Goal: Task Accomplishment & Management: Use online tool/utility

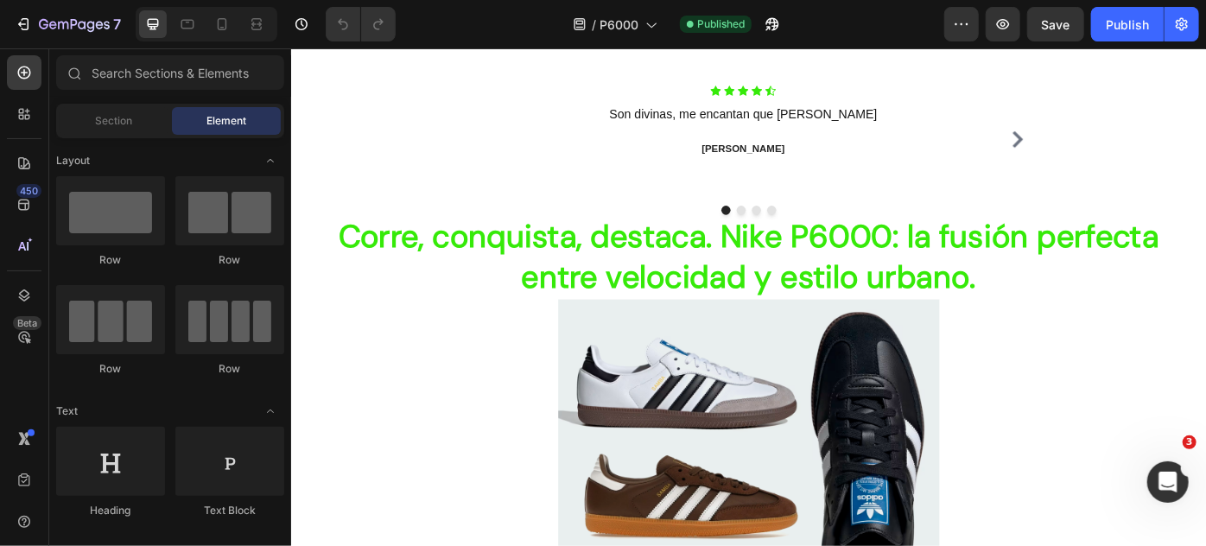
scroll to position [1002, 0]
click at [219, 23] on icon at bounding box center [221, 24] width 17 height 17
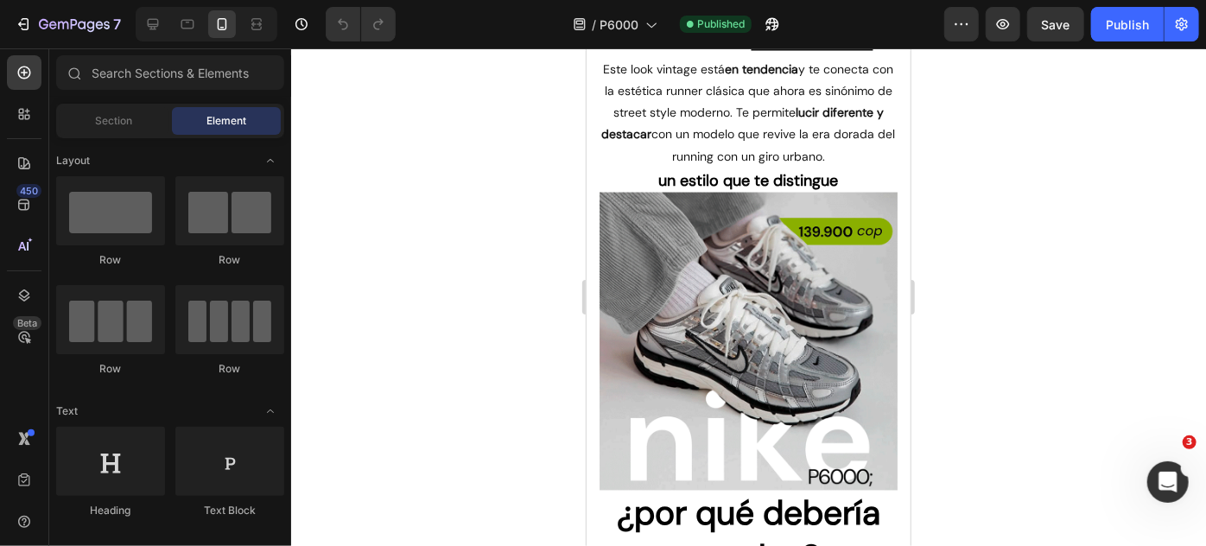
scroll to position [1430, 0]
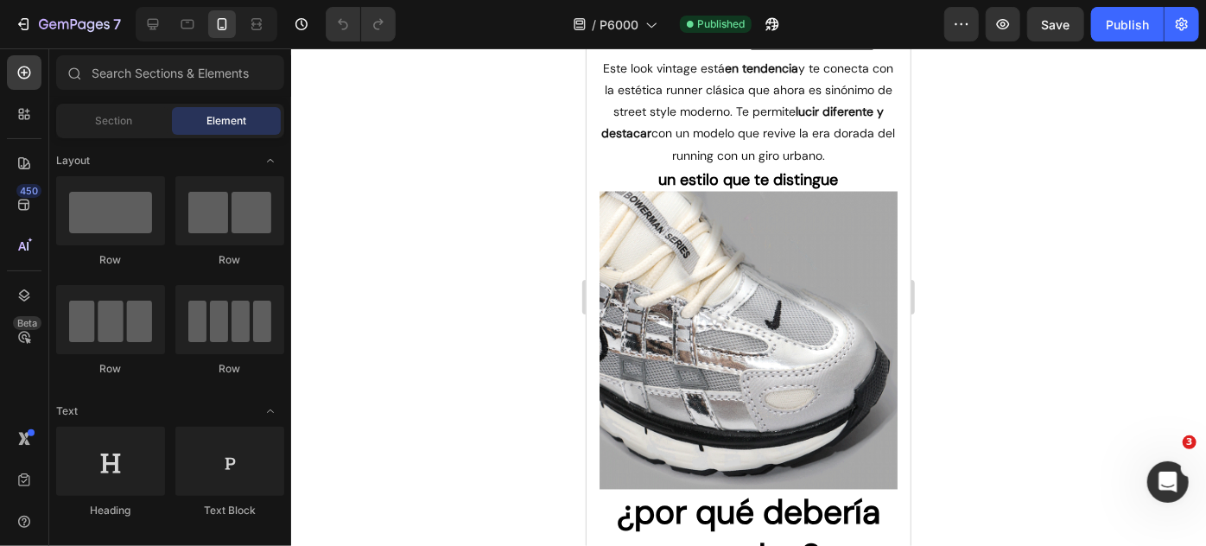
click at [726, 274] on img at bounding box center [748, 340] width 298 height 298
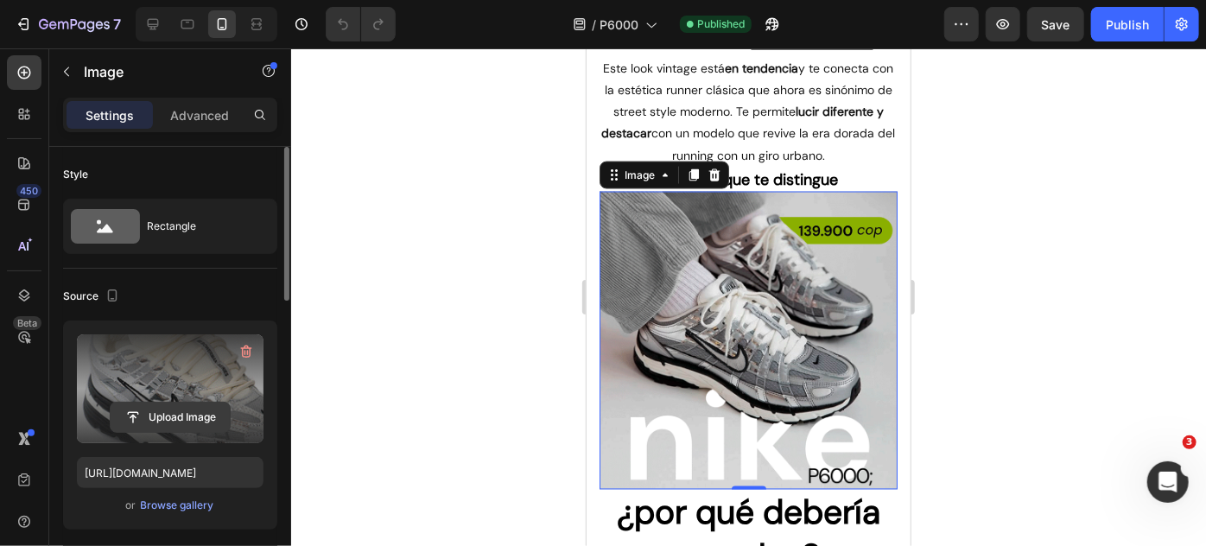
click at [172, 424] on input "file" at bounding box center [170, 417] width 119 height 29
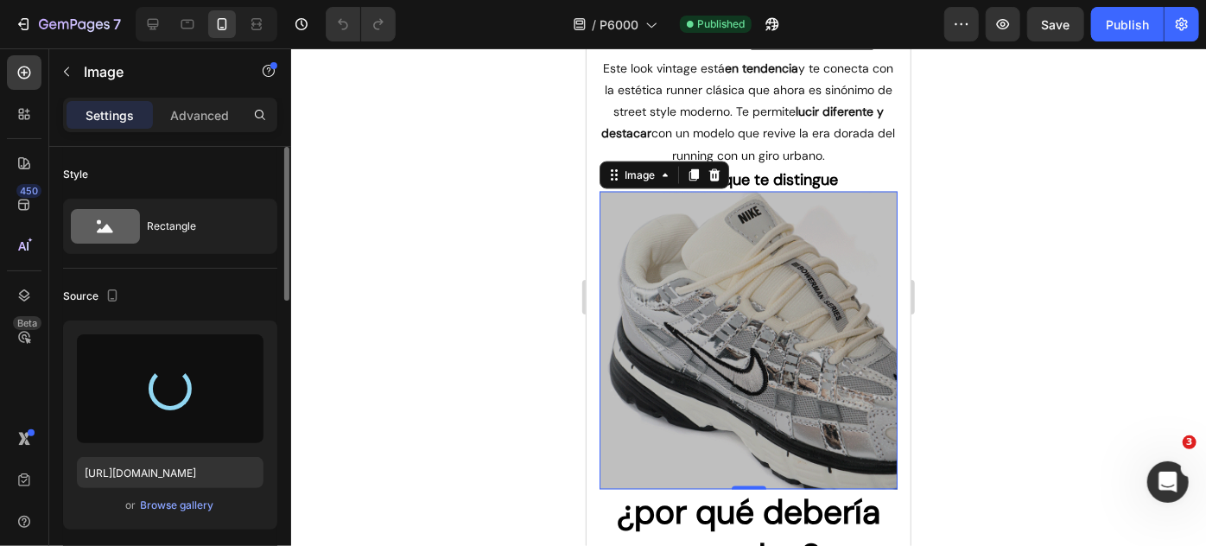
type input "https://cdn.shopify.com/s/files/1/0895/8676/2098/files/gempages_553120673636025…"
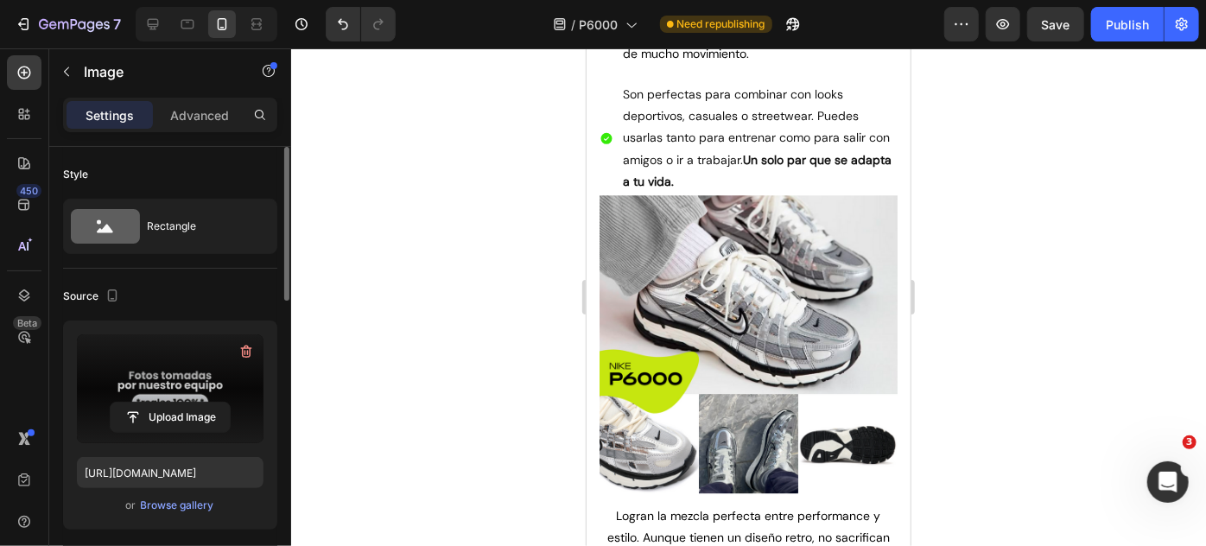
scroll to position [2249, 0]
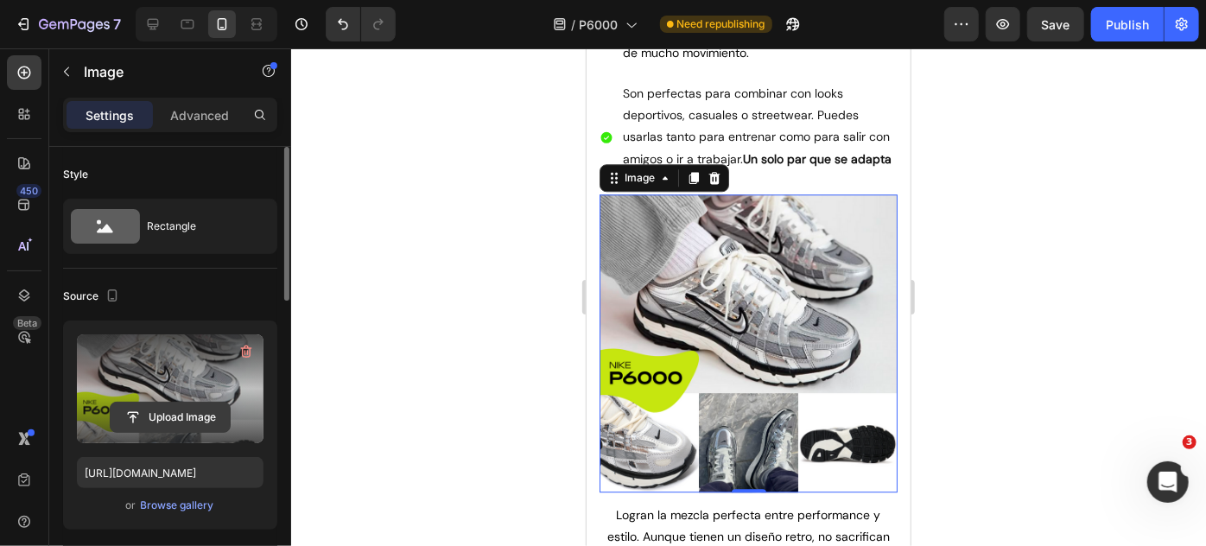
click at [180, 410] on input "file" at bounding box center [170, 417] width 119 height 29
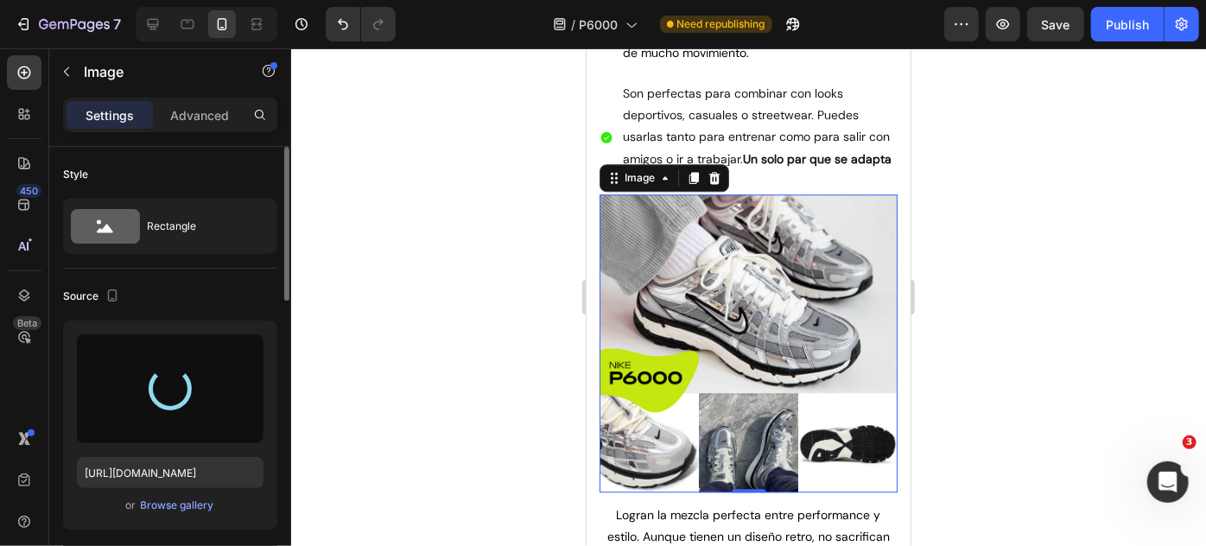
type input "https://cdn.shopify.com/s/files/1/0895/8676/2098/files/gempages_553120673636025…"
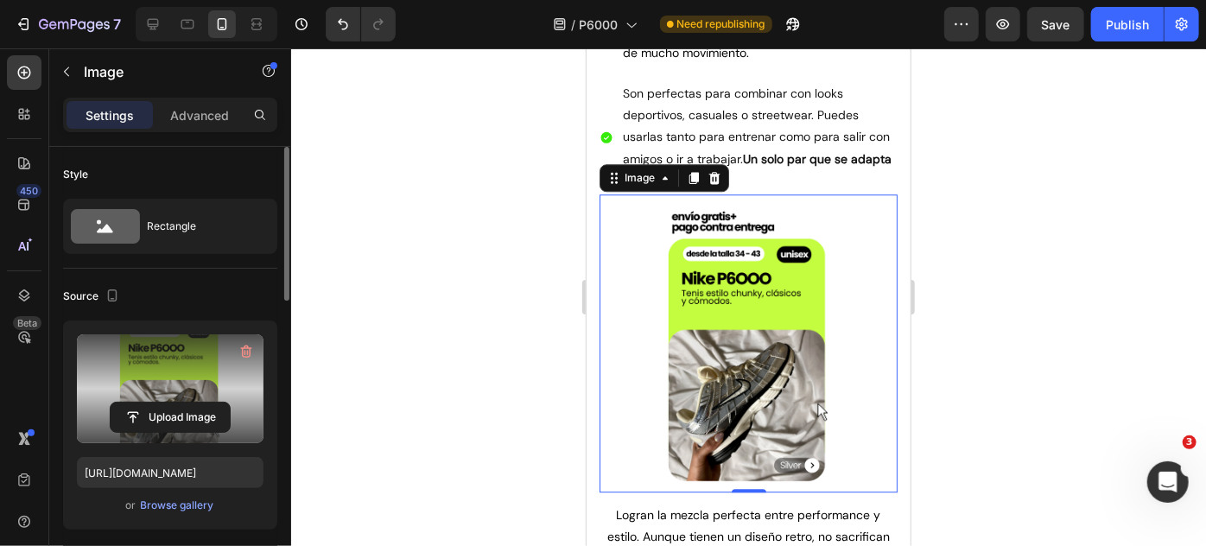
click at [990, 200] on div at bounding box center [748, 297] width 915 height 498
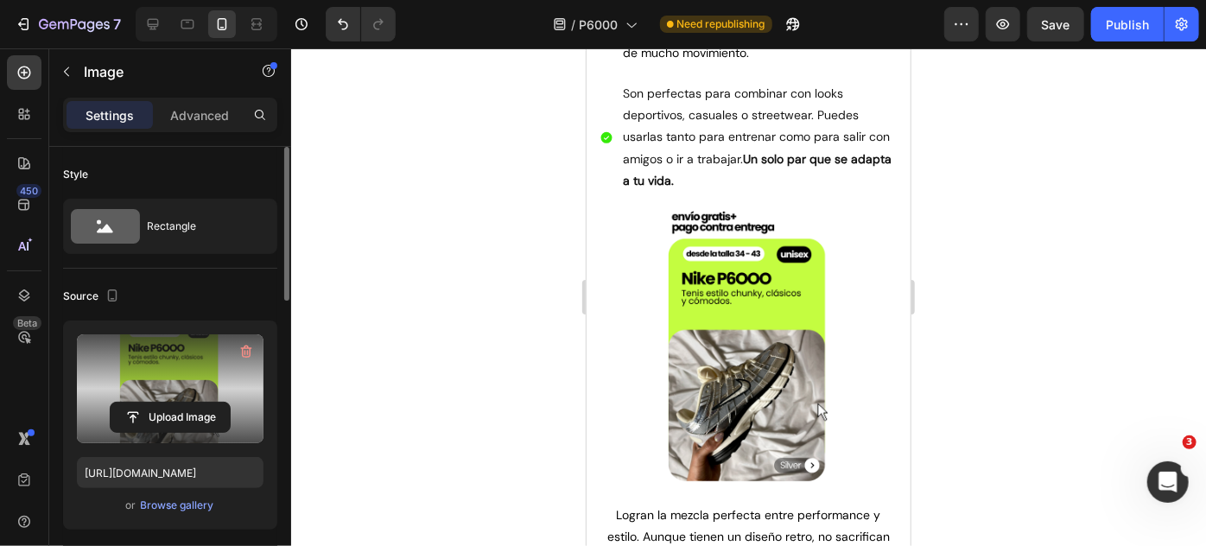
click at [990, 200] on div at bounding box center [748, 297] width 915 height 498
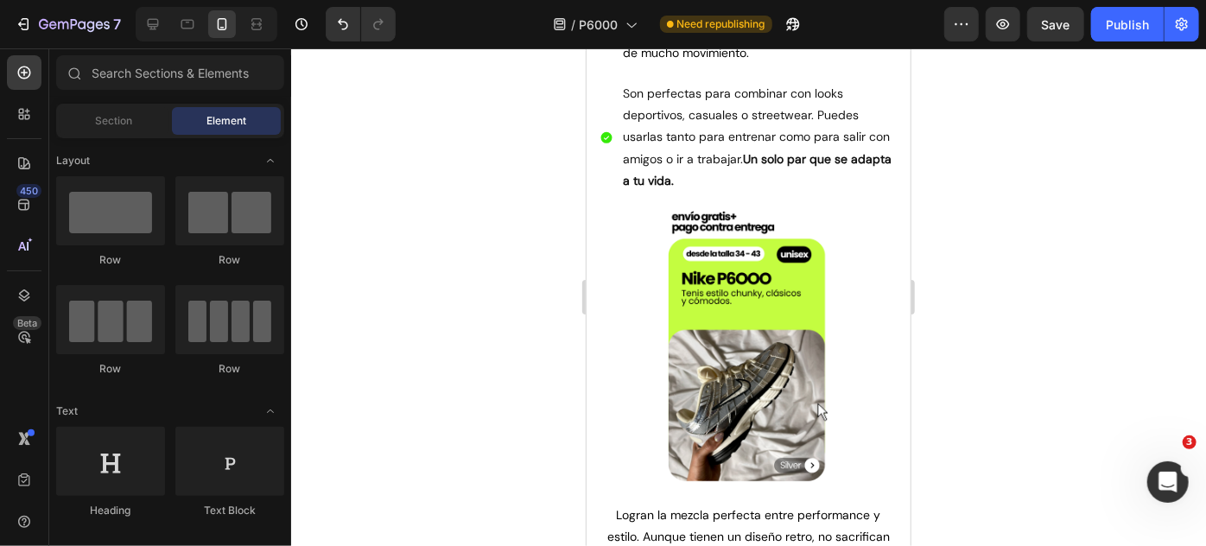
click at [990, 200] on div at bounding box center [748, 297] width 915 height 498
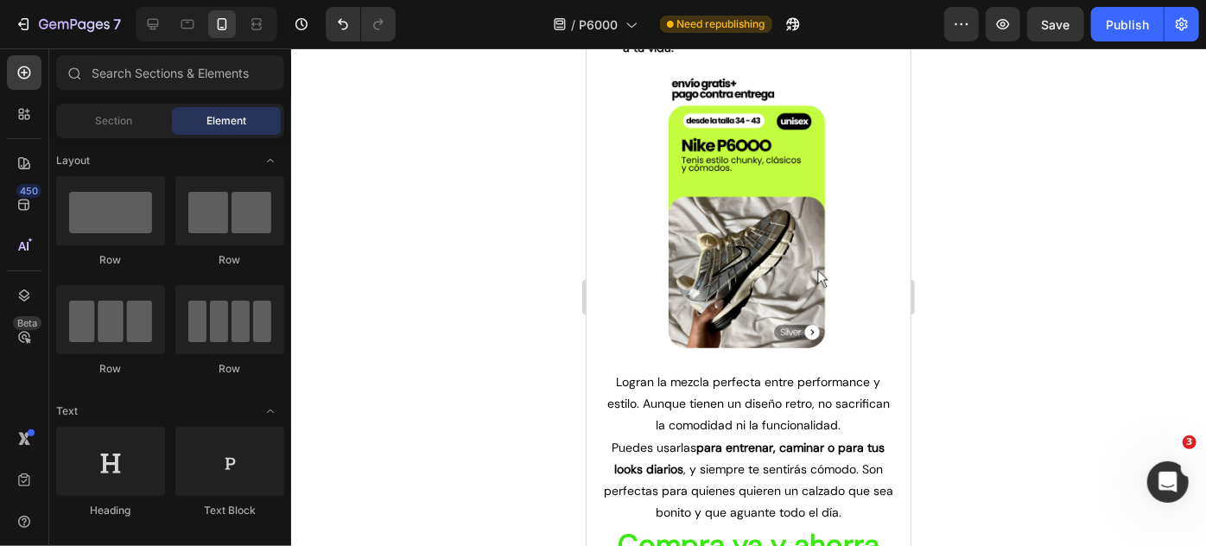
scroll to position [2452, 0]
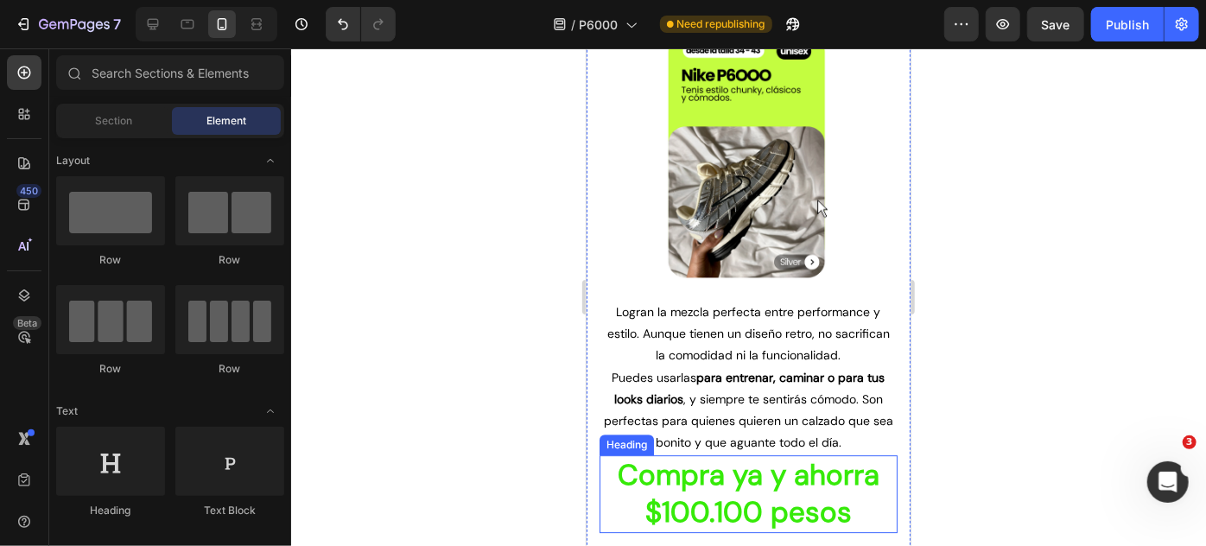
click at [814, 486] on h2 "Compra ya y ahorra $100.100 pesos" at bounding box center [748, 493] width 298 height 78
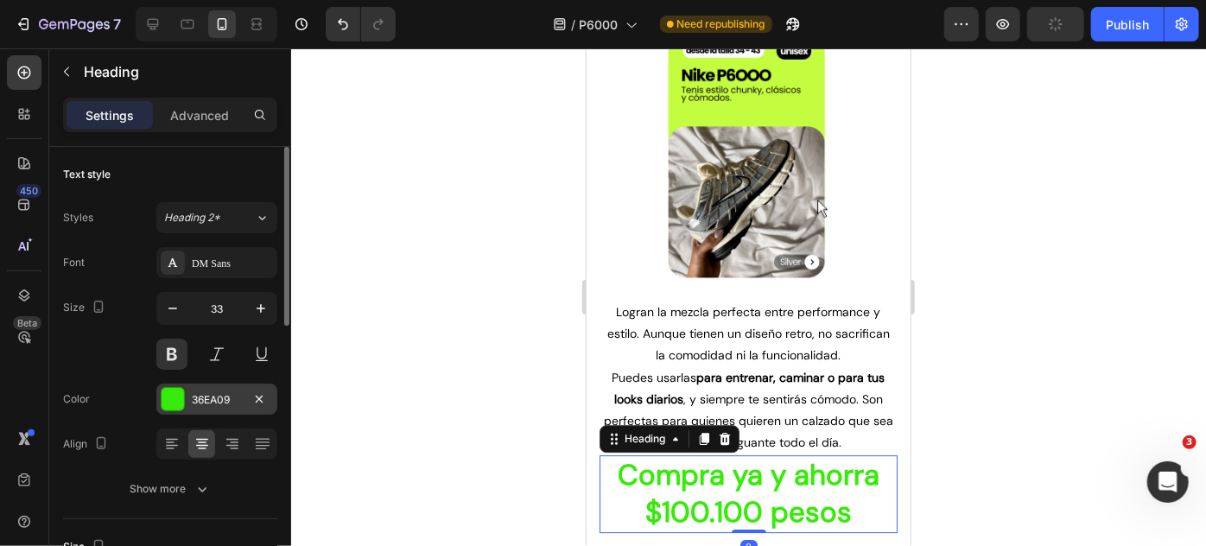
click at [214, 390] on div "36EA09" at bounding box center [216, 399] width 121 height 31
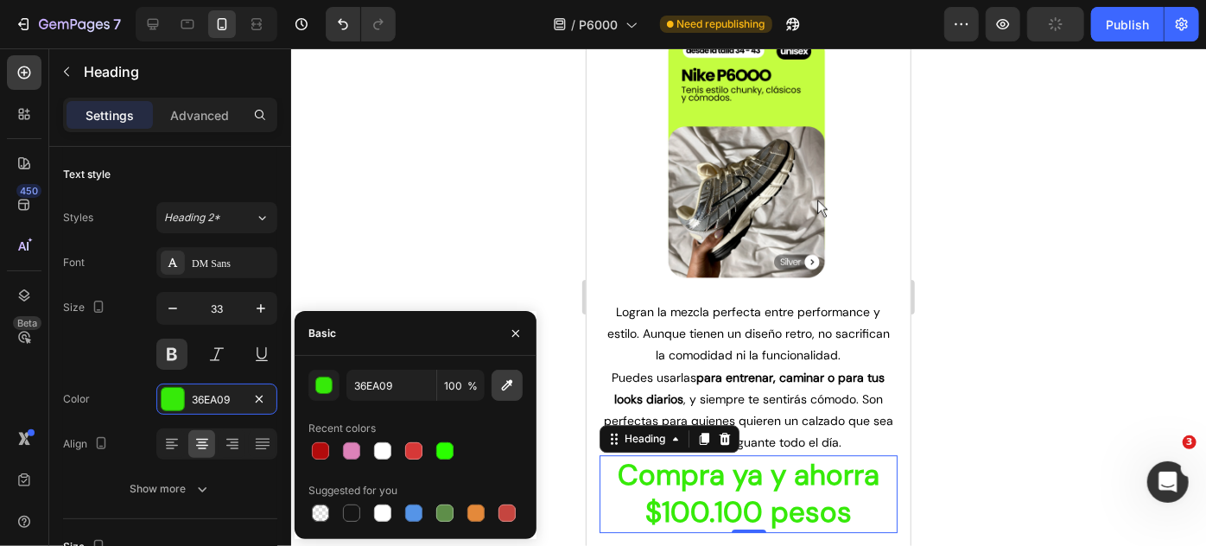
click at [498, 386] on button "button" at bounding box center [507, 385] width 31 height 31
type input "C3FD3F"
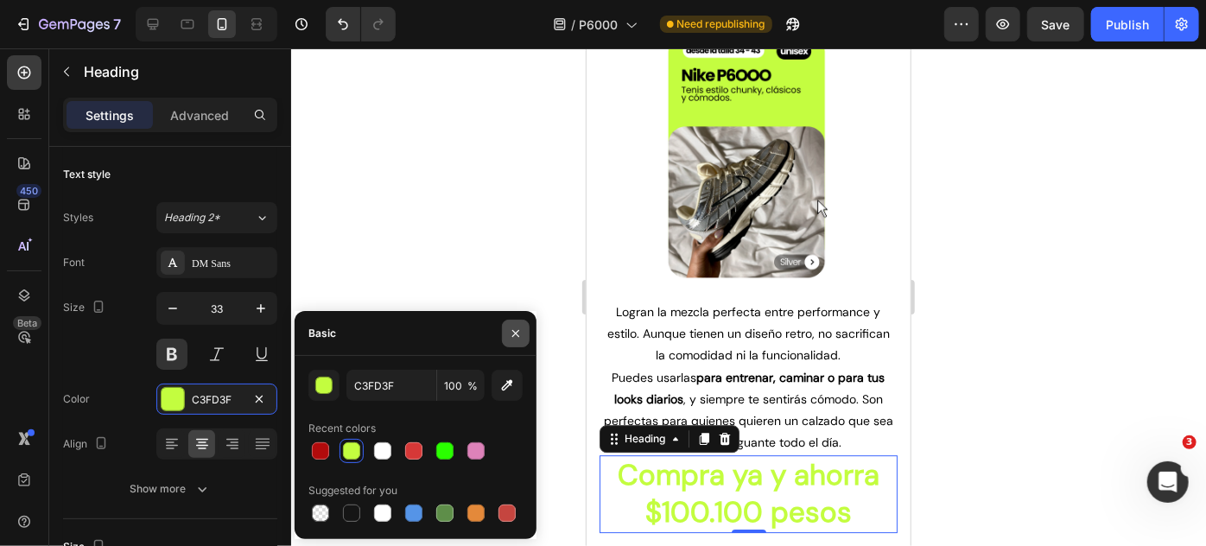
click at [523, 331] on button "button" at bounding box center [516, 334] width 28 height 28
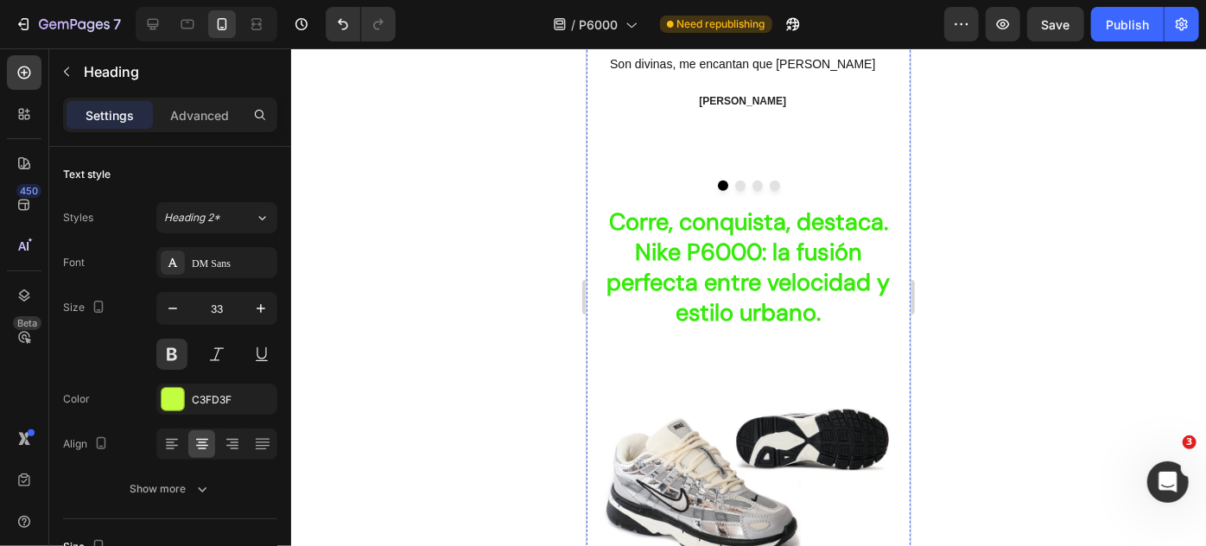
scroll to position [638, 0]
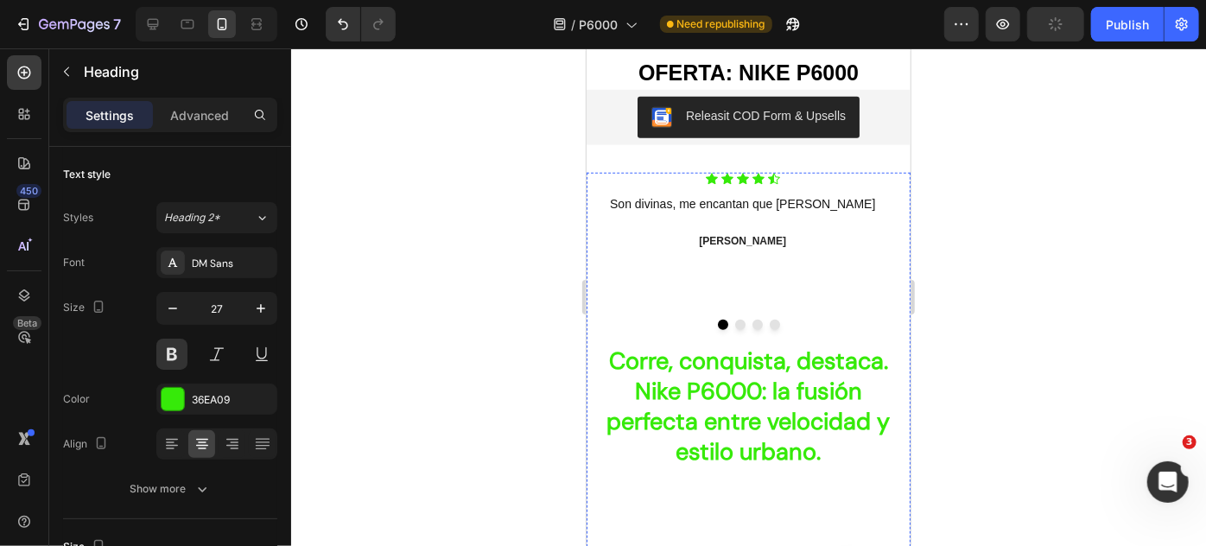
click at [678, 350] on h2 "Corre, conquista, destaca. Nike P6000: la fusión perfecta entre velocidad y est…" at bounding box center [748, 405] width 298 height 124
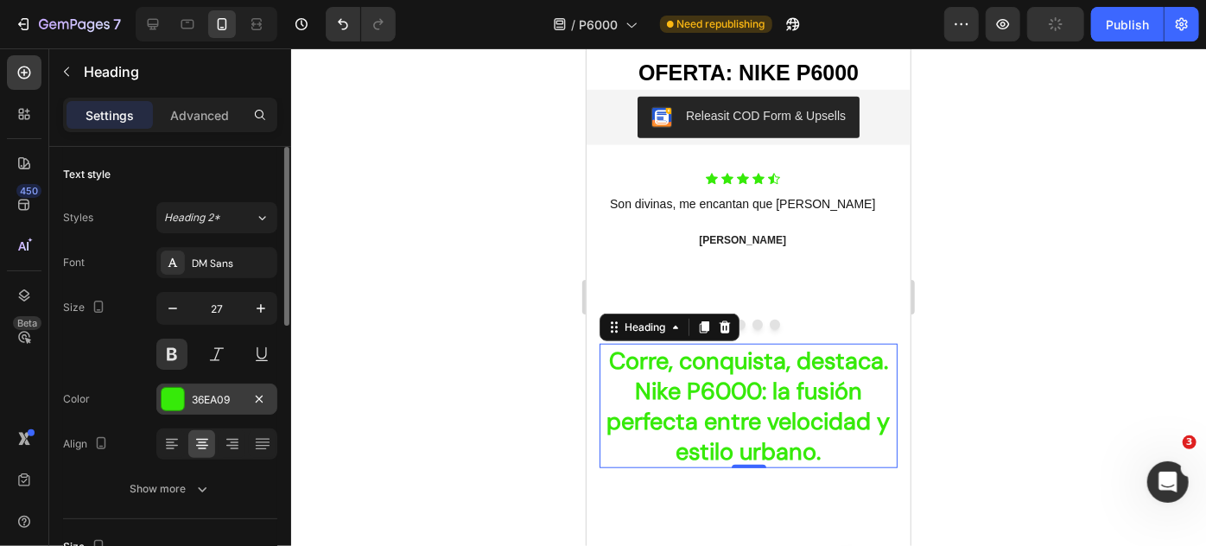
click at [173, 403] on div at bounding box center [173, 399] width 22 height 22
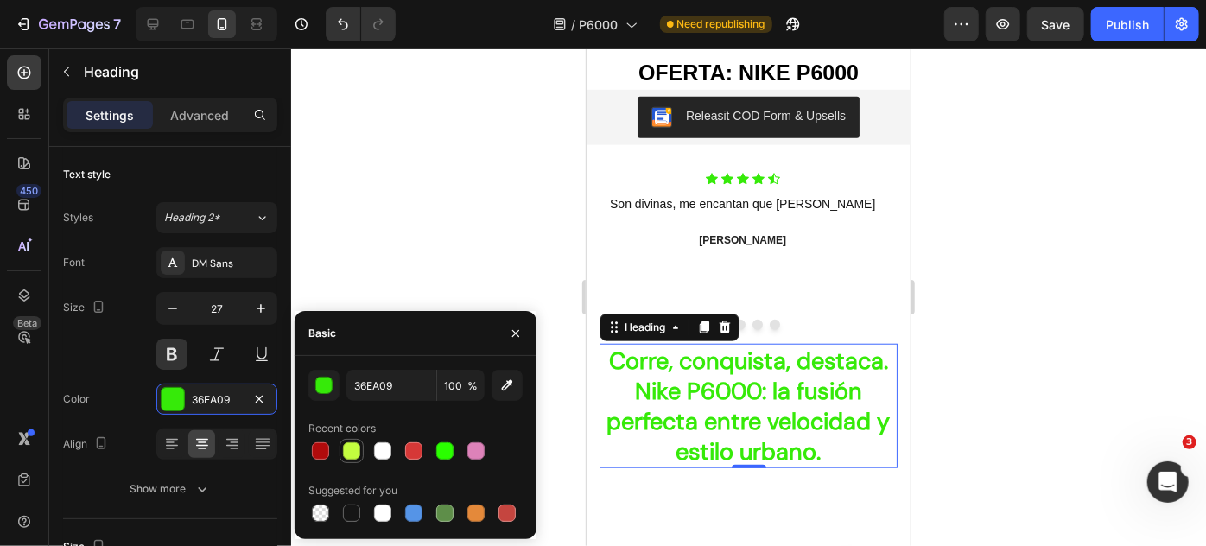
click at [341, 453] on div at bounding box center [351, 451] width 21 height 21
type input "C3FD3F"
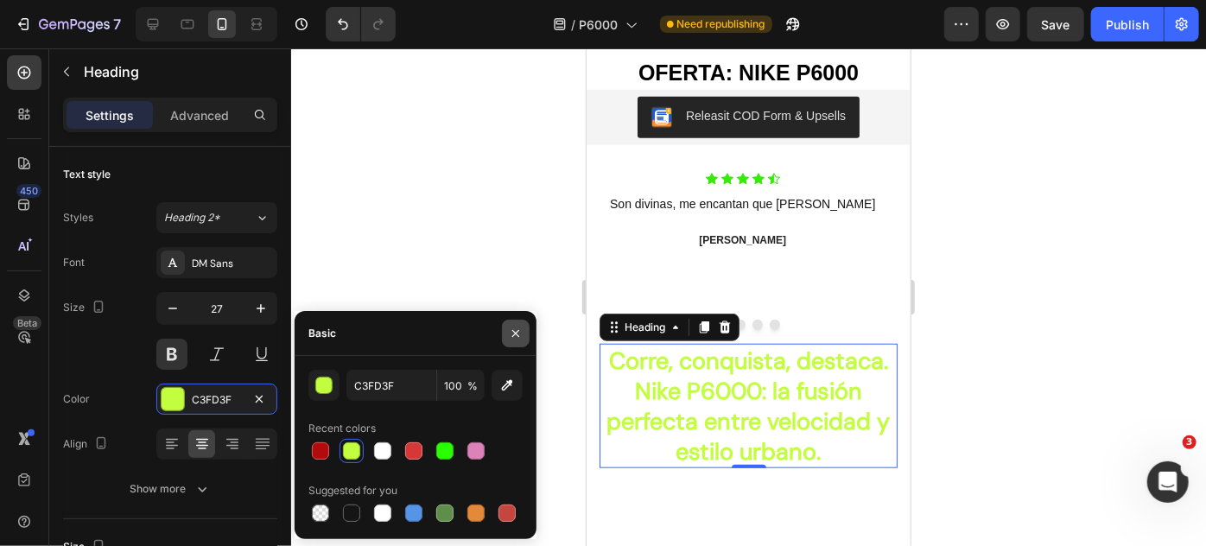
click at [504, 327] on button "button" at bounding box center [516, 334] width 28 height 28
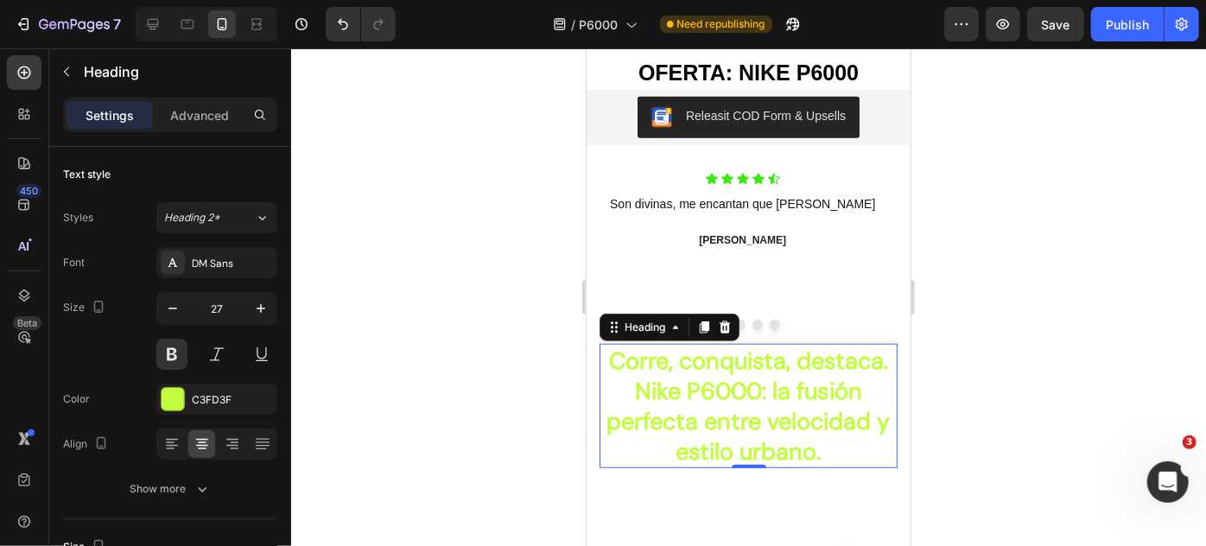
click at [504, 327] on div at bounding box center [748, 297] width 915 height 498
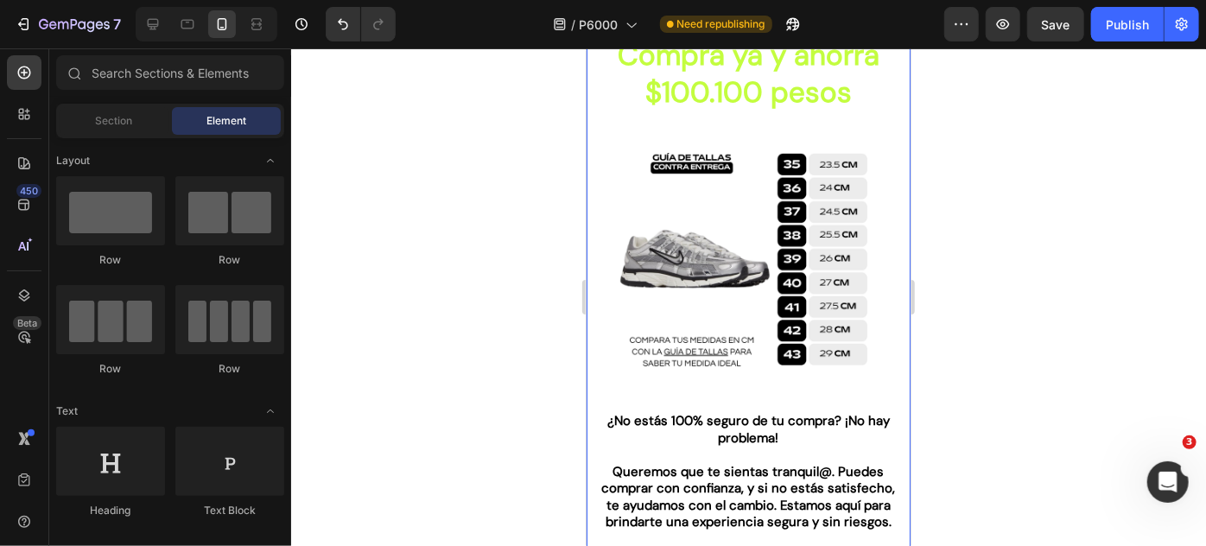
scroll to position [2865, 0]
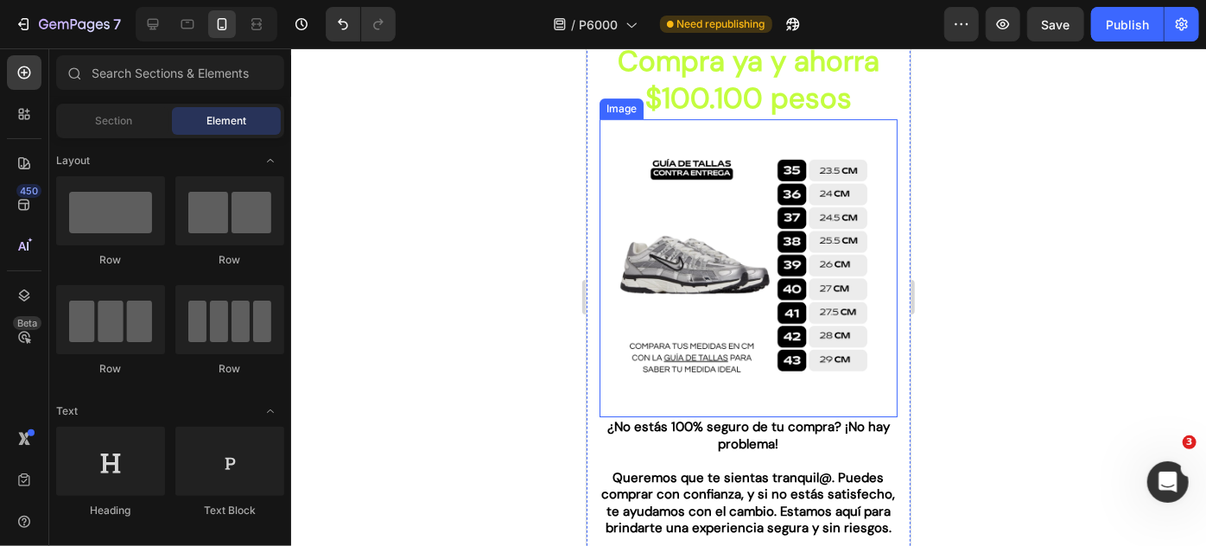
click at [687, 219] on img at bounding box center [748, 267] width 298 height 298
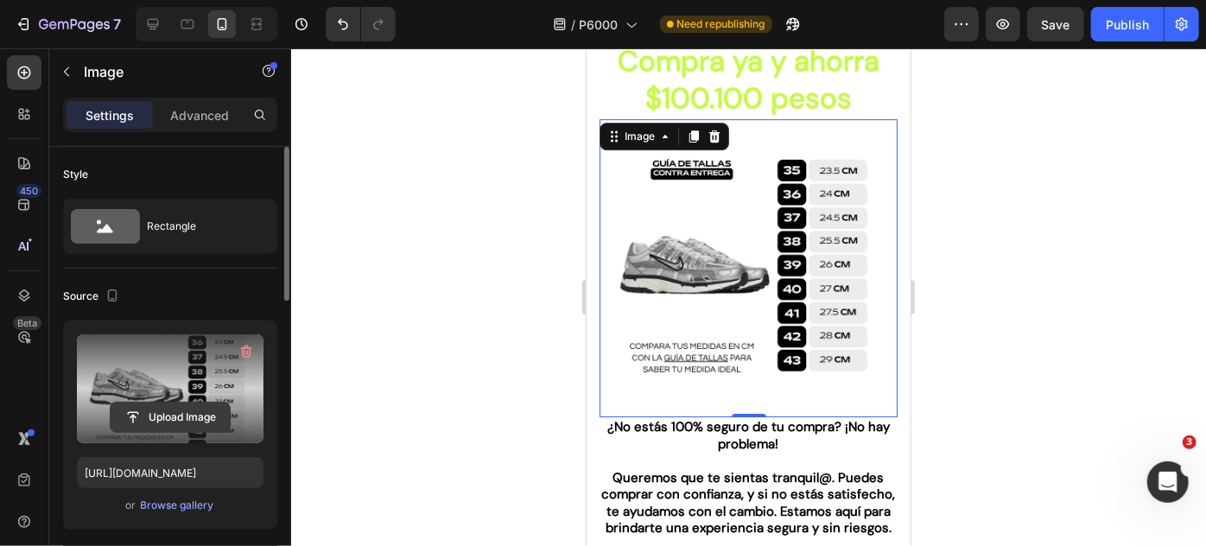
click at [166, 414] on input "file" at bounding box center [170, 417] width 119 height 29
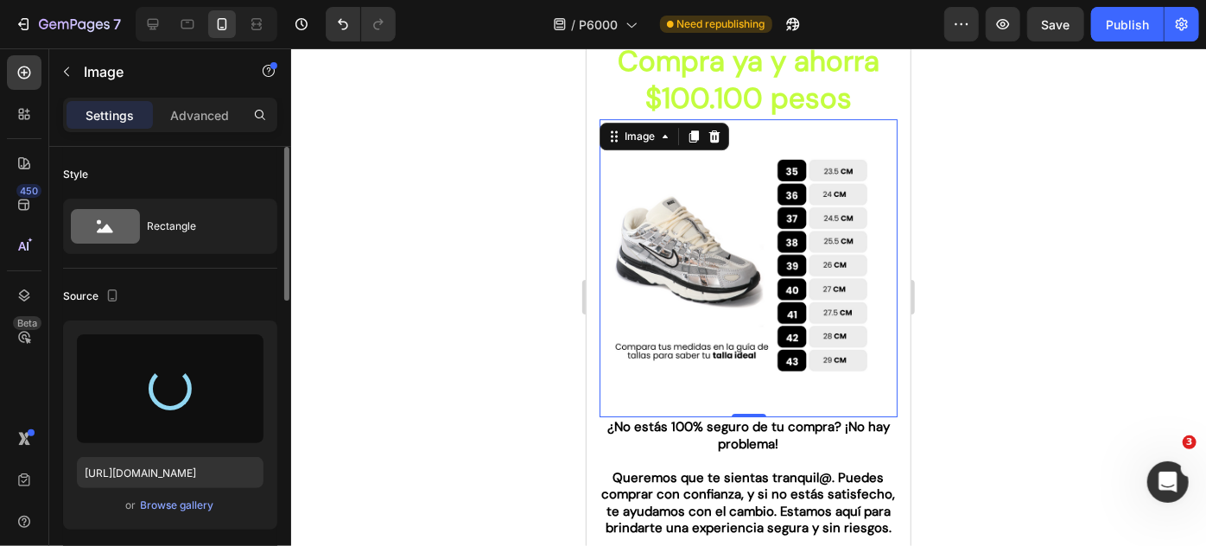
type input "https://cdn.shopify.com/s/files/1/0895/8676/2098/files/gempages_553120673636025…"
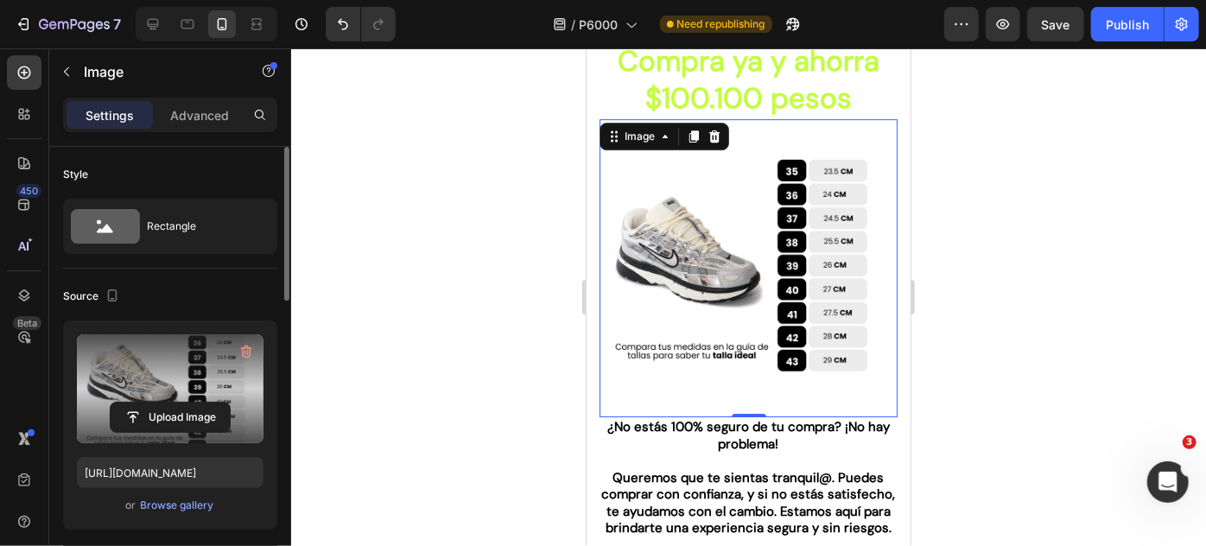
click at [1017, 404] on div at bounding box center [748, 297] width 915 height 498
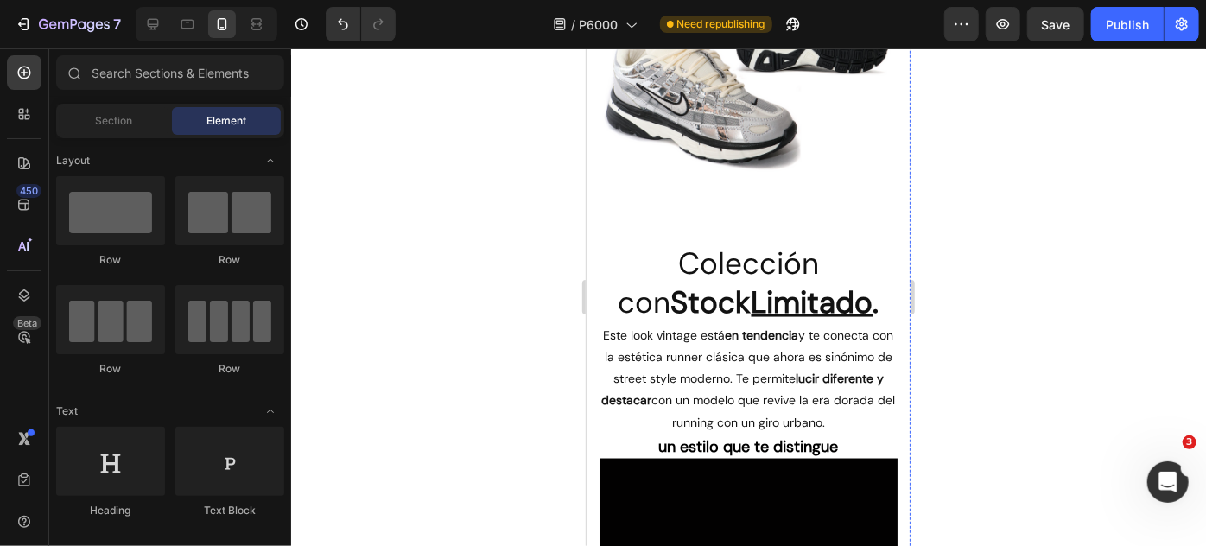
scroll to position [1059, 0]
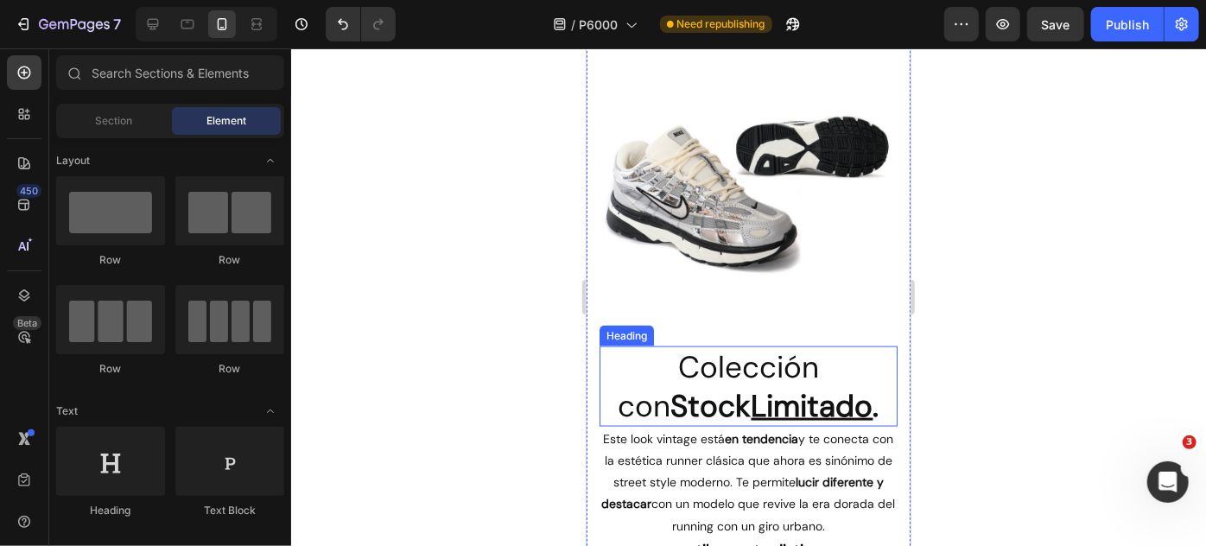
click at [790, 388] on u "Limitado" at bounding box center [812, 405] width 122 height 40
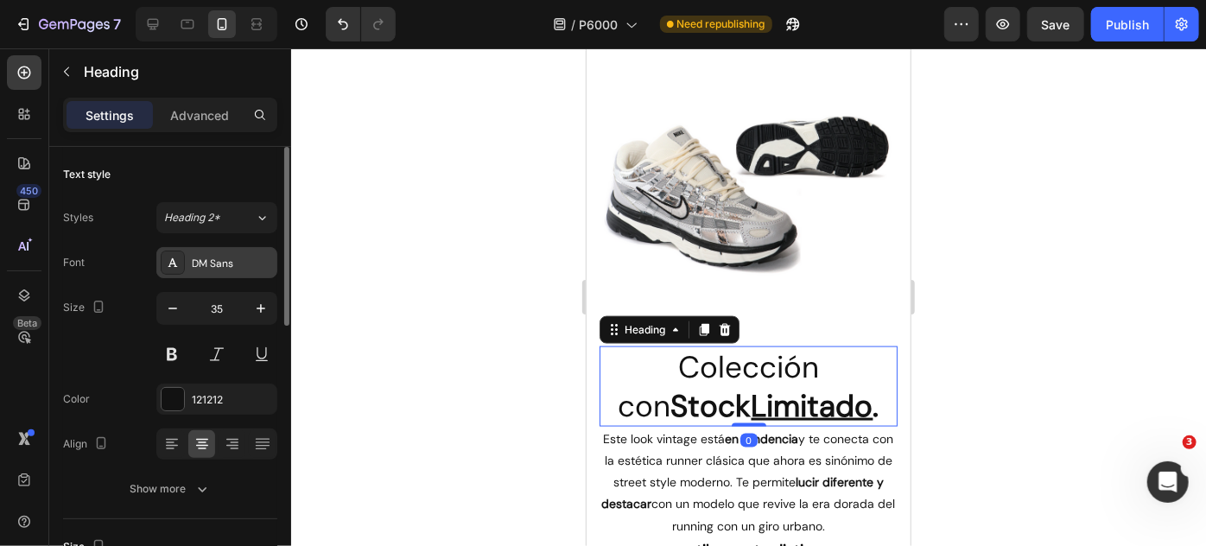
click at [230, 270] on div "DM Sans" at bounding box center [232, 264] width 81 height 16
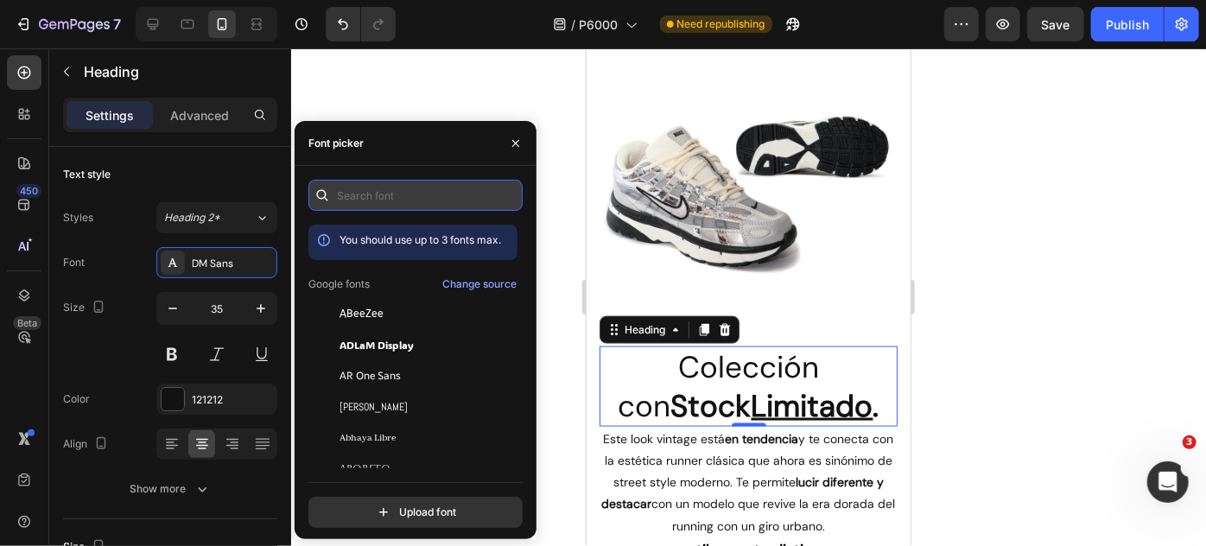
click at [400, 193] on input "text" at bounding box center [415, 195] width 214 height 31
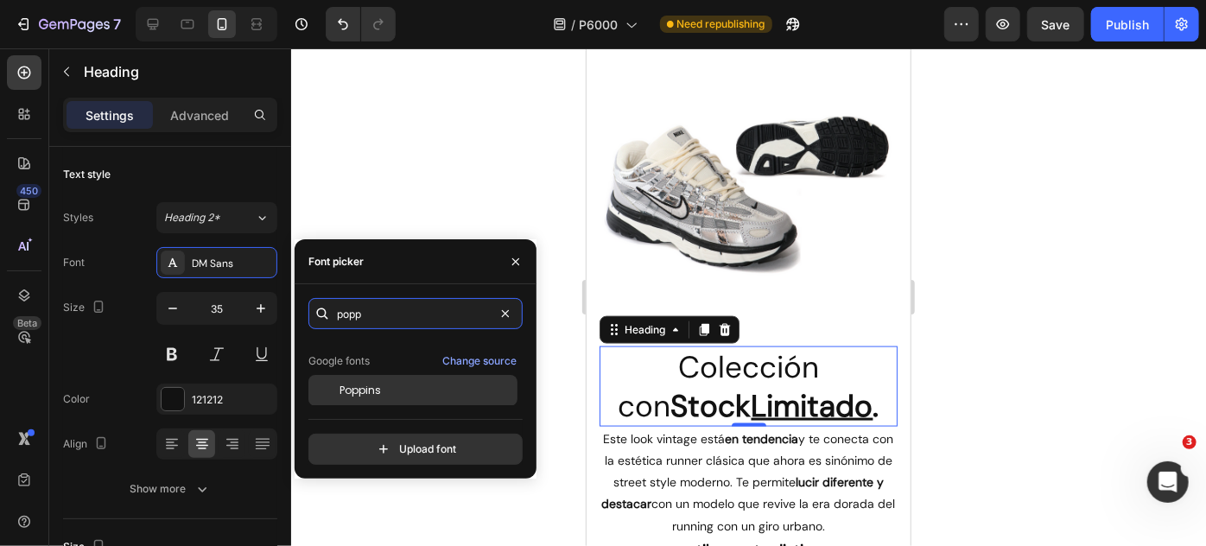
scroll to position [41, 0]
type input "popp"
click at [421, 390] on div "Poppins" at bounding box center [426, 391] width 174 height 16
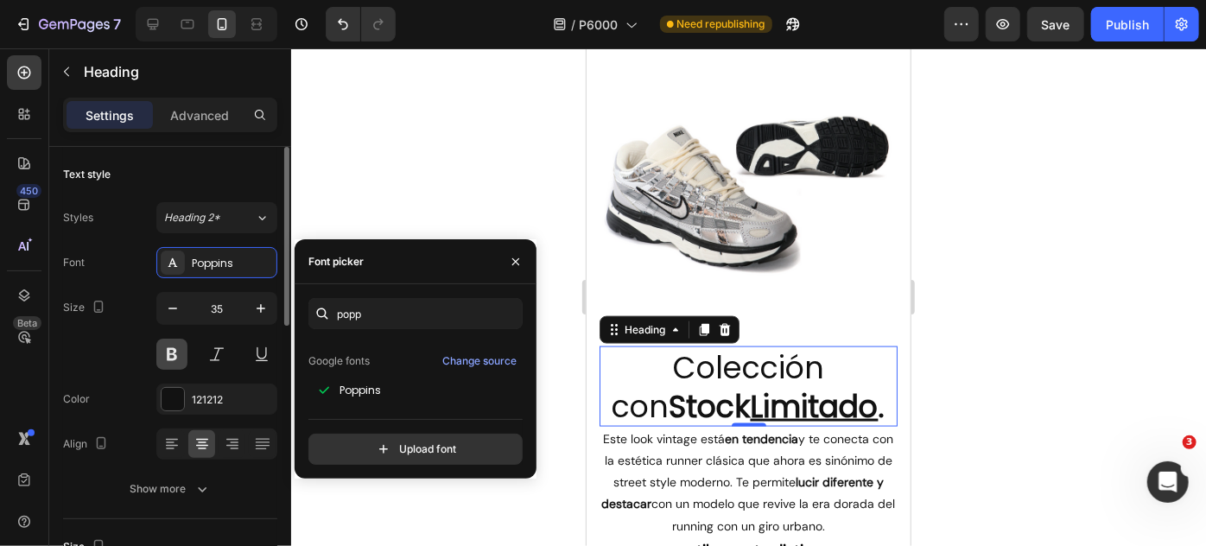
click at [170, 340] on button at bounding box center [171, 354] width 31 height 31
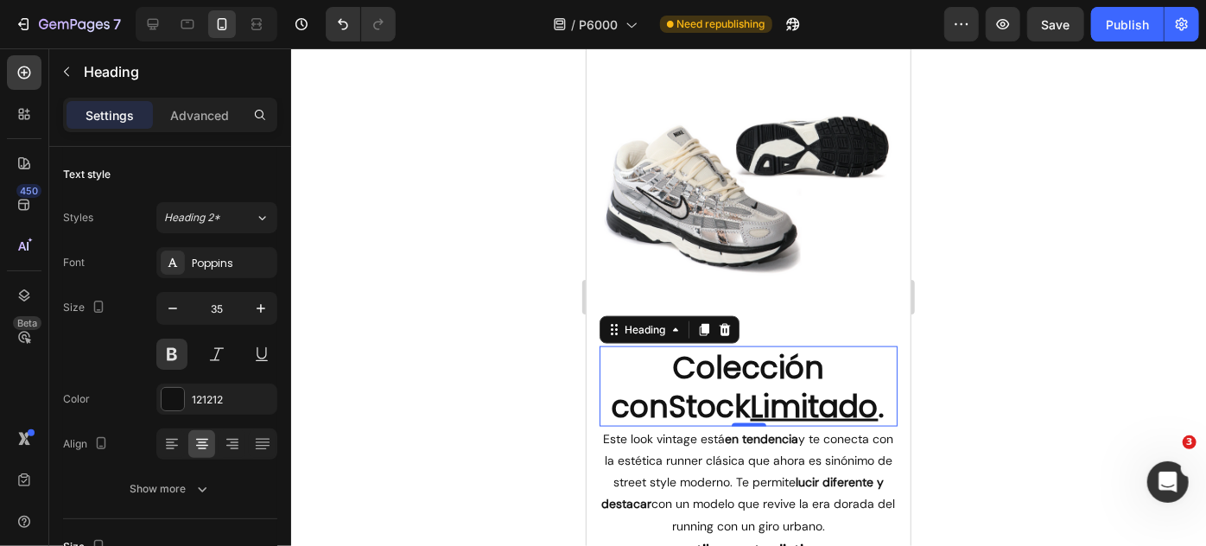
click at [422, 340] on div at bounding box center [748, 297] width 915 height 498
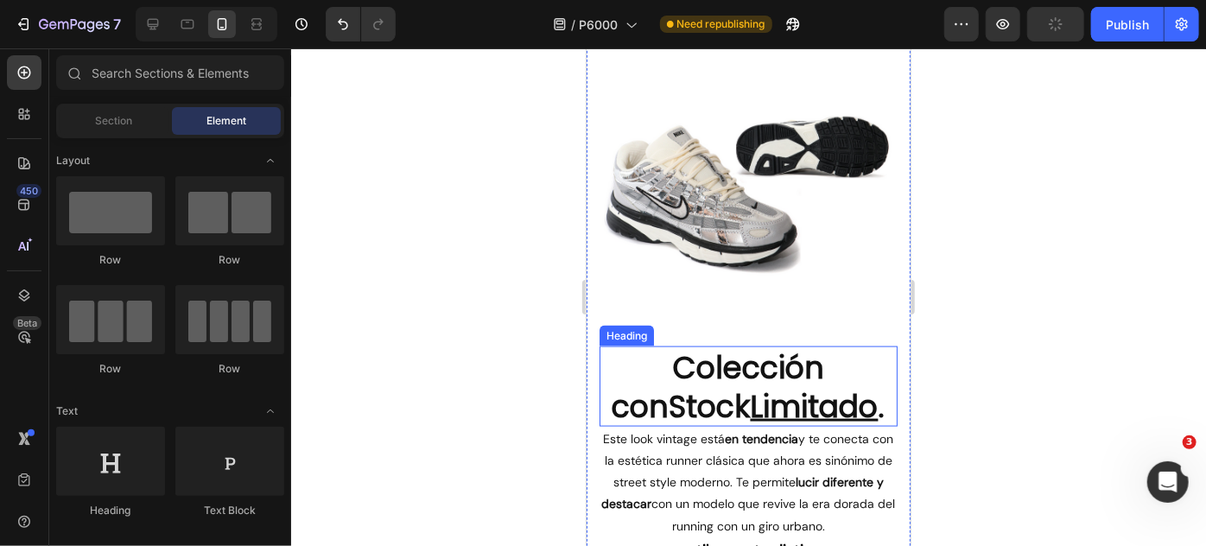
click at [697, 391] on strong "Stock Limitado ." at bounding box center [777, 405] width 216 height 42
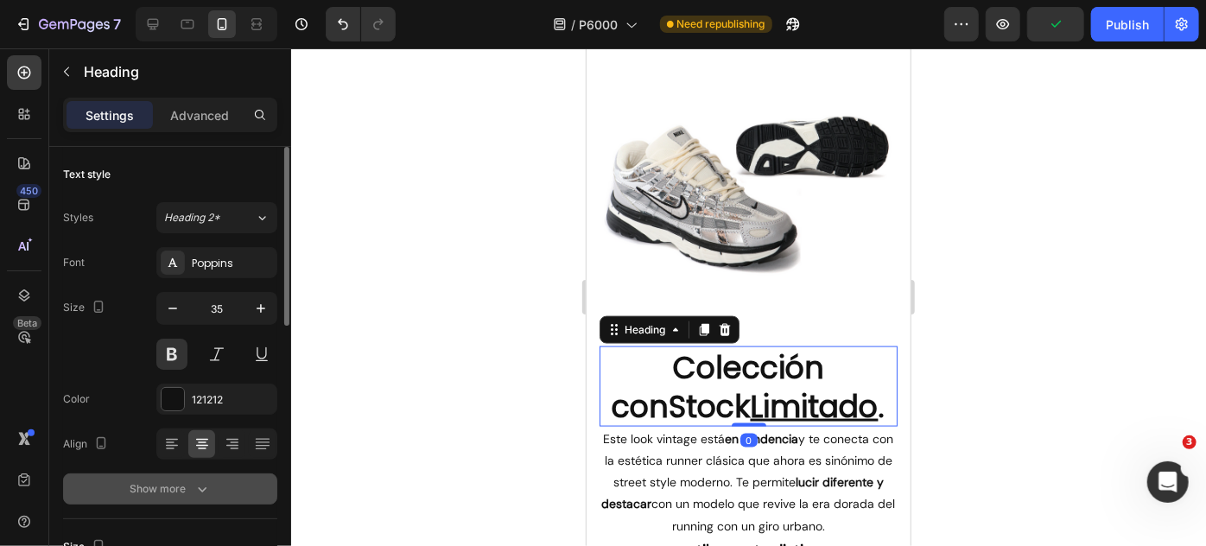
click at [155, 483] on div "Show more" at bounding box center [170, 488] width 80 height 17
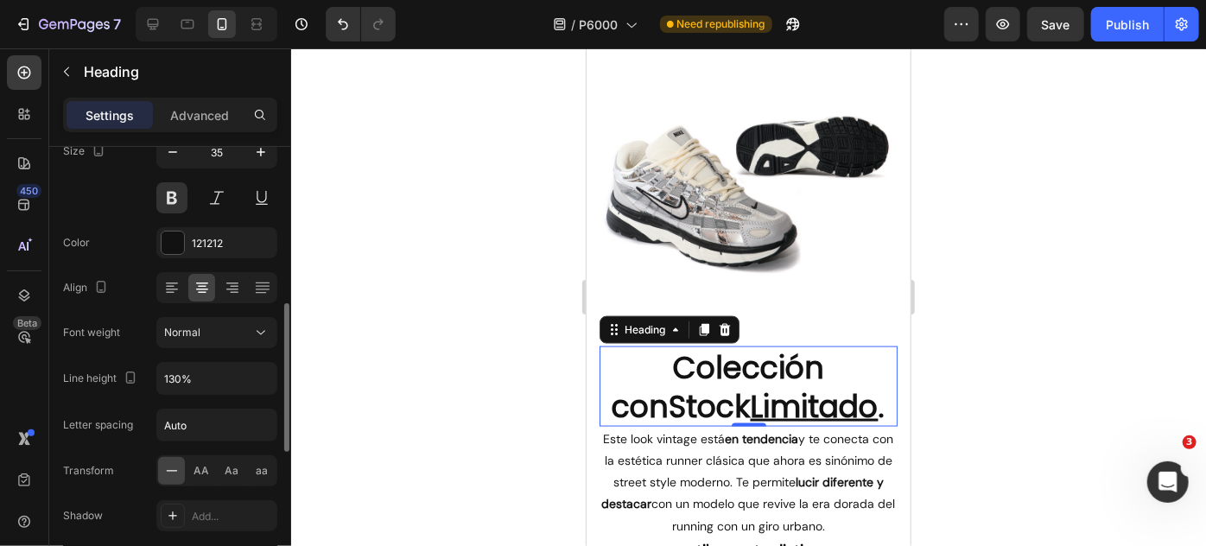
scroll to position [314, 0]
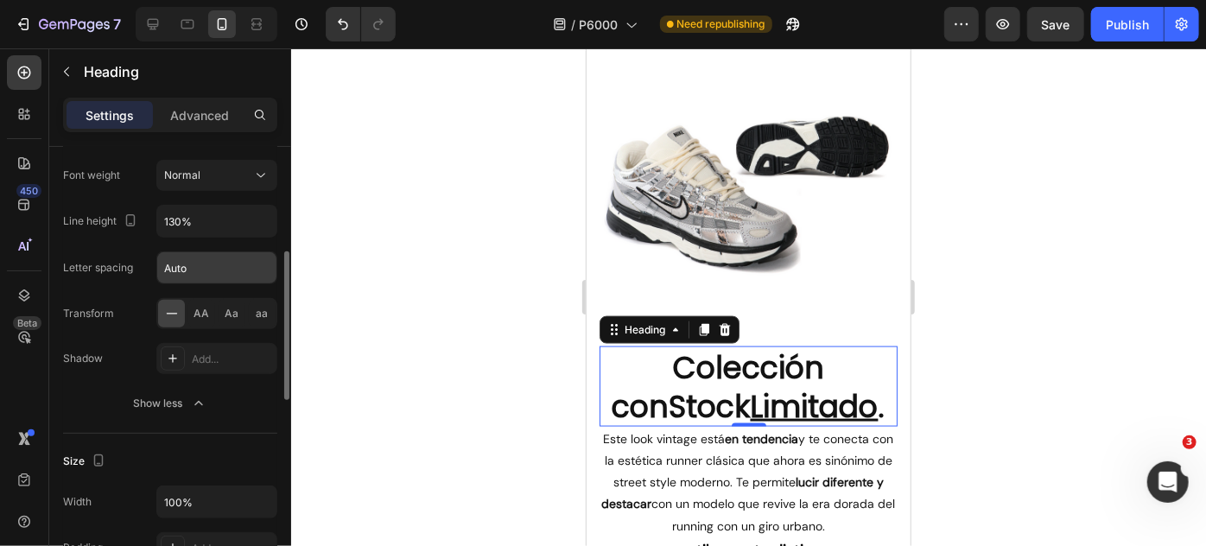
click at [181, 268] on input "Auto" at bounding box center [216, 267] width 119 height 31
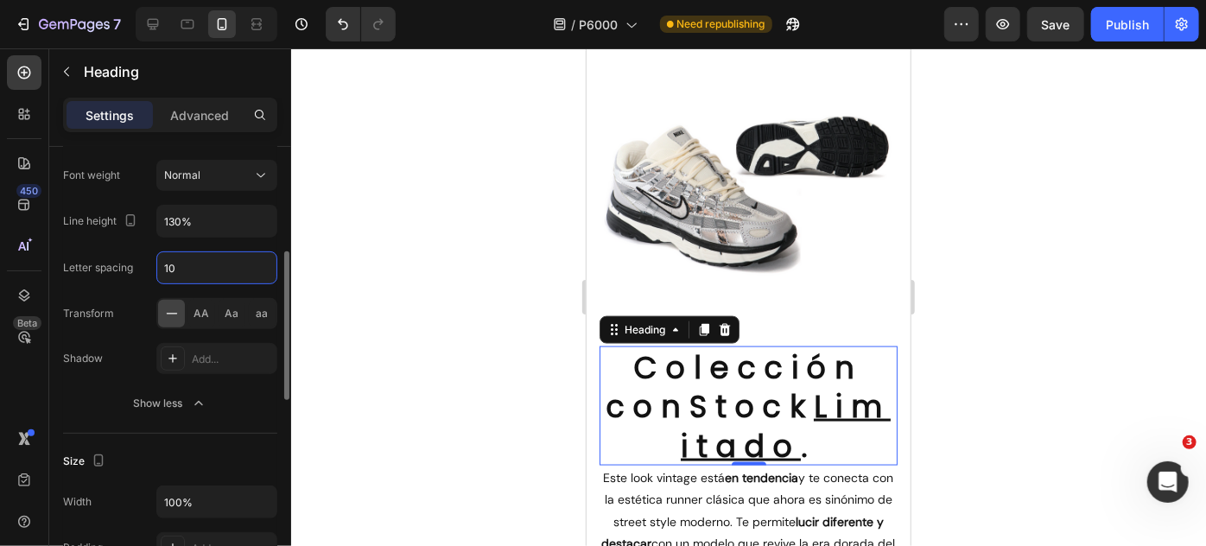
type input "Auto"
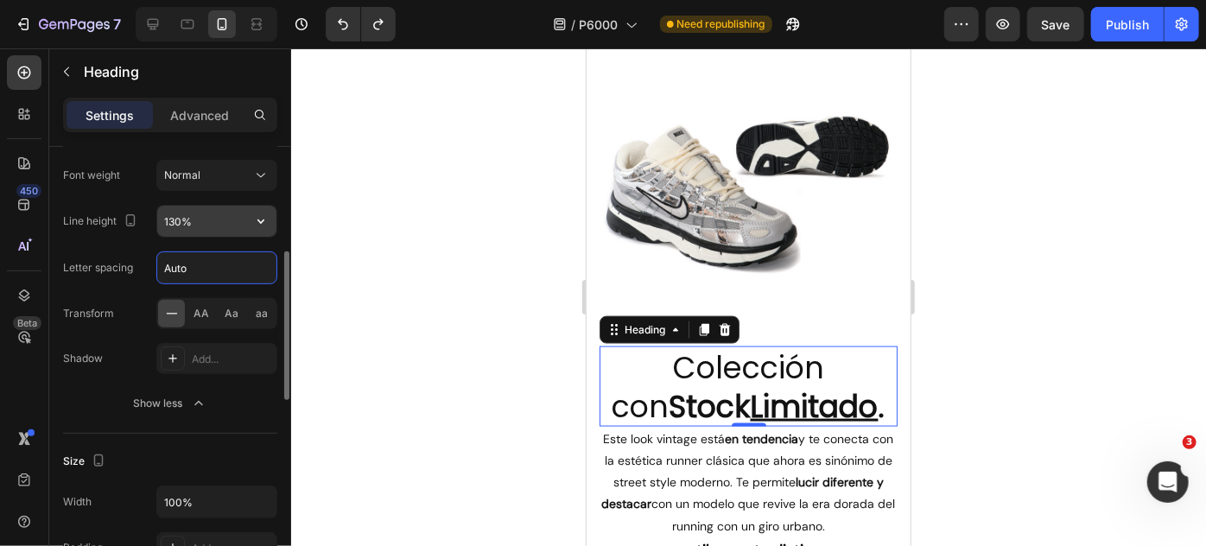
click at [223, 225] on input "130%" at bounding box center [216, 221] width 119 height 31
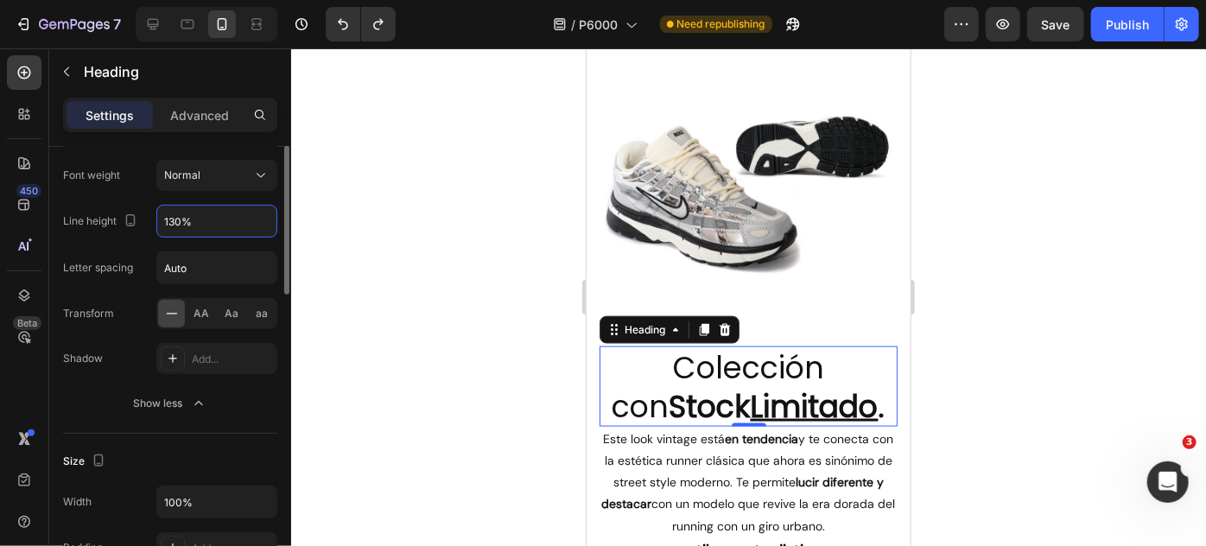
scroll to position [235, 0]
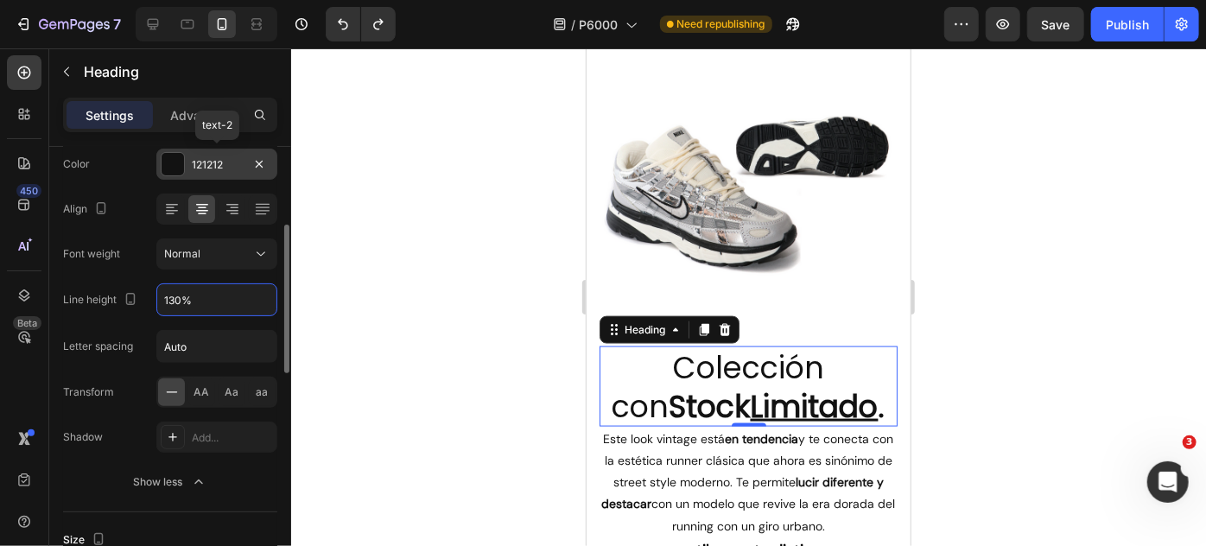
click at [173, 160] on div at bounding box center [173, 164] width 22 height 22
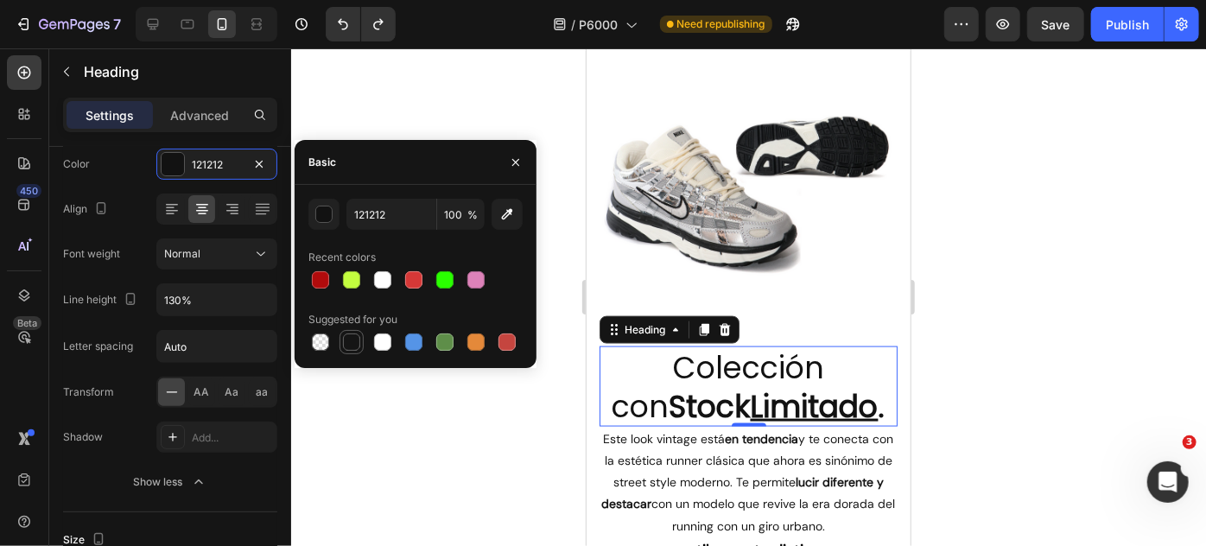
click at [343, 337] on div at bounding box center [351, 341] width 17 height 17
click at [324, 219] on div "button" at bounding box center [324, 214] width 17 height 17
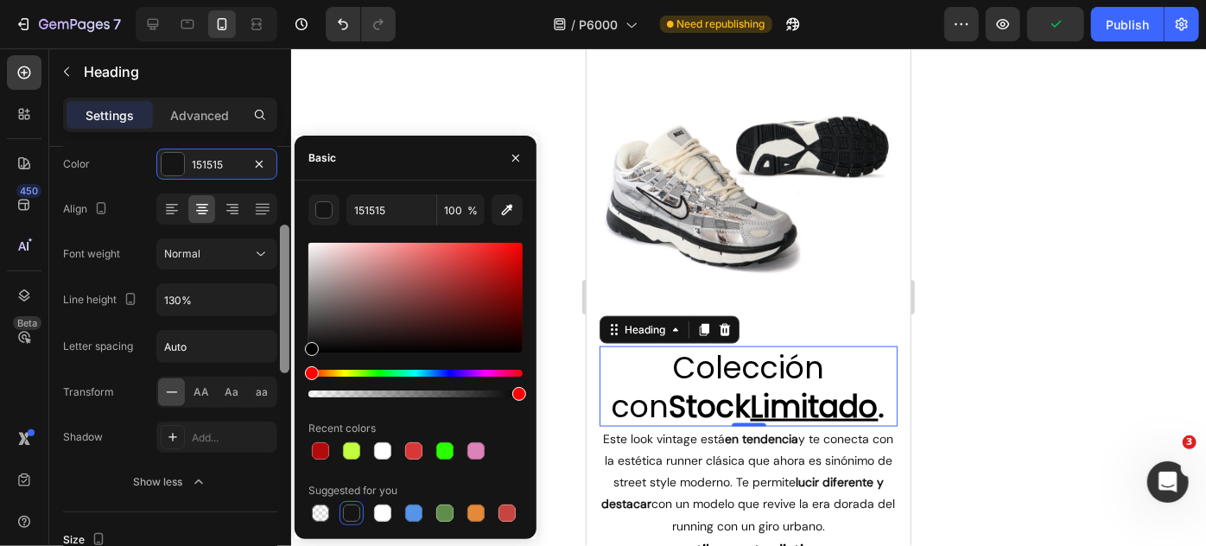
drag, startPoint x: 308, startPoint y: 349, endPoint x: 288, endPoint y: 406, distance: 60.7
click at [288, 406] on div "450 Beta Sections(18) Elements(83) Section Element Hero Section Product Detail …" at bounding box center [145, 297] width 291 height 498
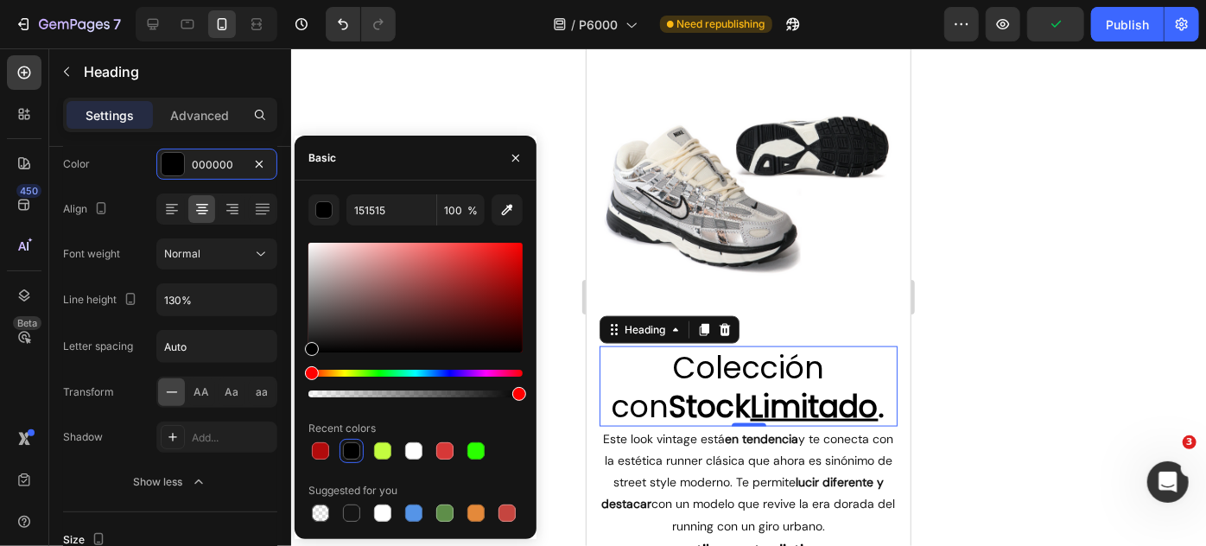
type input "000000"
drag, startPoint x: 315, startPoint y: 363, endPoint x: 295, endPoint y: 388, distance: 32.0
click at [295, 388] on div "000000 100 % Recent colors Suggested for you" at bounding box center [416, 359] width 242 height 331
click at [523, 161] on button "button" at bounding box center [516, 158] width 28 height 28
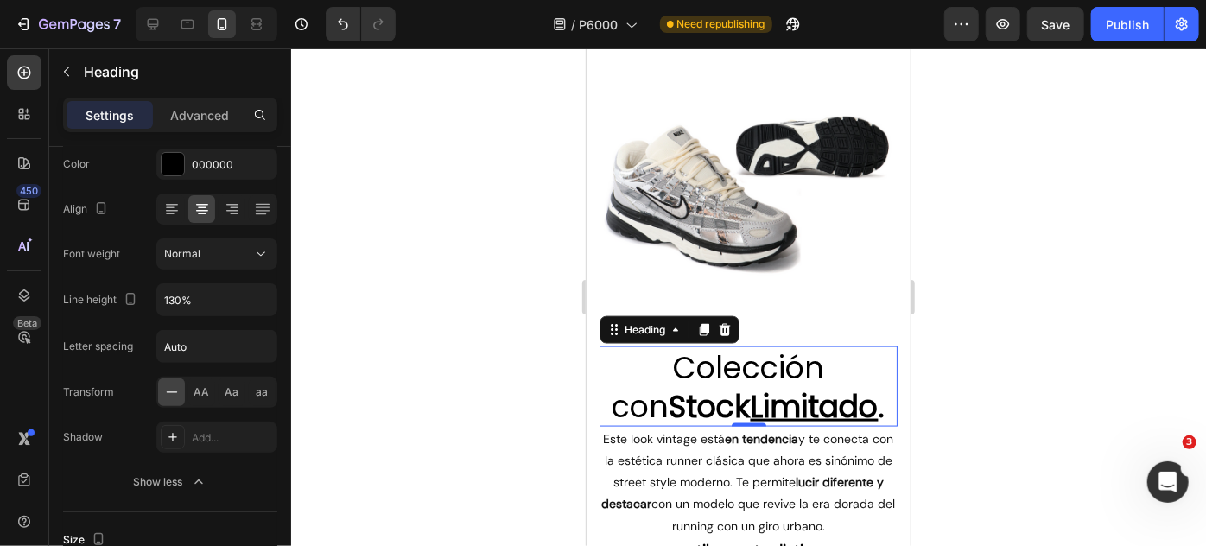
click at [478, 245] on div at bounding box center [748, 297] width 915 height 498
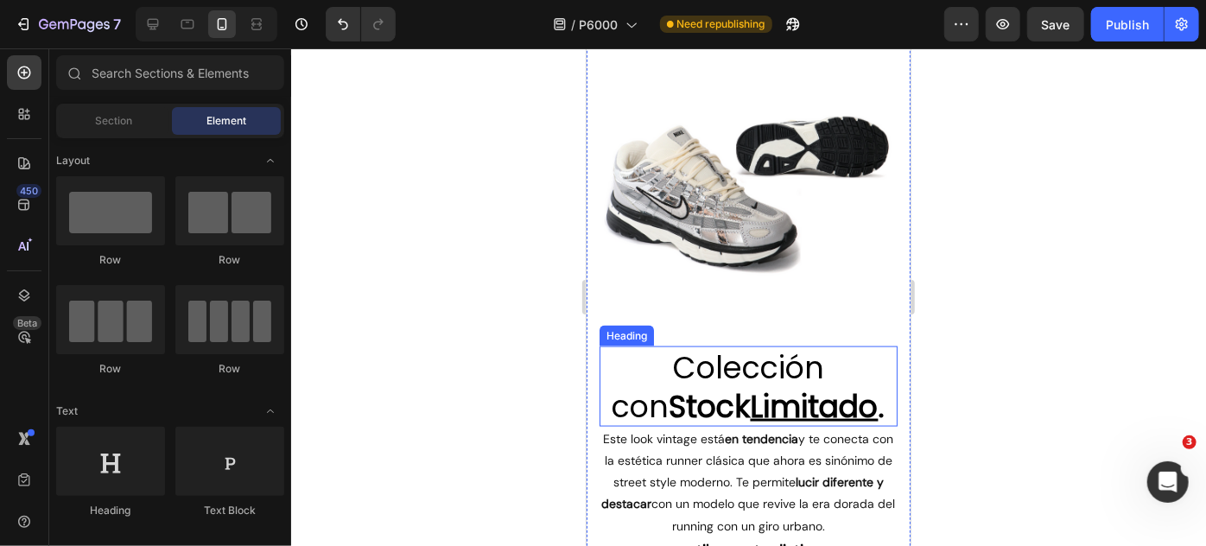
scroll to position [1216, 0]
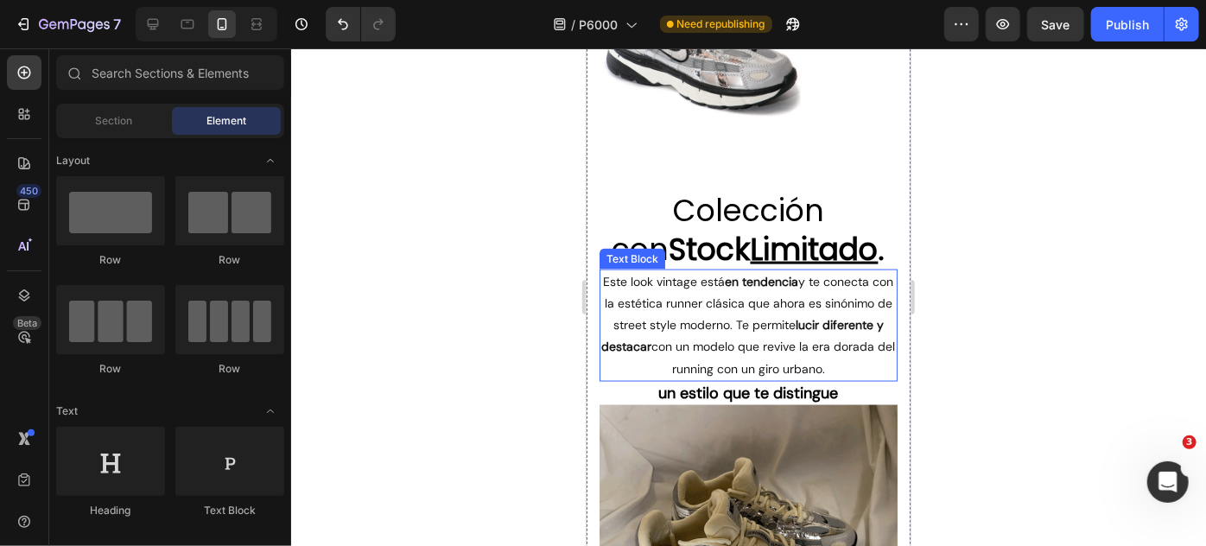
click at [770, 342] on p "Este look vintage está en tendencia y te conecta con la estética runner clásica…" at bounding box center [747, 324] width 295 height 109
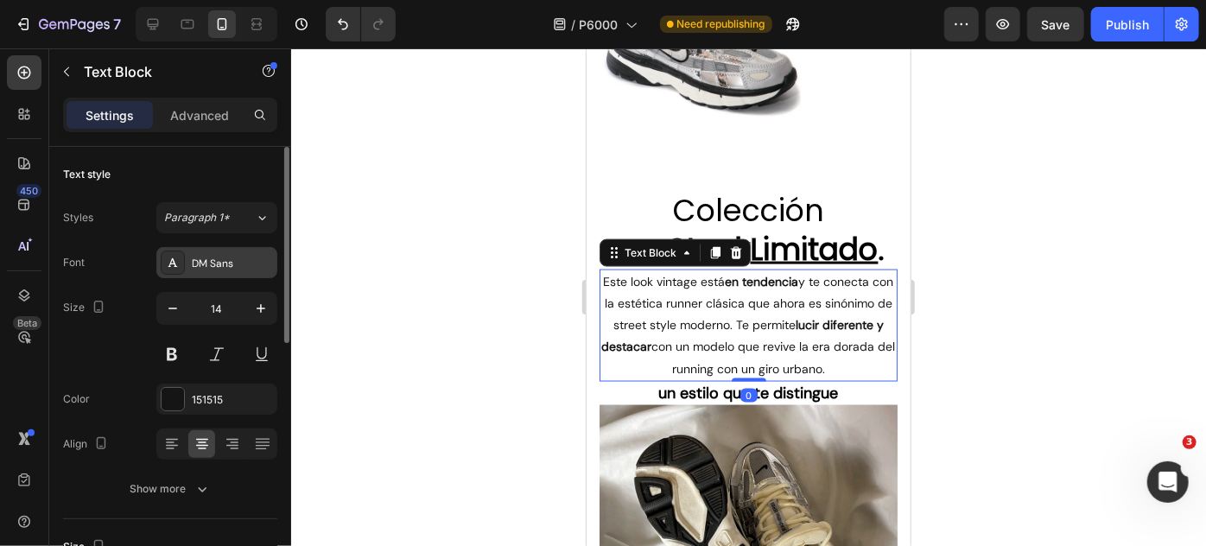
click at [251, 258] on div "DM Sans" at bounding box center [232, 264] width 81 height 16
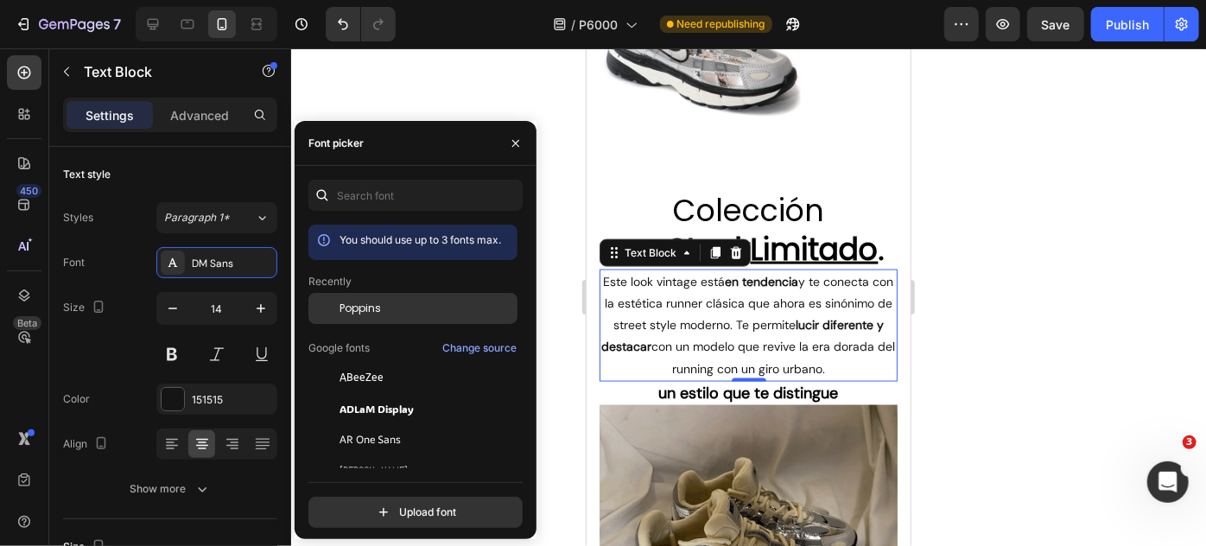
click at [387, 424] on div "Poppins" at bounding box center [412, 439] width 209 height 31
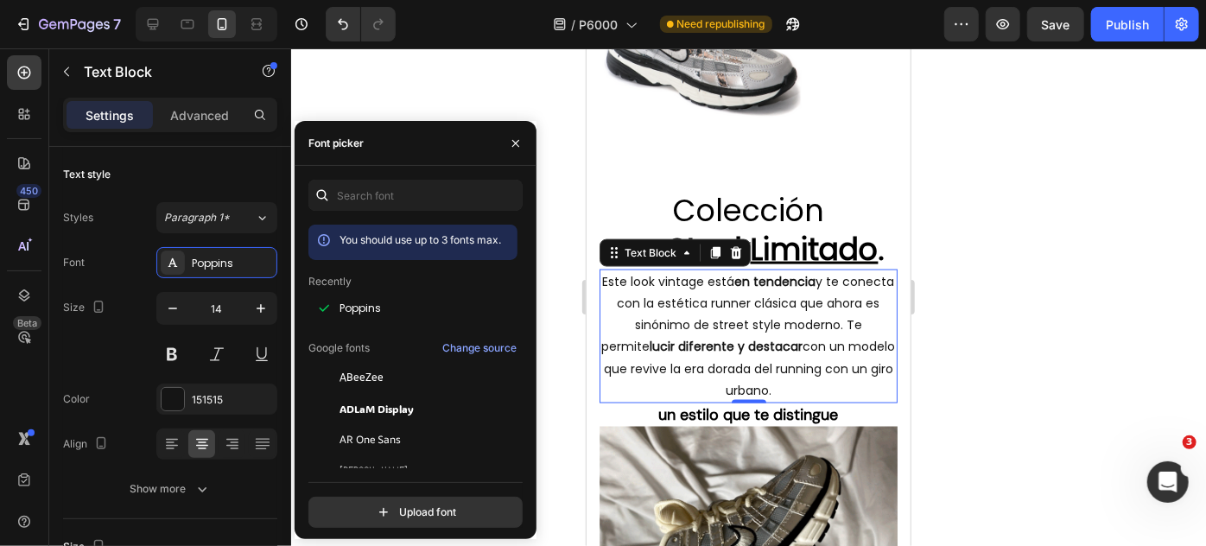
click at [574, 377] on div at bounding box center [748, 297] width 915 height 498
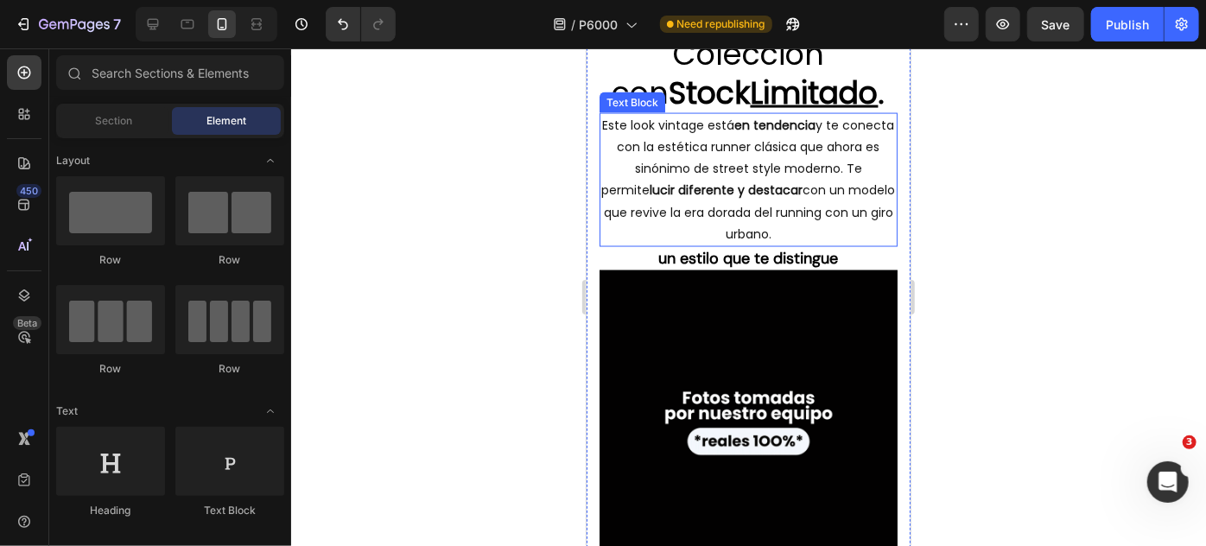
scroll to position [1687, 0]
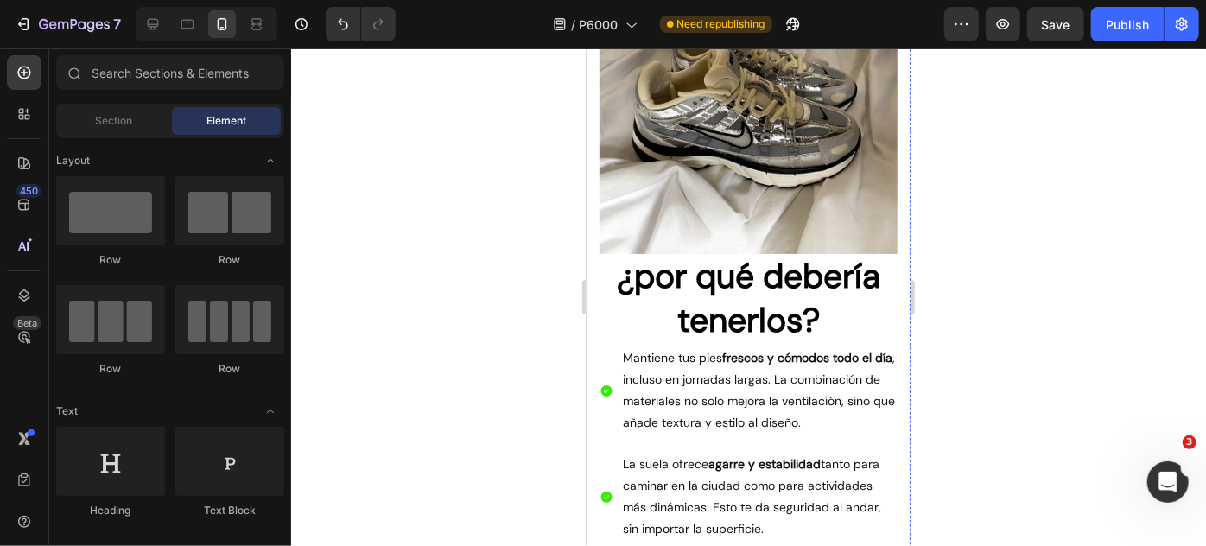
click at [687, 375] on p "Mantiene tus pies frescos y cómodos todo el día , incluso en jornadas largas. L…" at bounding box center [758, 390] width 272 height 87
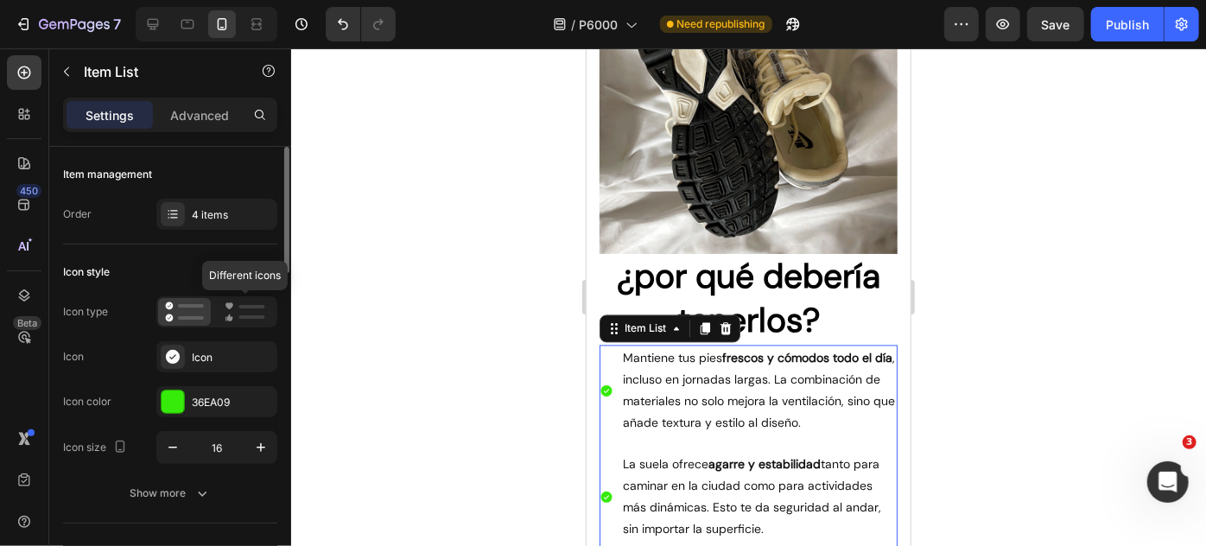
scroll to position [235, 0]
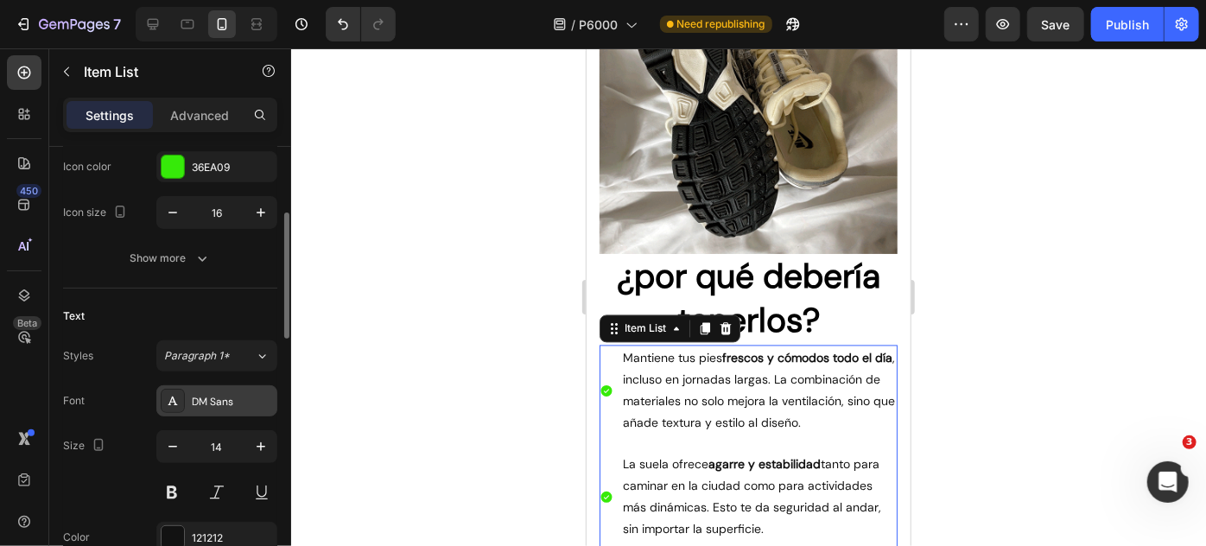
click at [225, 398] on div "DM Sans" at bounding box center [232, 402] width 81 height 16
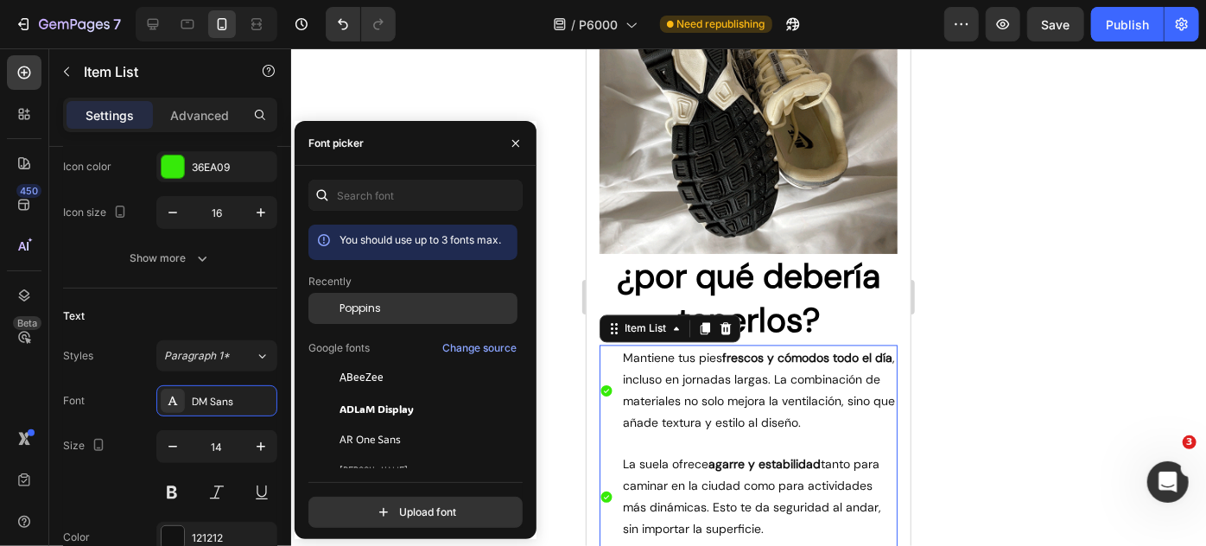
click at [373, 424] on div "Poppins" at bounding box center [412, 439] width 209 height 31
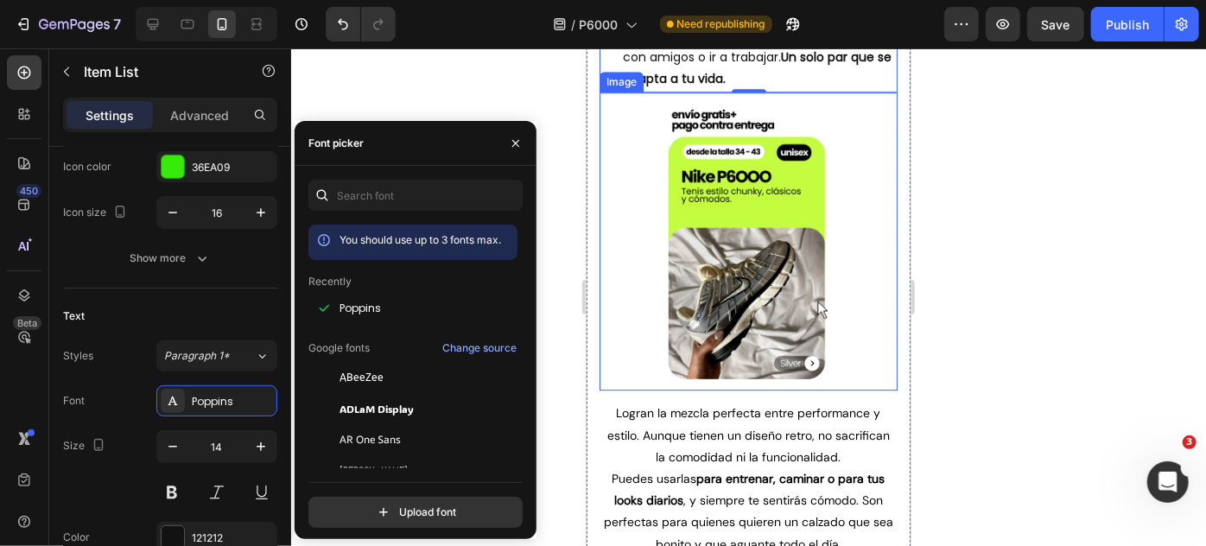
scroll to position [2551, 0]
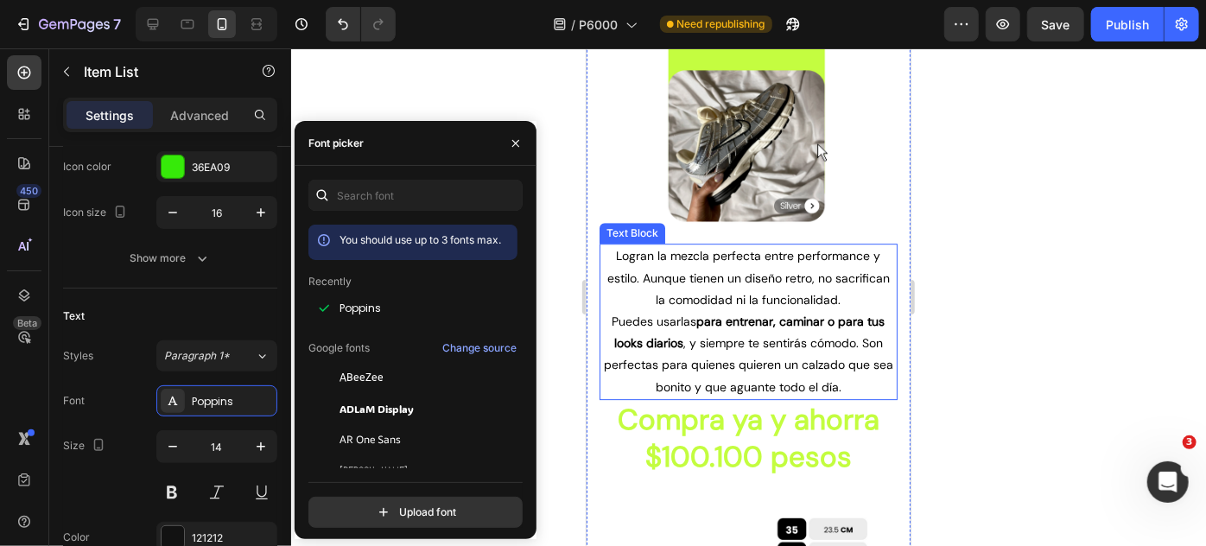
click at [717, 375] on p "Puedes usarlas para entrenar, caminar o para tus looks diarios , y siempre te s…" at bounding box center [747, 353] width 295 height 87
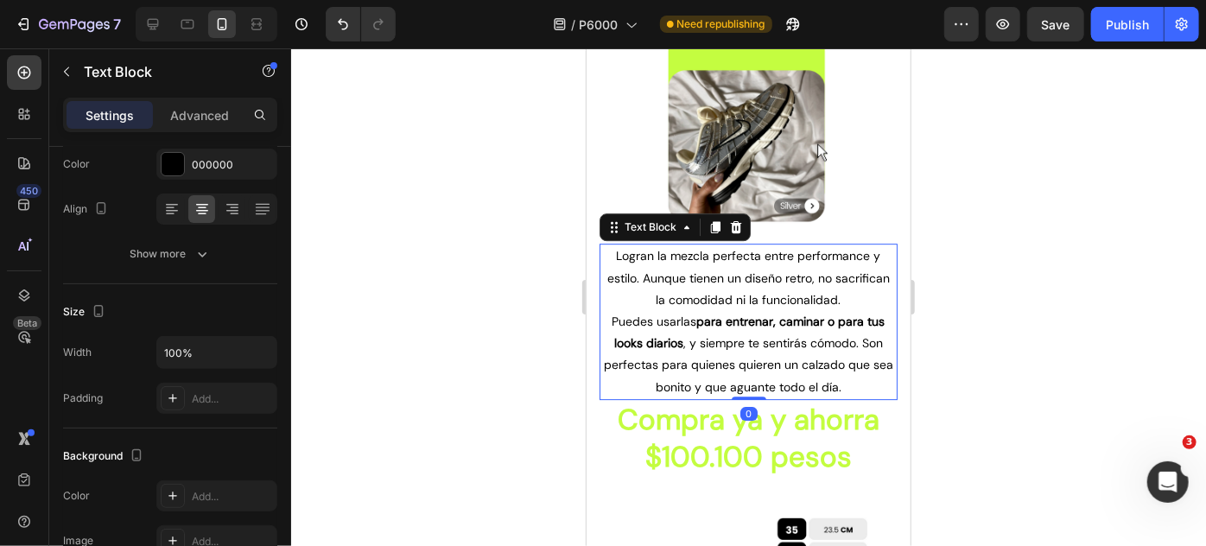
scroll to position [0, 0]
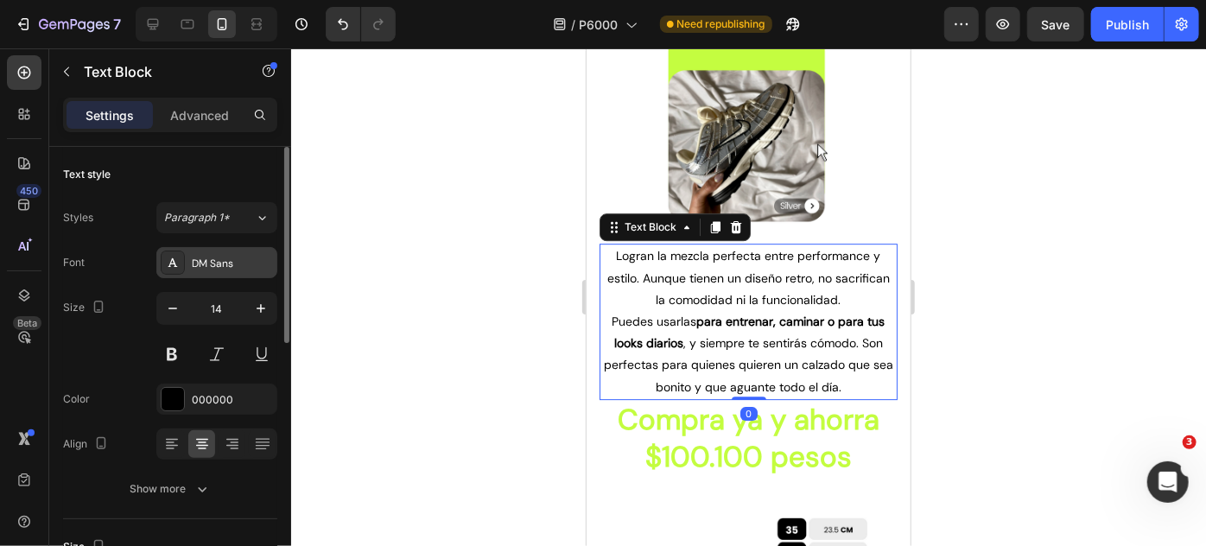
click at [209, 268] on div "DM Sans" at bounding box center [232, 264] width 81 height 16
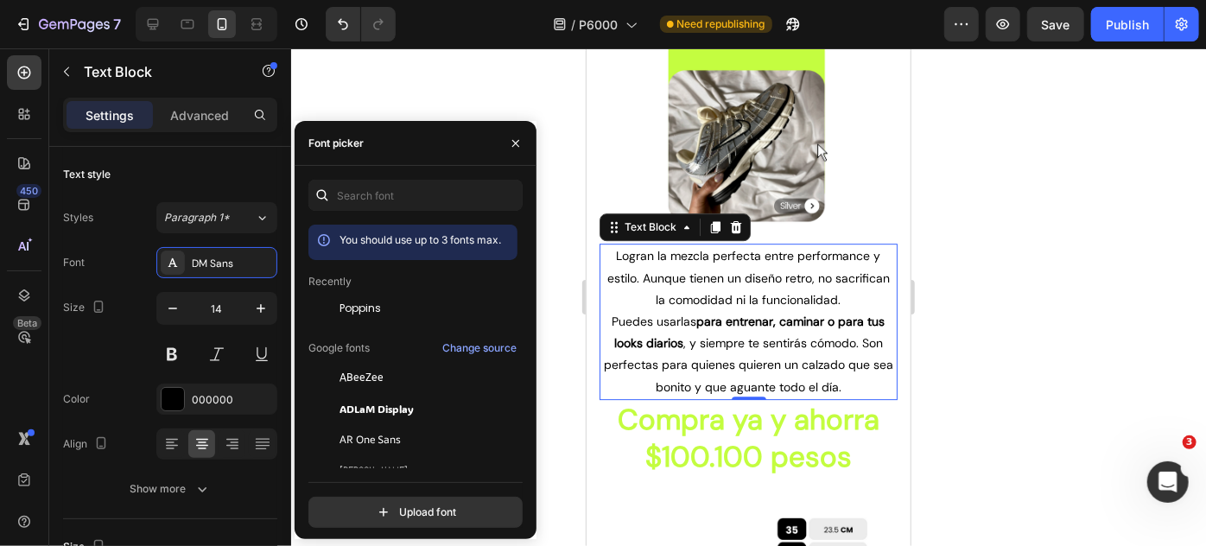
click at [437, 424] on div "Poppins" at bounding box center [412, 439] width 209 height 31
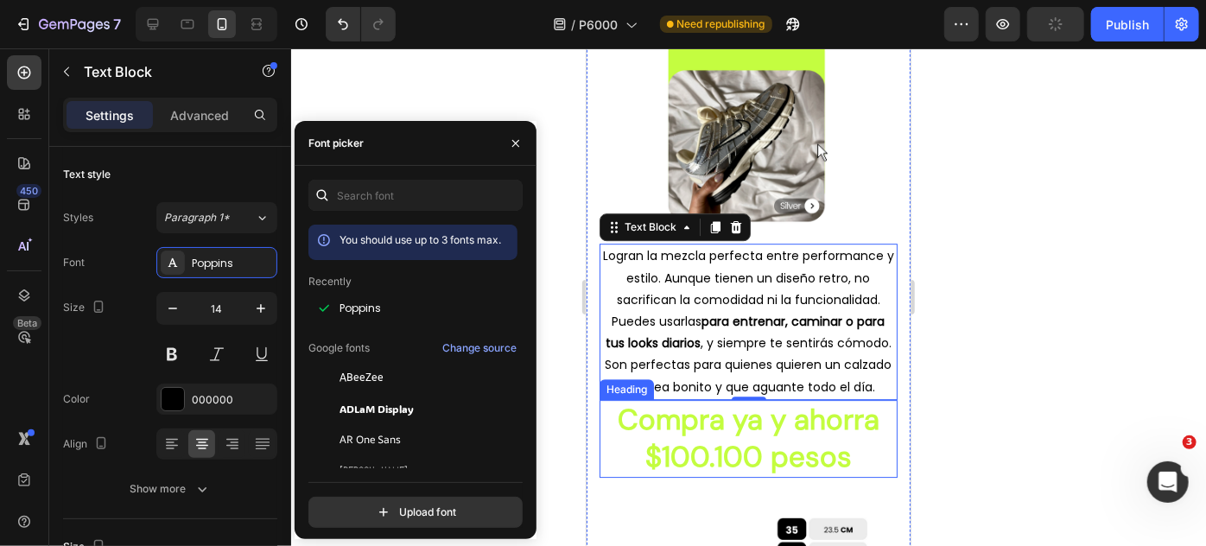
click at [650, 458] on h2 "Compra ya y ahorra $100.100 pesos" at bounding box center [748, 438] width 298 height 78
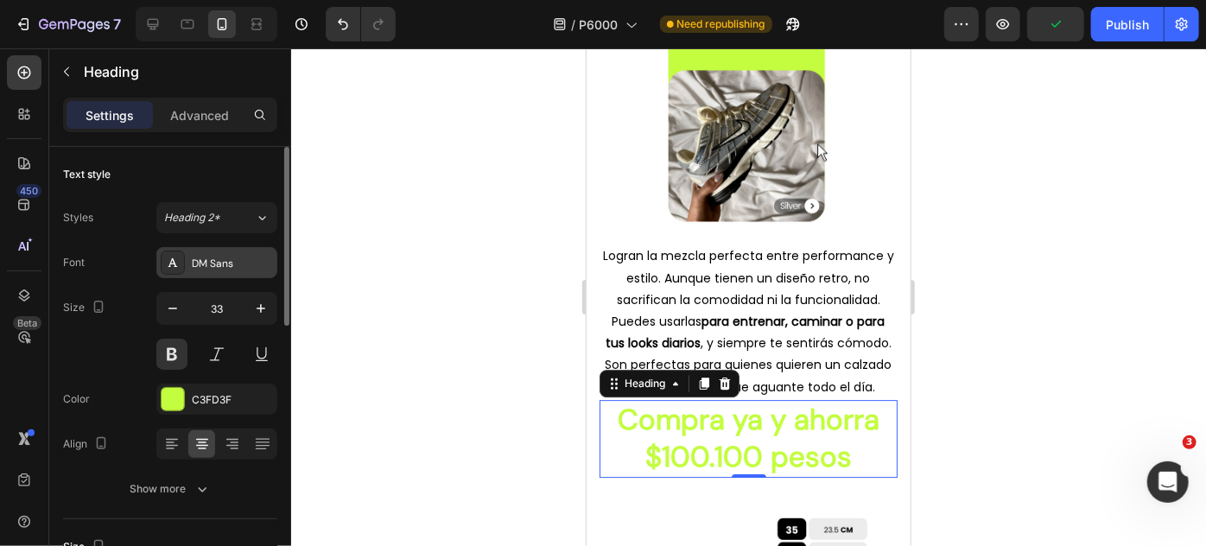
click at [257, 256] on div "DM Sans" at bounding box center [232, 264] width 81 height 16
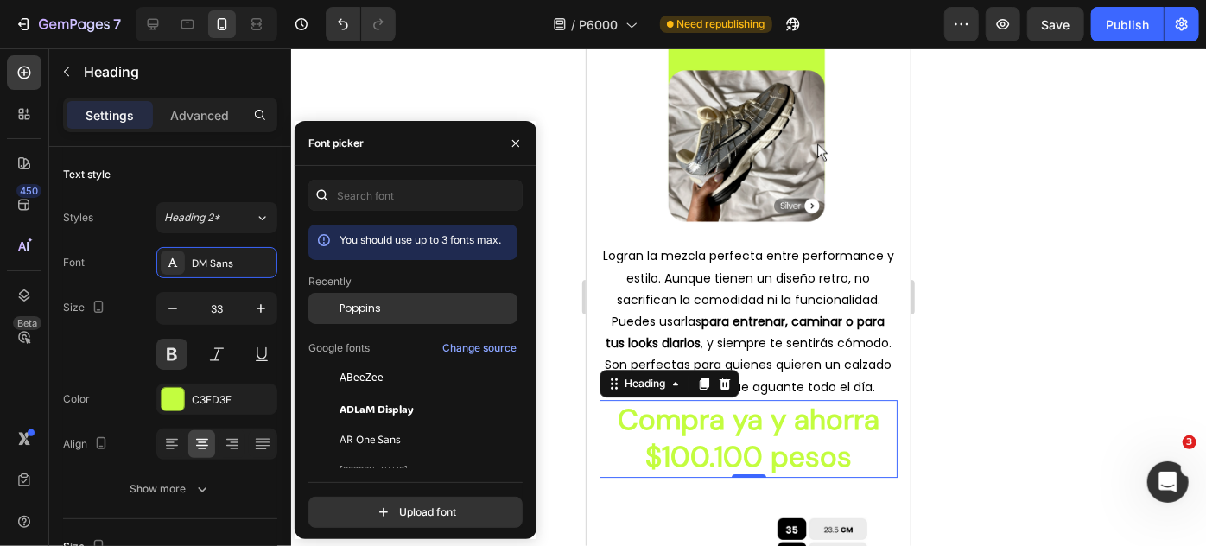
click at [375, 307] on span "Poppins" at bounding box center [359, 309] width 41 height 16
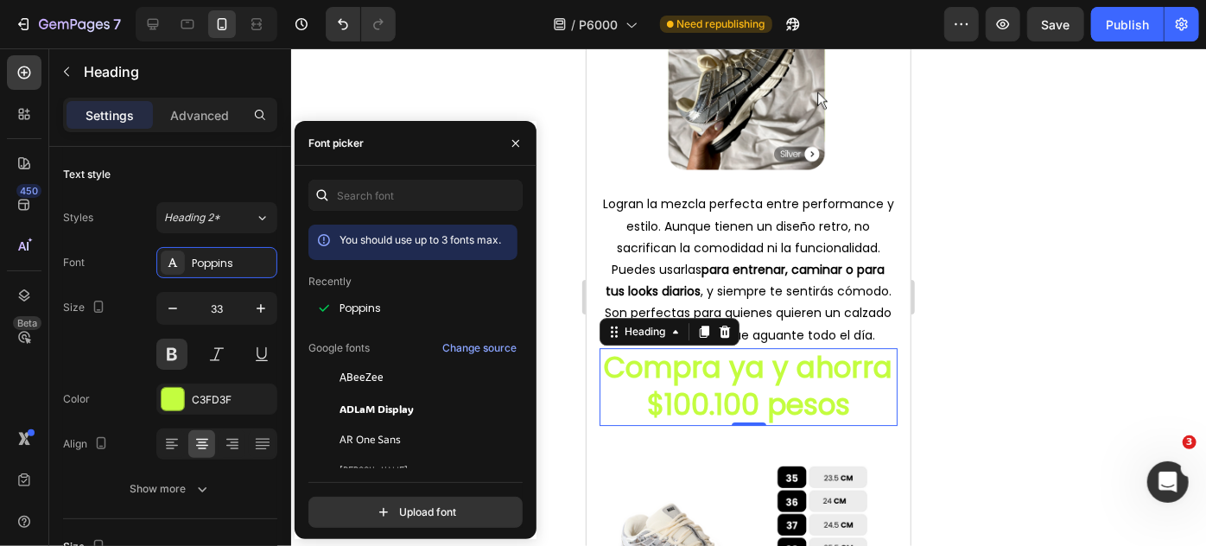
scroll to position [2629, 0]
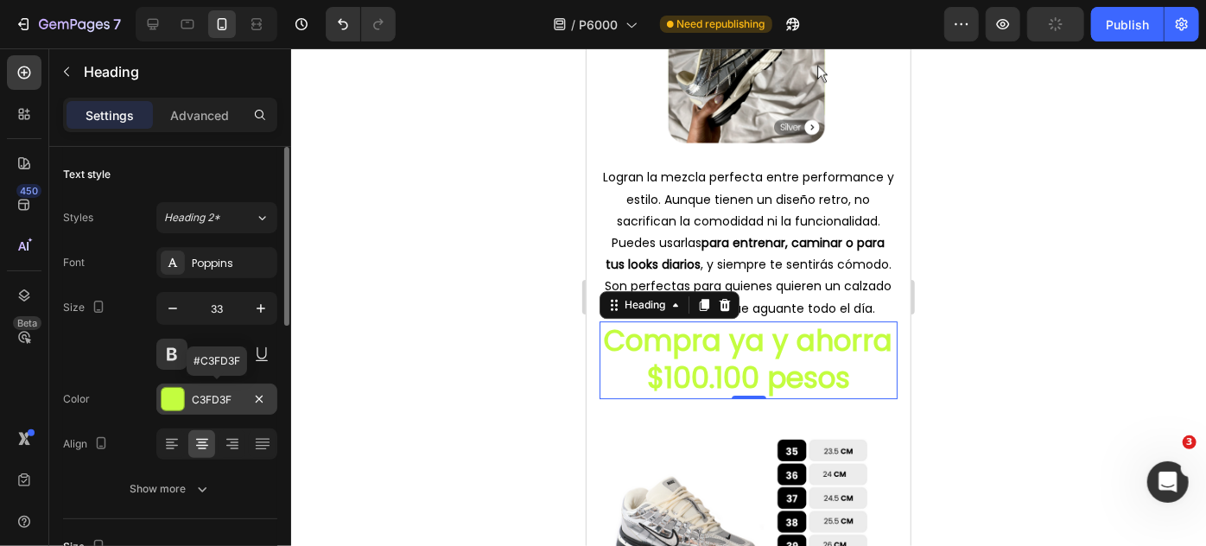
click at [175, 390] on div at bounding box center [173, 399] width 22 height 22
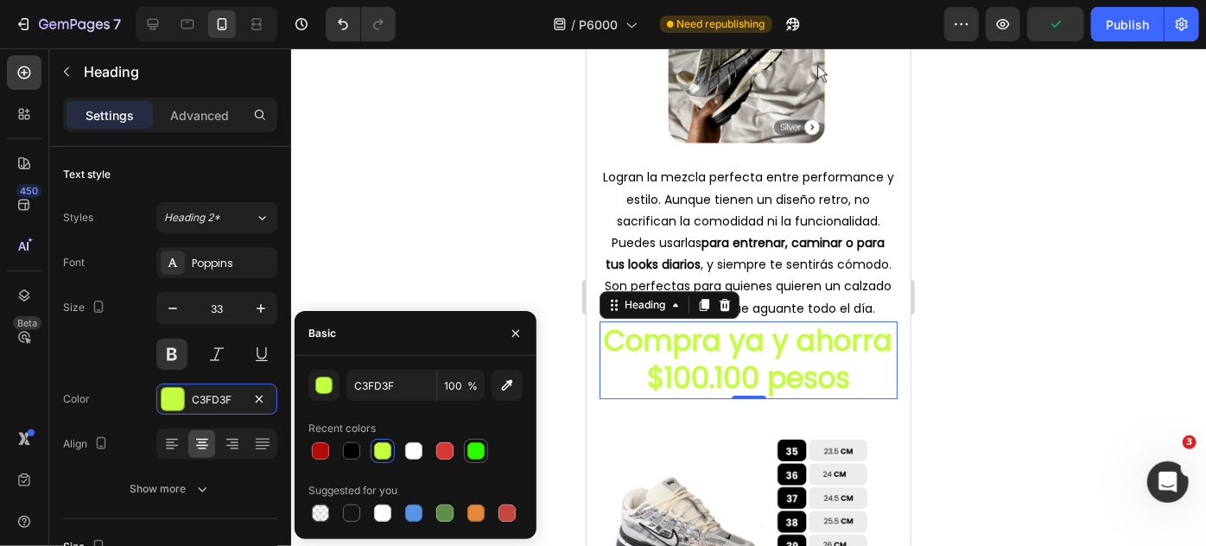
click at [479, 448] on div at bounding box center [475, 450] width 17 height 17
type input "2AFF00"
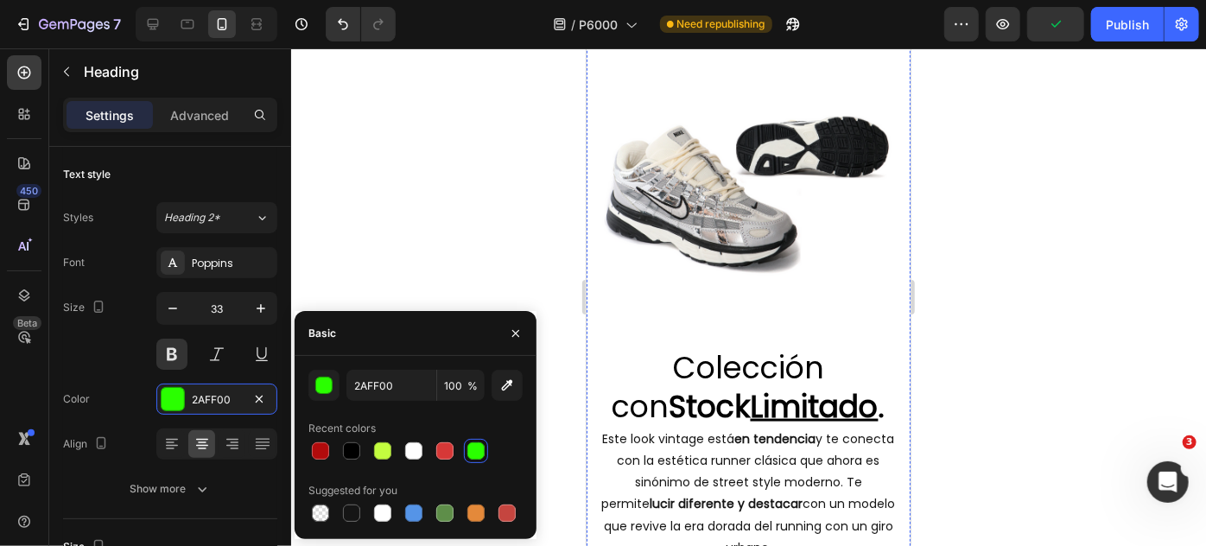
scroll to position [823, 0]
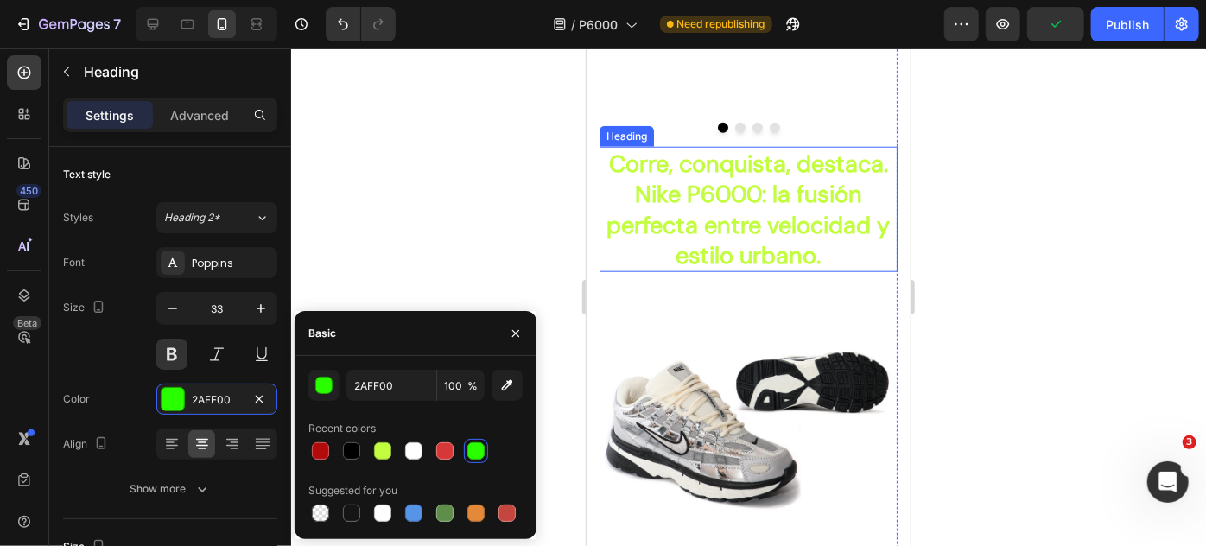
click at [775, 240] on h2 "Corre, conquista, destaca. Nike P6000: la fusión perfecta entre velocidad y est…" at bounding box center [748, 208] width 298 height 124
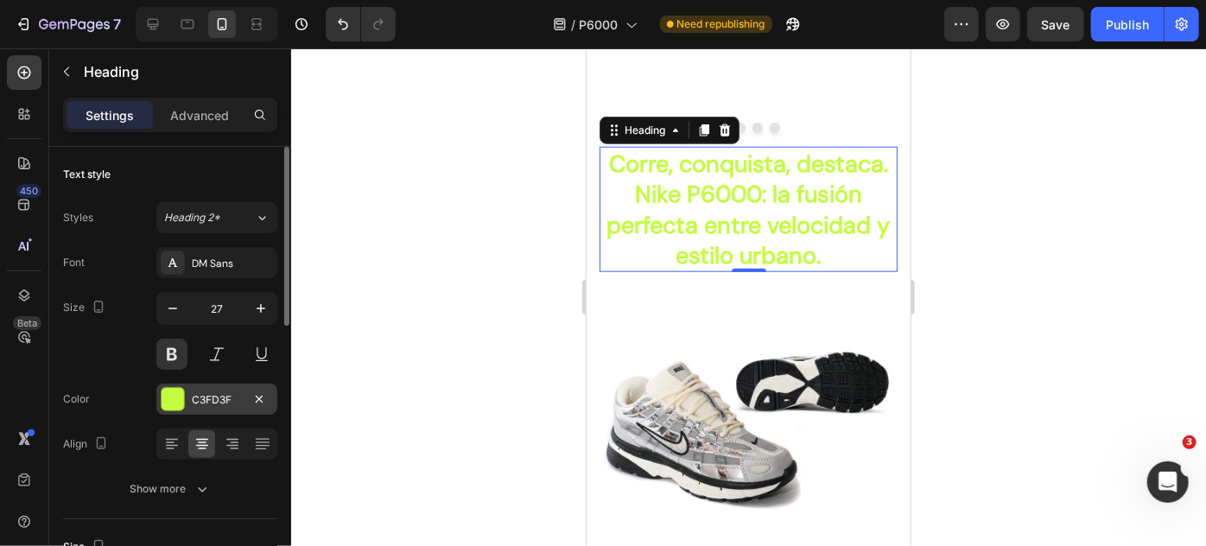
click at [180, 400] on div at bounding box center [173, 399] width 22 height 22
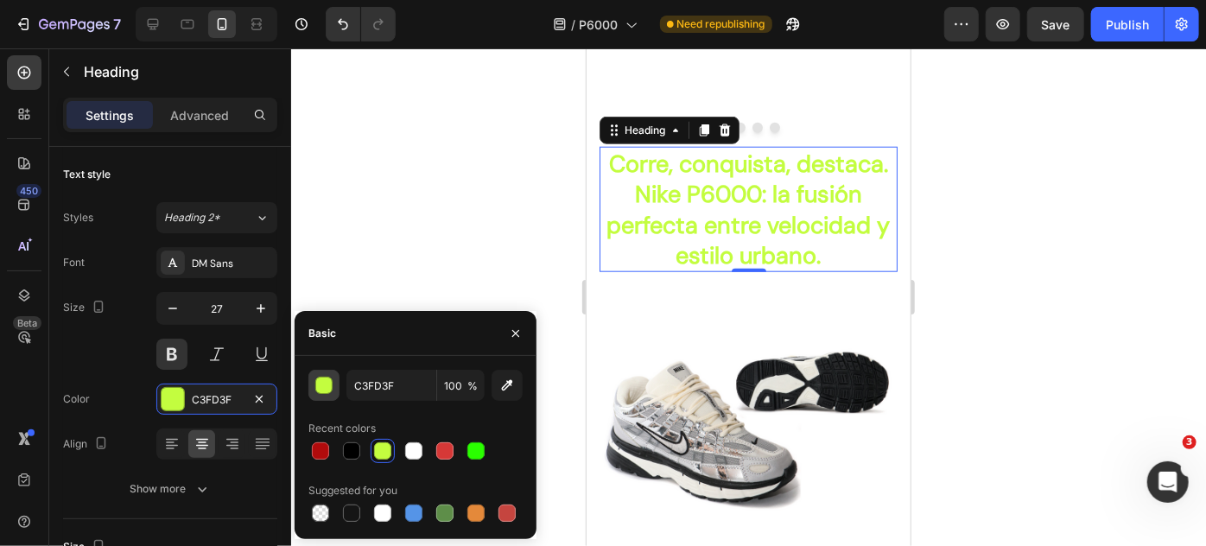
click at [330, 389] on div "button" at bounding box center [324, 385] width 17 height 17
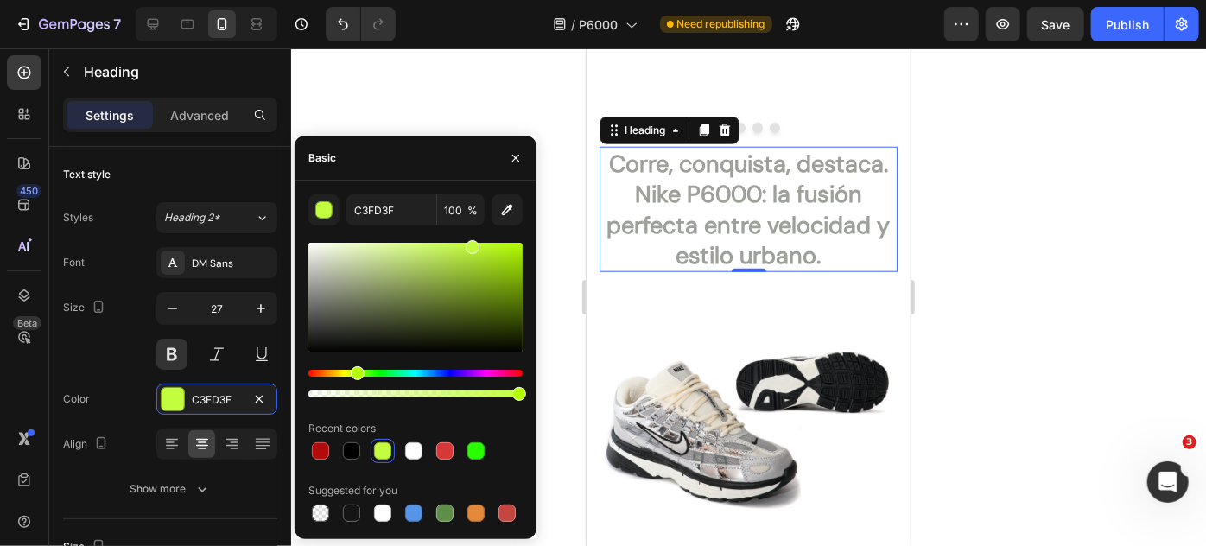
click at [319, 282] on div at bounding box center [415, 298] width 214 height 110
type input "9EA09A"
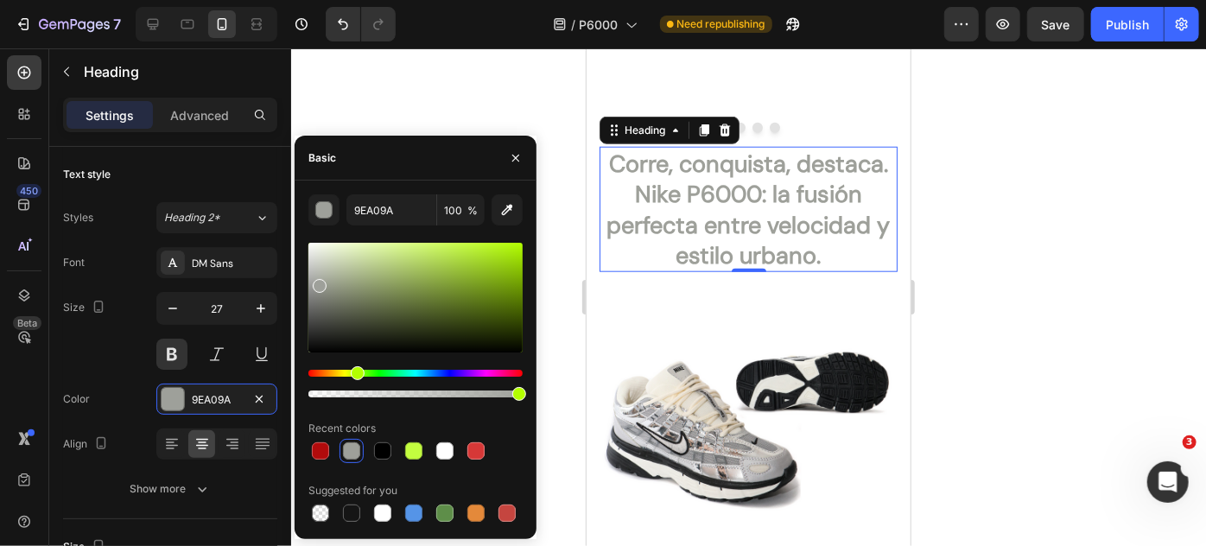
click at [319, 282] on div at bounding box center [320, 286] width 14 height 14
click at [402, 96] on div at bounding box center [748, 297] width 915 height 498
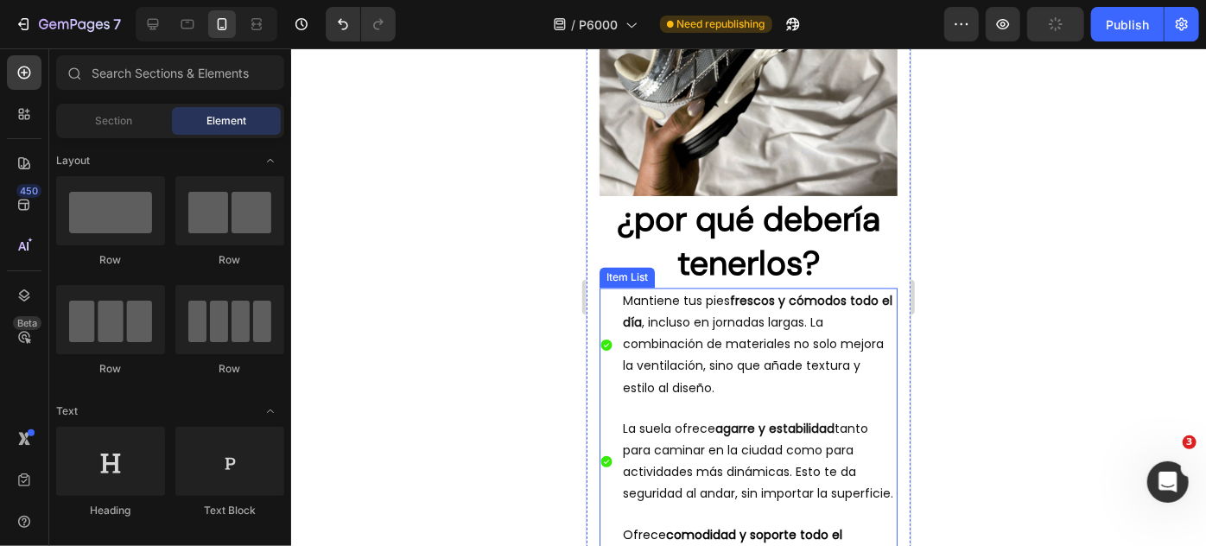
scroll to position [1687, 0]
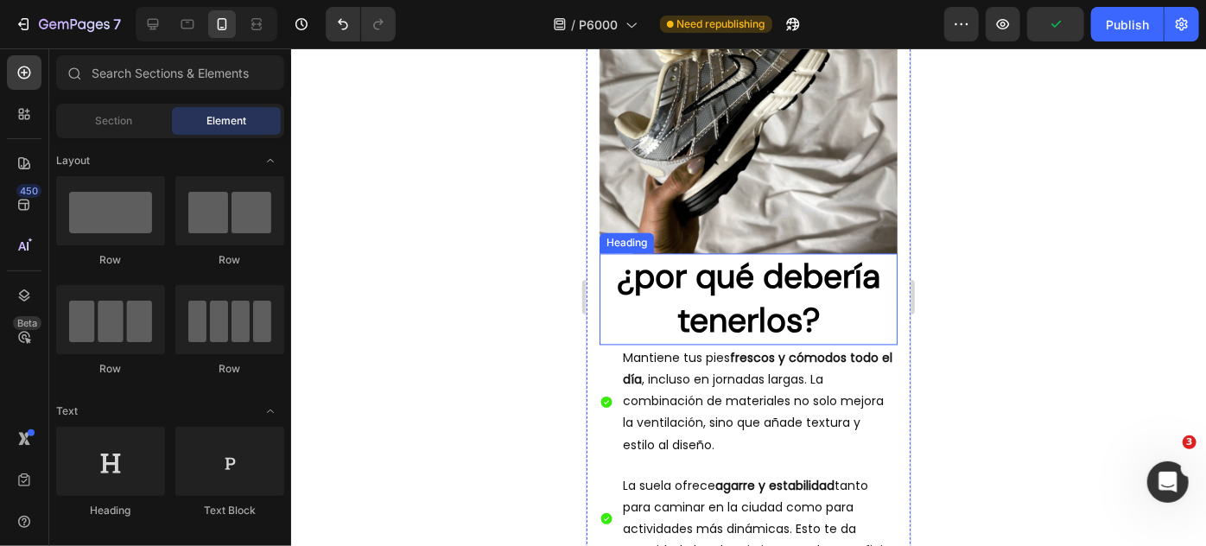
click at [748, 309] on h2 "¿por qué debería tenerlos?" at bounding box center [748, 298] width 298 height 91
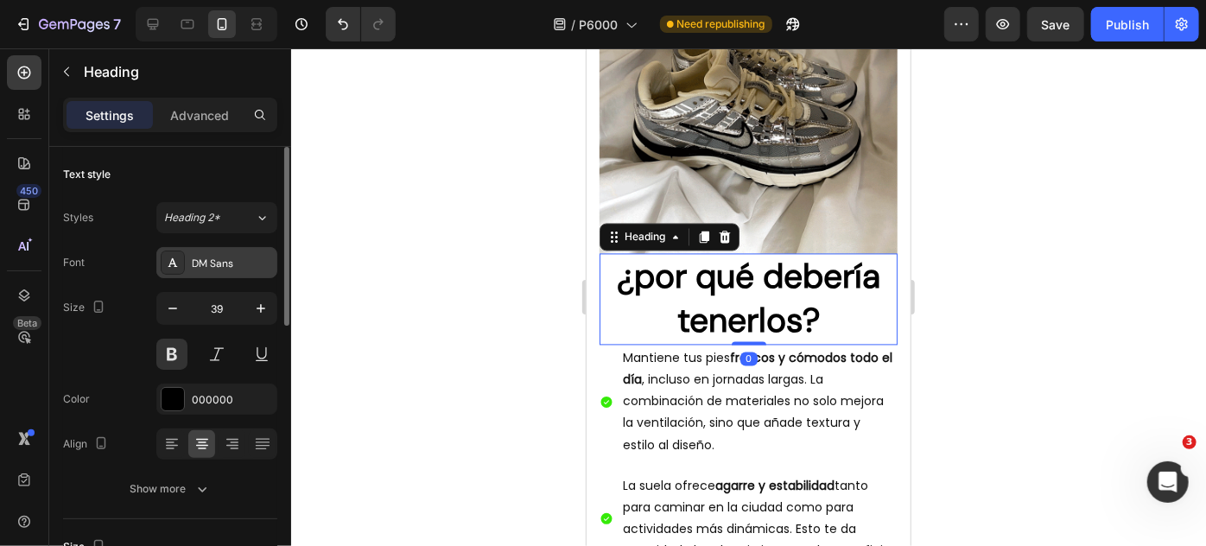
click at [213, 260] on div "DM Sans" at bounding box center [232, 264] width 81 height 16
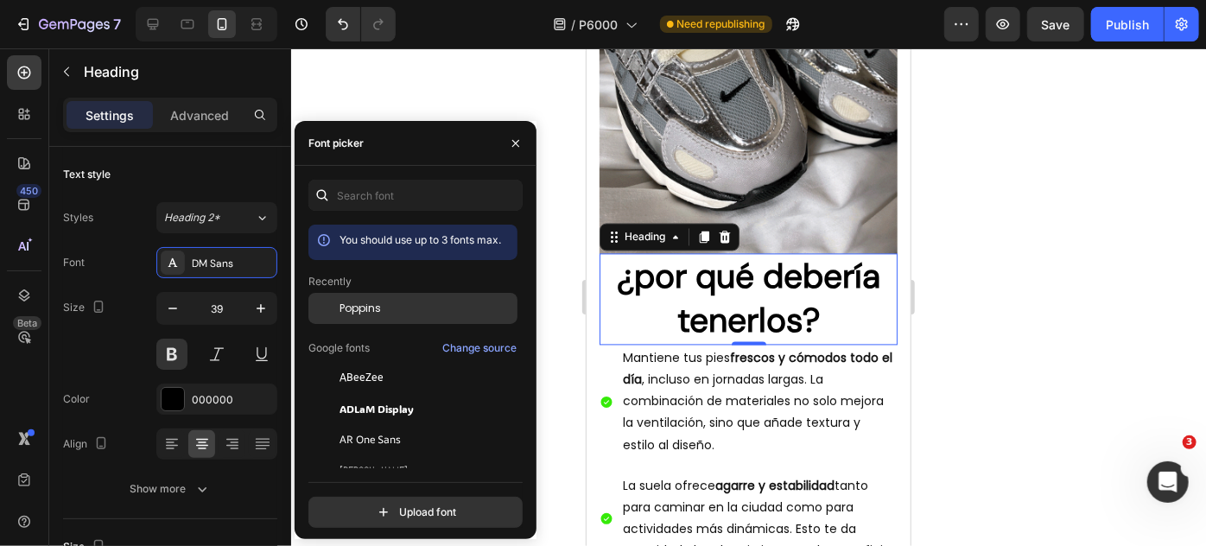
click at [369, 309] on span "Poppins" at bounding box center [359, 309] width 41 height 16
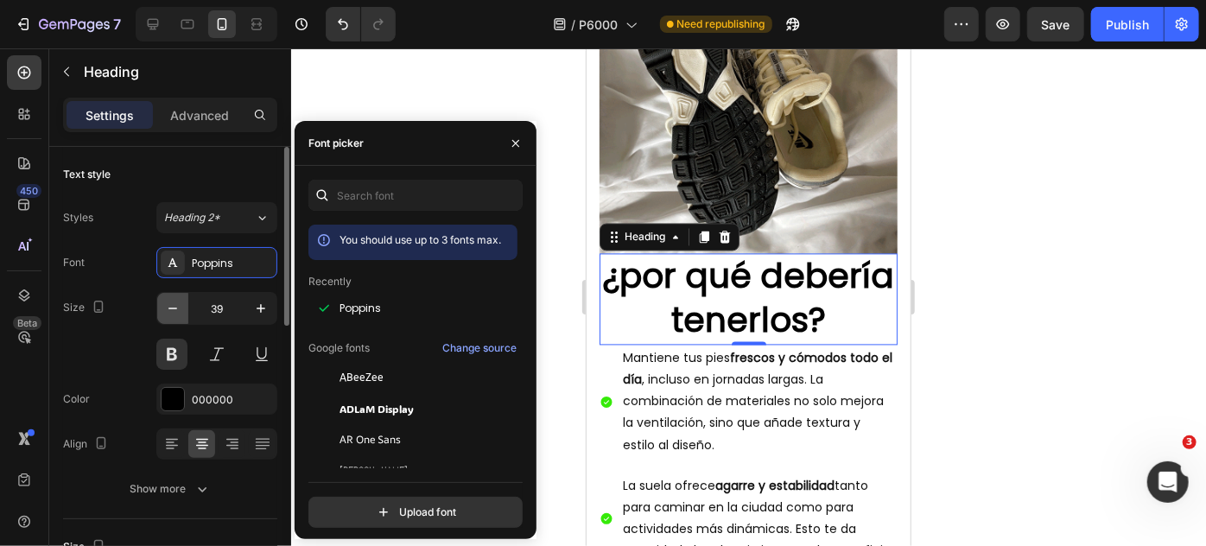
click at [171, 303] on icon "button" at bounding box center [172, 308] width 17 height 17
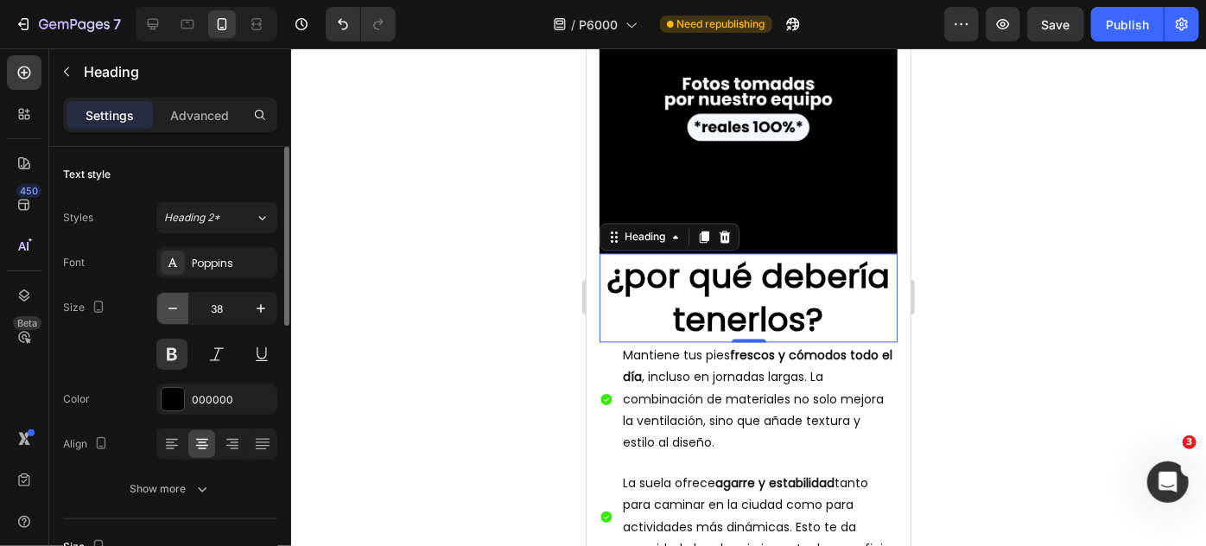
click at [171, 303] on icon "button" at bounding box center [172, 308] width 17 height 17
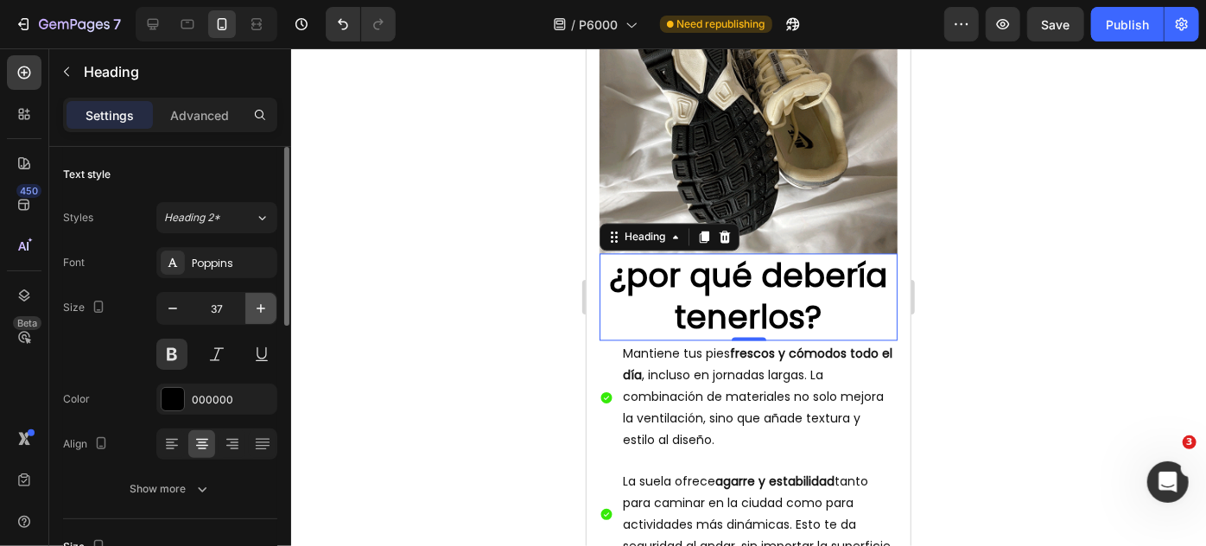
click at [255, 307] on icon "button" at bounding box center [260, 308] width 17 height 17
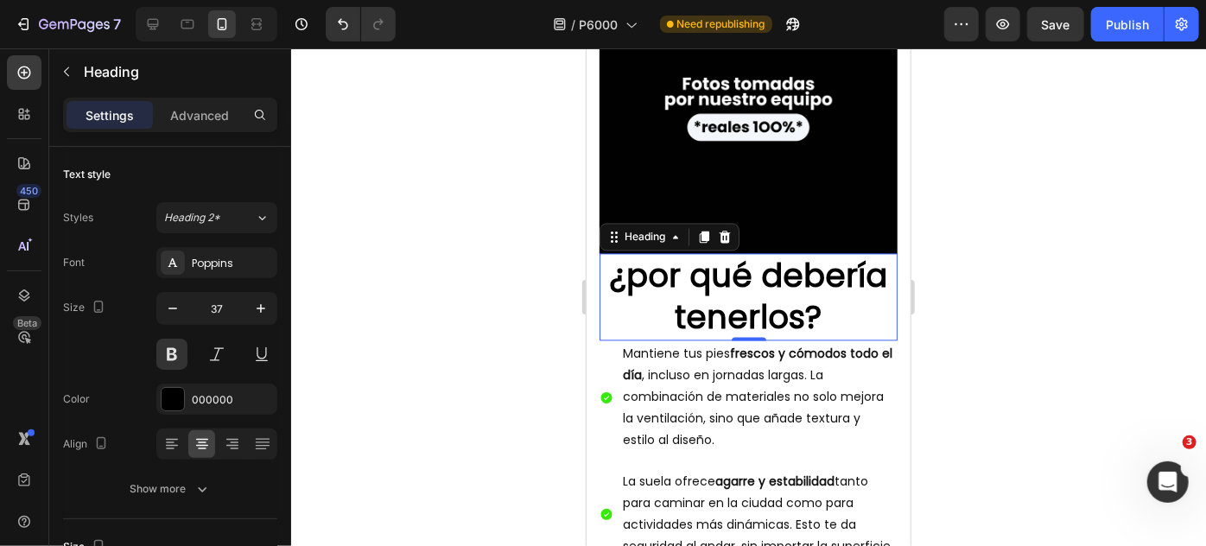
type input "38"
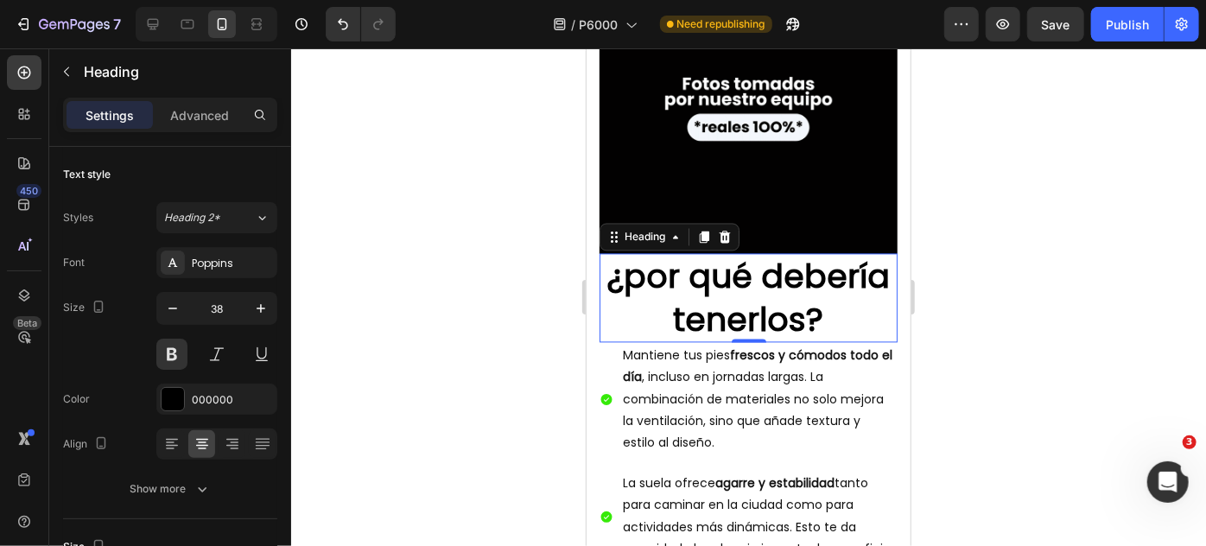
click at [397, 308] on div at bounding box center [748, 297] width 915 height 498
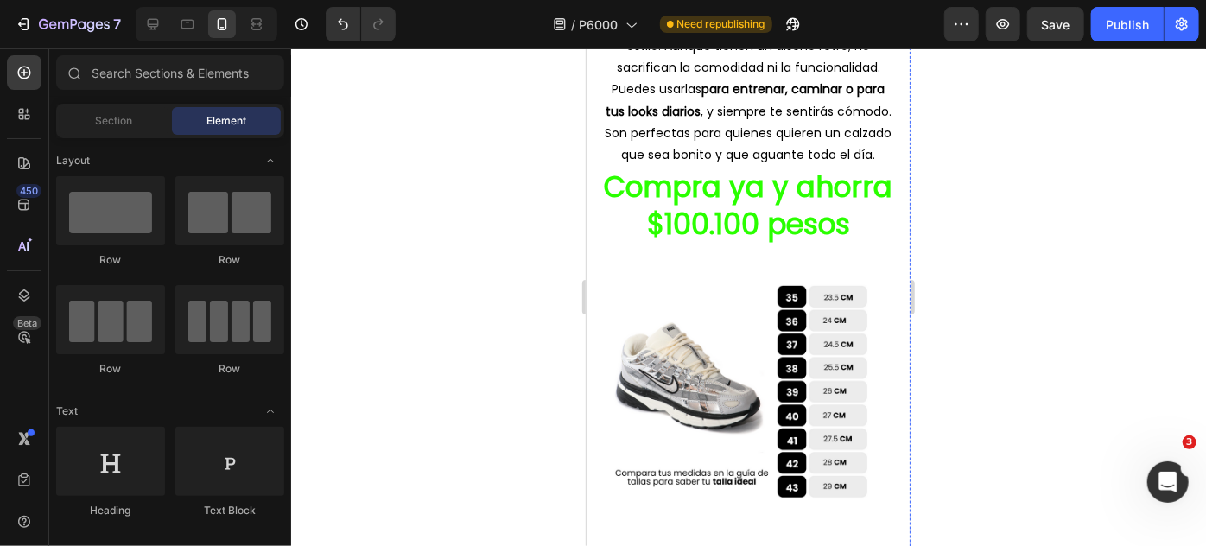
scroll to position [2787, 0]
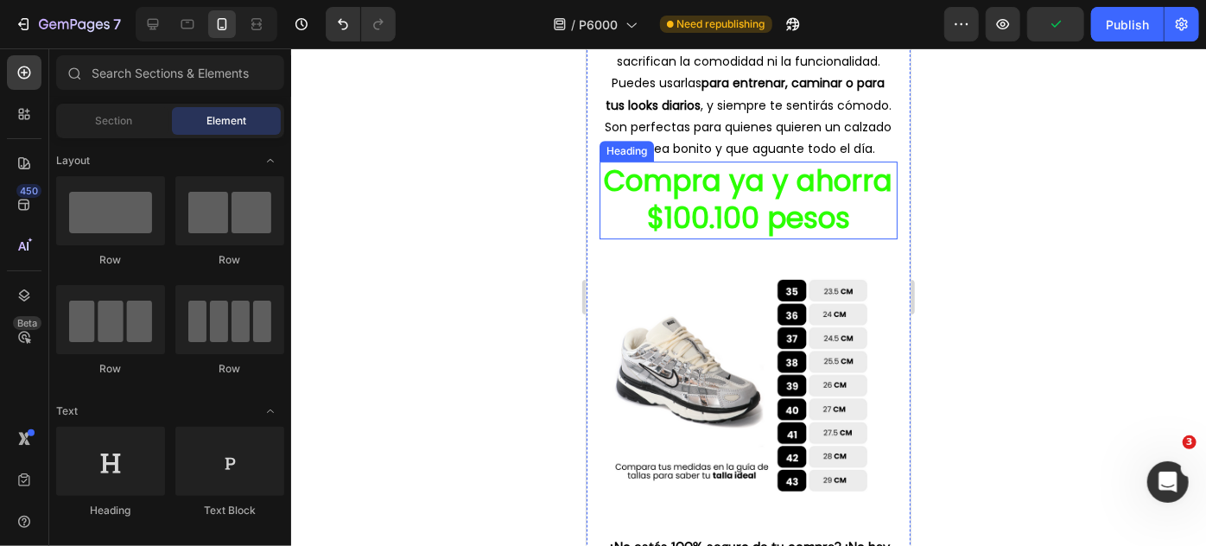
click at [795, 238] on h2 "Compra ya y ahorra $100.100 pesos" at bounding box center [748, 200] width 298 height 78
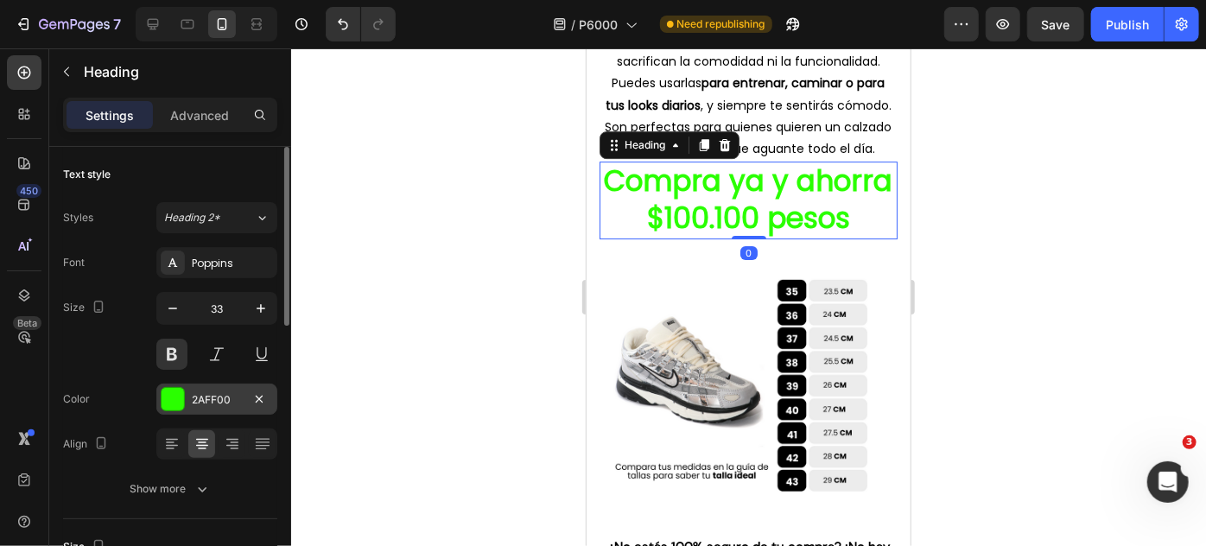
click at [170, 401] on div at bounding box center [173, 399] width 22 height 22
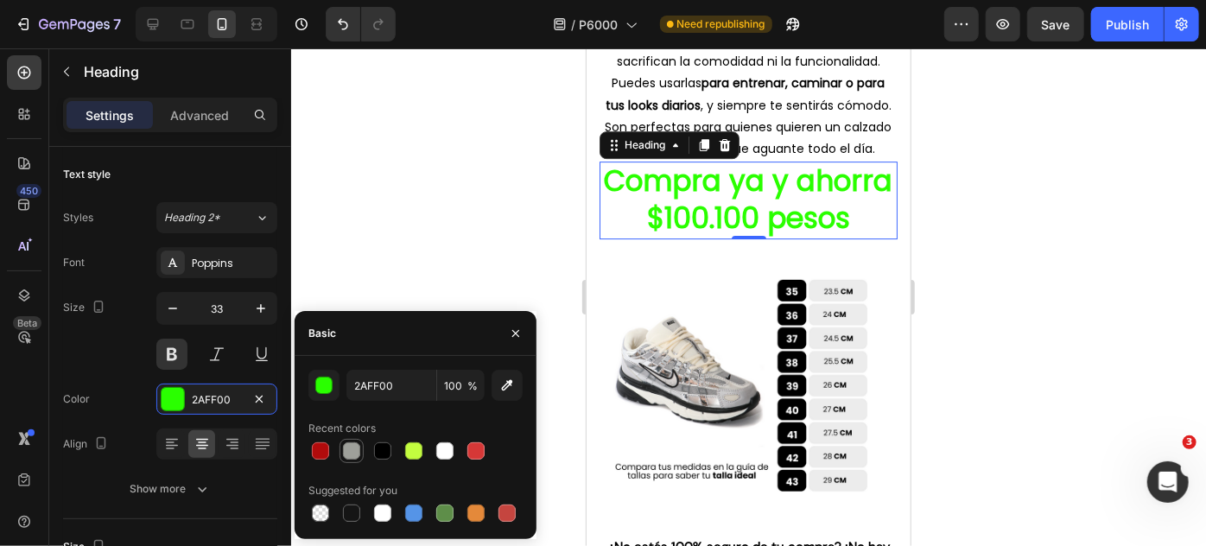
click at [352, 453] on div at bounding box center [351, 450] width 17 height 17
type input "9EA09A"
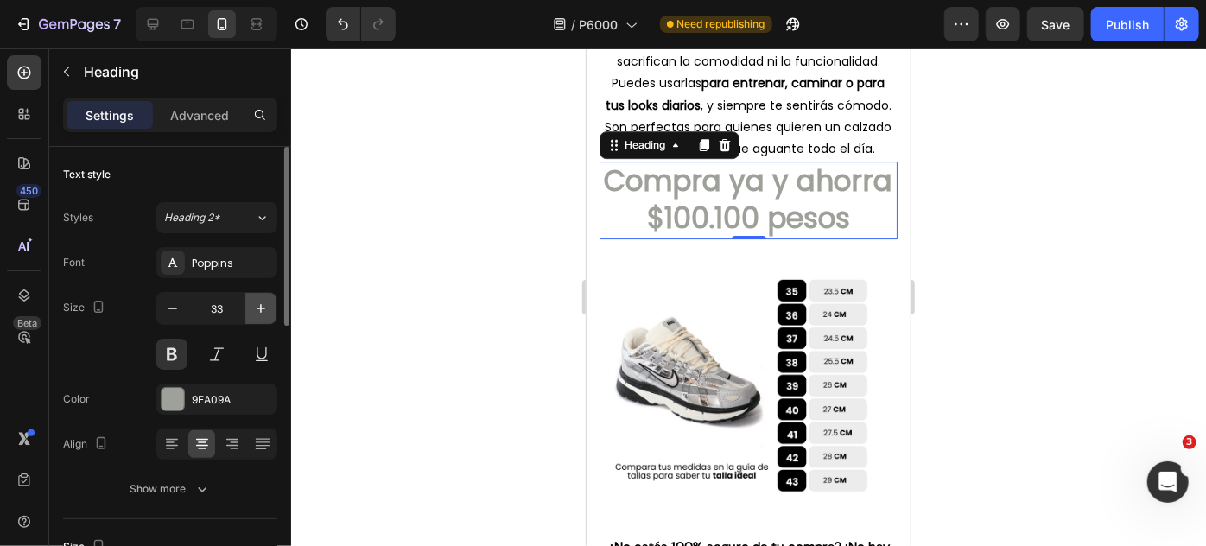
click at [262, 313] on icon "button" at bounding box center [260, 308] width 17 height 17
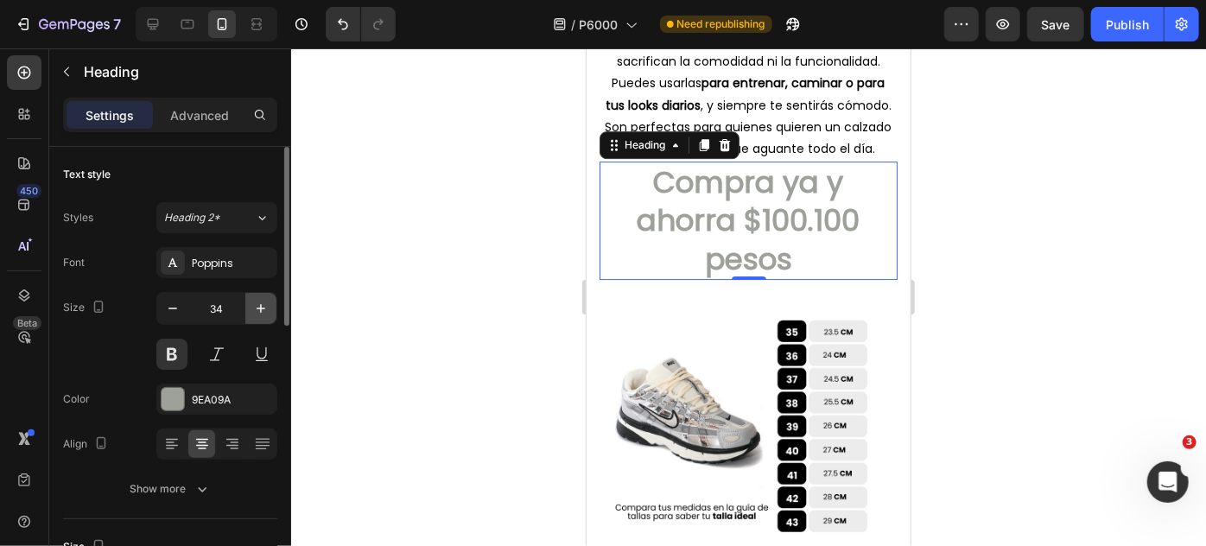
click at [262, 313] on icon "button" at bounding box center [260, 308] width 17 height 17
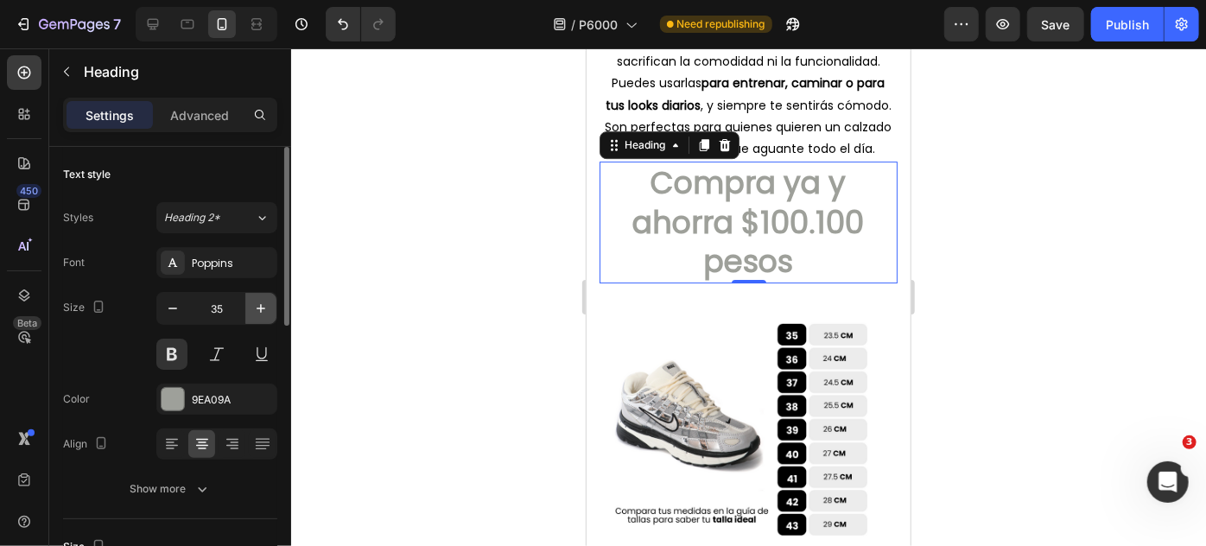
click at [262, 313] on icon "button" at bounding box center [260, 308] width 17 height 17
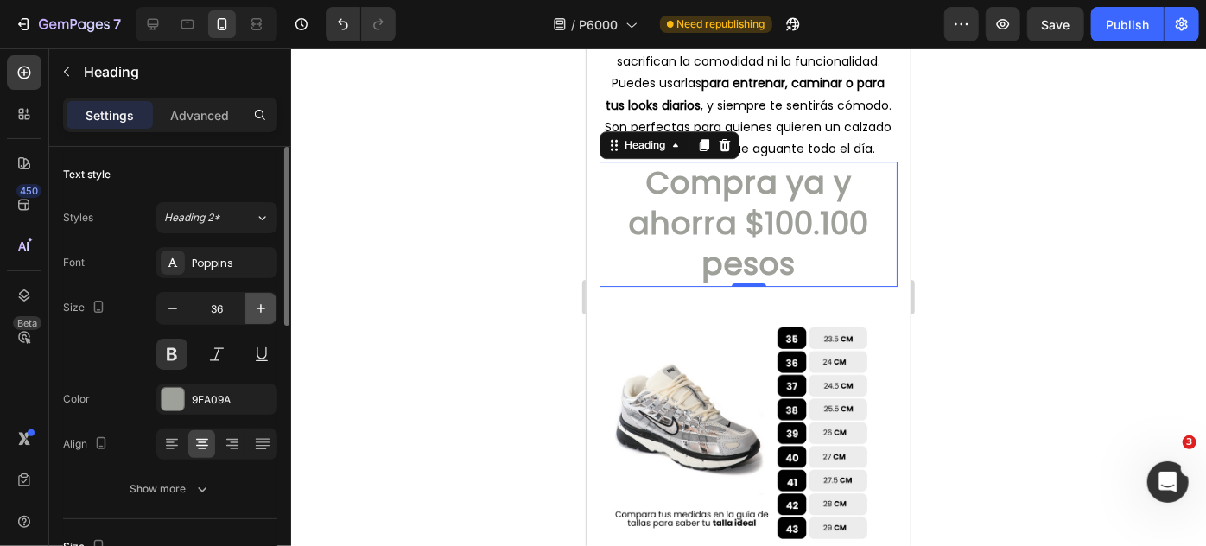
click at [262, 313] on icon "button" at bounding box center [260, 308] width 17 height 17
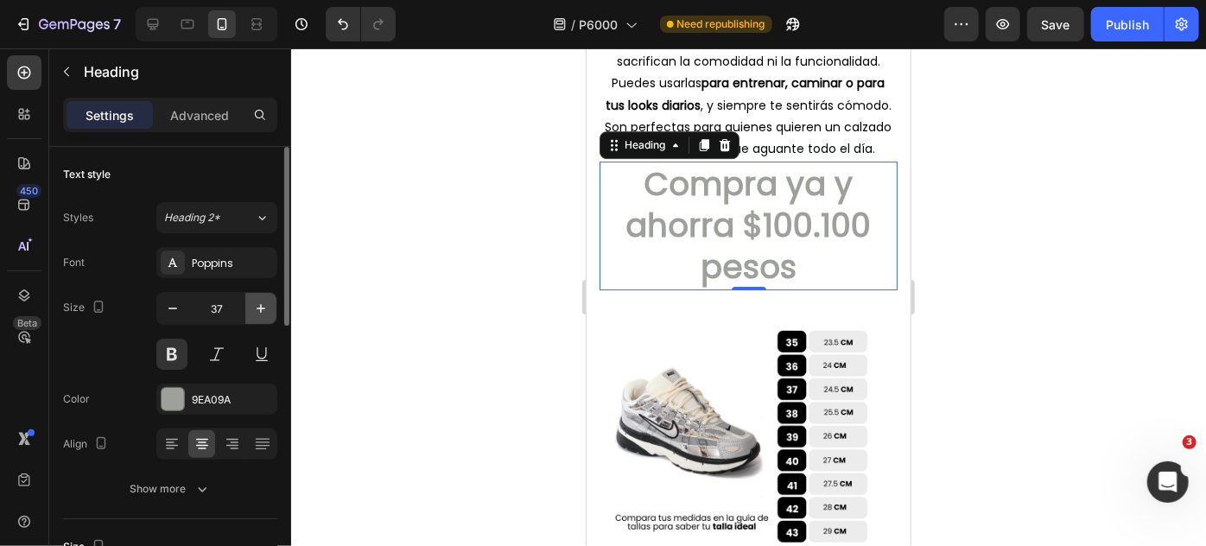
click at [262, 313] on icon "button" at bounding box center [260, 308] width 17 height 17
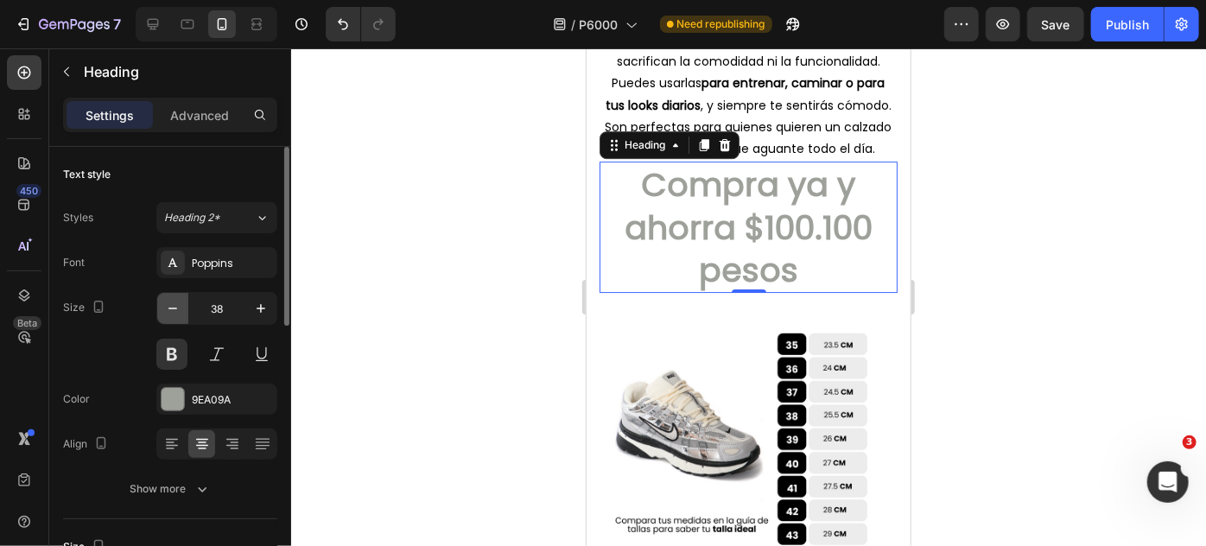
click at [173, 308] on icon "button" at bounding box center [172, 309] width 9 height 2
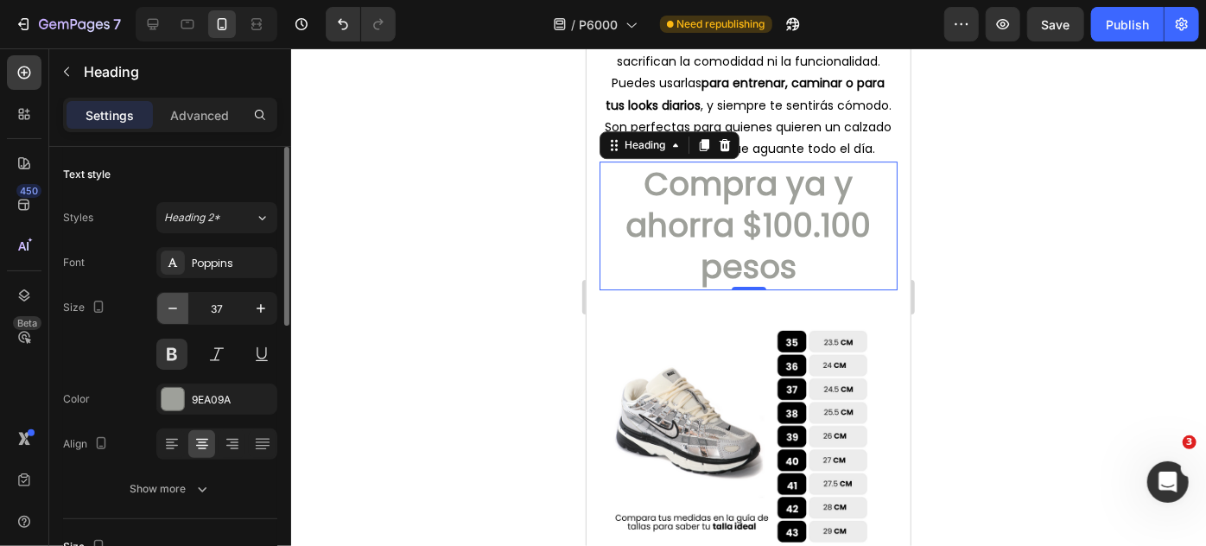
click at [173, 308] on icon "button" at bounding box center [172, 309] width 9 height 2
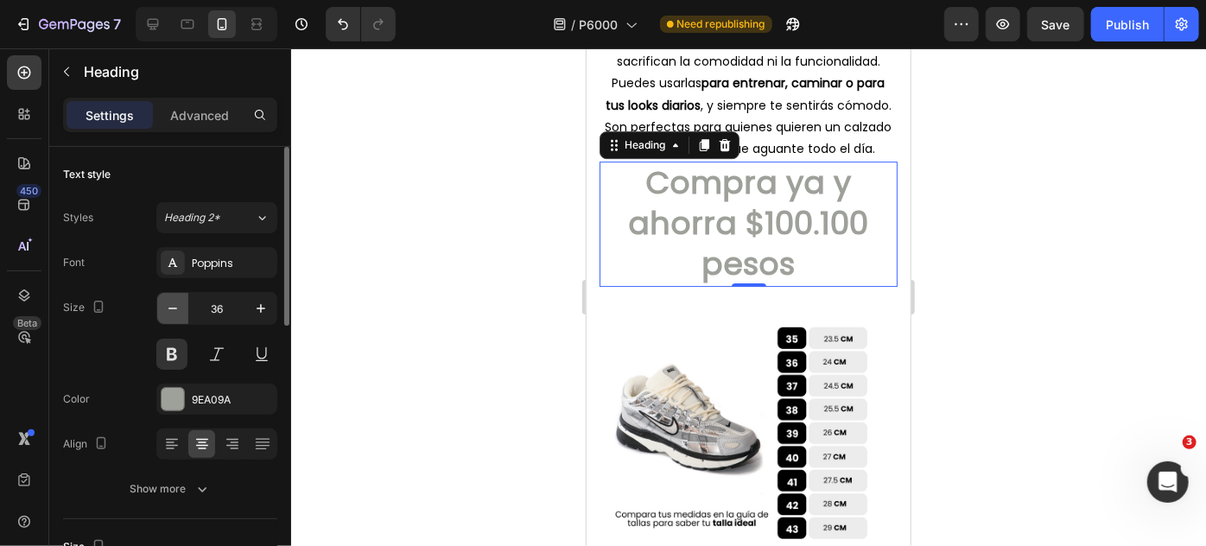
click at [173, 308] on icon "button" at bounding box center [172, 309] width 9 height 2
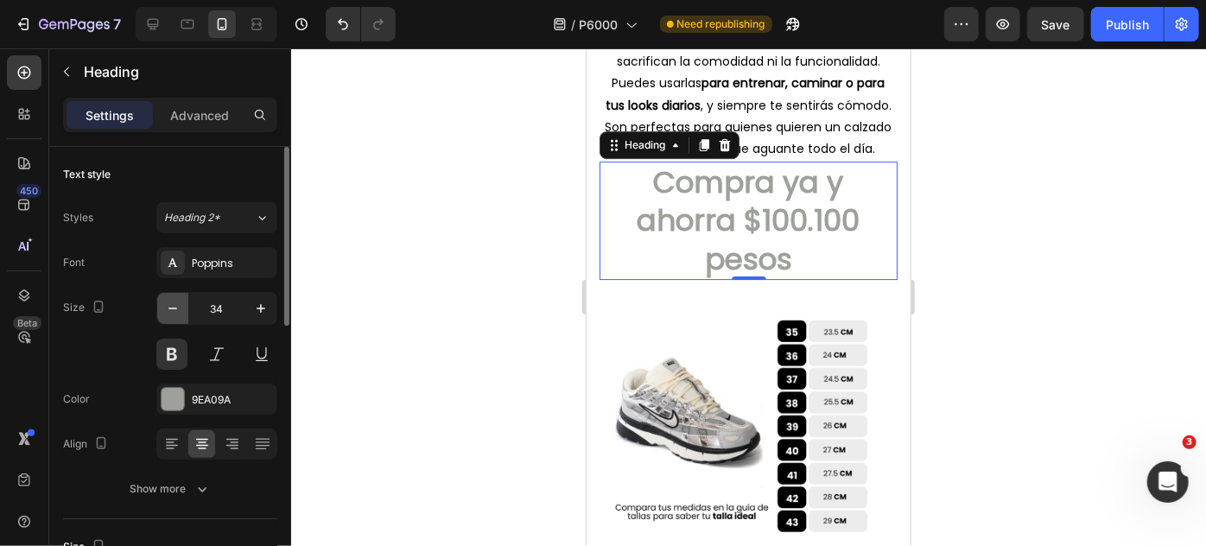
click at [173, 308] on icon "button" at bounding box center [172, 309] width 9 height 2
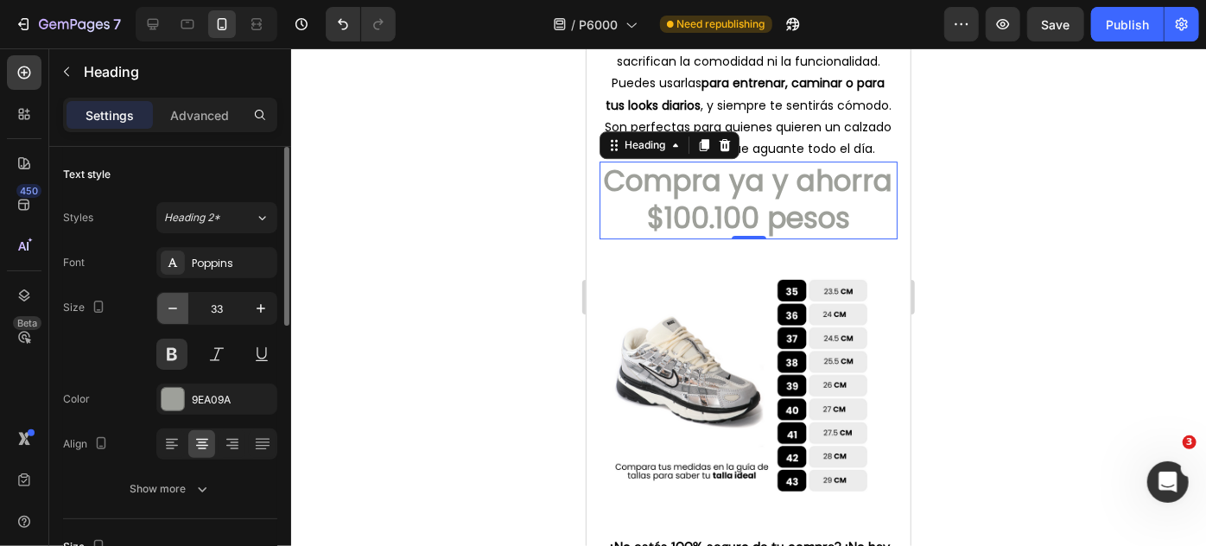
click at [173, 308] on icon "button" at bounding box center [172, 309] width 9 height 2
type input "32"
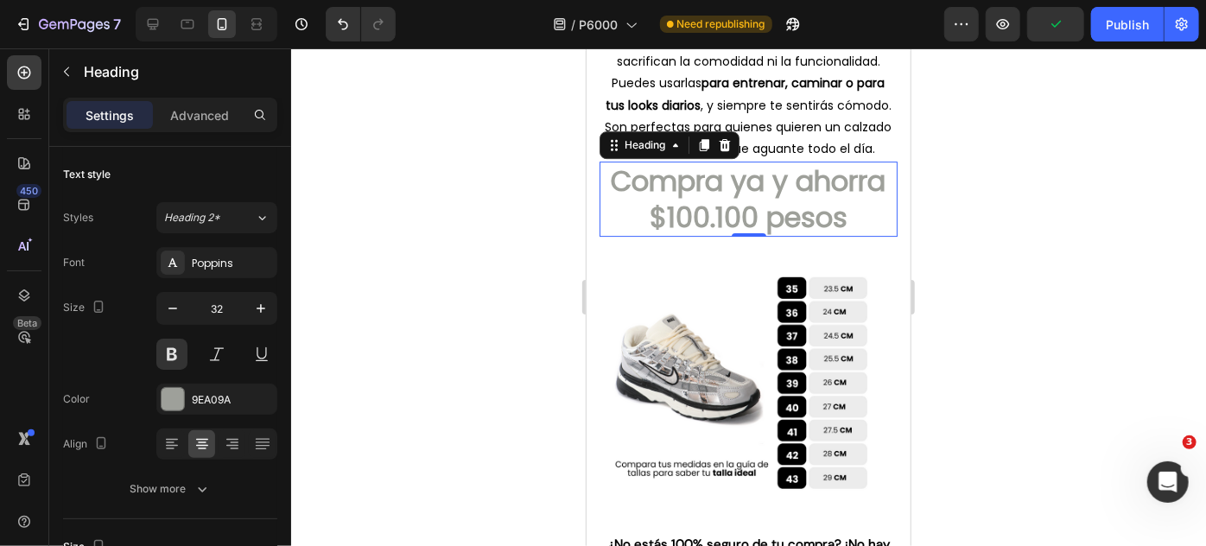
click at [1025, 389] on div at bounding box center [748, 297] width 915 height 498
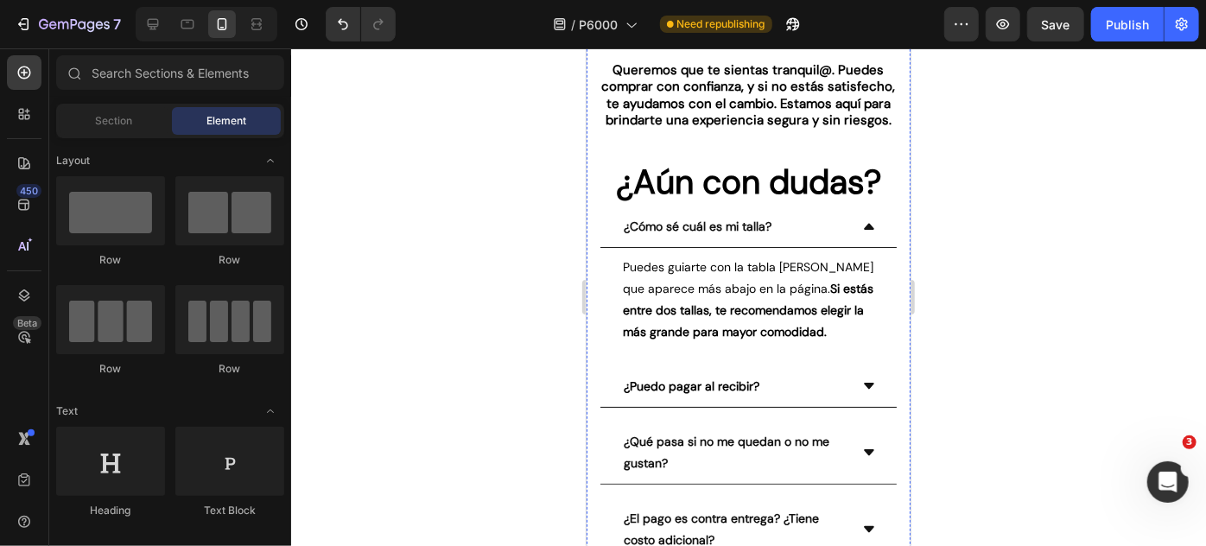
scroll to position [3415, 0]
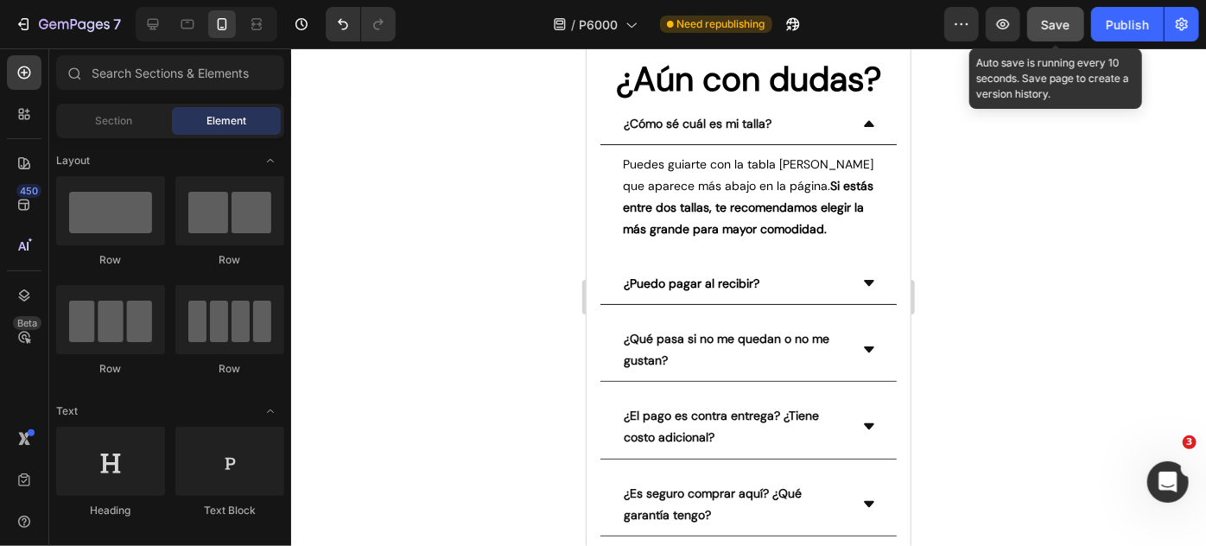
click at [1042, 36] on button "Save" at bounding box center [1055, 24] width 57 height 35
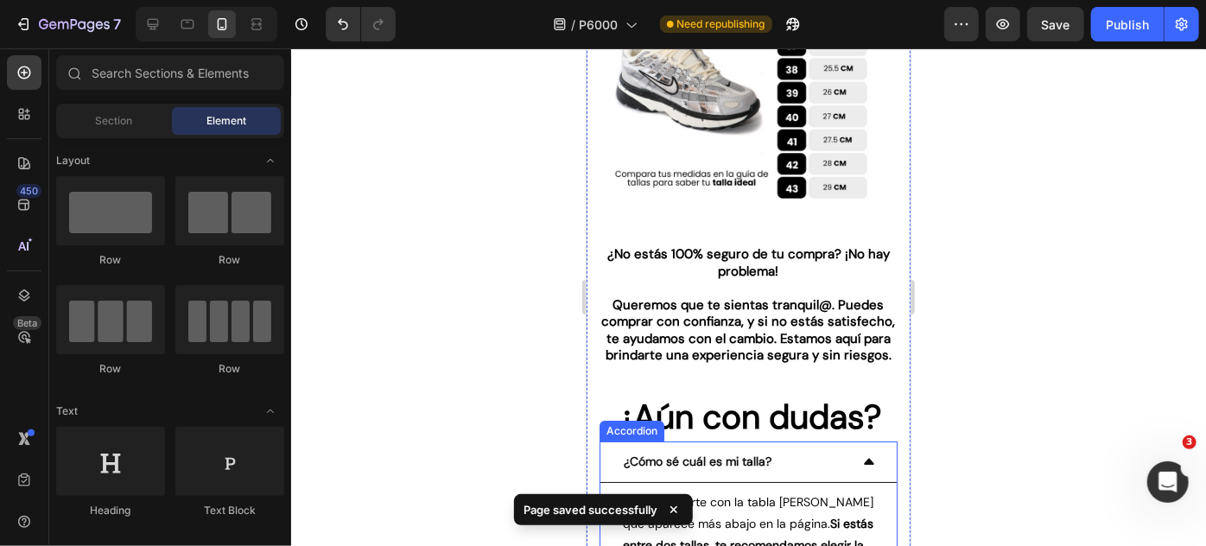
scroll to position [3056, 0]
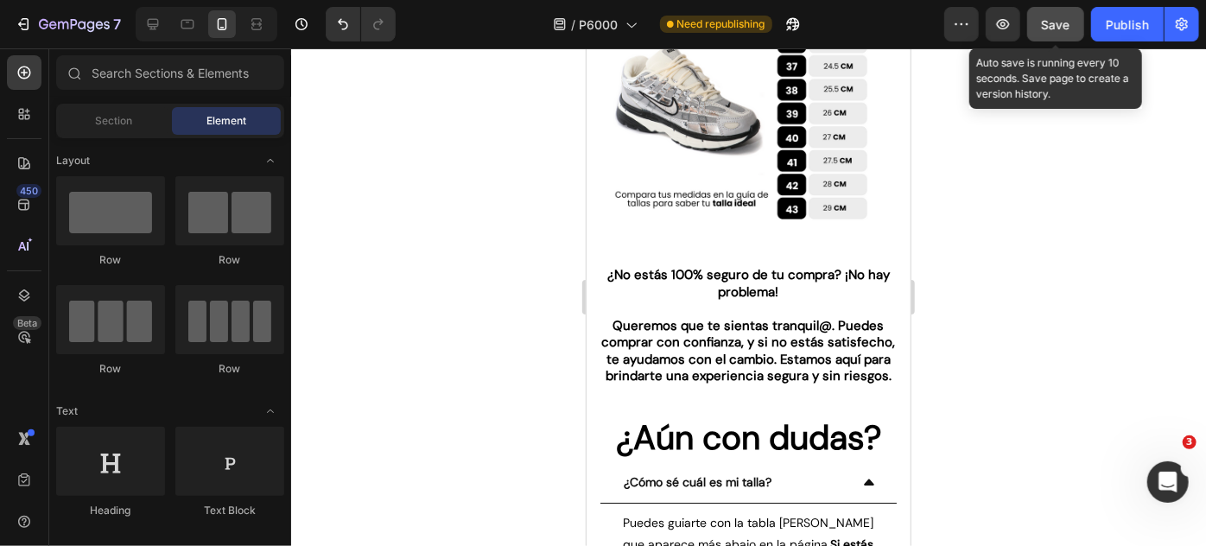
click at [1059, 34] on button "Save" at bounding box center [1055, 24] width 57 height 35
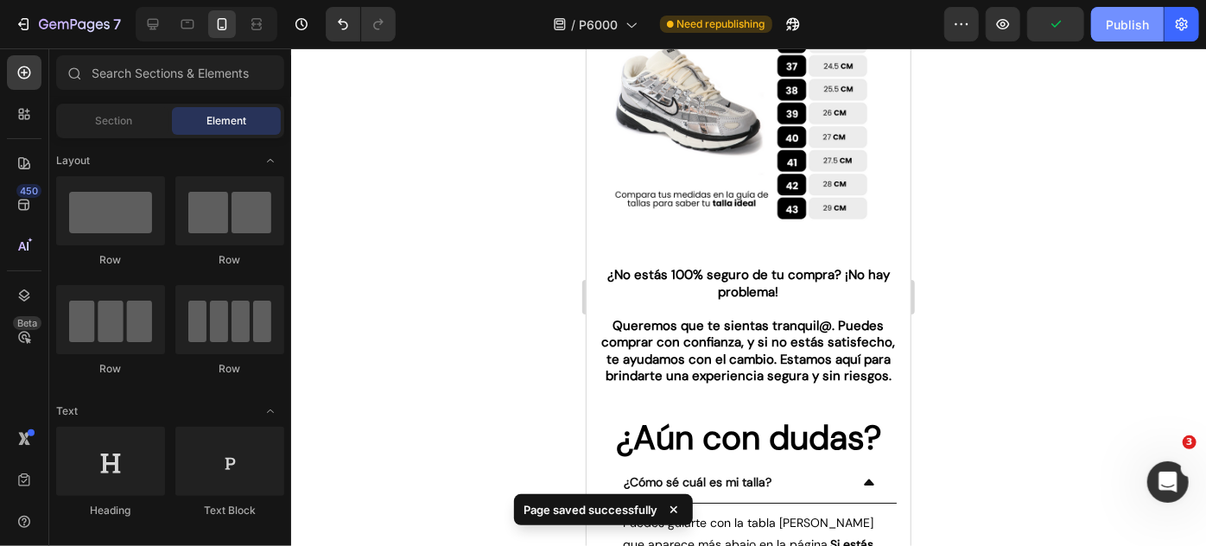
click at [1138, 28] on div "Publish" at bounding box center [1127, 25] width 43 height 18
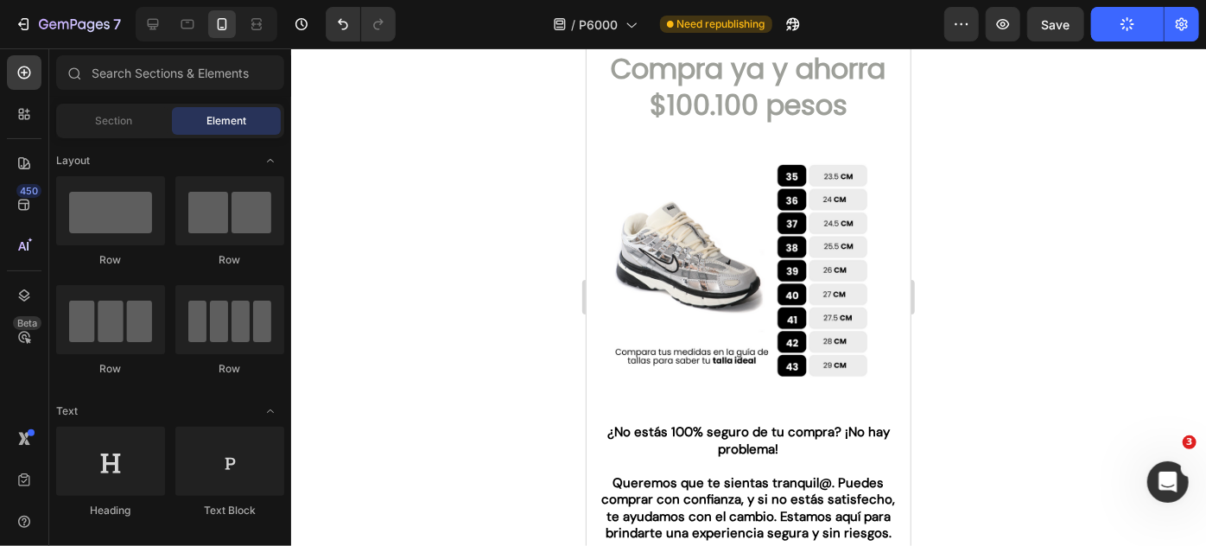
scroll to position [2820, 0]
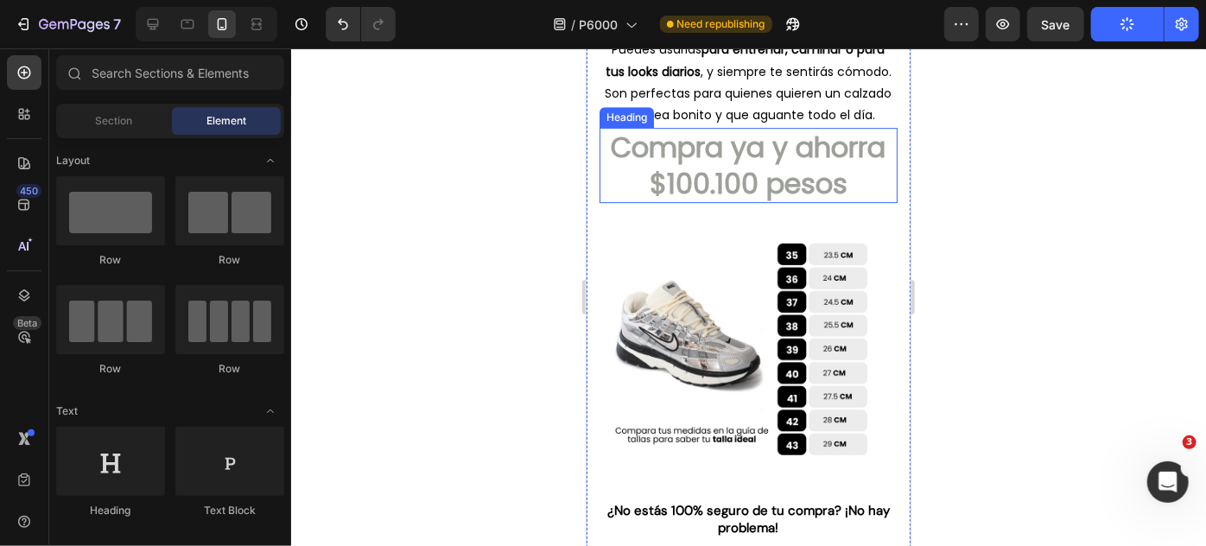
click at [809, 202] on h2 "Compra ya y ahorra $100.100 pesos" at bounding box center [748, 164] width 298 height 75
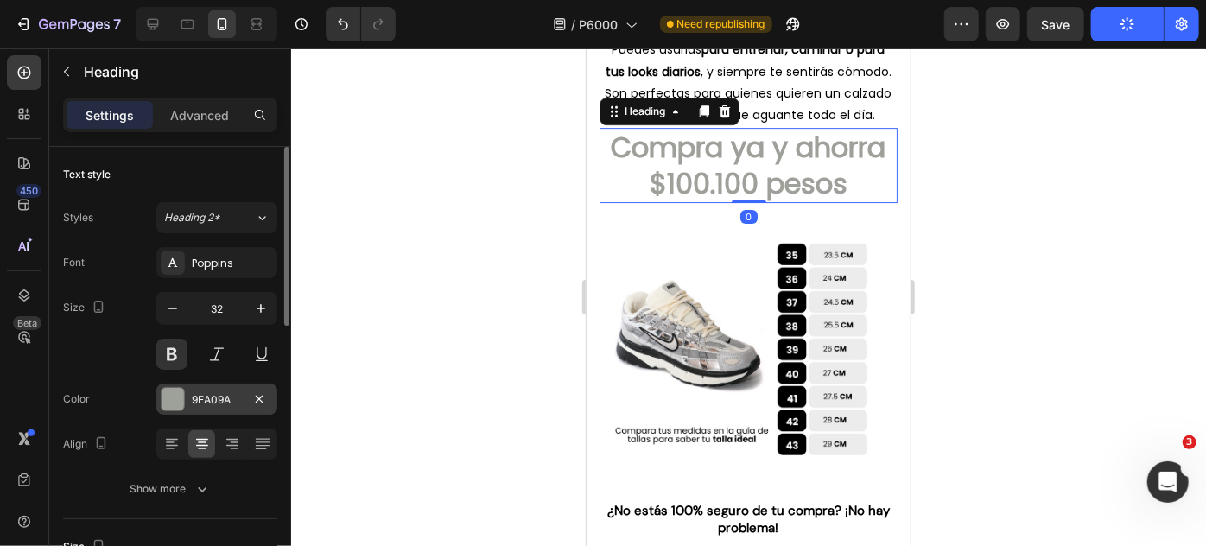
click at [173, 390] on div at bounding box center [173, 399] width 22 height 22
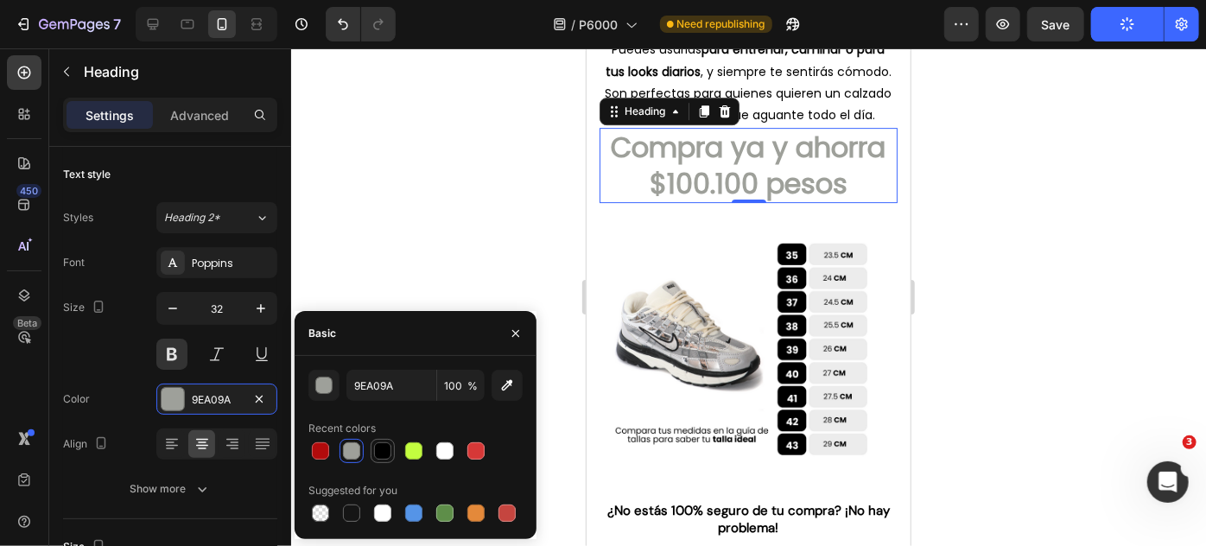
click at [381, 441] on div at bounding box center [382, 451] width 21 height 21
type input "000000"
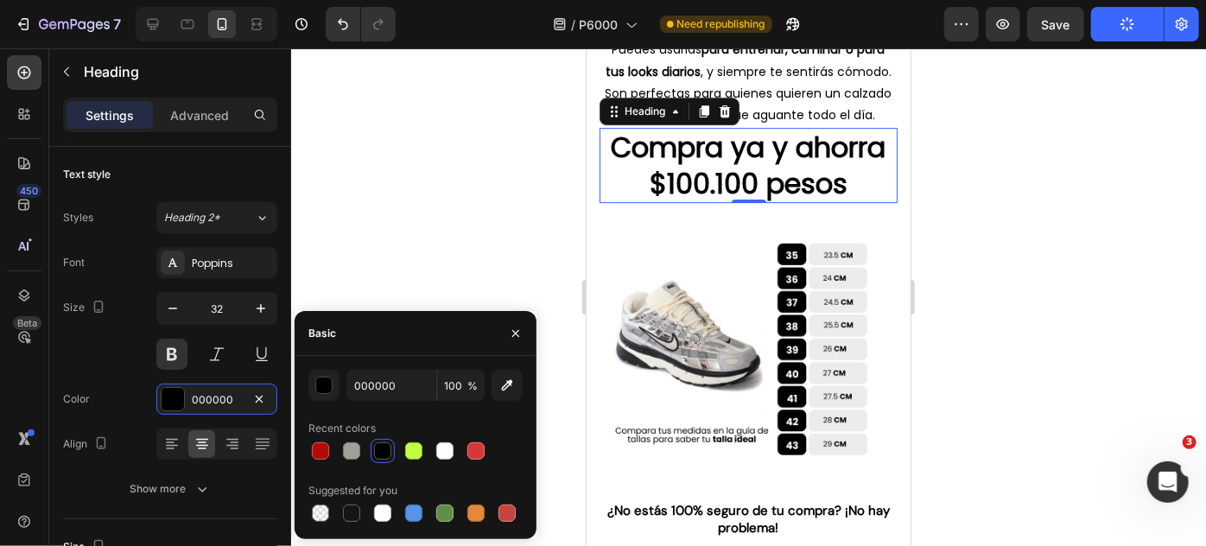
click at [390, 282] on div at bounding box center [748, 297] width 915 height 498
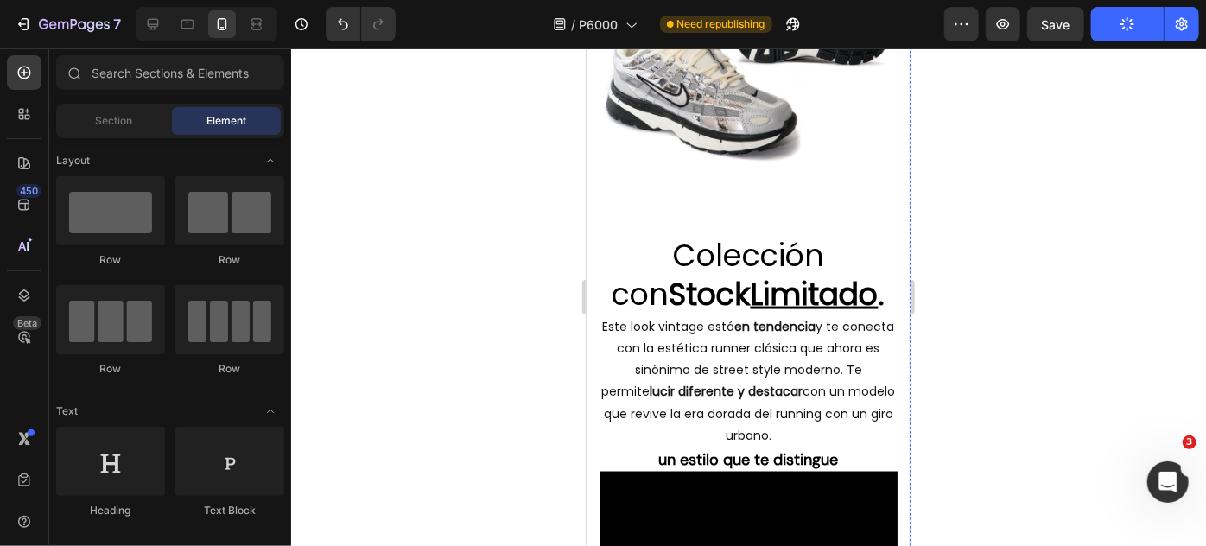
scroll to position [936, 0]
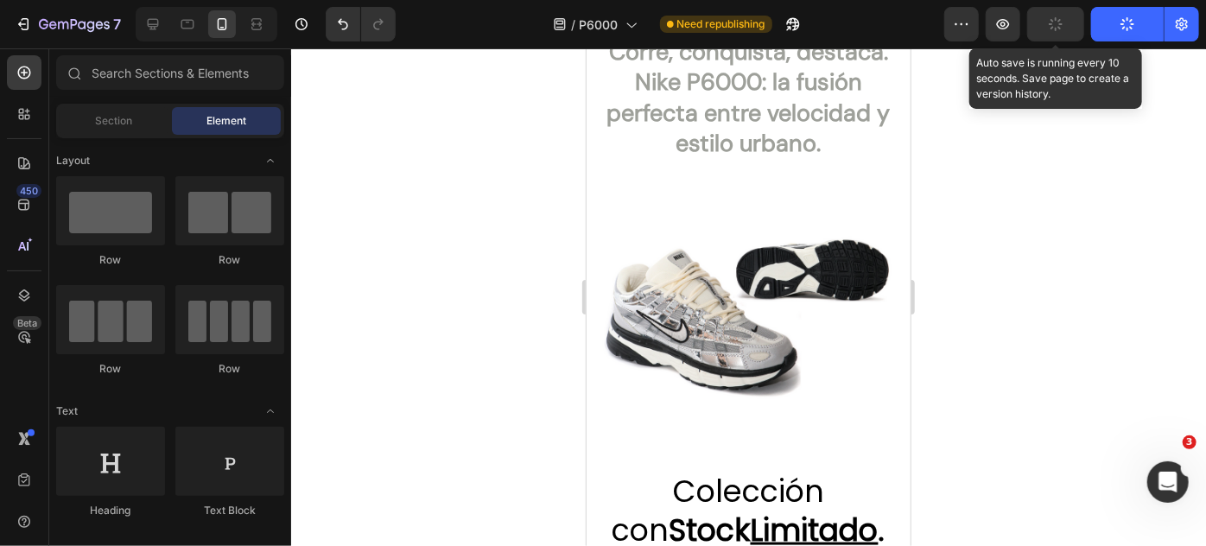
click at [1049, 29] on button "button" at bounding box center [1055, 24] width 57 height 35
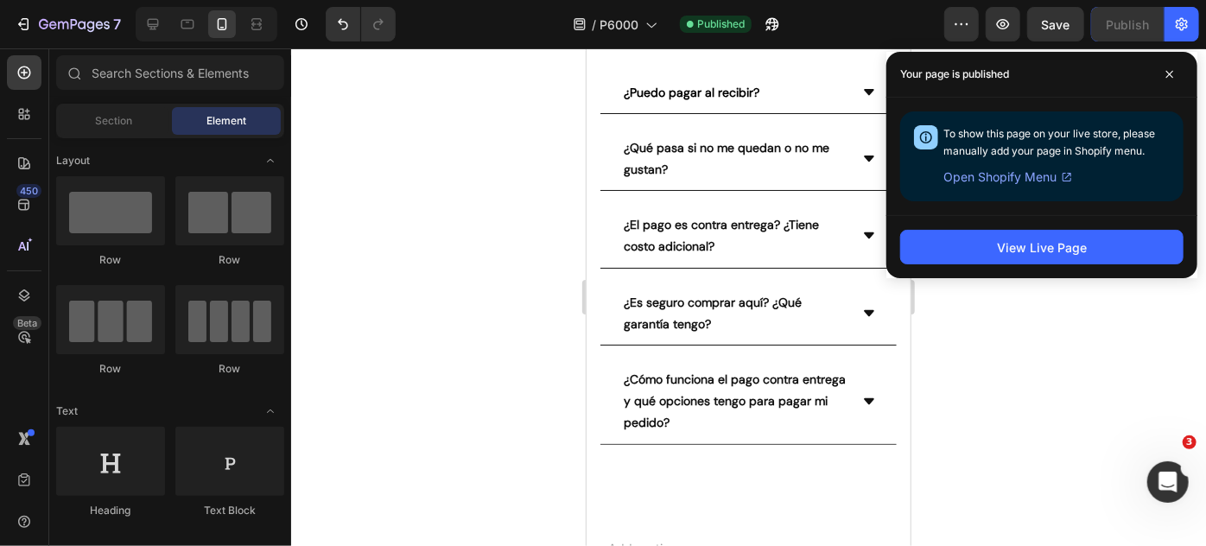
scroll to position [3841, 0]
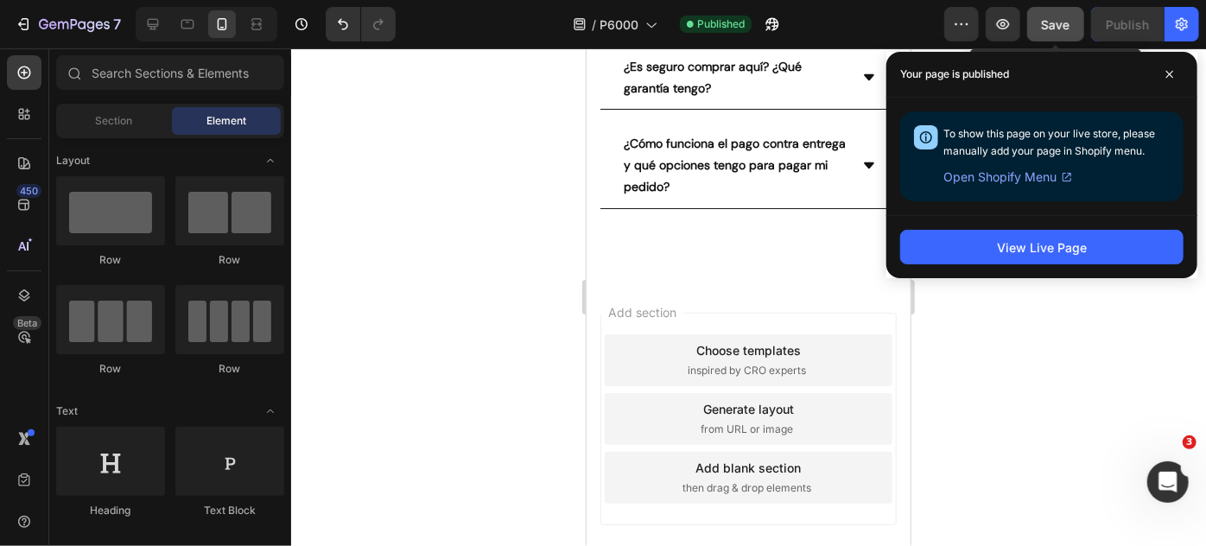
click at [1059, 26] on span "Save" at bounding box center [1056, 24] width 29 height 15
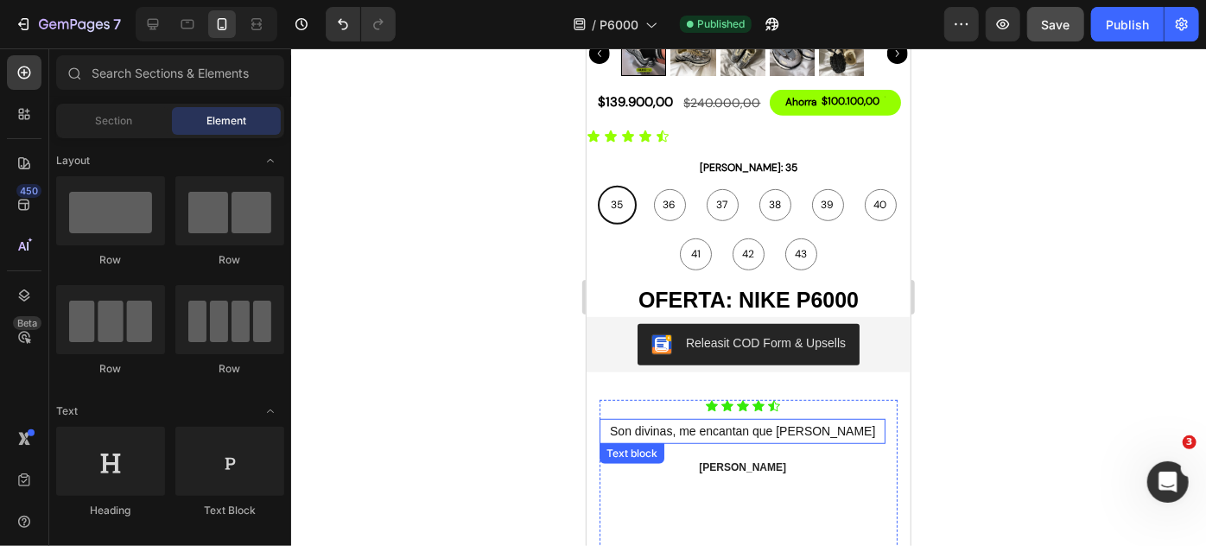
scroll to position [392, 0]
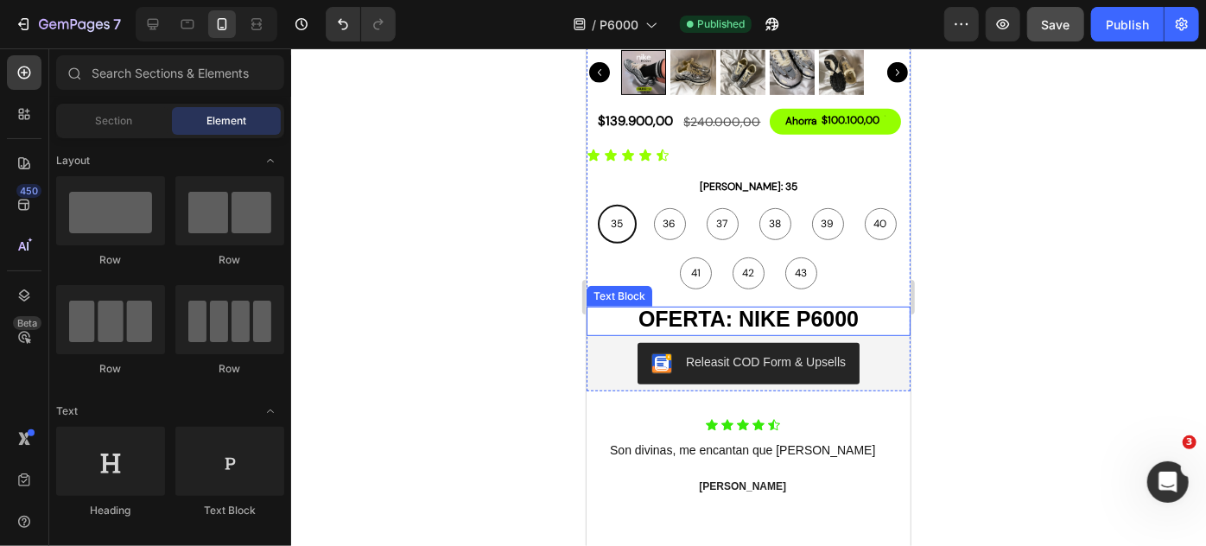
click at [829, 309] on strong "OFERTA: NIKE P6000" at bounding box center [748, 318] width 220 height 24
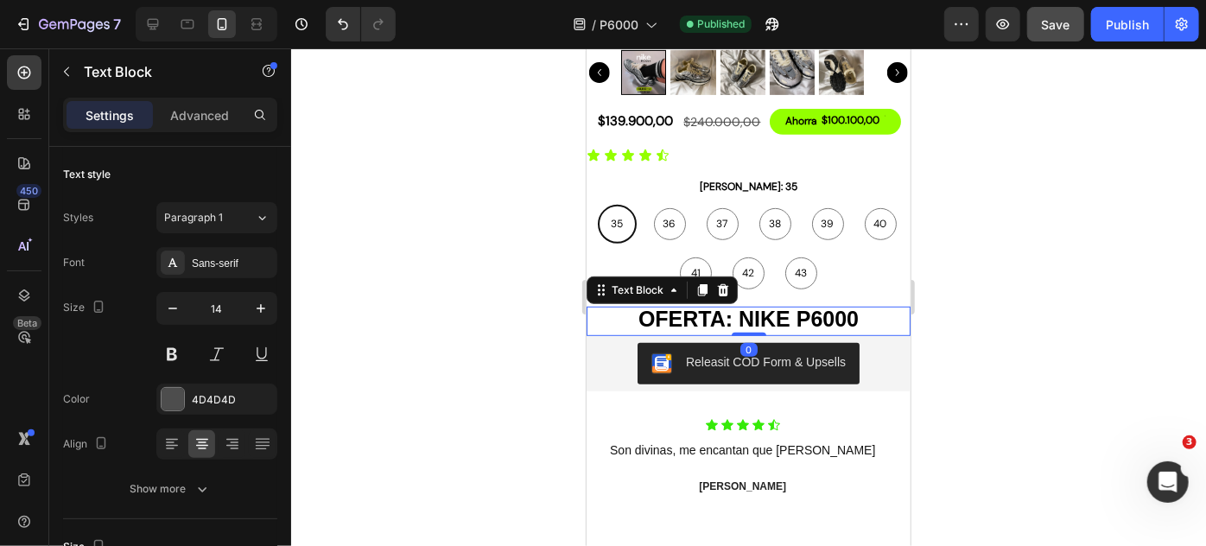
click at [829, 309] on strong "OFERTA: NIKE P6000" at bounding box center [748, 318] width 220 height 24
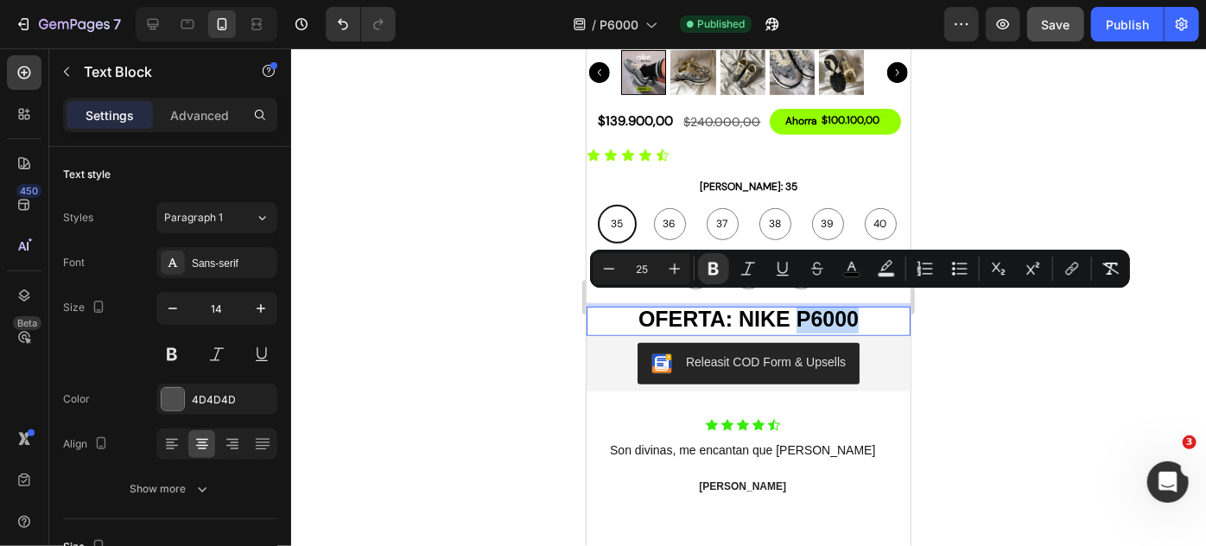
click at [829, 309] on strong "OFERTA: NIKE P6000" at bounding box center [748, 318] width 220 height 24
drag, startPoint x: 850, startPoint y: 305, endPoint x: 816, endPoint y: 307, distance: 33.7
click at [816, 307] on strong "OFERTA: NIKE P6000" at bounding box center [748, 318] width 220 height 24
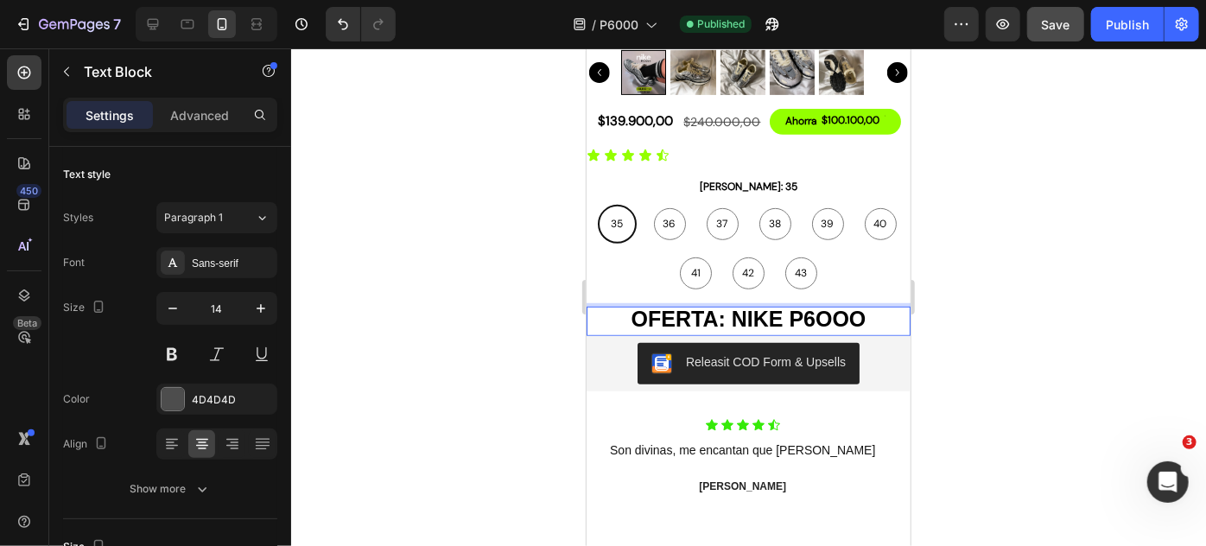
click at [574, 194] on div at bounding box center [748, 297] width 915 height 498
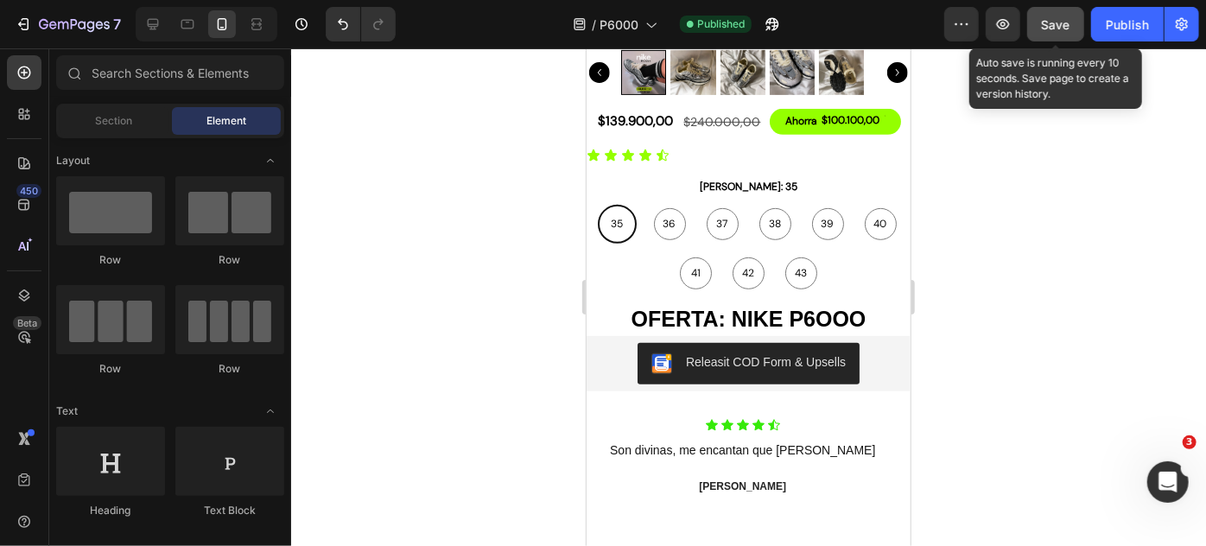
click at [1066, 31] on span "Save" at bounding box center [1056, 24] width 29 height 15
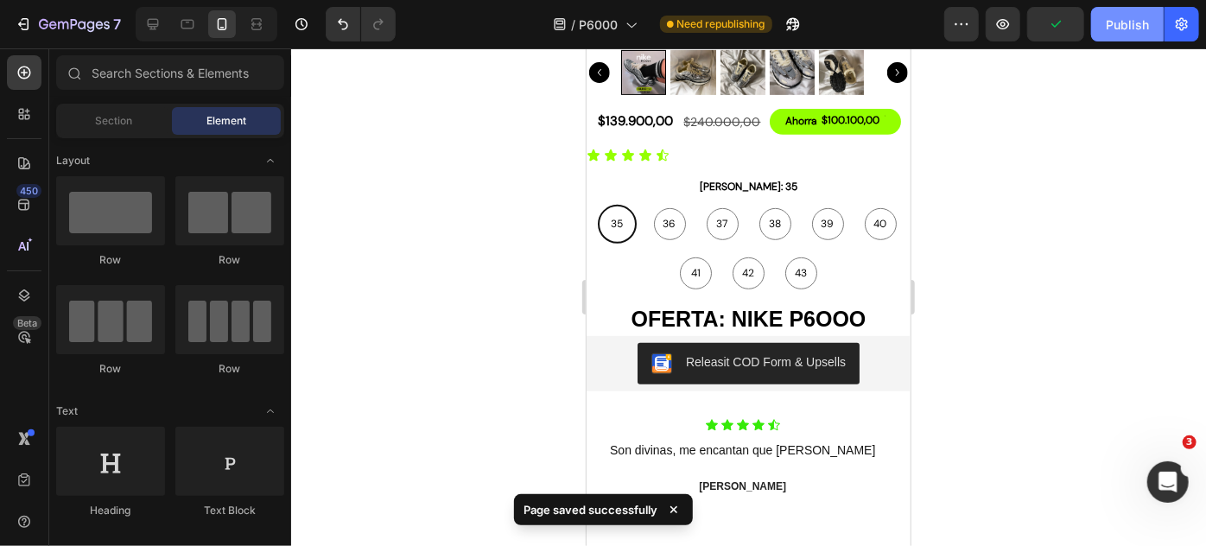
click at [1104, 22] on button "Publish" at bounding box center [1127, 24] width 73 height 35
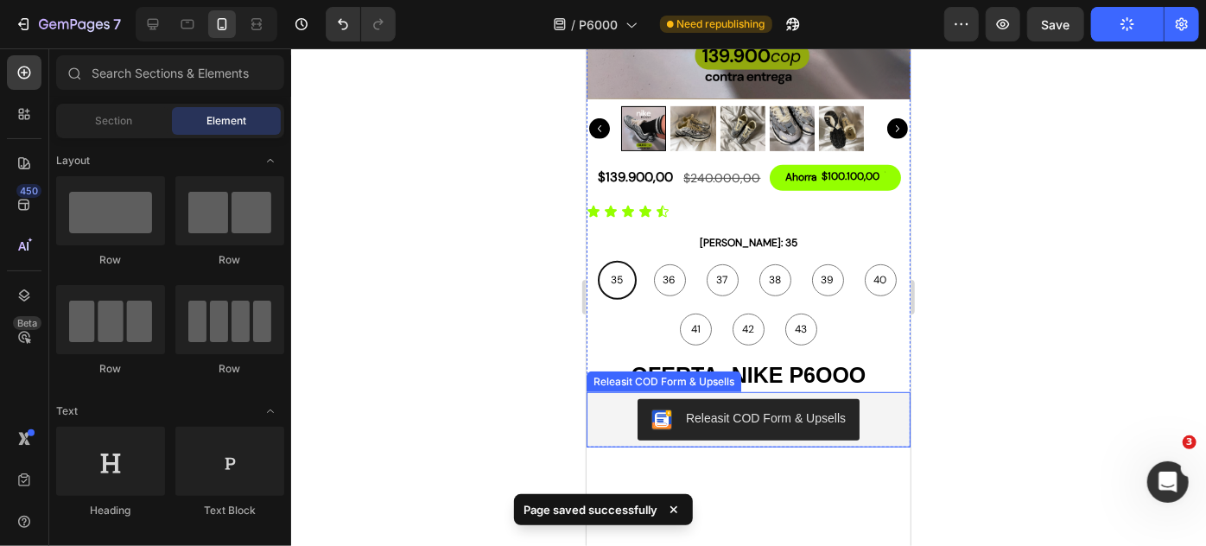
scroll to position [235, 0]
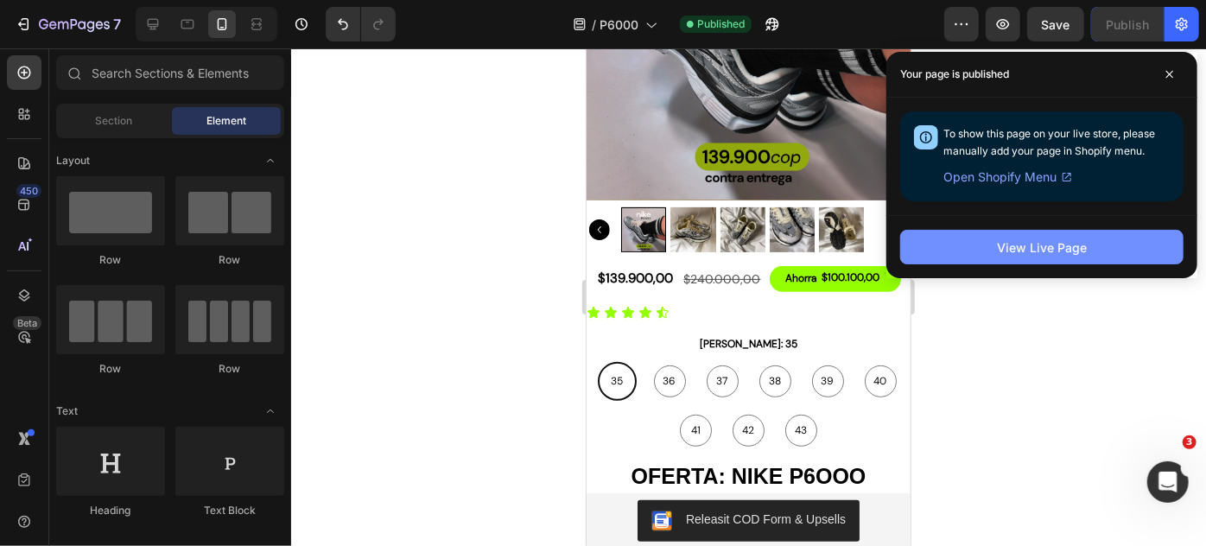
click at [1094, 255] on button "View Live Page" at bounding box center [1041, 247] width 283 height 35
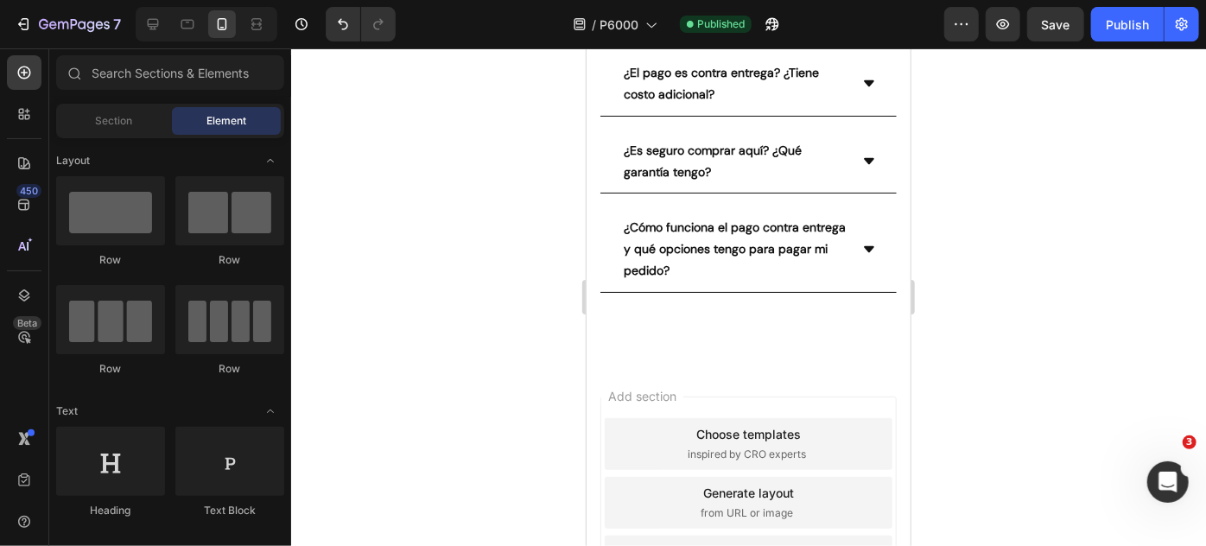
scroll to position [3841, 0]
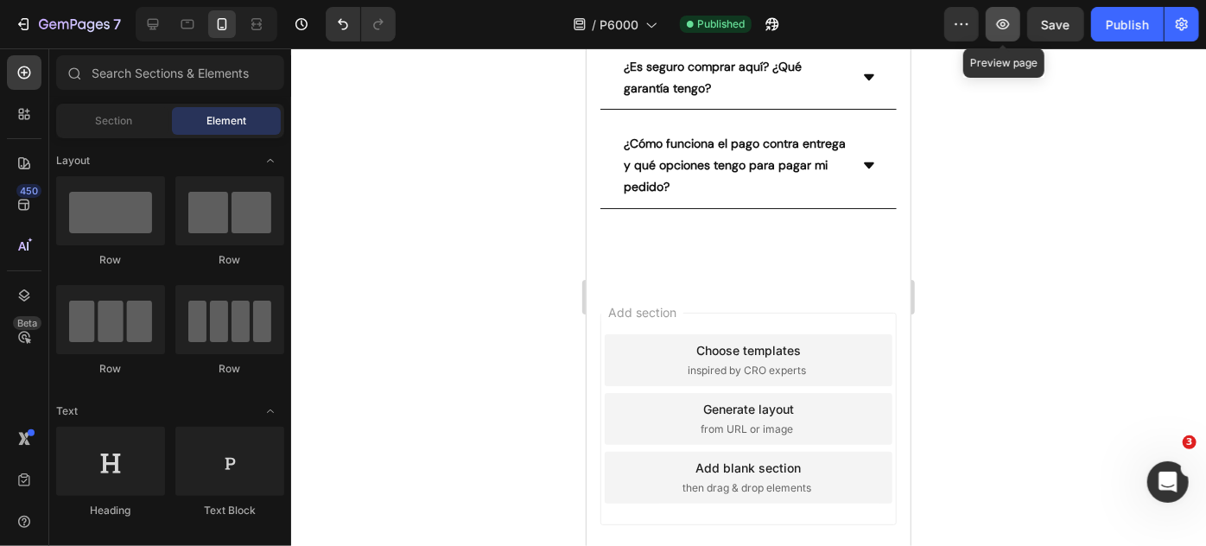
click at [1010, 17] on icon "button" at bounding box center [1002, 24] width 17 height 17
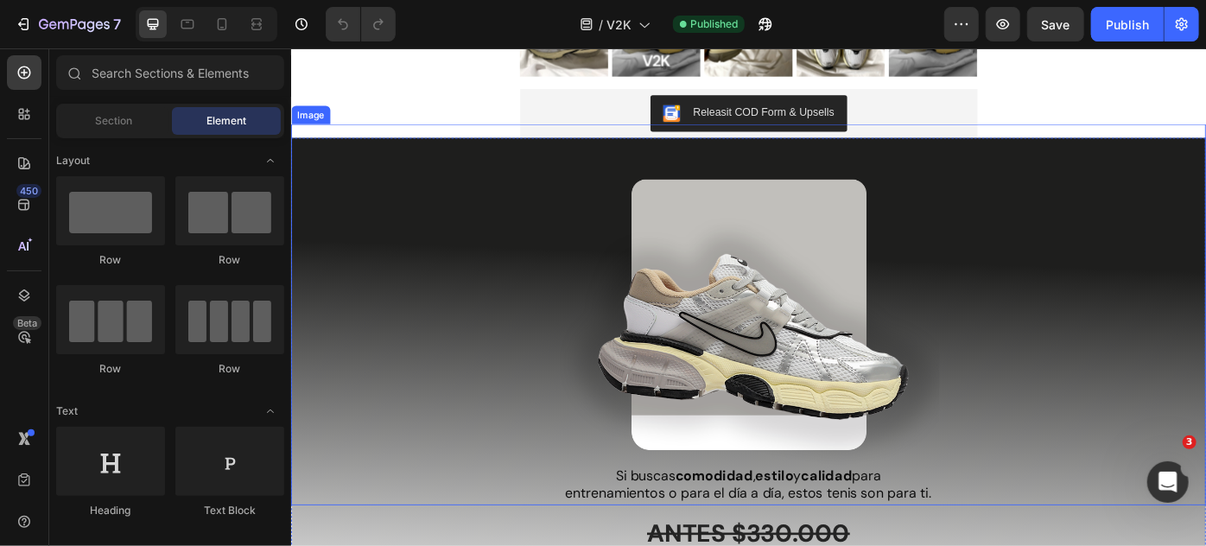
scroll to position [707, 0]
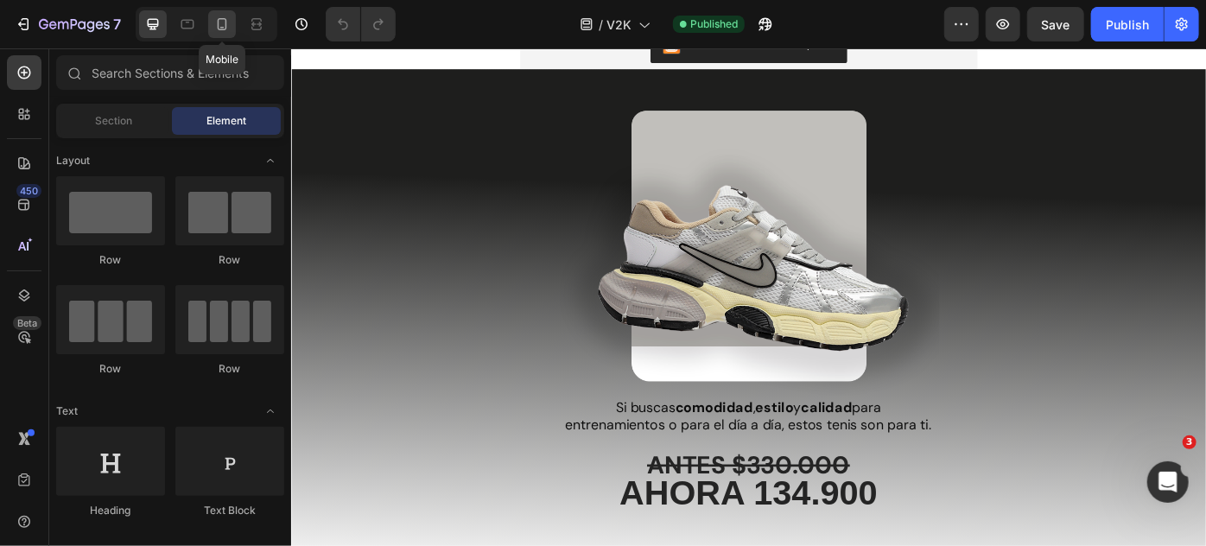
click at [220, 20] on icon at bounding box center [221, 24] width 17 height 17
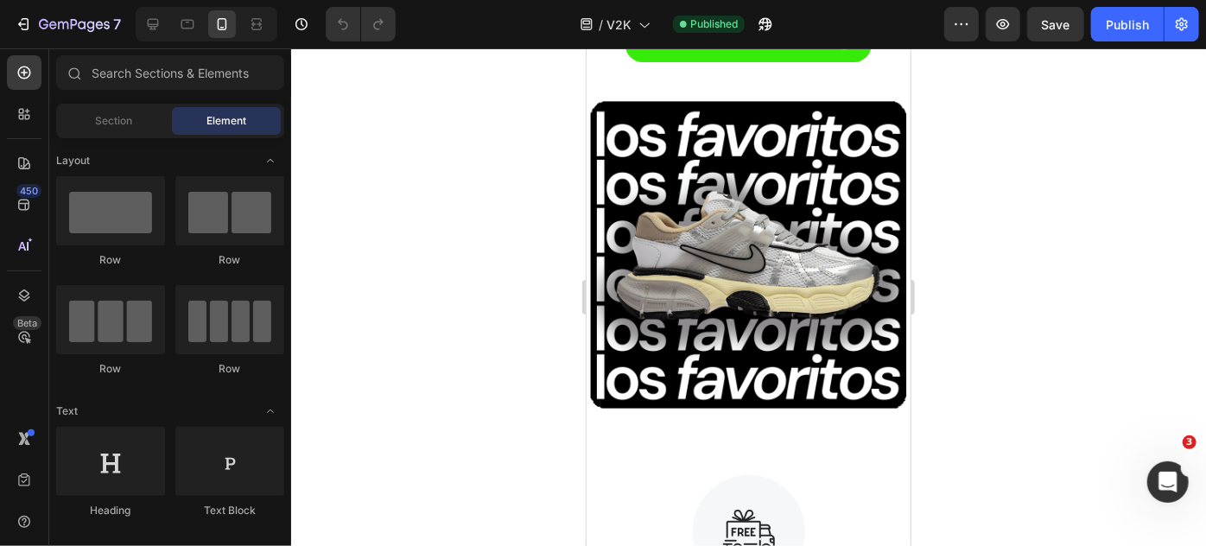
scroll to position [1504, 0]
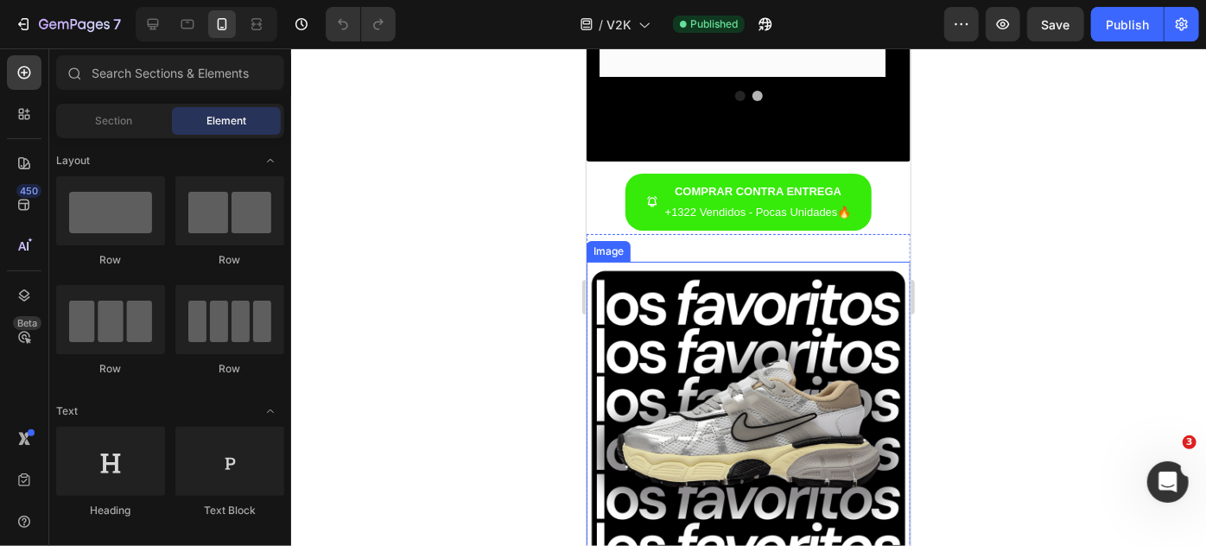
click at [815, 339] on img at bounding box center [748, 423] width 324 height 324
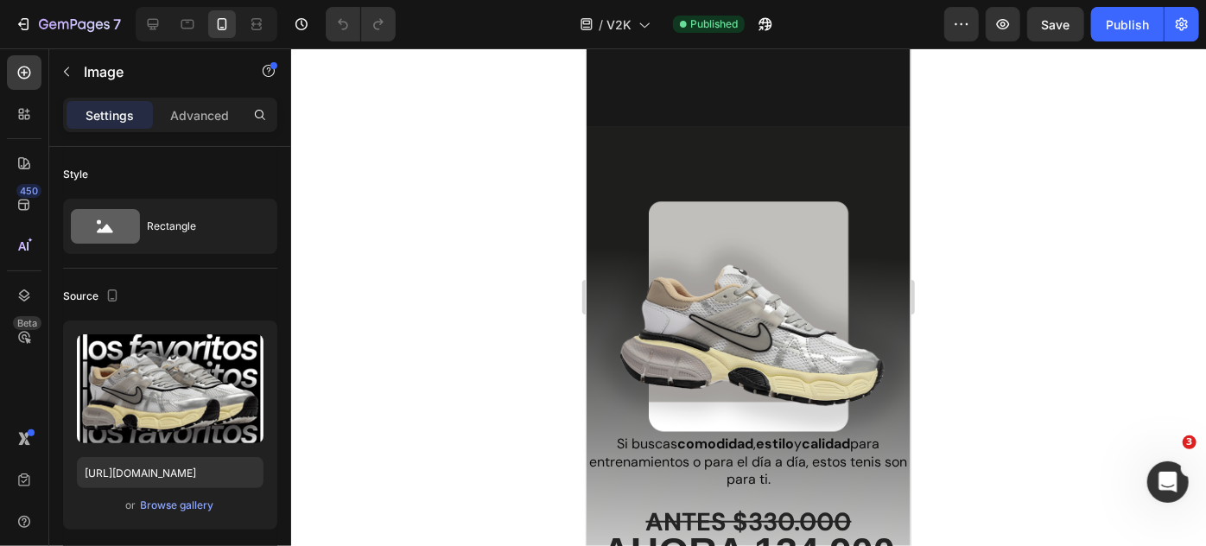
scroll to position [483, 0]
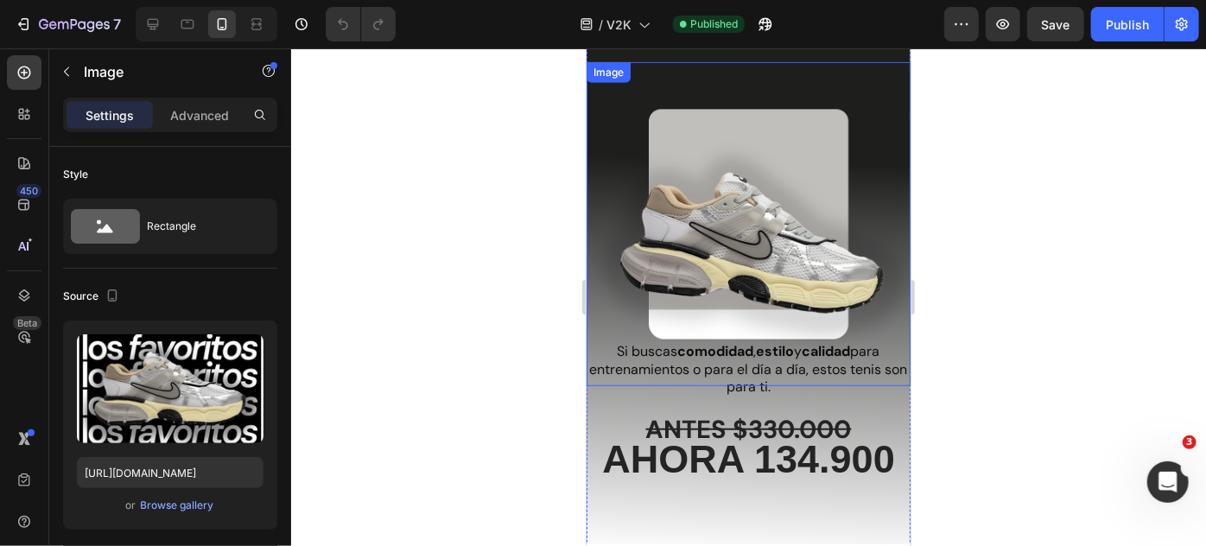
click at [790, 192] on img at bounding box center [748, 223] width 324 height 324
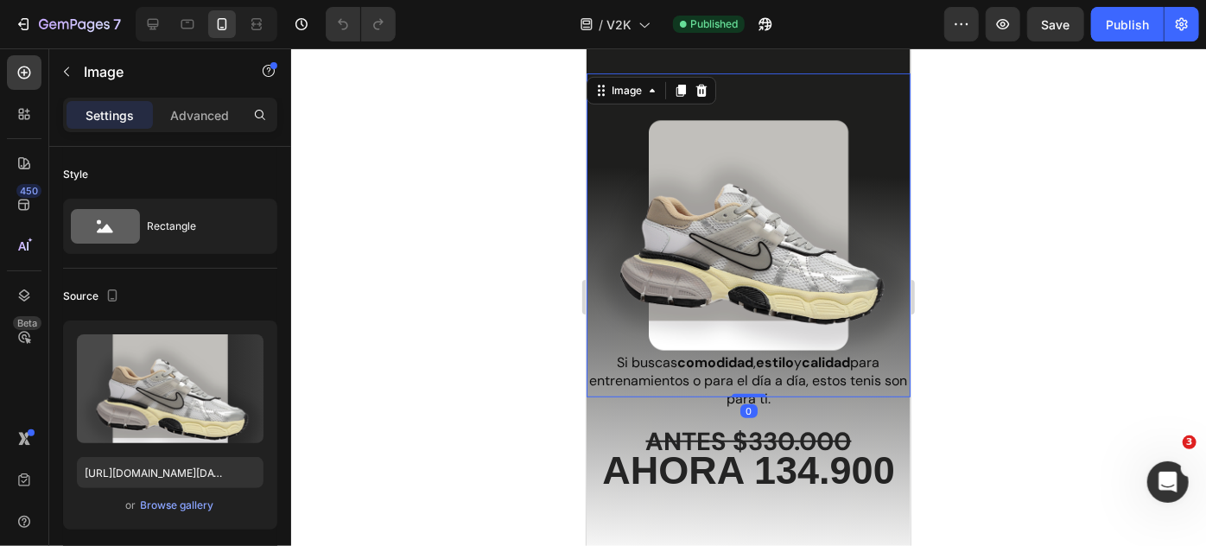
scroll to position [326, 0]
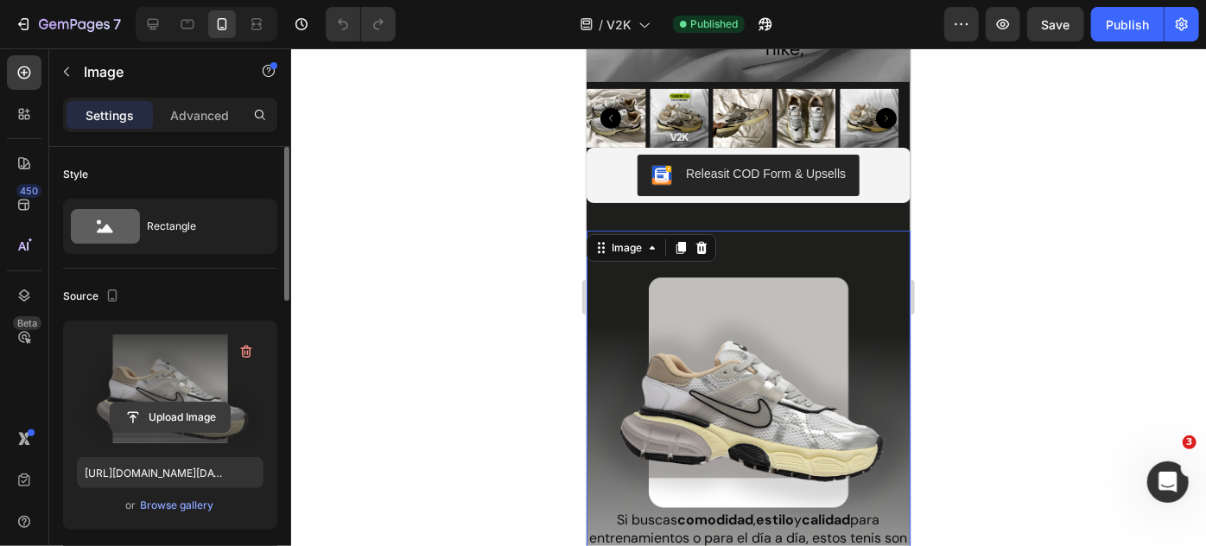
click at [200, 416] on input "file" at bounding box center [170, 417] width 119 height 29
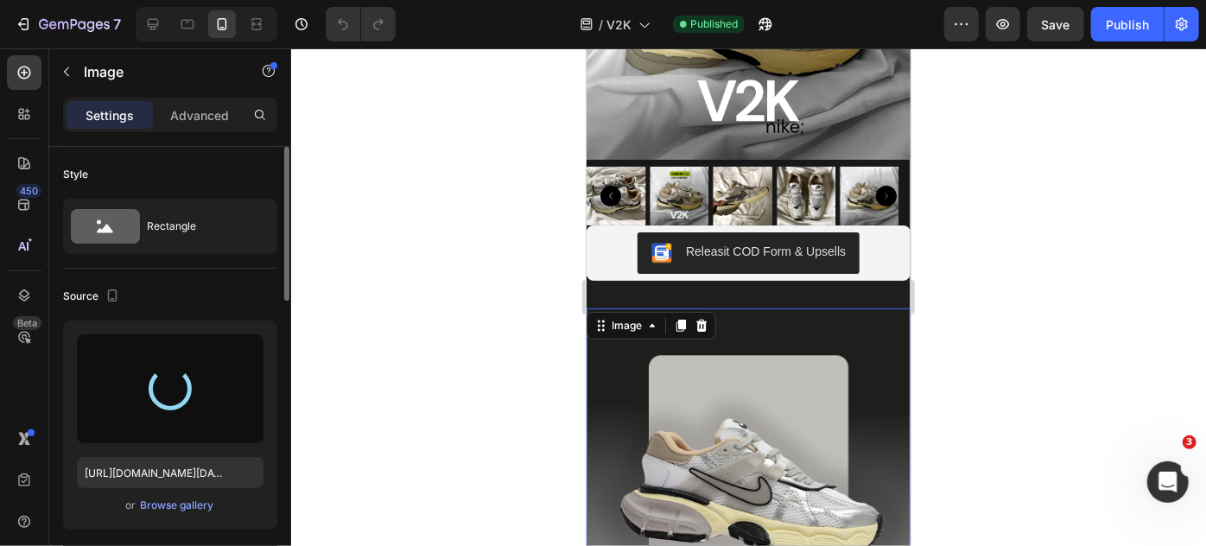
scroll to position [247, 0]
type input "[URL][DOMAIN_NAME]"
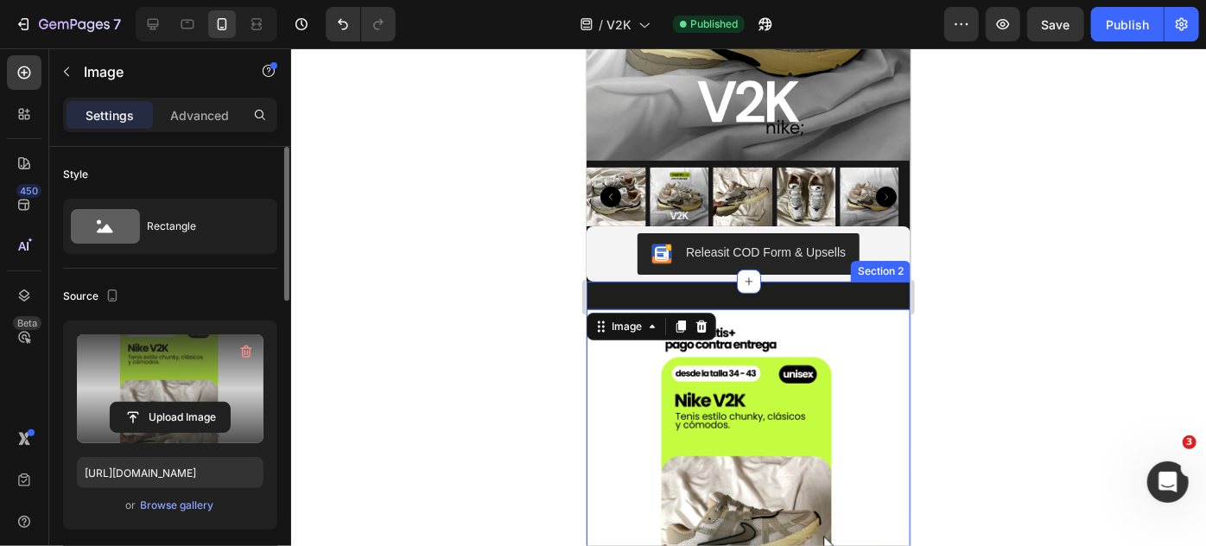
click at [881, 290] on div "Image 0 Si buscas comodidad , estilo y calidad para entrenamientos o para el dí…" at bounding box center [748, 539] width 324 height 517
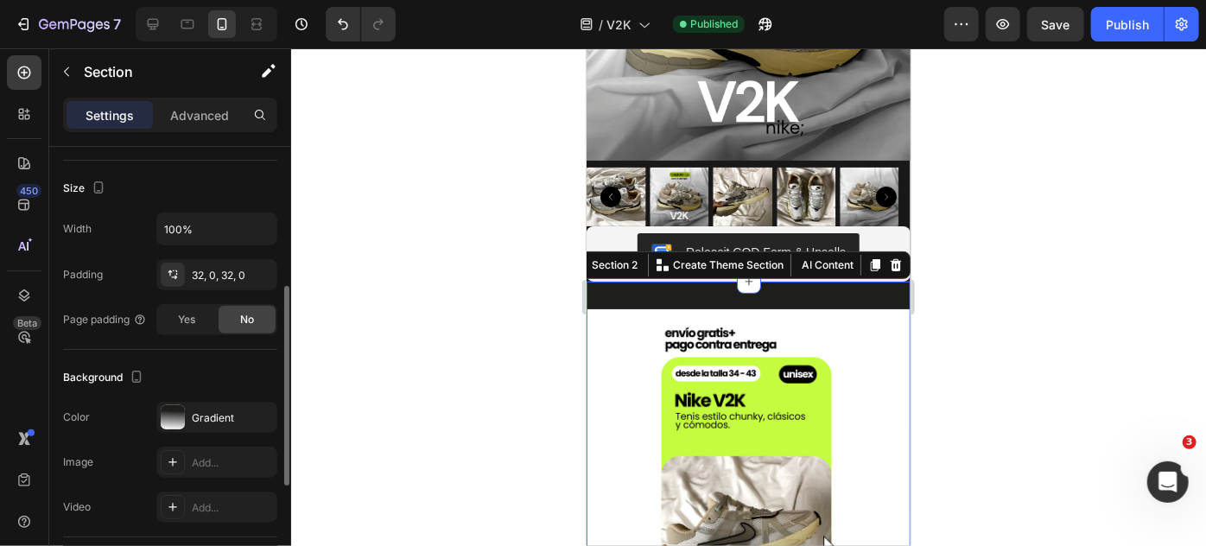
scroll to position [471, 0]
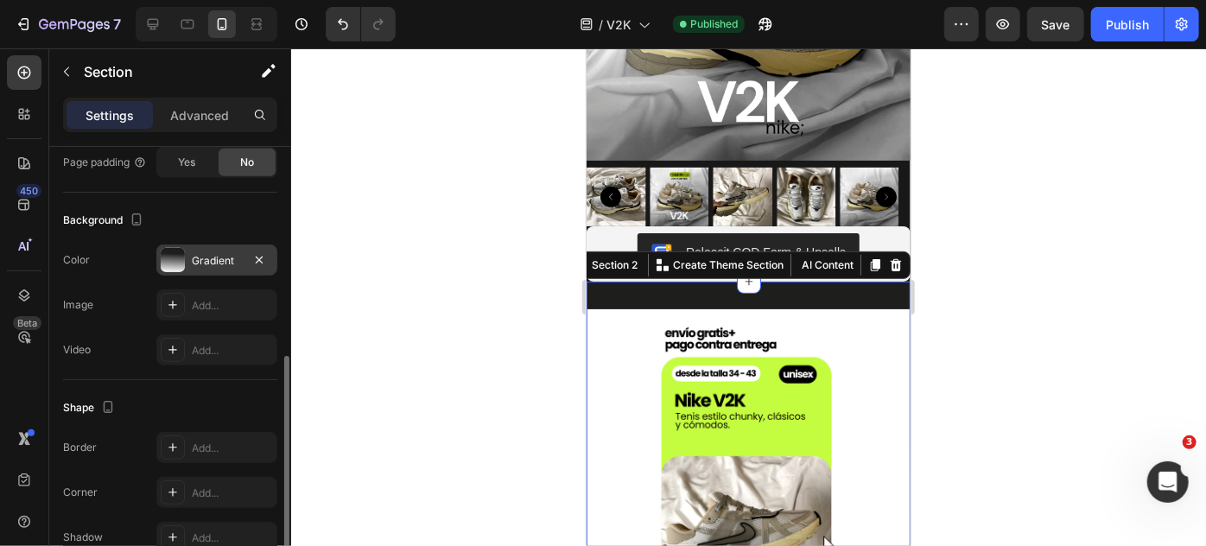
click at [223, 263] on div "Gradient" at bounding box center [217, 261] width 50 height 16
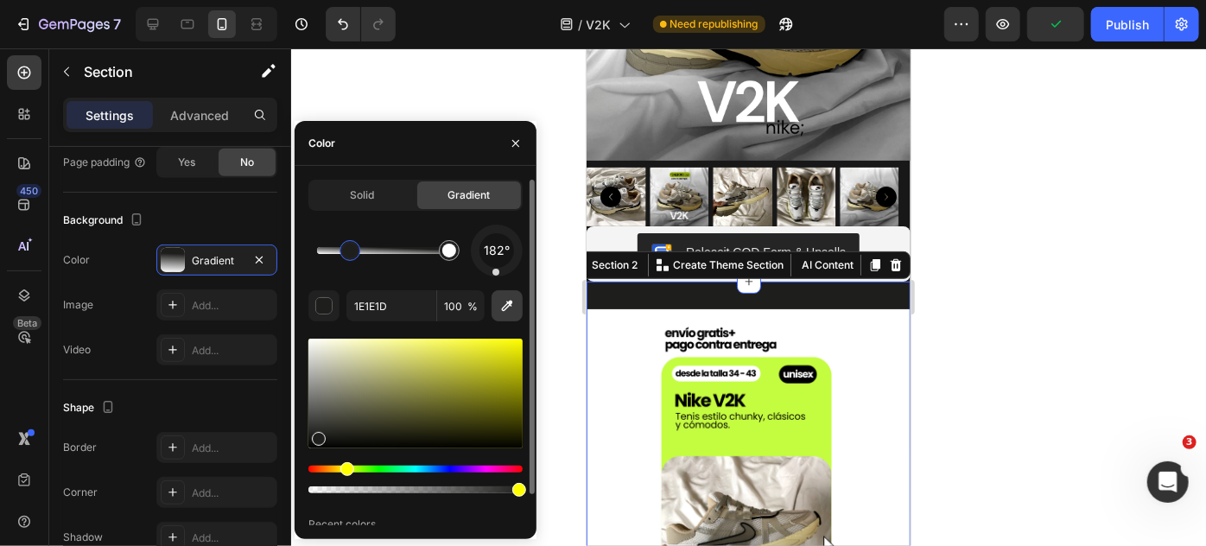
click at [492, 315] on button "button" at bounding box center [507, 305] width 31 height 31
type input "FFFFFF"
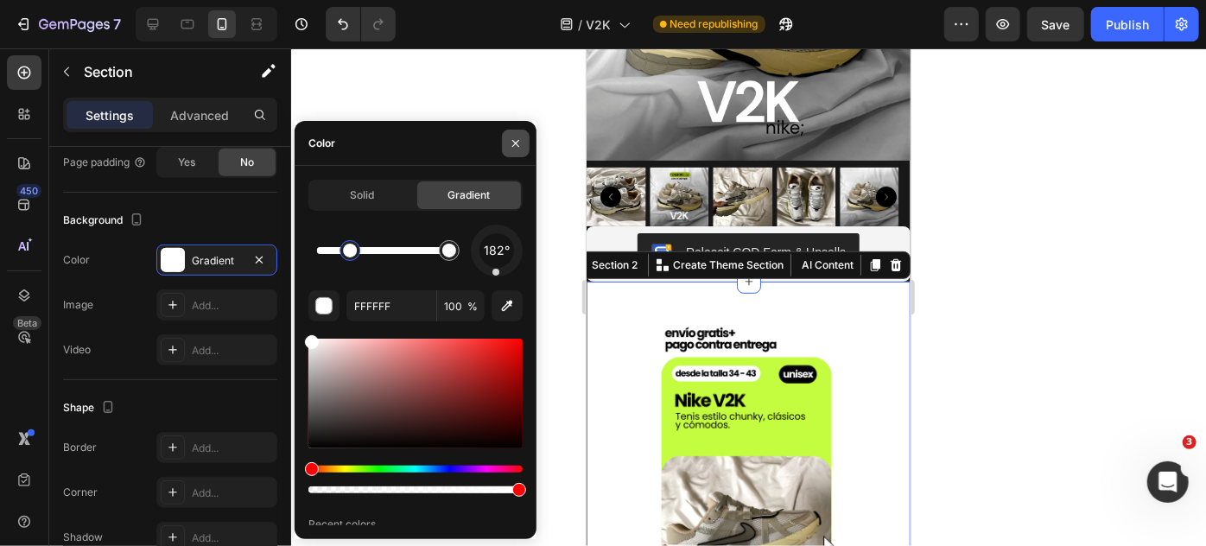
click at [513, 145] on icon "button" at bounding box center [515, 142] width 7 height 7
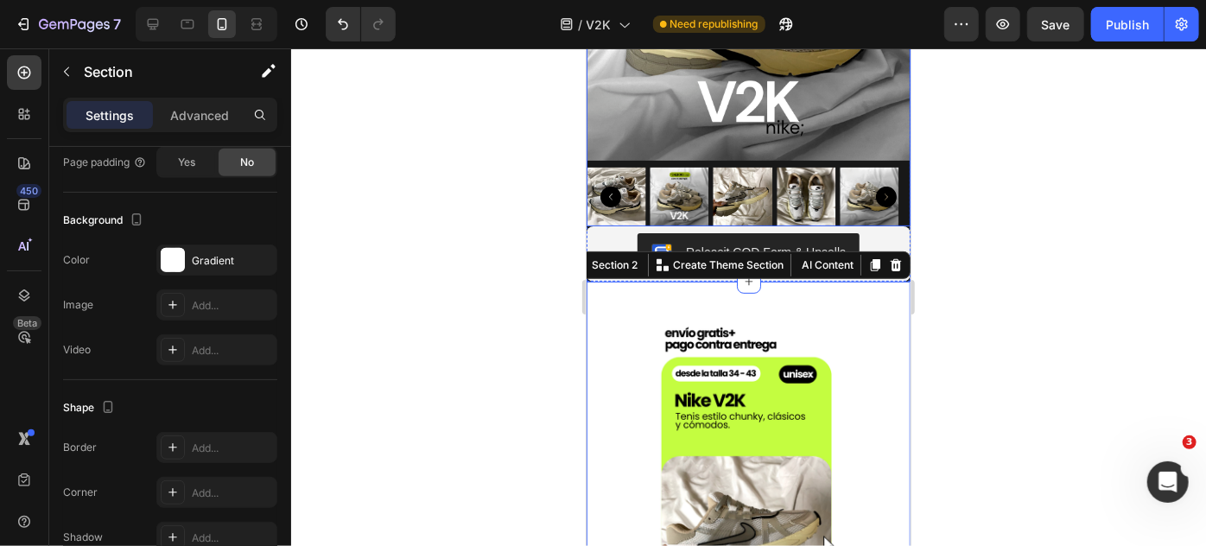
click at [879, 148] on div at bounding box center [748, 31] width 324 height 390
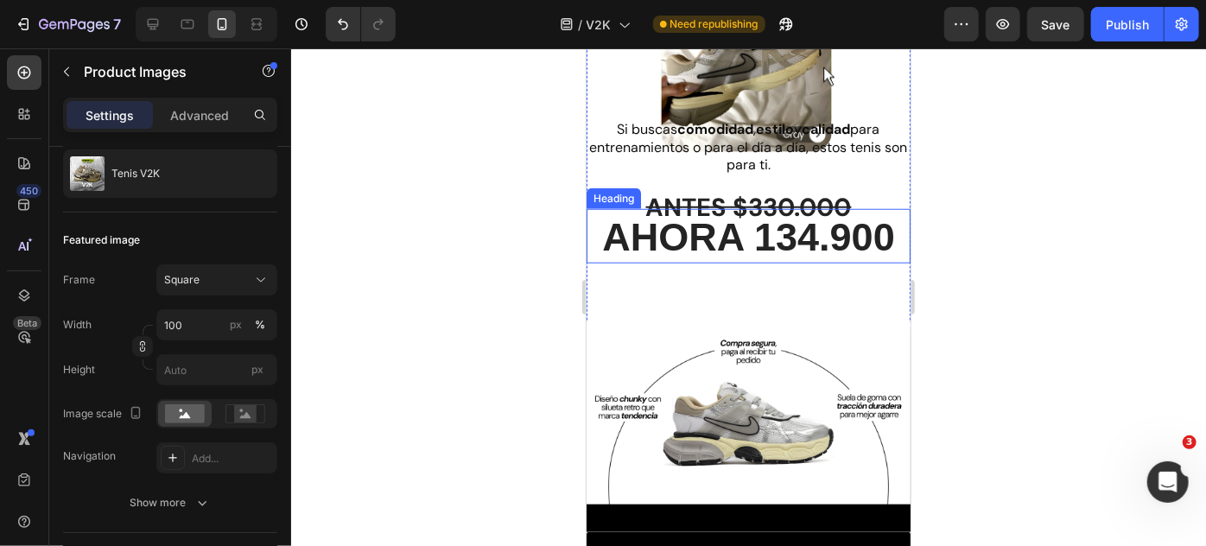
scroll to position [719, 0]
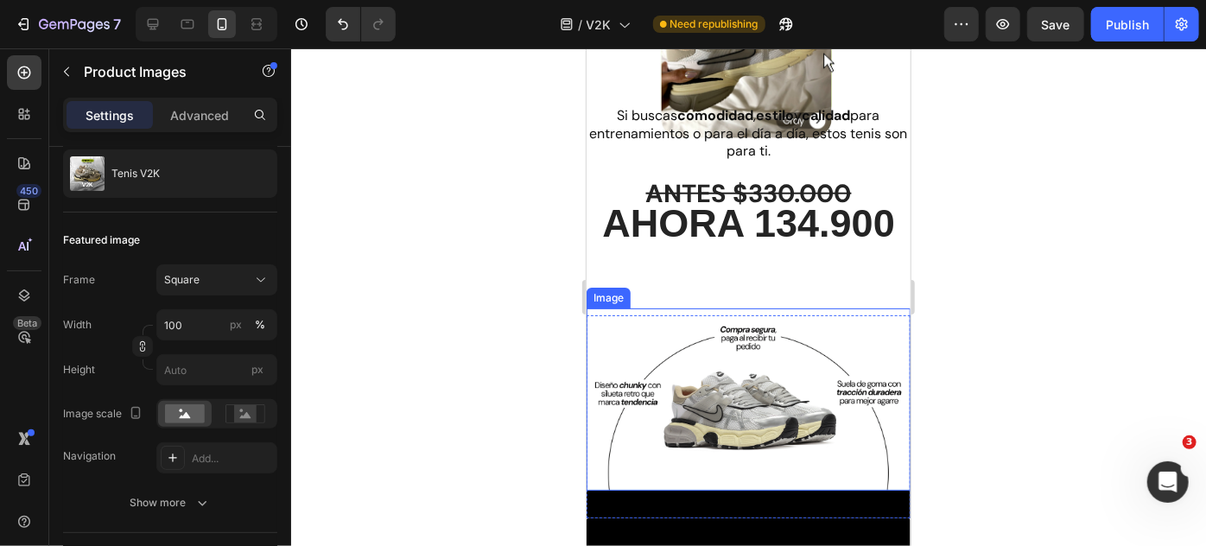
click at [644, 327] on img at bounding box center [748, 399] width 324 height 182
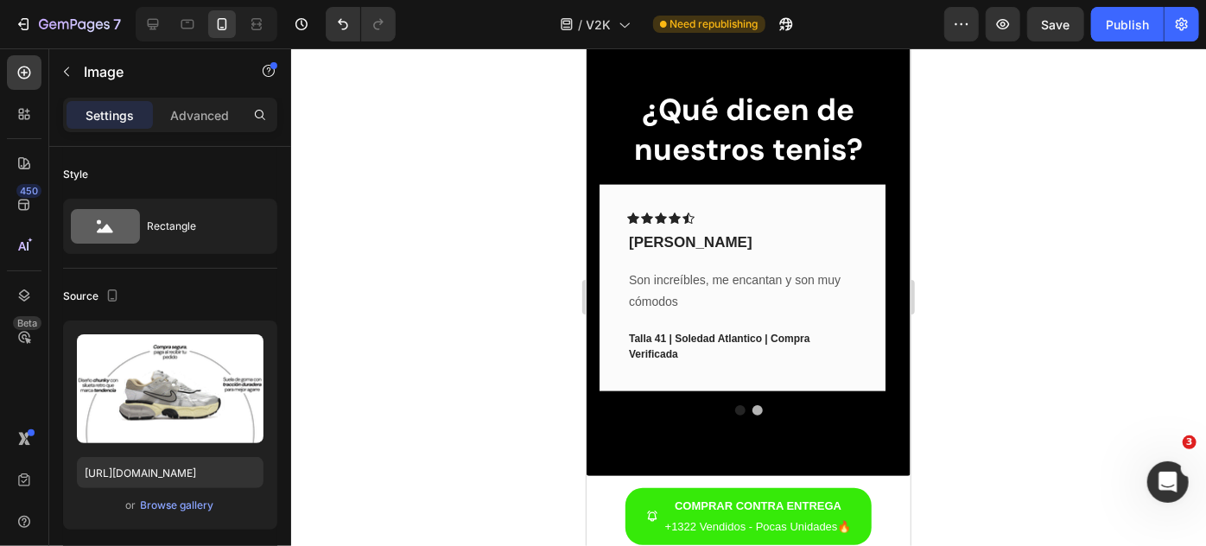
scroll to position [1032, 0]
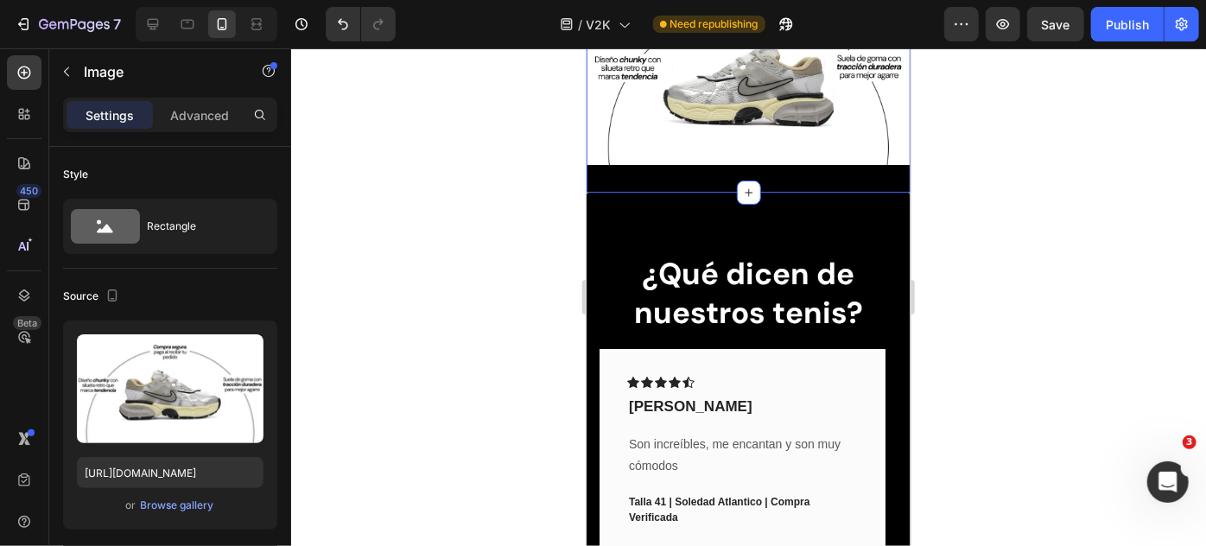
click at [615, 158] on div "Image Section 3" at bounding box center [748, 90] width 324 height 203
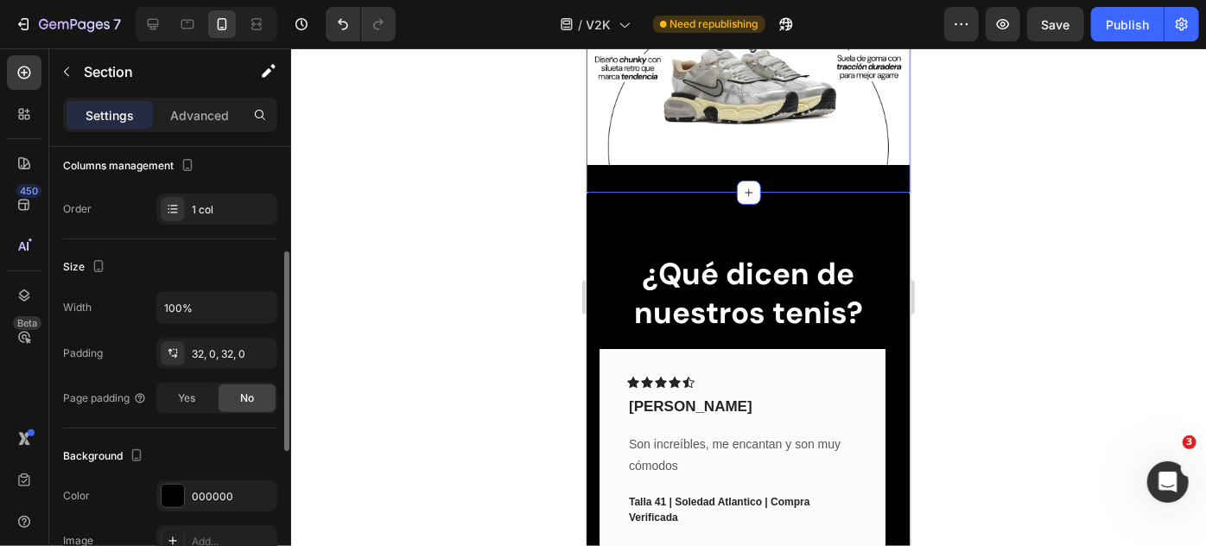
scroll to position [392, 0]
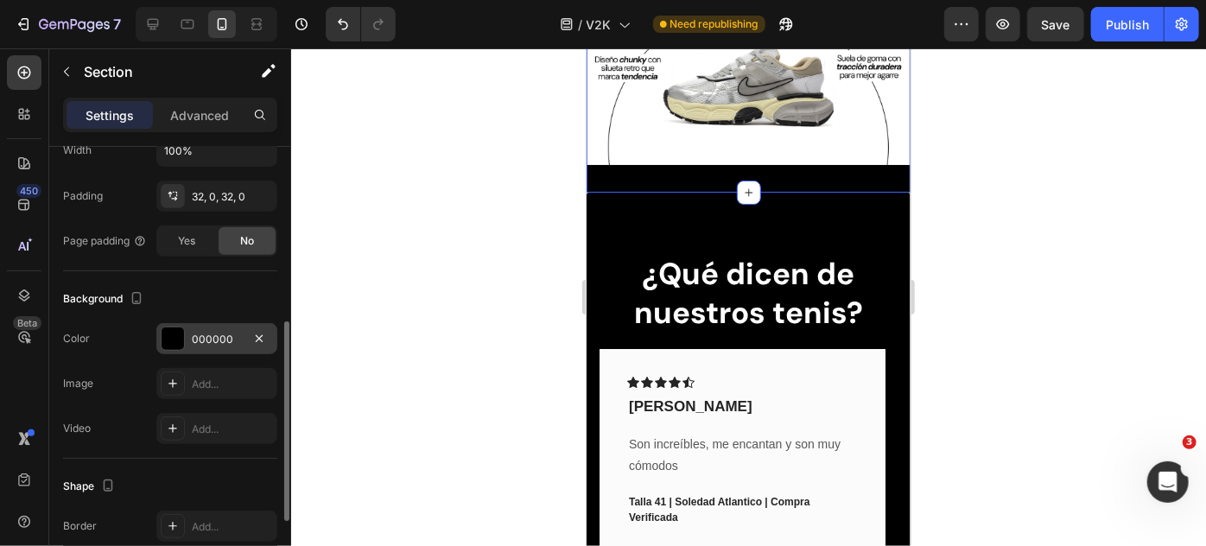
click at [177, 333] on div at bounding box center [173, 338] width 22 height 22
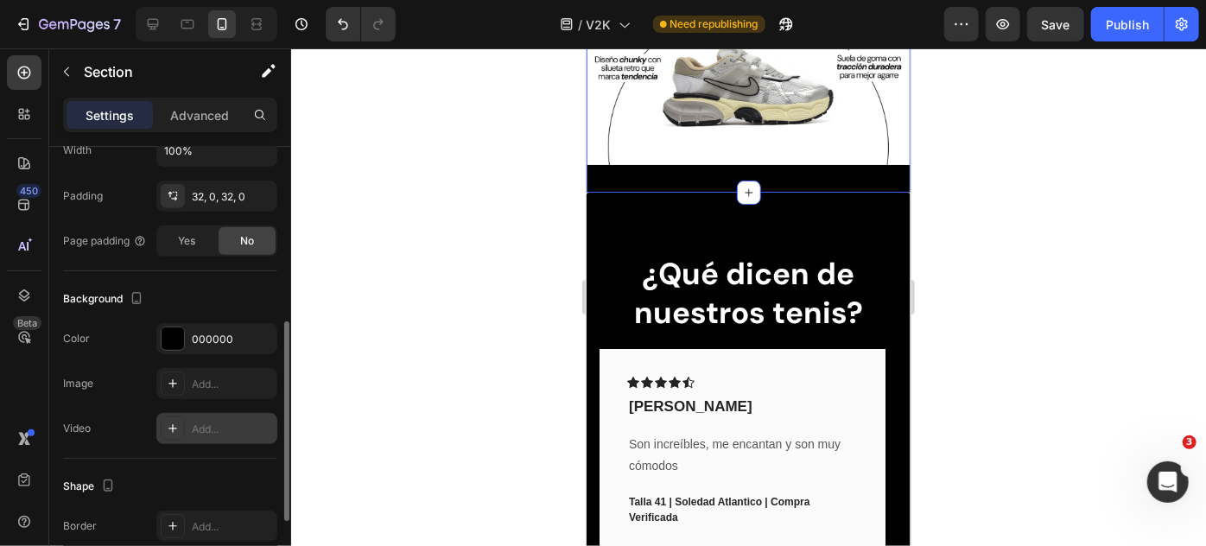
scroll to position [471, 0]
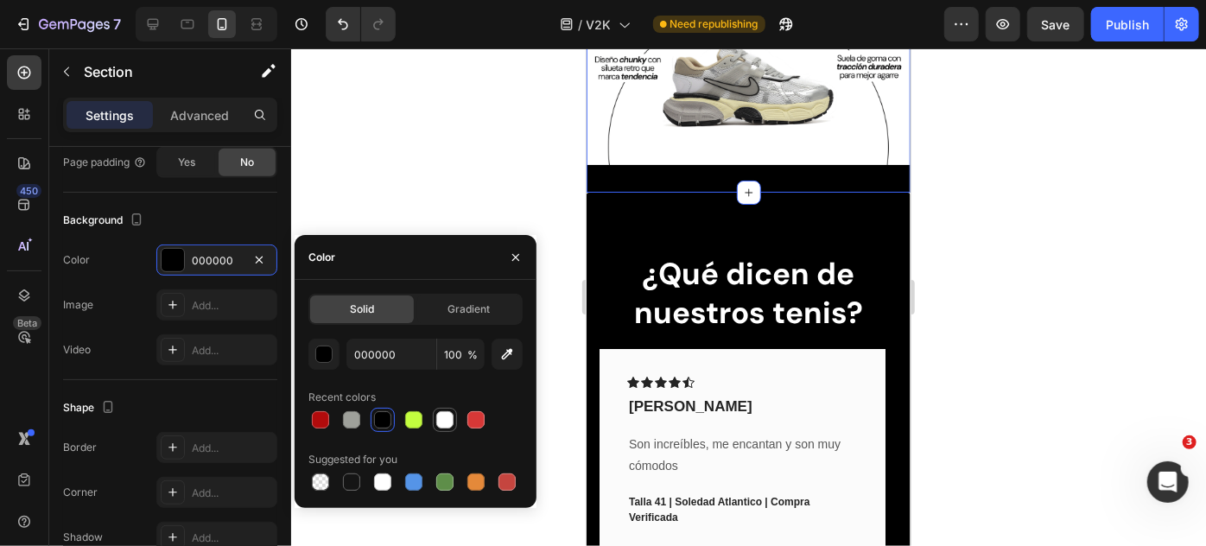
click at [437, 422] on div at bounding box center [444, 419] width 17 height 17
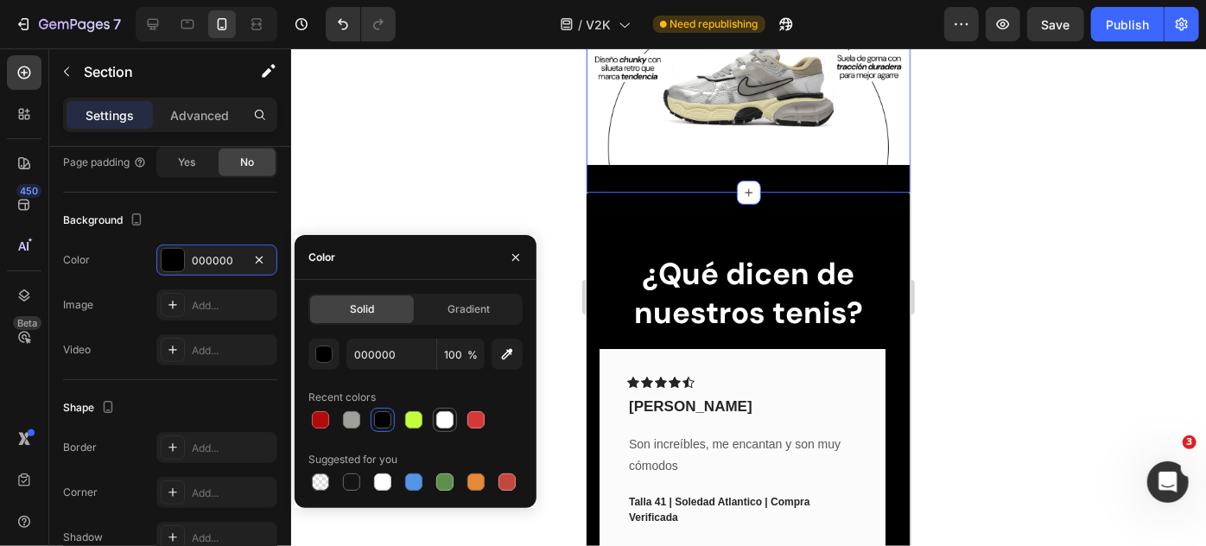
type input "FFFFFF"
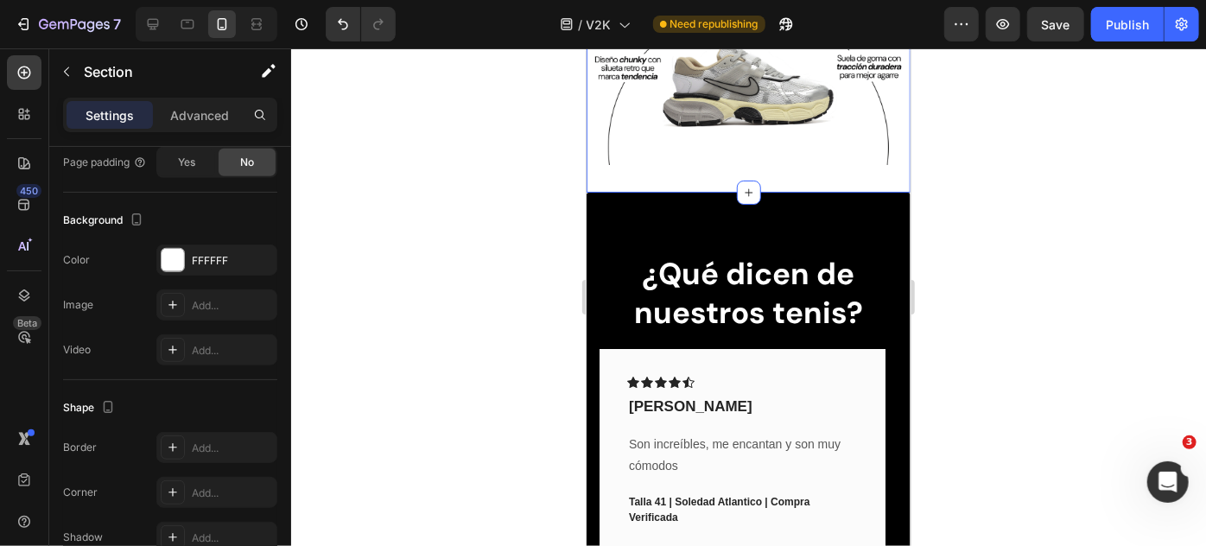
click at [1059, 349] on div at bounding box center [748, 297] width 915 height 498
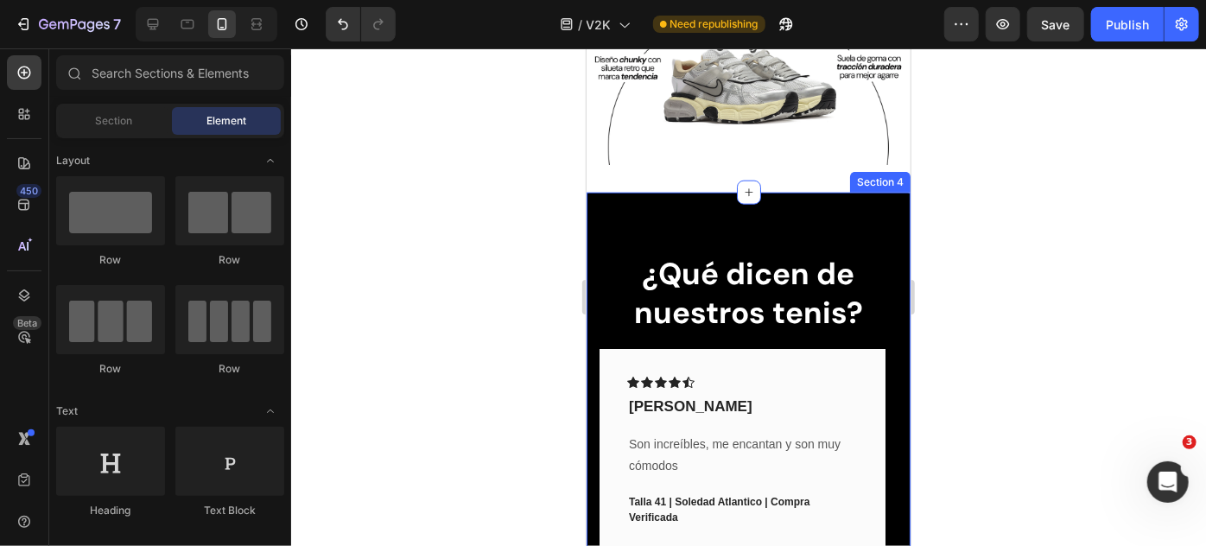
click at [888, 209] on div "¿Qué dicen de nuestros tenis? Heading Icon Icon Icon Icon Icon Row [PERSON_NAME…" at bounding box center [748, 415] width 324 height 447
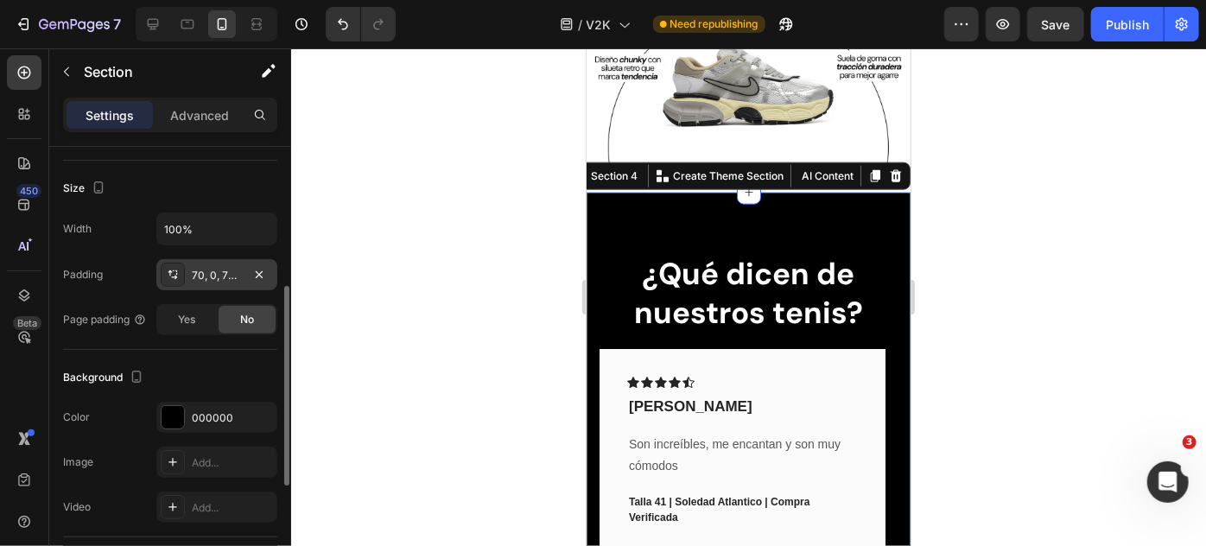
scroll to position [392, 0]
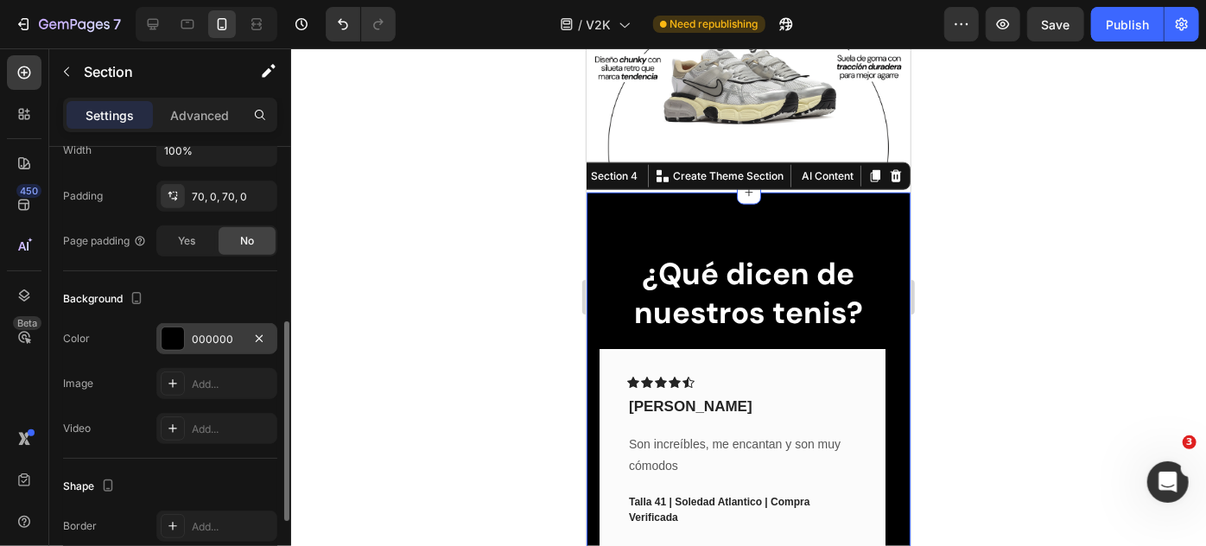
click at [174, 330] on div at bounding box center [173, 338] width 22 height 22
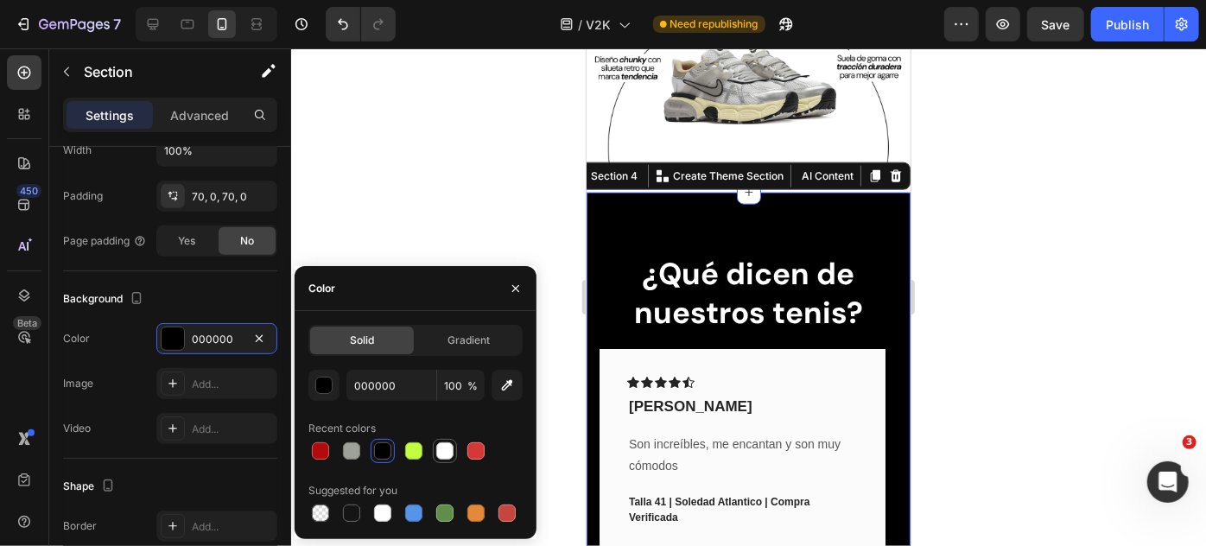
click at [447, 448] on div at bounding box center [444, 450] width 17 height 17
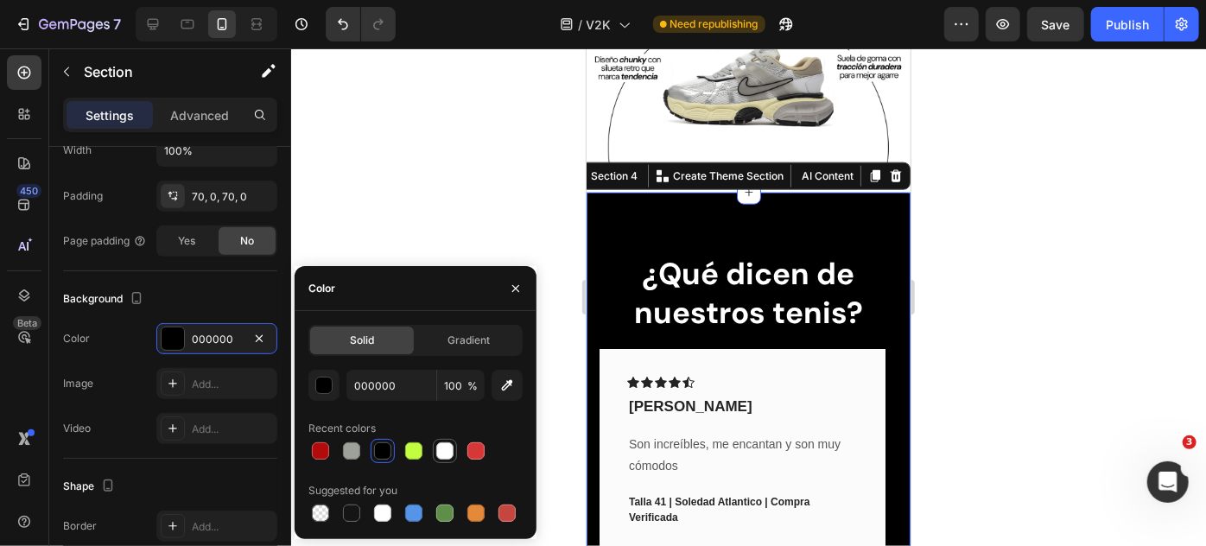
type input "FFFFFF"
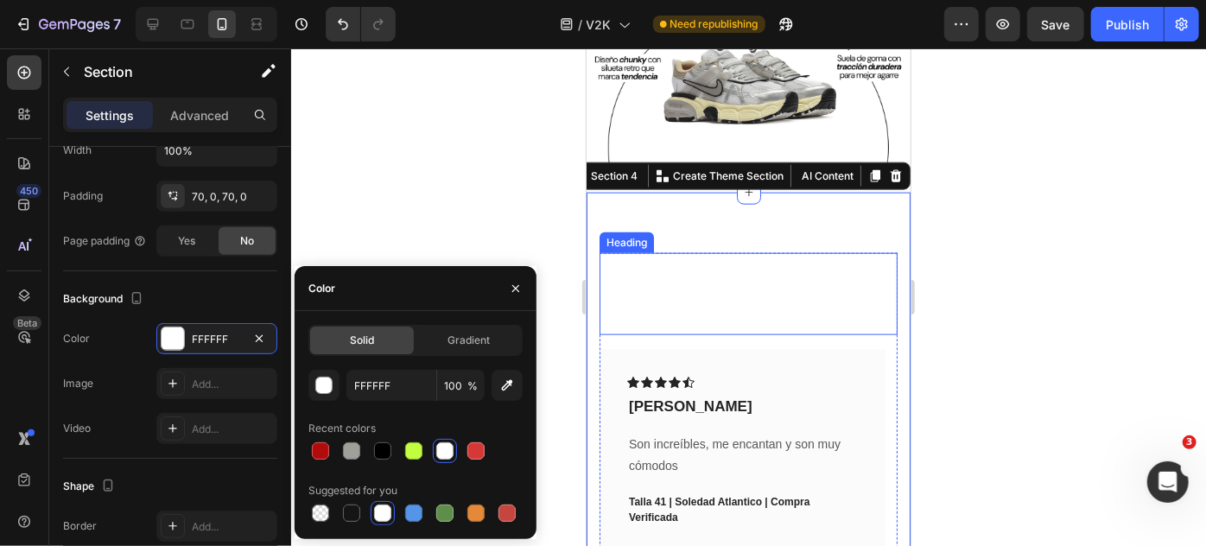
click at [742, 252] on h2 "¿Qué dicen de nuestros tenis?" at bounding box center [748, 293] width 298 height 82
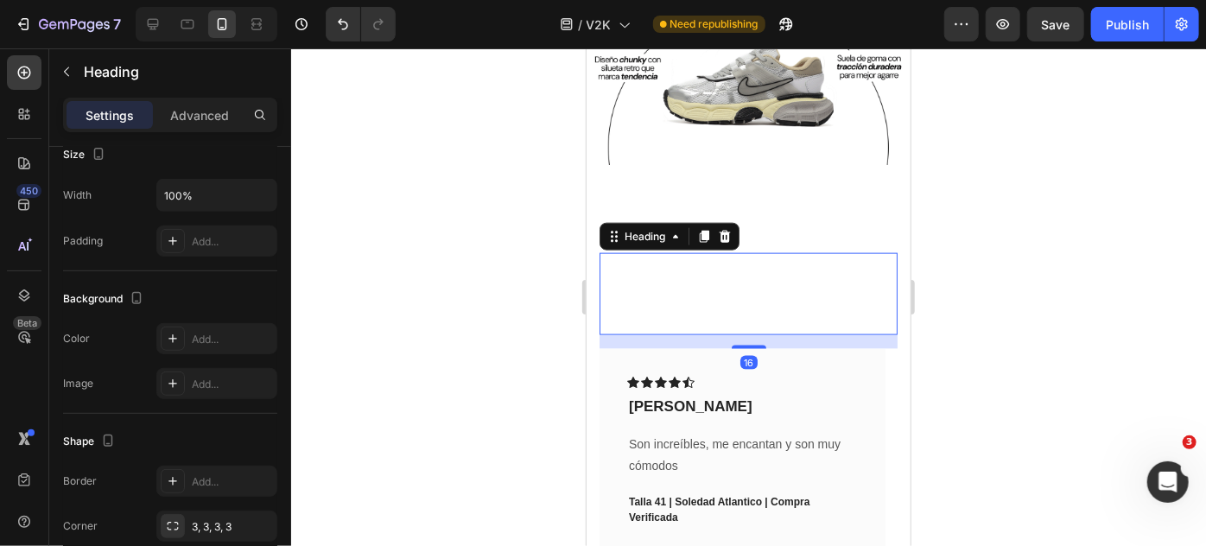
scroll to position [0, 0]
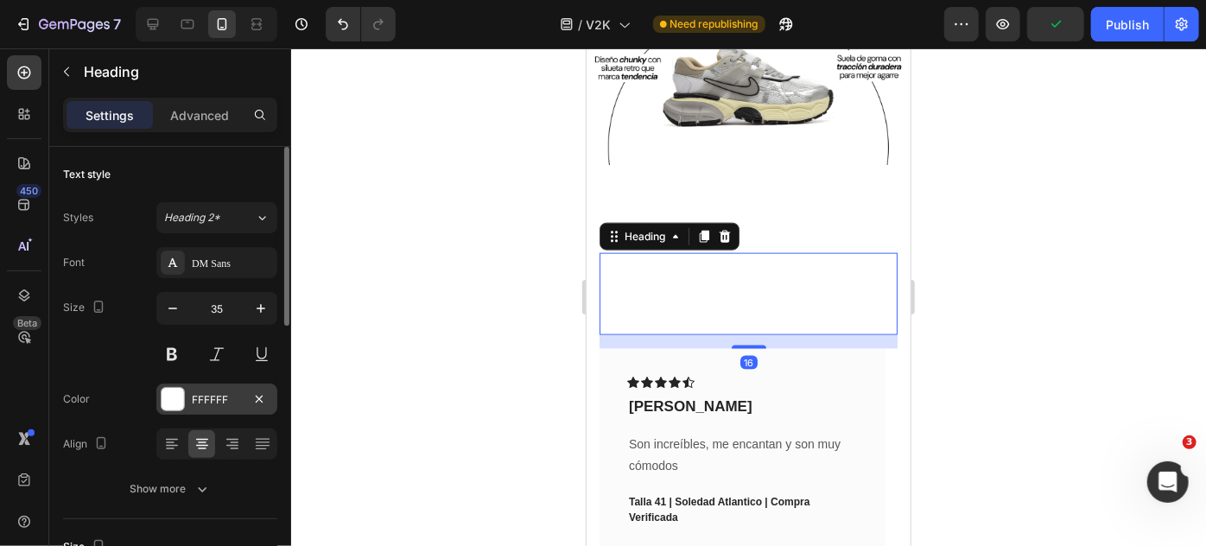
click at [168, 400] on div at bounding box center [173, 399] width 22 height 22
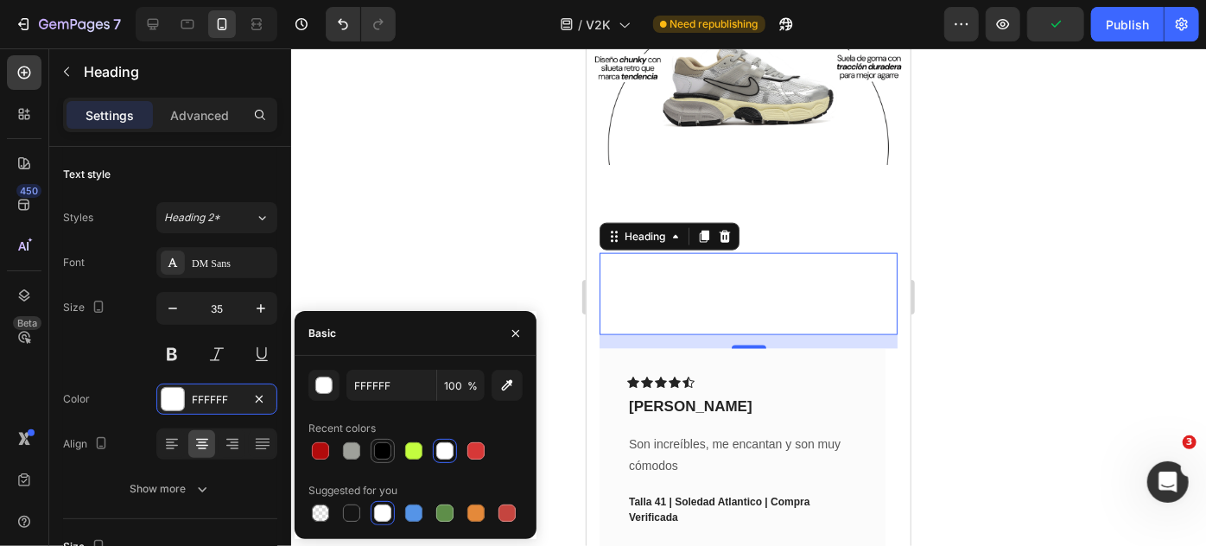
click at [387, 453] on div at bounding box center [382, 450] width 17 height 17
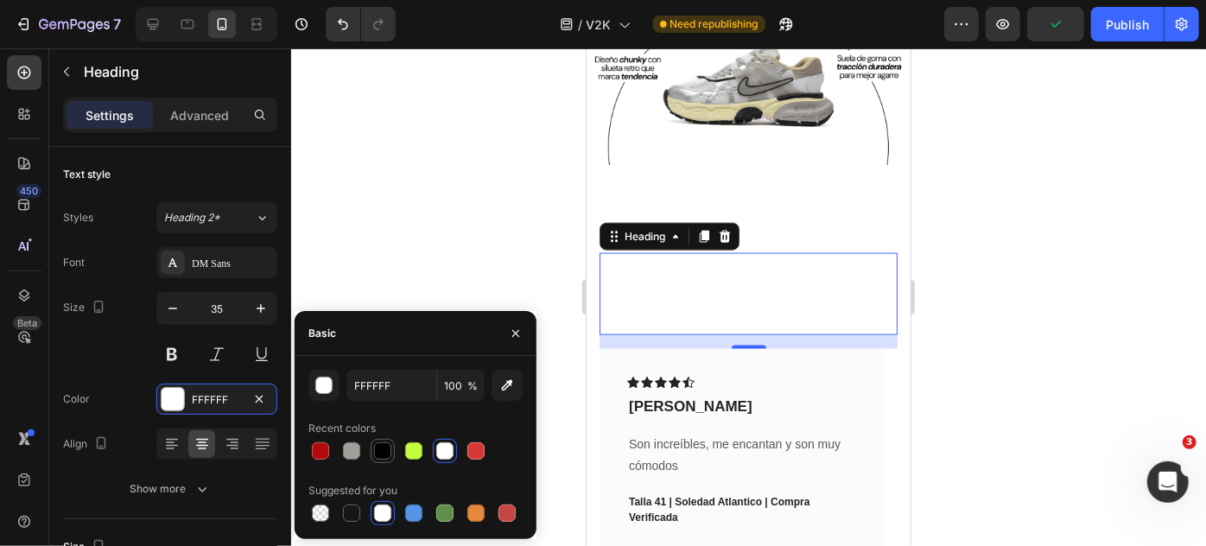
type input "000000"
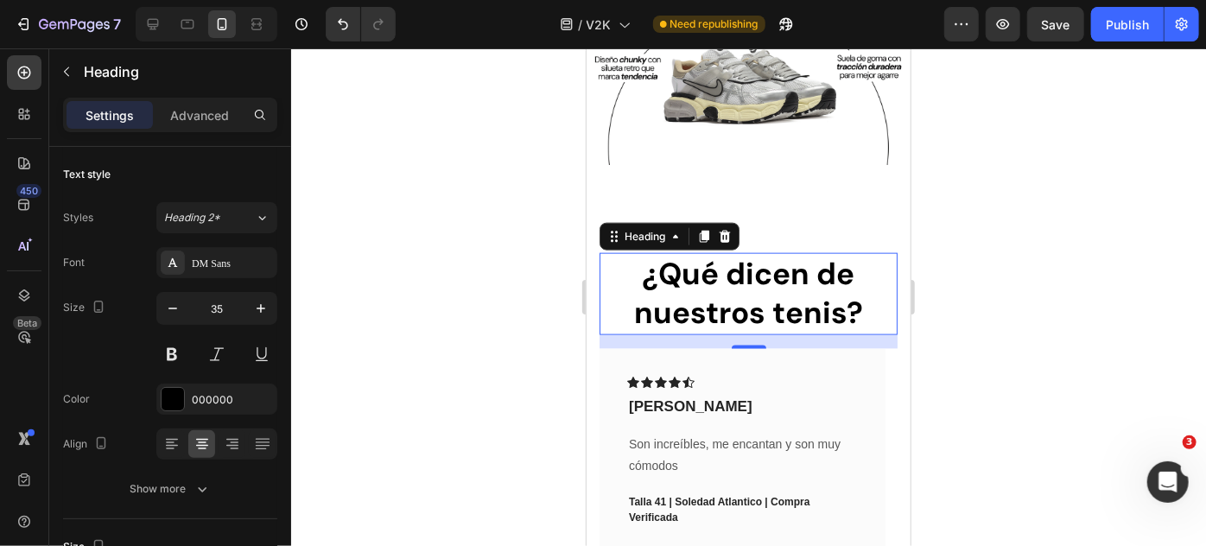
click at [440, 238] on div at bounding box center [748, 297] width 915 height 498
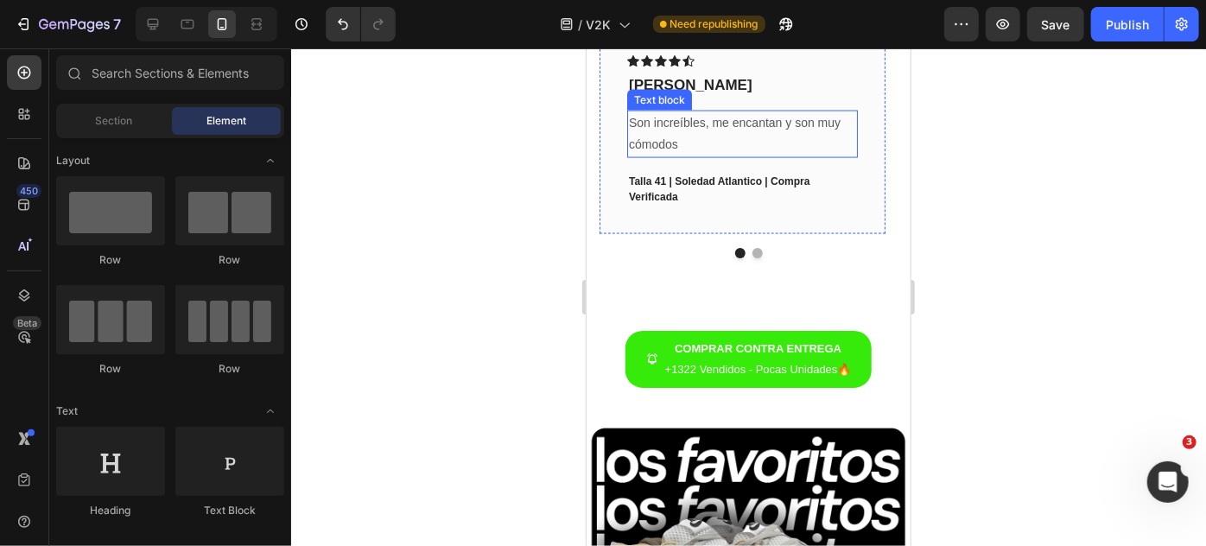
scroll to position [1425, 0]
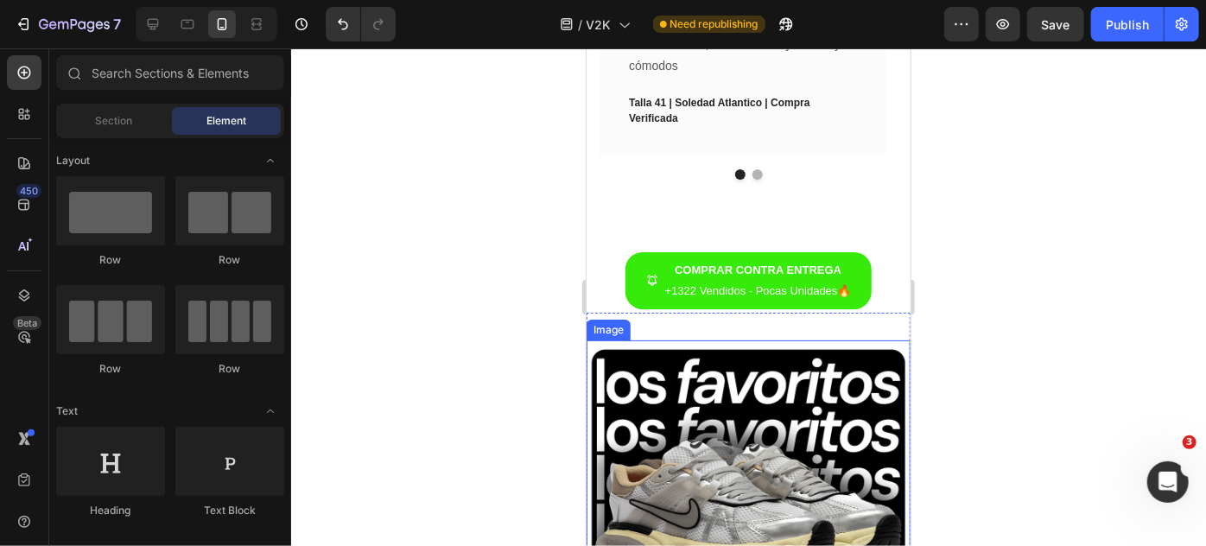
click at [714, 413] on img at bounding box center [748, 501] width 324 height 324
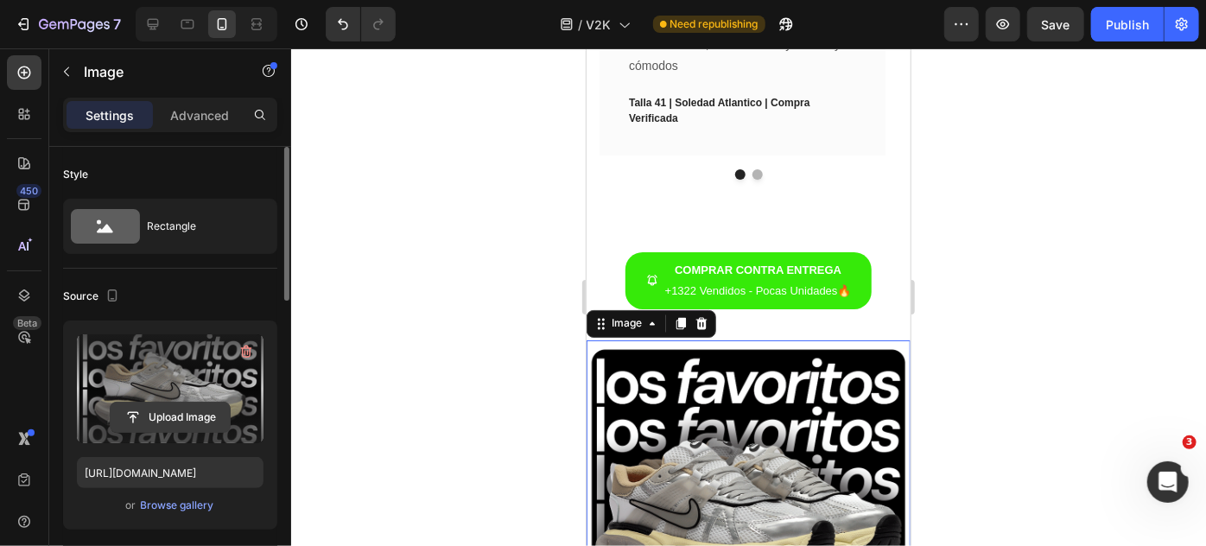
click at [177, 421] on input "file" at bounding box center [170, 417] width 119 height 29
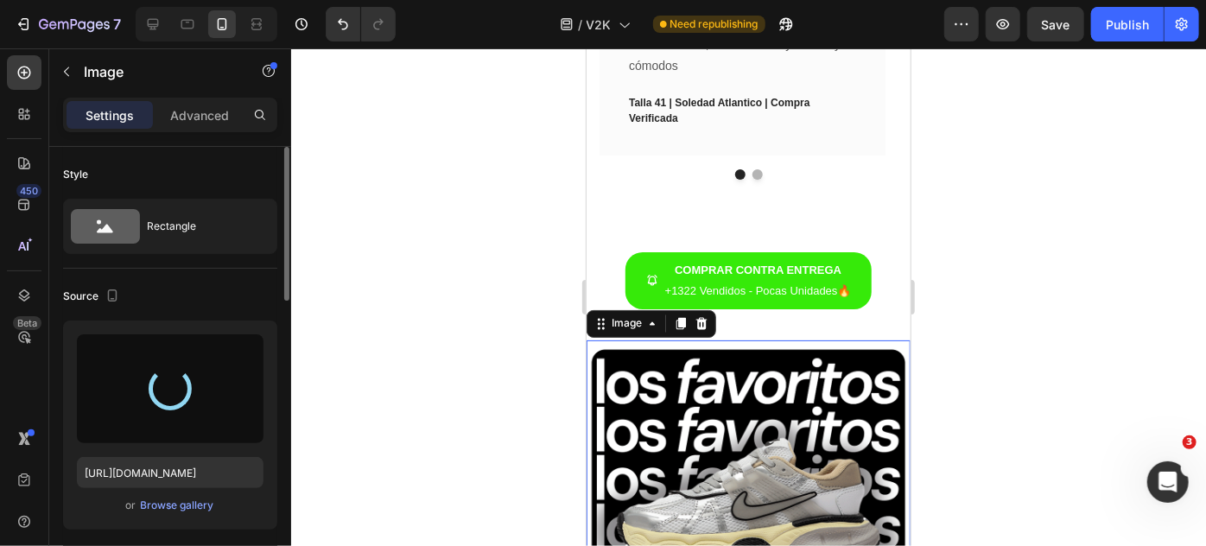
type input "[URL][DOMAIN_NAME]"
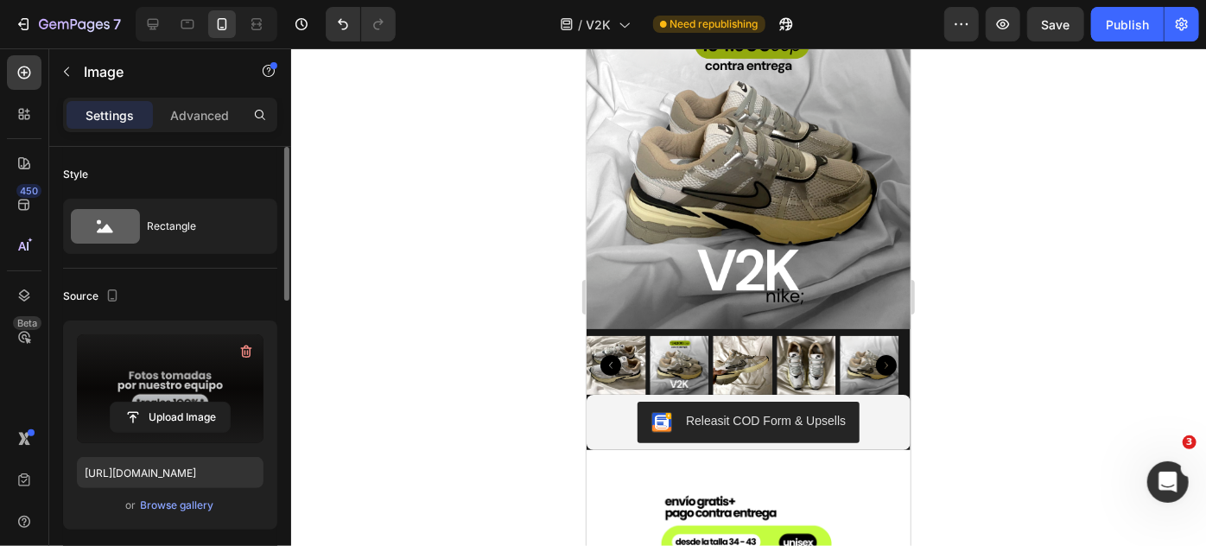
scroll to position [0, 0]
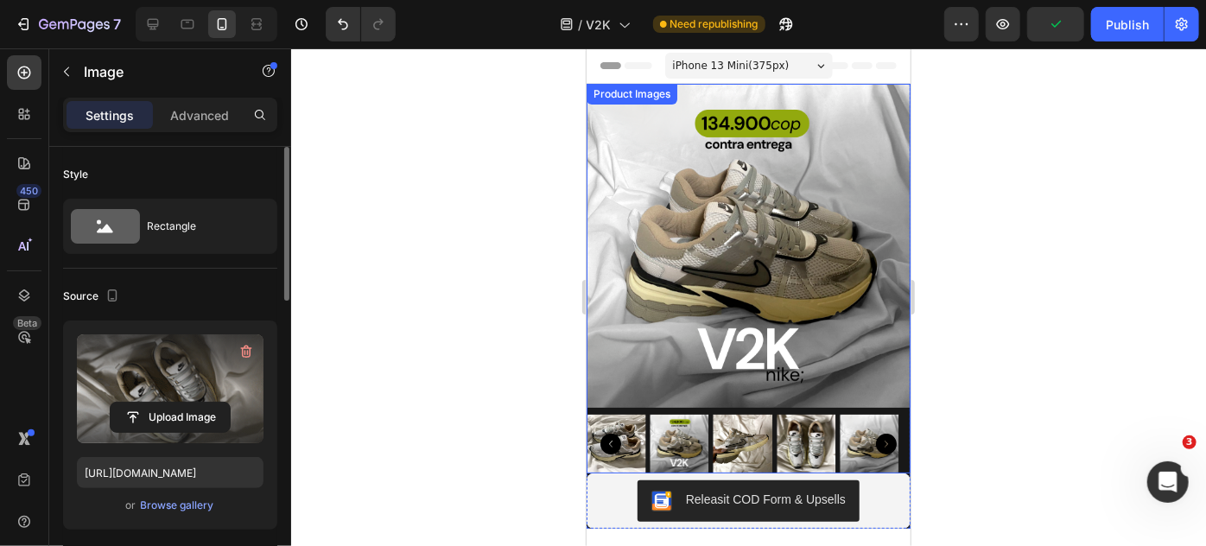
click at [861, 396] on div at bounding box center [748, 278] width 324 height 390
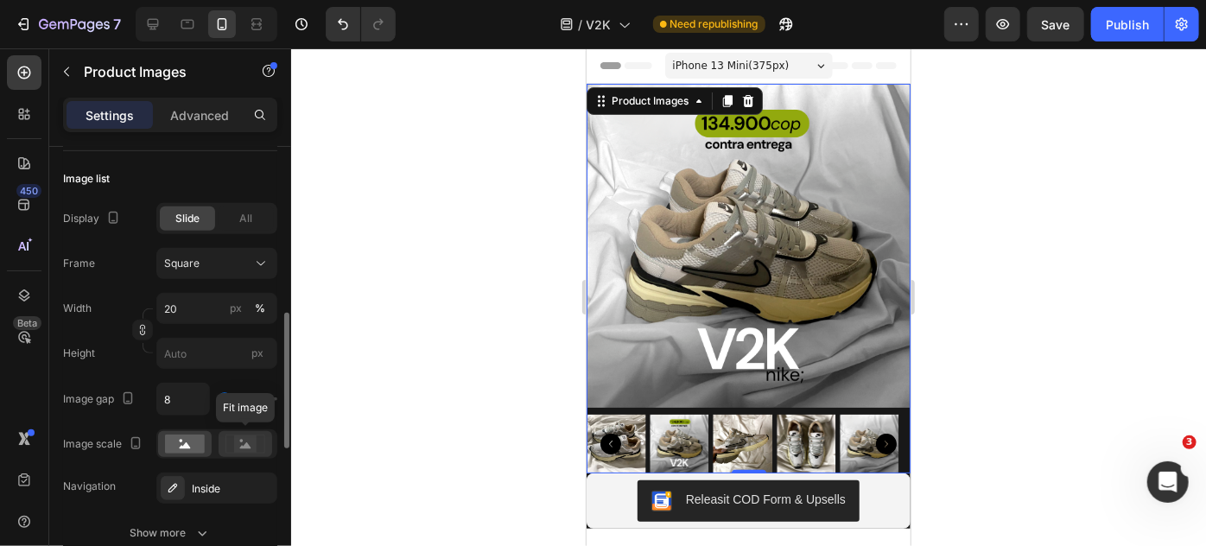
scroll to position [628, 0]
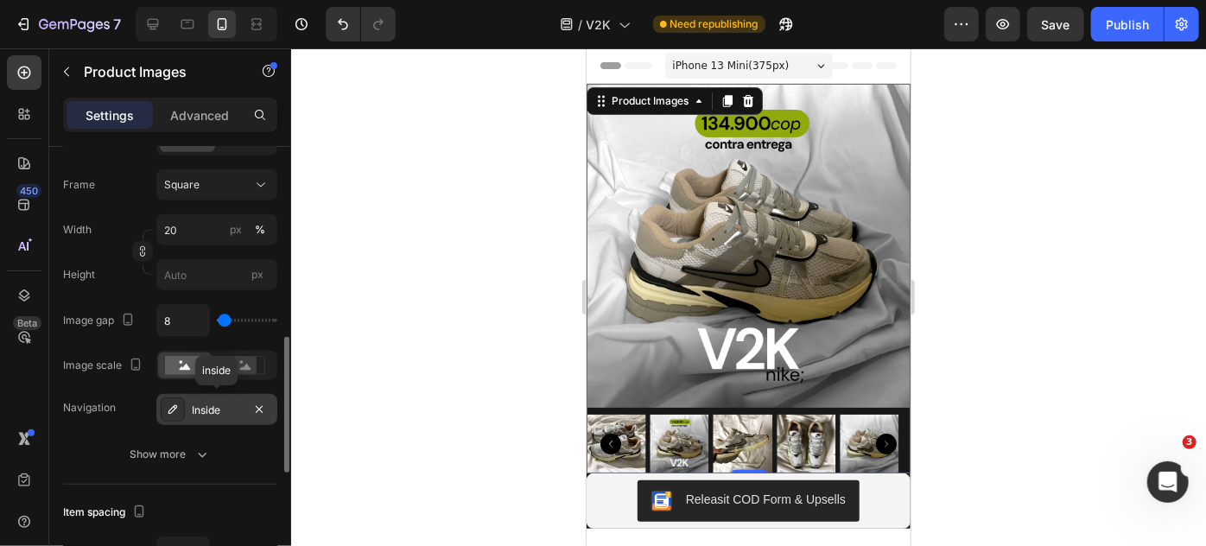
click at [225, 414] on div "Inside" at bounding box center [217, 411] width 50 height 16
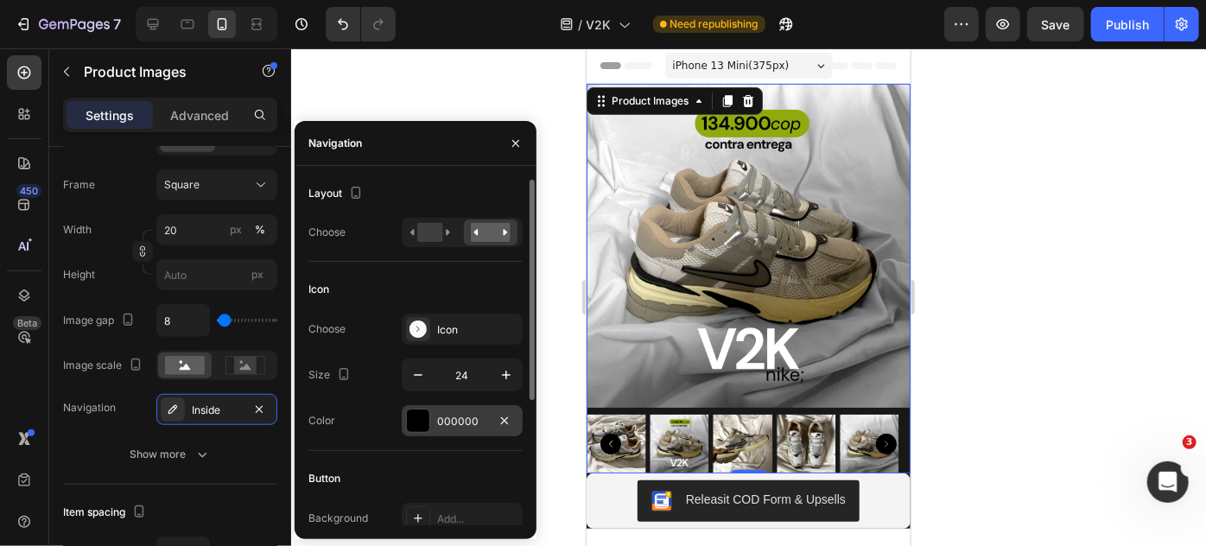
click at [407, 422] on div at bounding box center [418, 420] width 22 height 22
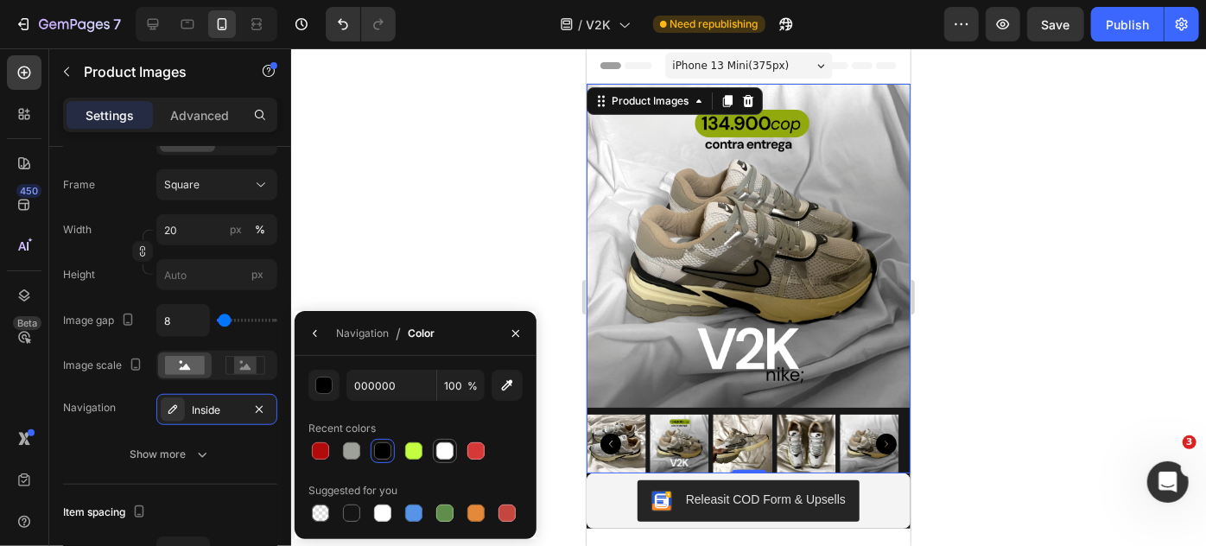
click at [446, 444] on div at bounding box center [444, 450] width 17 height 17
type input "FFFFFF"
click at [409, 269] on div at bounding box center [748, 297] width 915 height 498
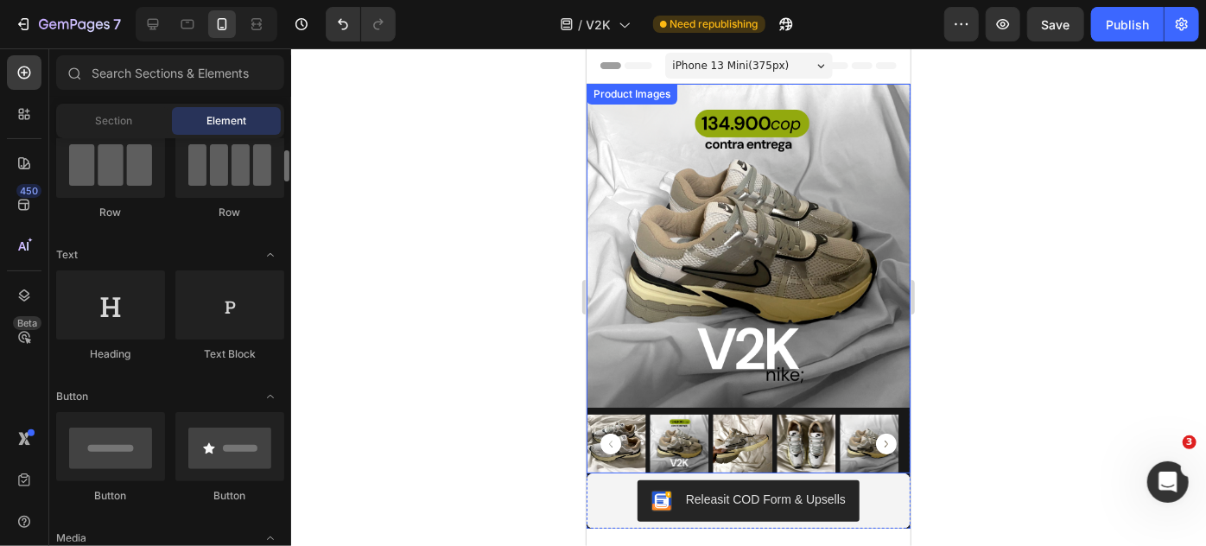
scroll to position [314, 0]
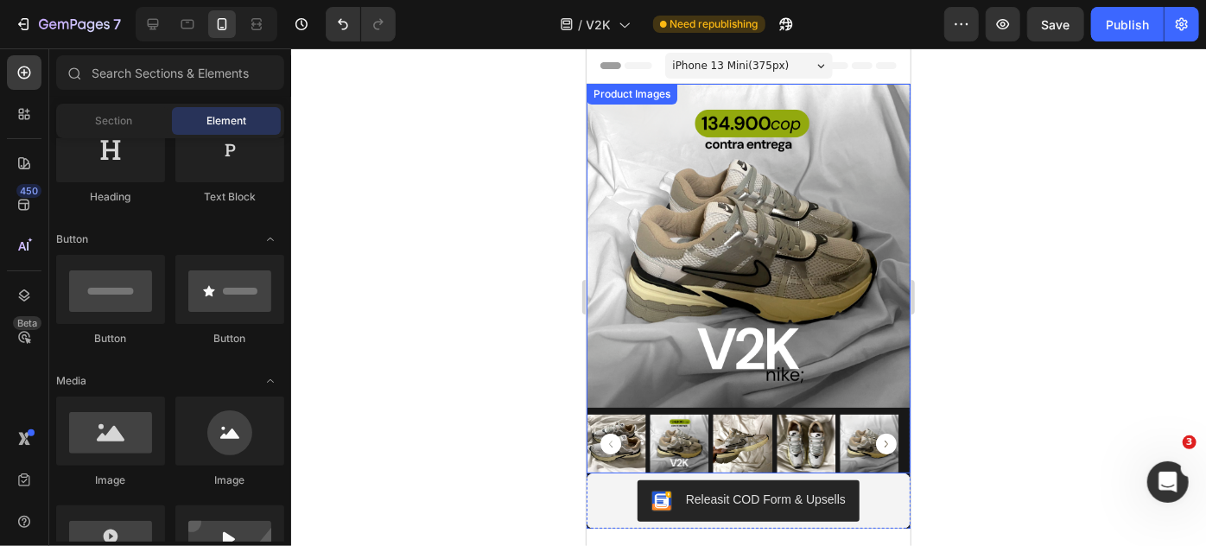
click at [620, 396] on div at bounding box center [748, 278] width 324 height 390
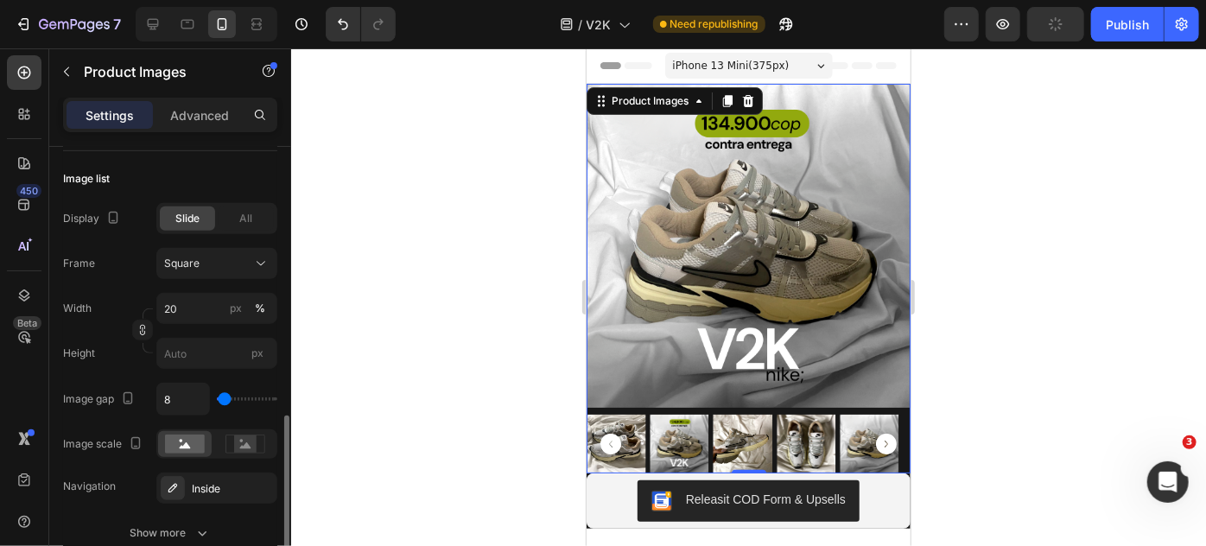
scroll to position [628, 0]
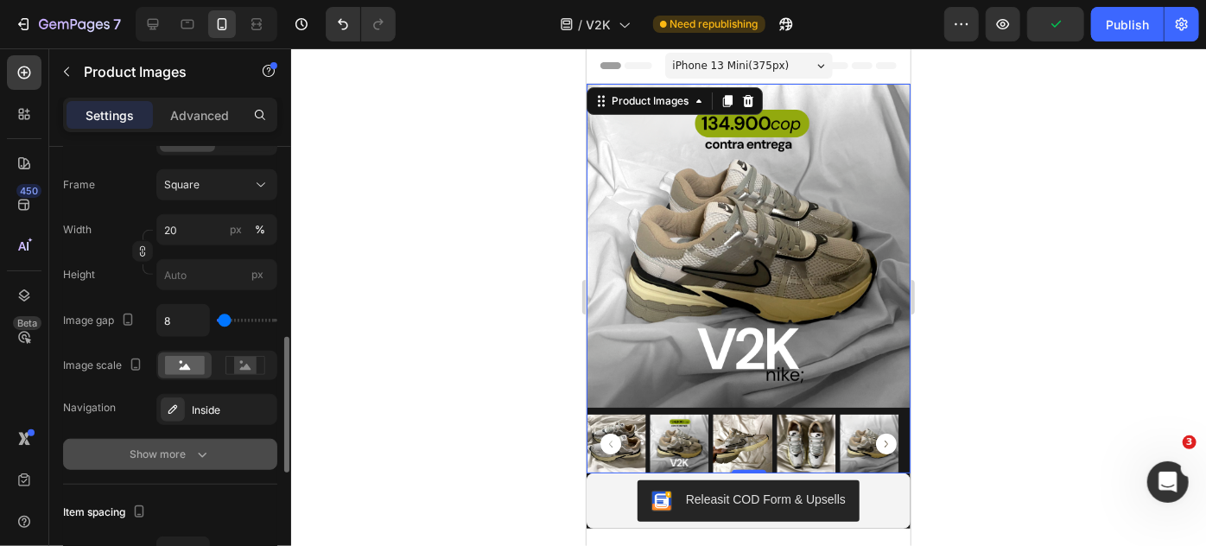
click at [200, 448] on icon "button" at bounding box center [201, 454] width 17 height 17
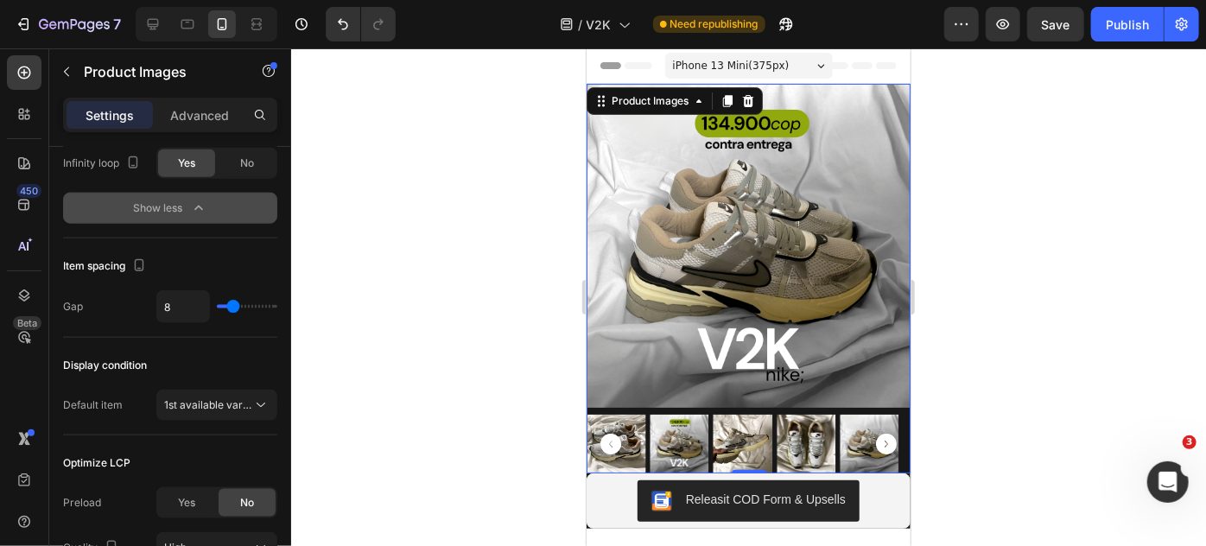
scroll to position [1255, 0]
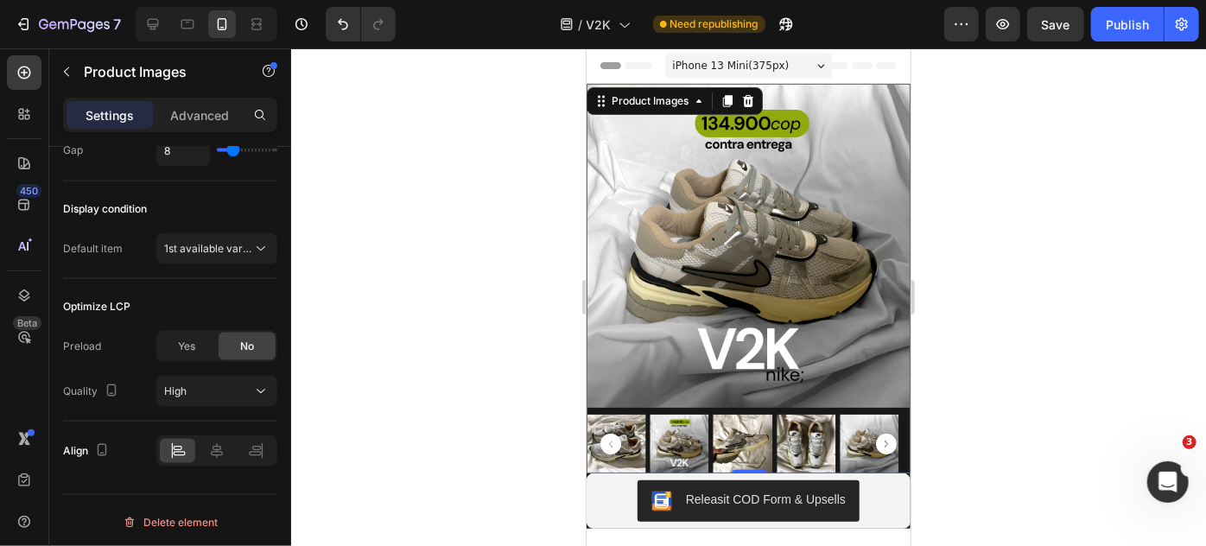
click at [611, 434] on icon "Carousel Back Arrow" at bounding box center [609, 443] width 21 height 21
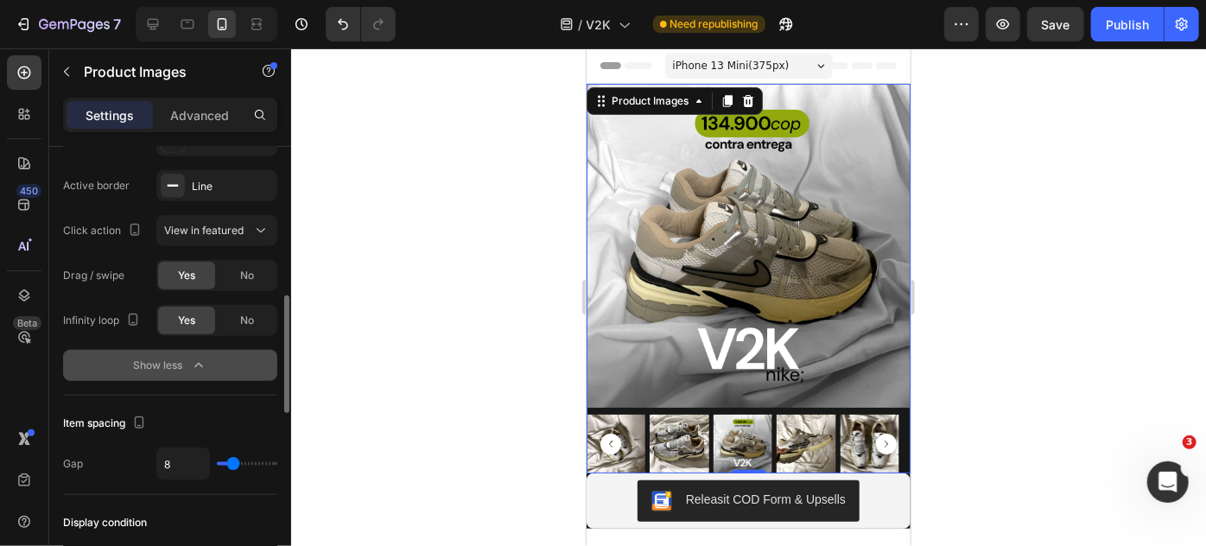
scroll to position [863, 0]
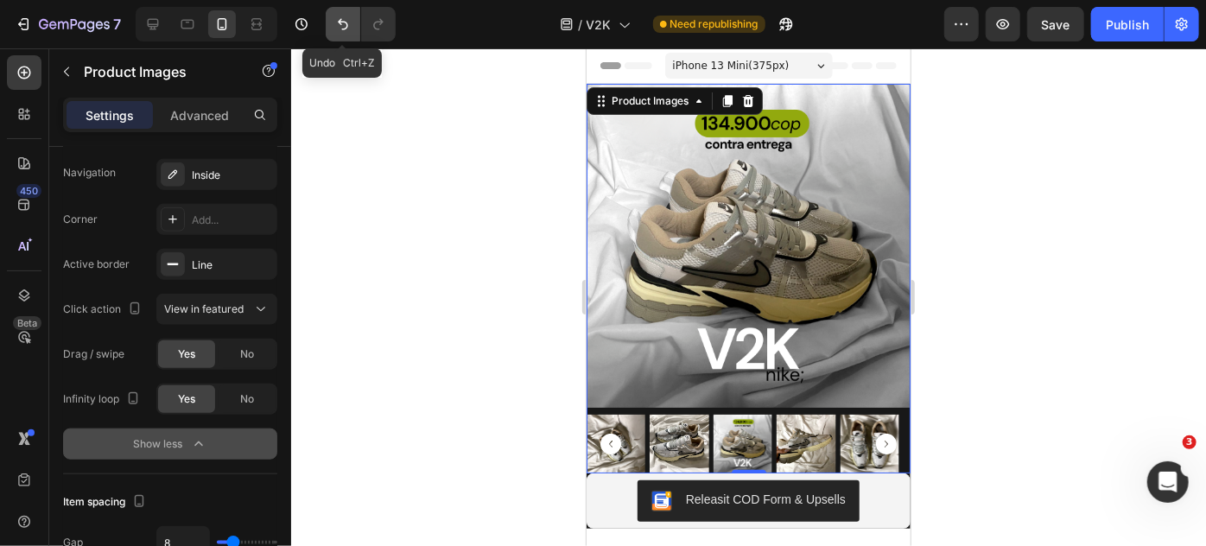
click at [336, 25] on icon "Undo/Redo" at bounding box center [342, 24] width 17 height 17
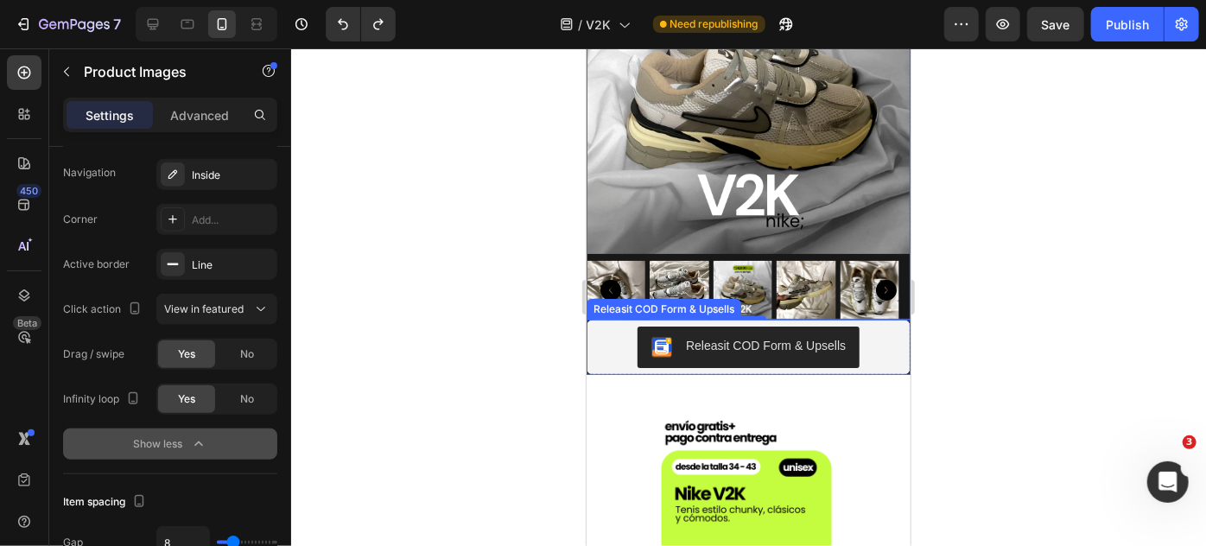
scroll to position [156, 0]
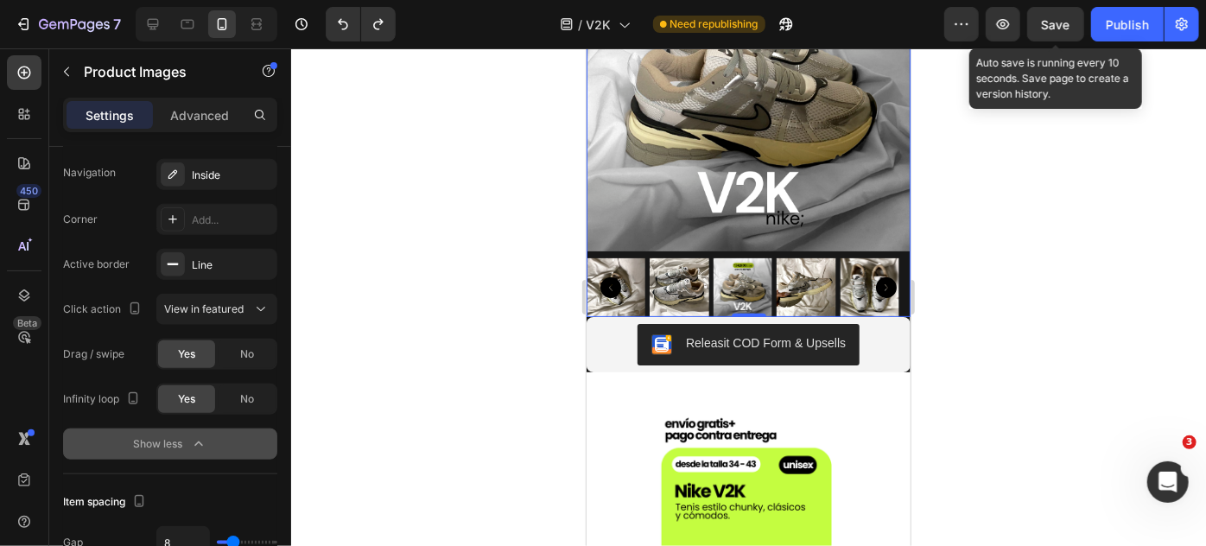
click at [1051, 27] on span "Save" at bounding box center [1056, 24] width 29 height 15
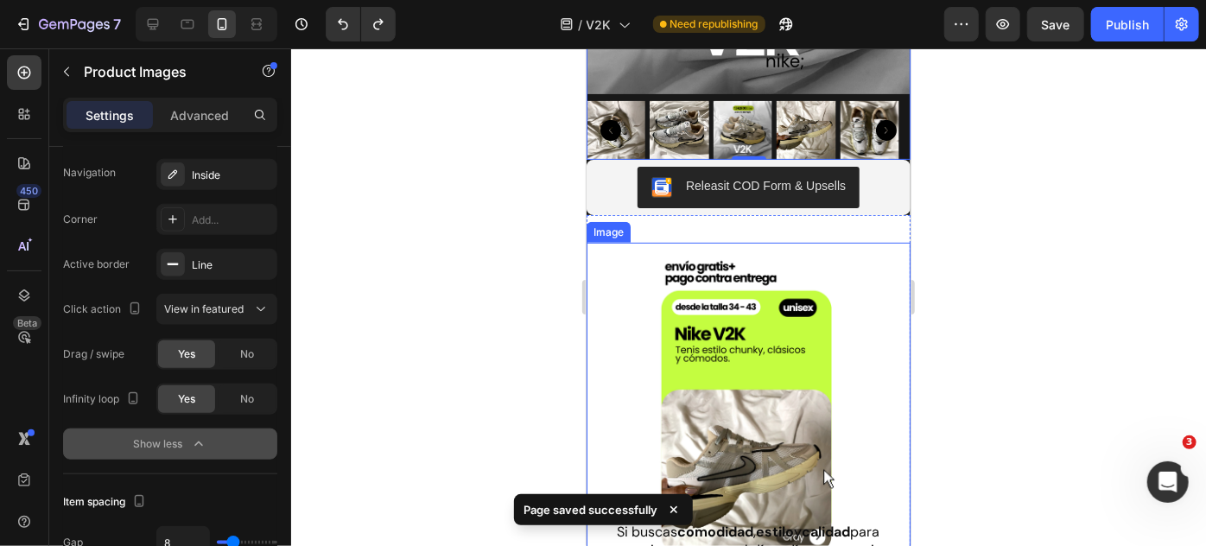
scroll to position [0, 0]
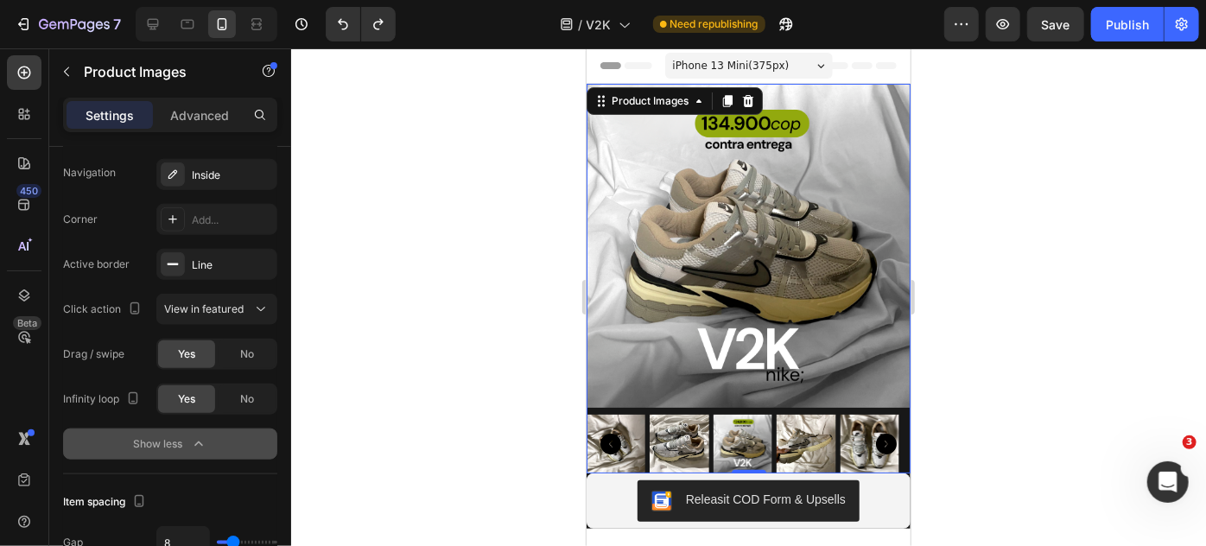
click at [801, 396] on div at bounding box center [748, 278] width 324 height 390
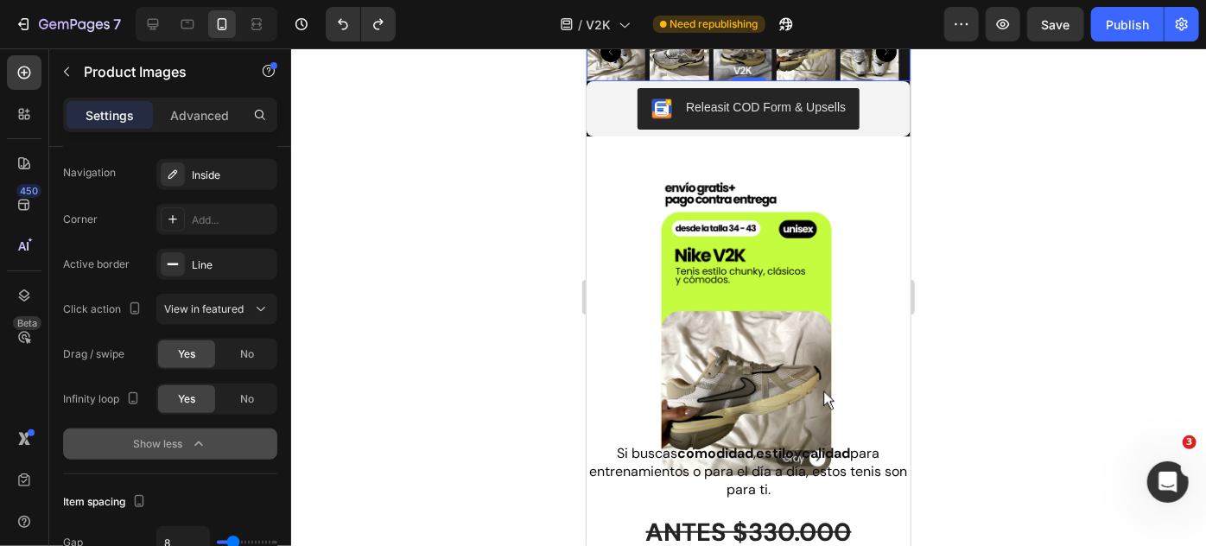
scroll to position [628, 0]
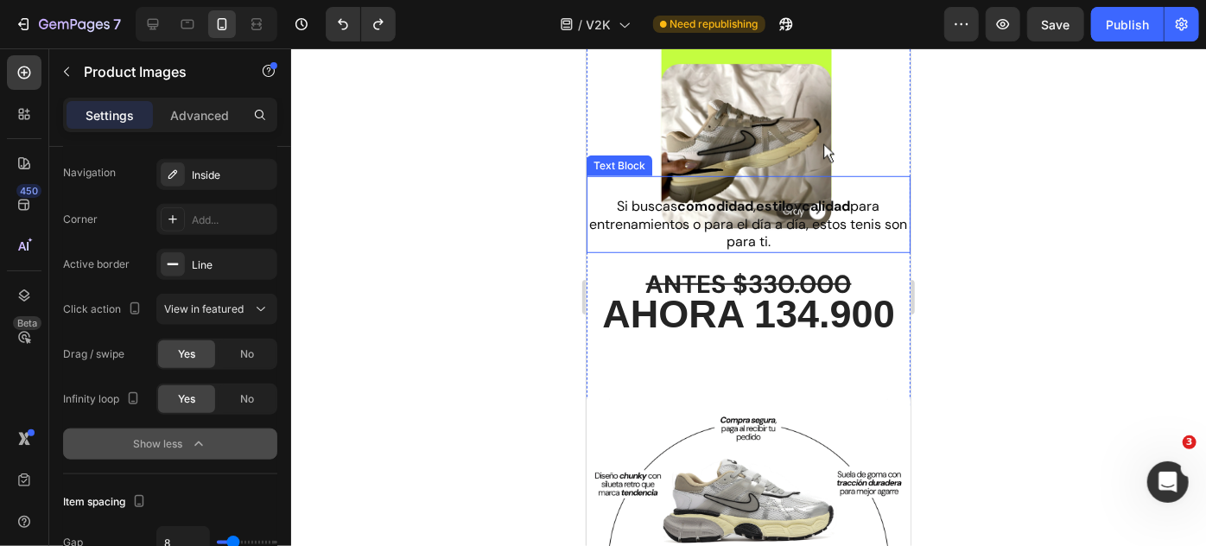
click at [688, 214] on span "entrenamientos o para el día a día, estos tenis son para ti." at bounding box center [748, 232] width 318 height 36
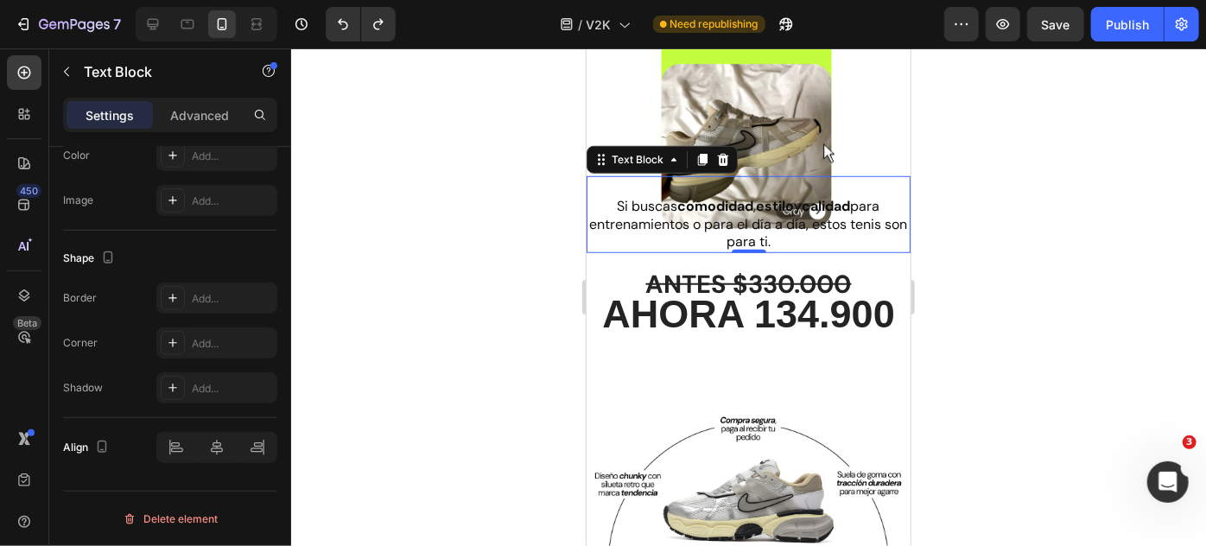
scroll to position [0, 0]
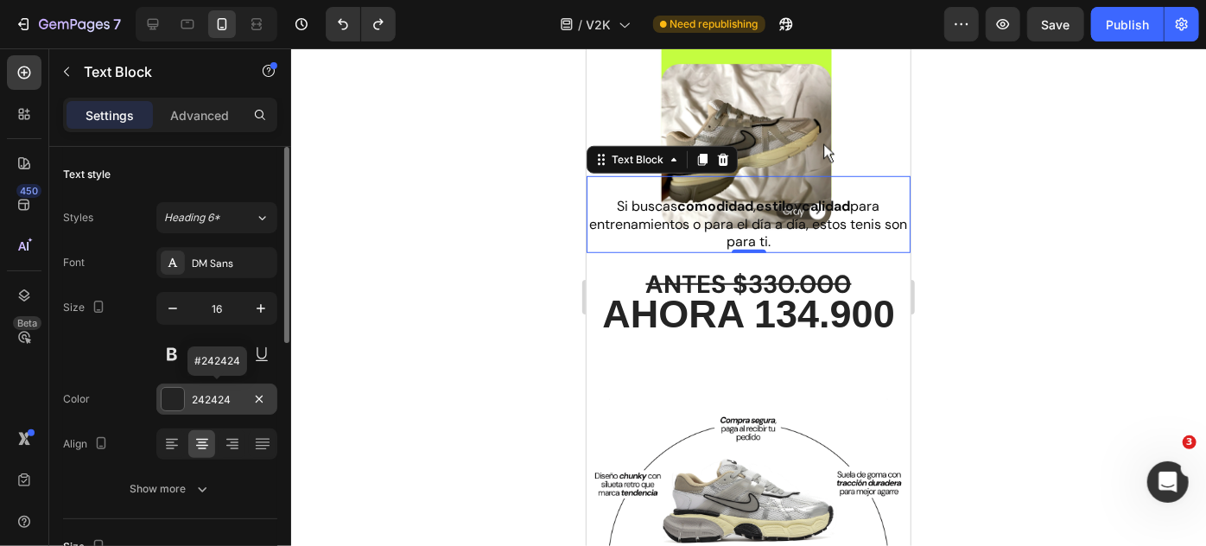
click at [197, 403] on div "242424" at bounding box center [217, 400] width 50 height 16
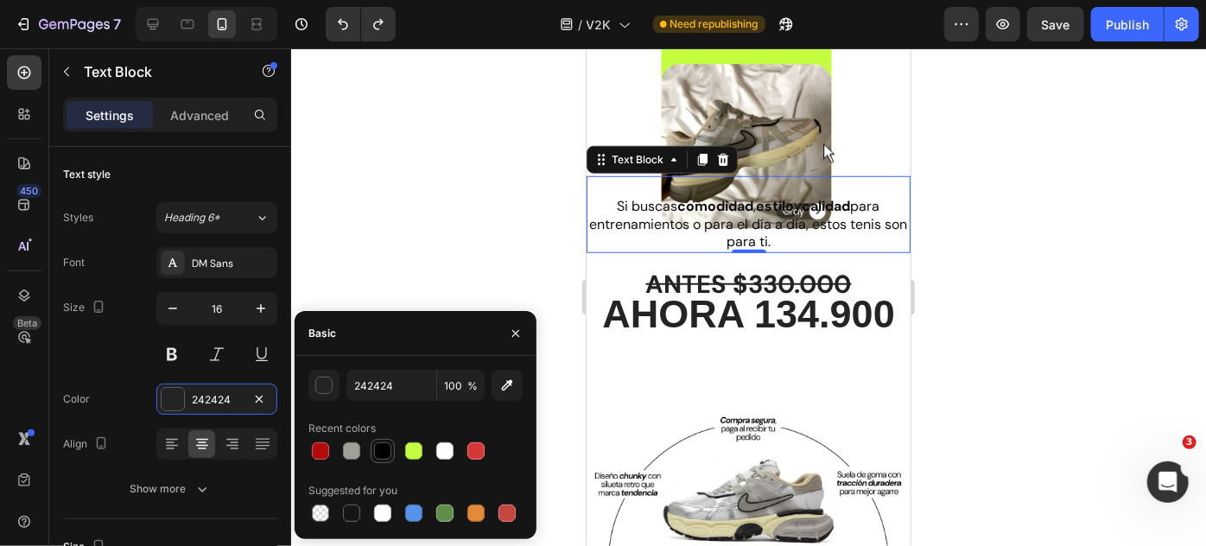
click at [385, 450] on div at bounding box center [382, 450] width 17 height 17
type input "000000"
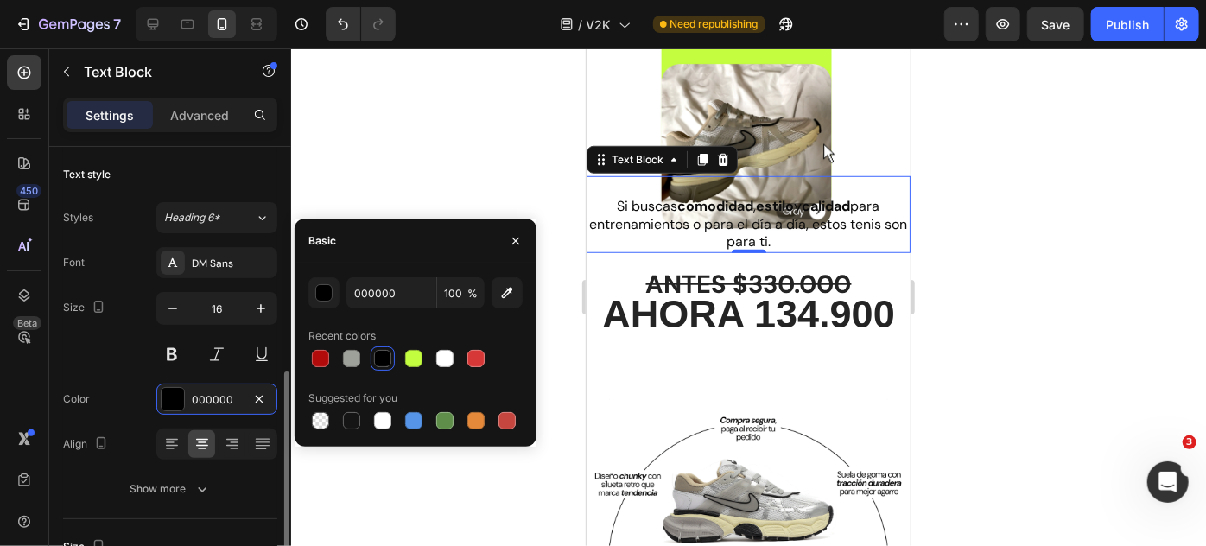
scroll to position [156, 0]
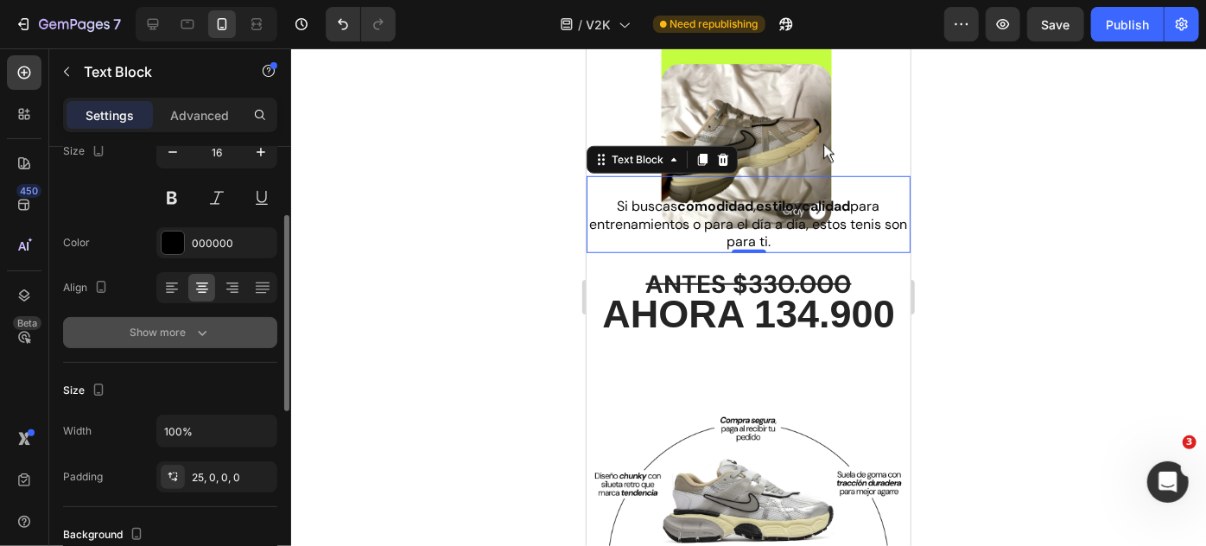
click at [197, 327] on icon "button" at bounding box center [201, 332] width 17 height 17
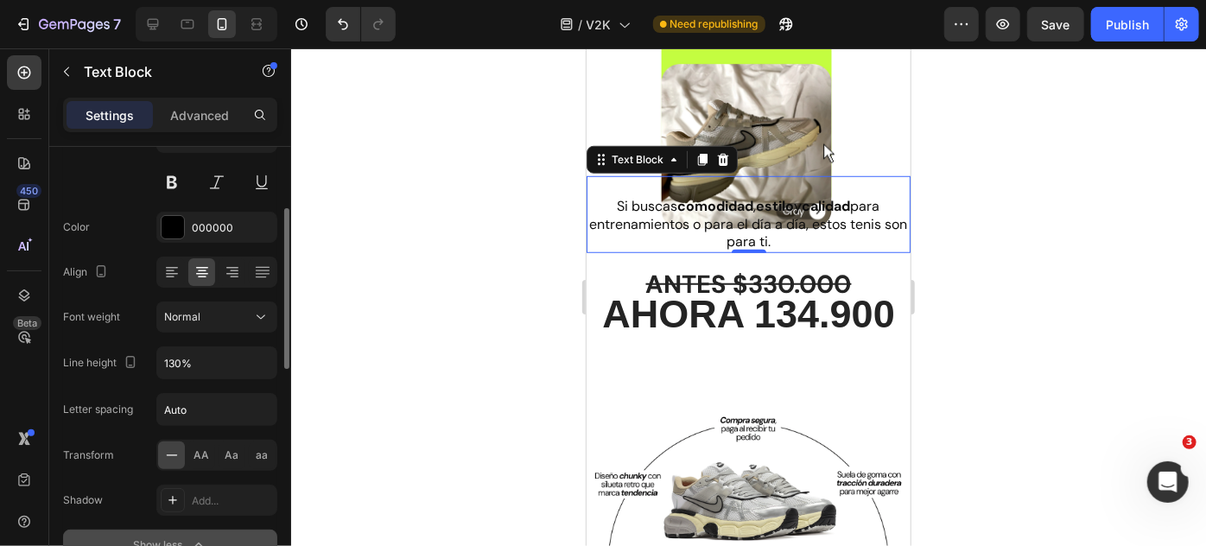
scroll to position [0, 0]
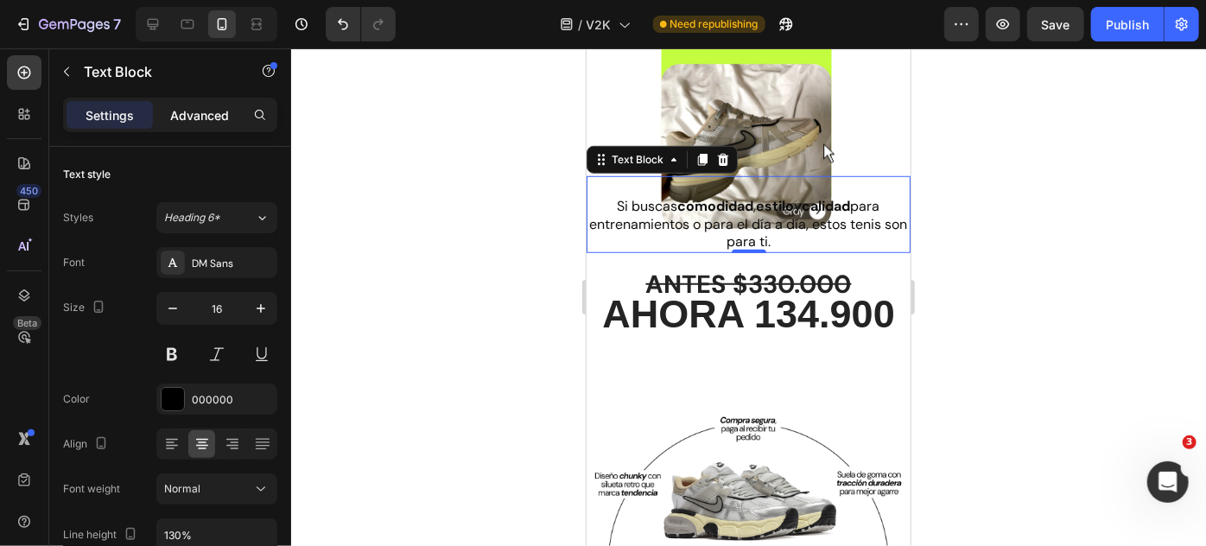
click at [193, 110] on p "Advanced" at bounding box center [199, 115] width 59 height 18
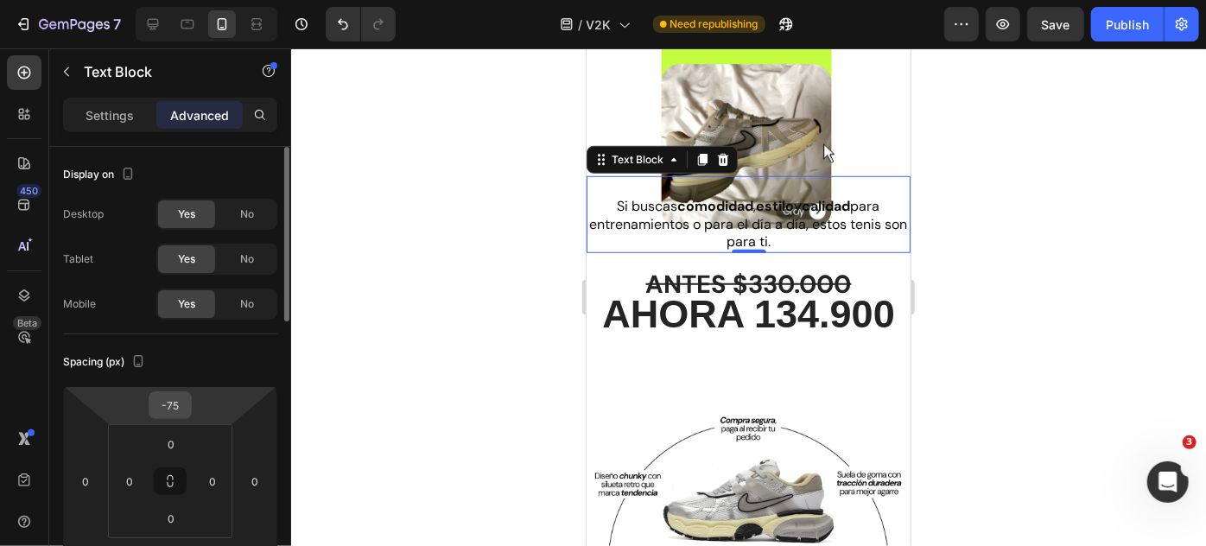
click at [171, 404] on input "-75" at bounding box center [170, 405] width 35 height 26
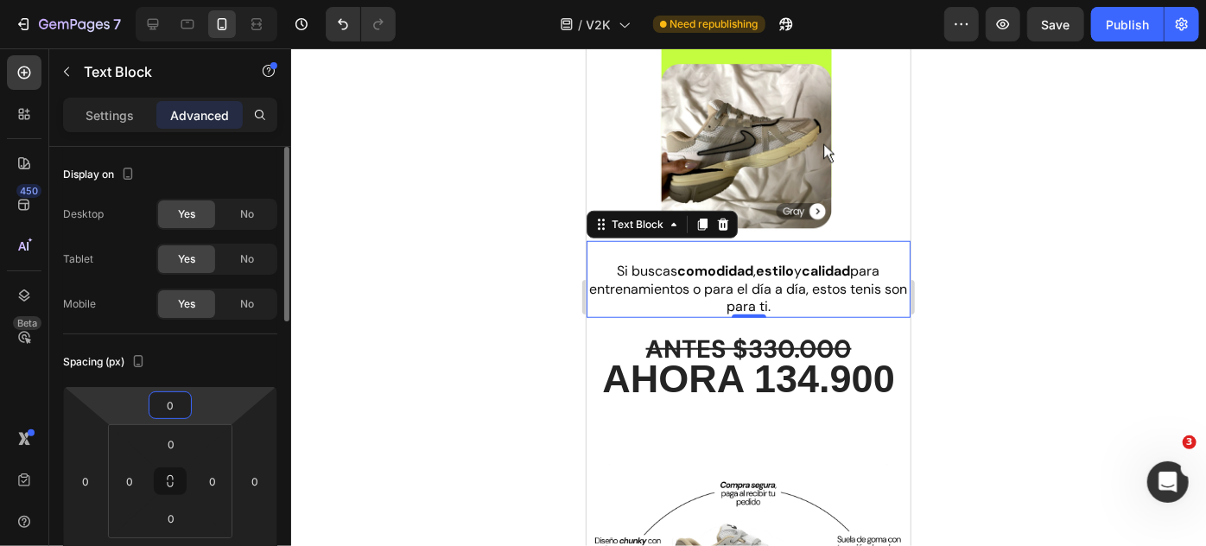
type input "0"
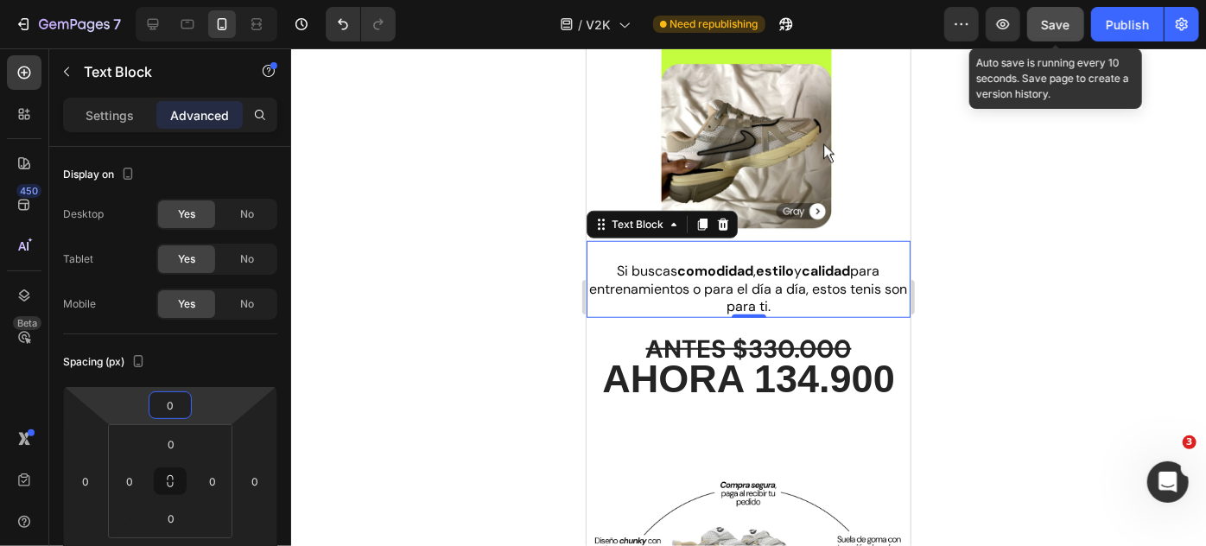
click at [1055, 24] on span "Save" at bounding box center [1056, 24] width 29 height 15
click at [1073, 31] on button "Save" at bounding box center [1055, 24] width 57 height 35
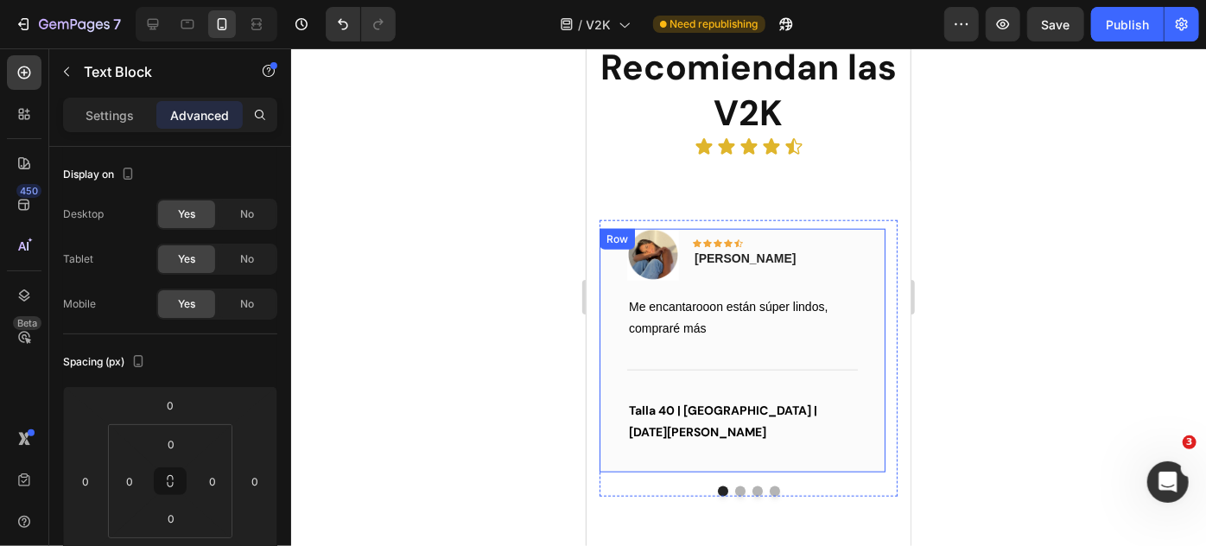
scroll to position [4236, 0]
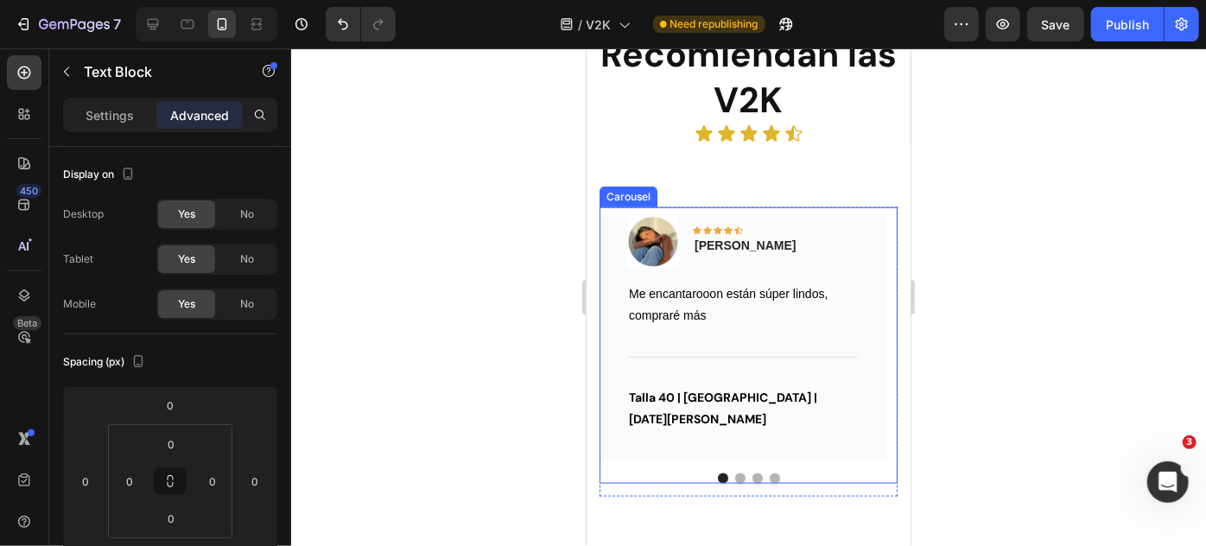
click at [734, 473] on button "Dot" at bounding box center [739, 478] width 10 height 10
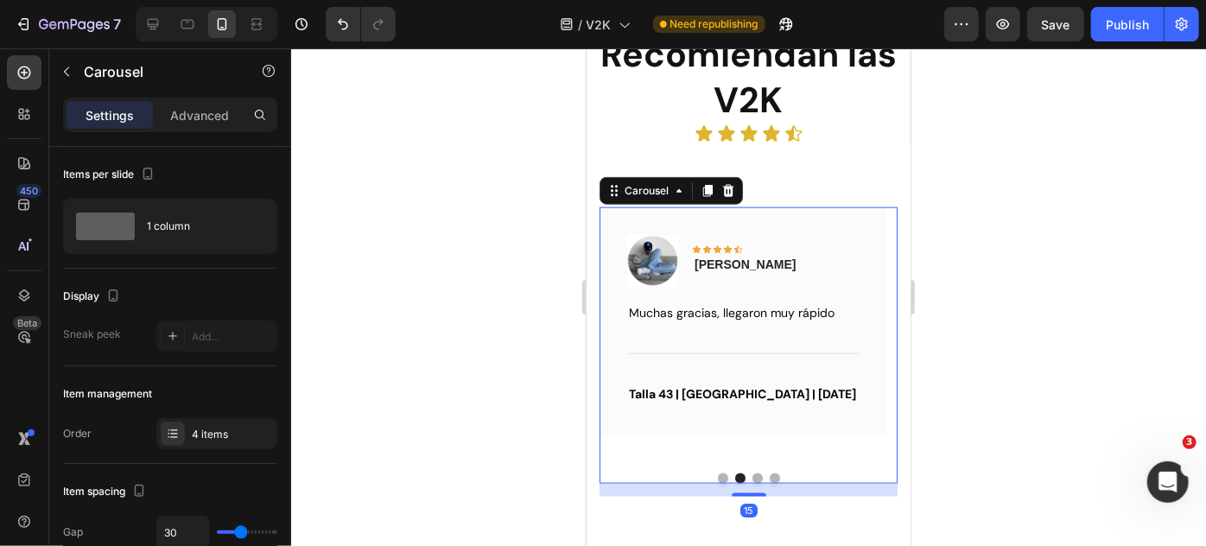
click at [752, 473] on button "Dot" at bounding box center [757, 478] width 10 height 10
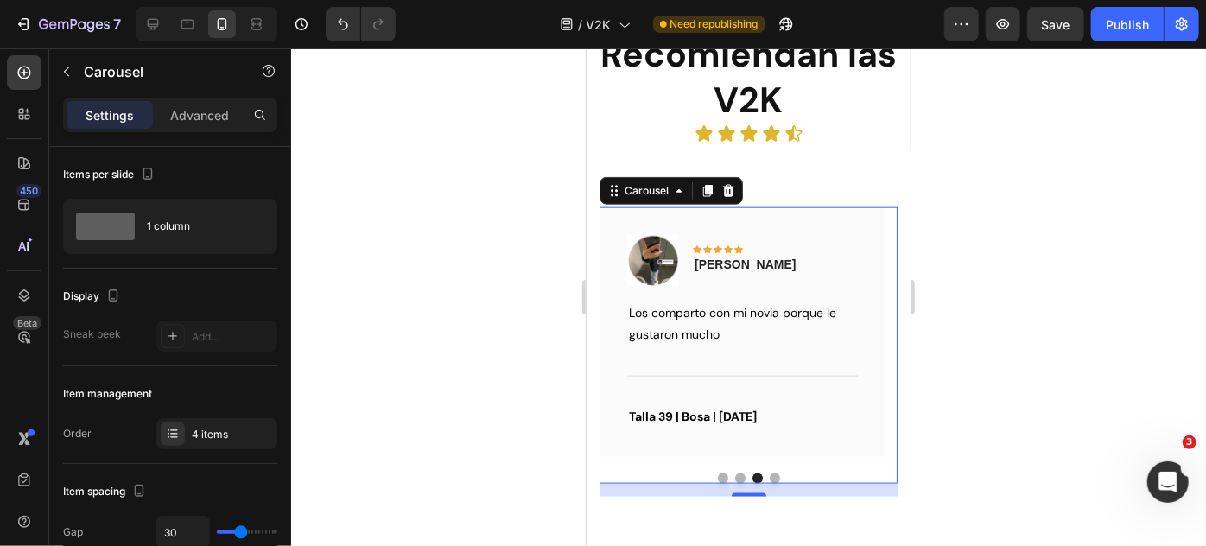
click at [770, 473] on button "Dot" at bounding box center [774, 478] width 10 height 10
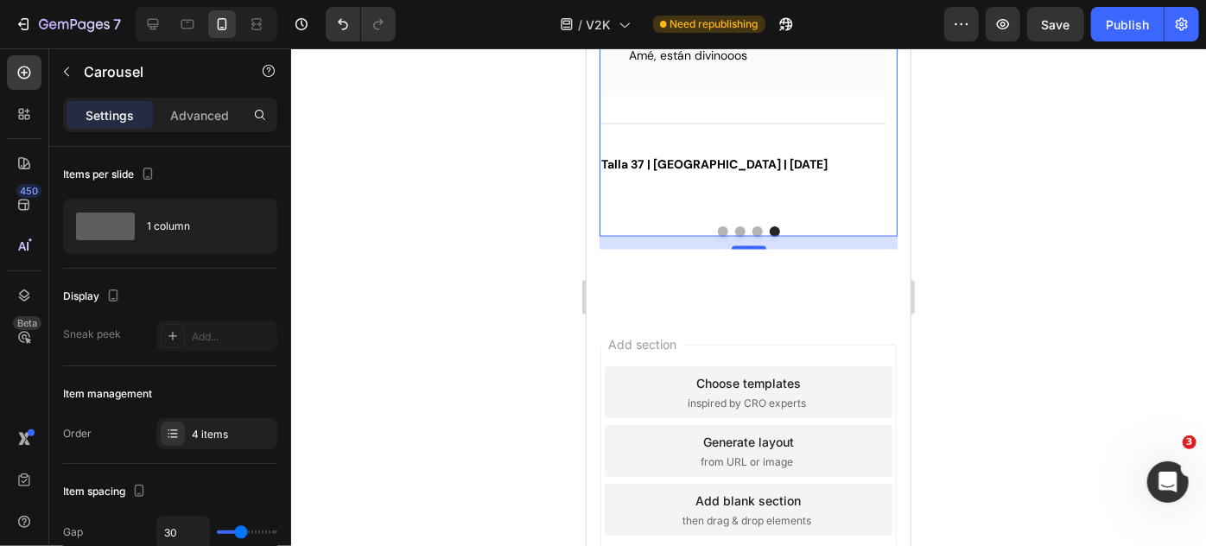
scroll to position [4243, 0]
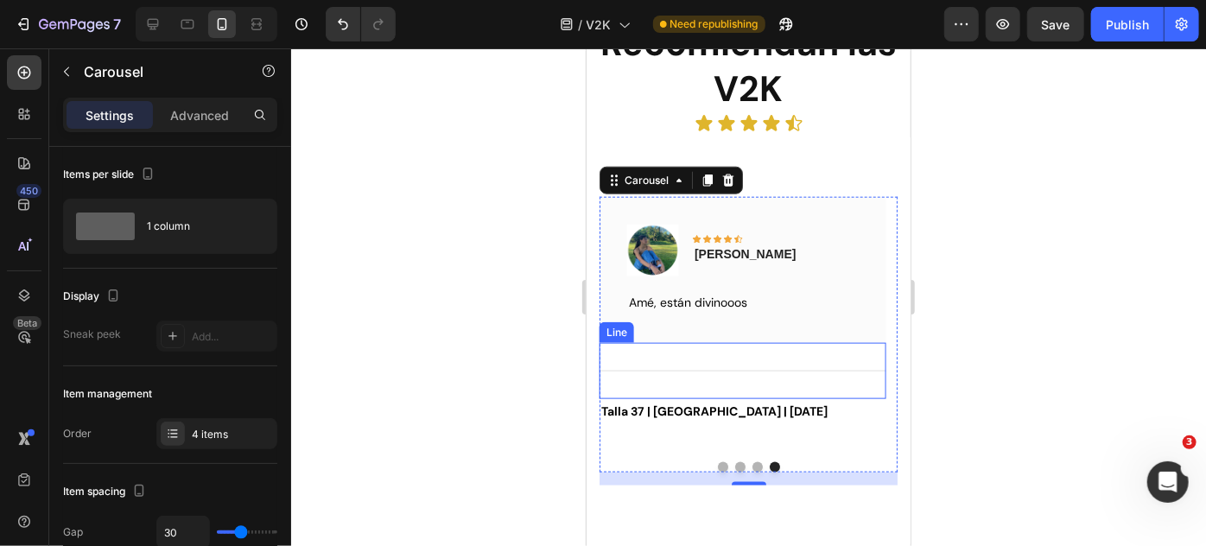
click at [841, 370] on div "Title Line" at bounding box center [742, 370] width 286 height 56
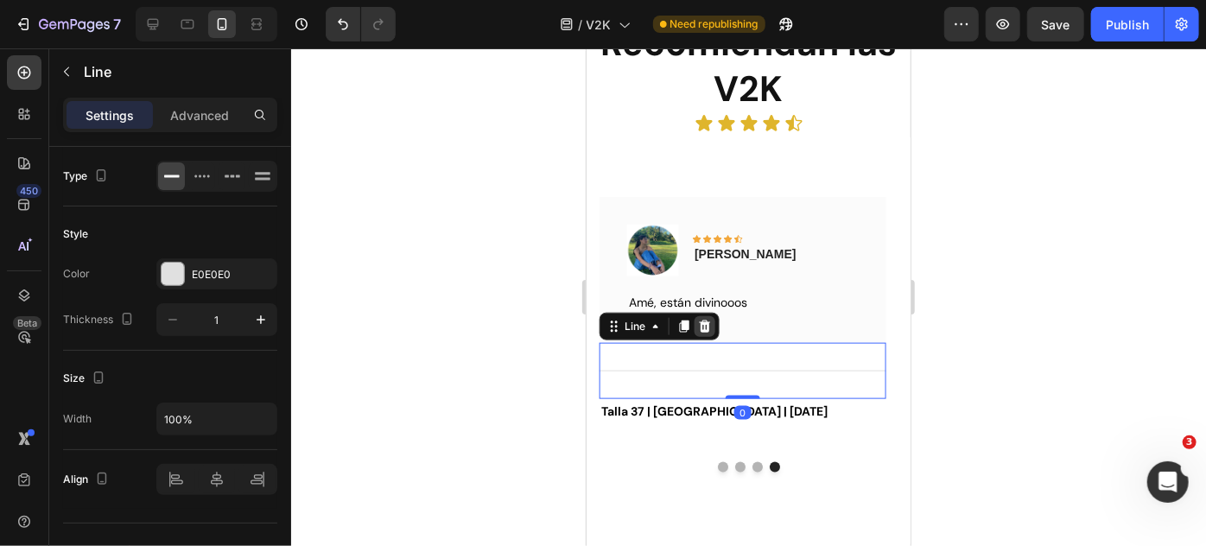
click at [699, 326] on icon at bounding box center [704, 326] width 14 height 14
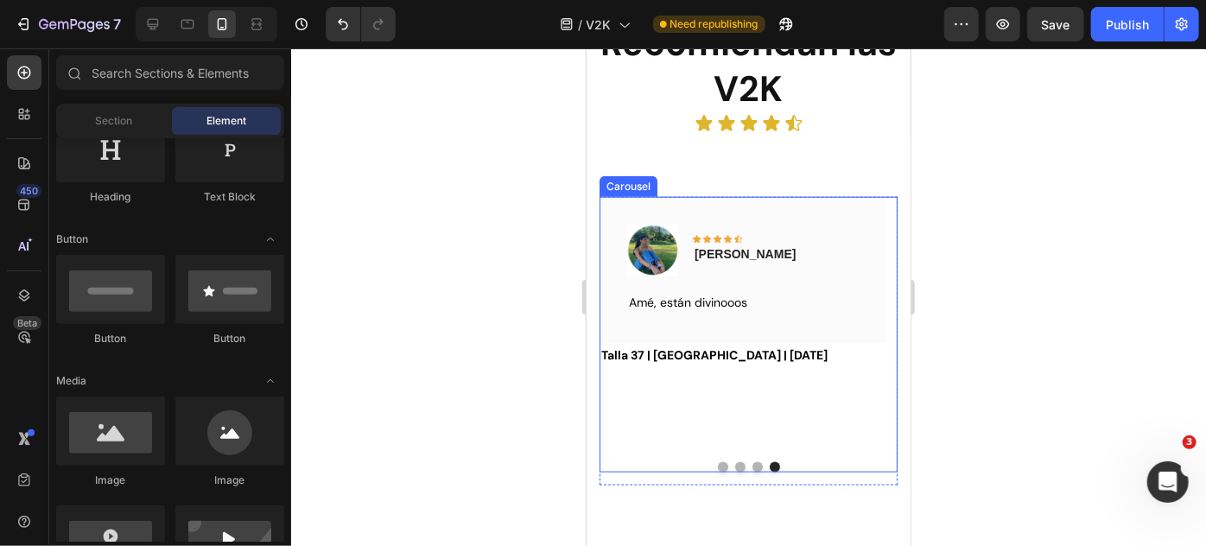
click at [752, 465] on button "Dot" at bounding box center [757, 466] width 10 height 10
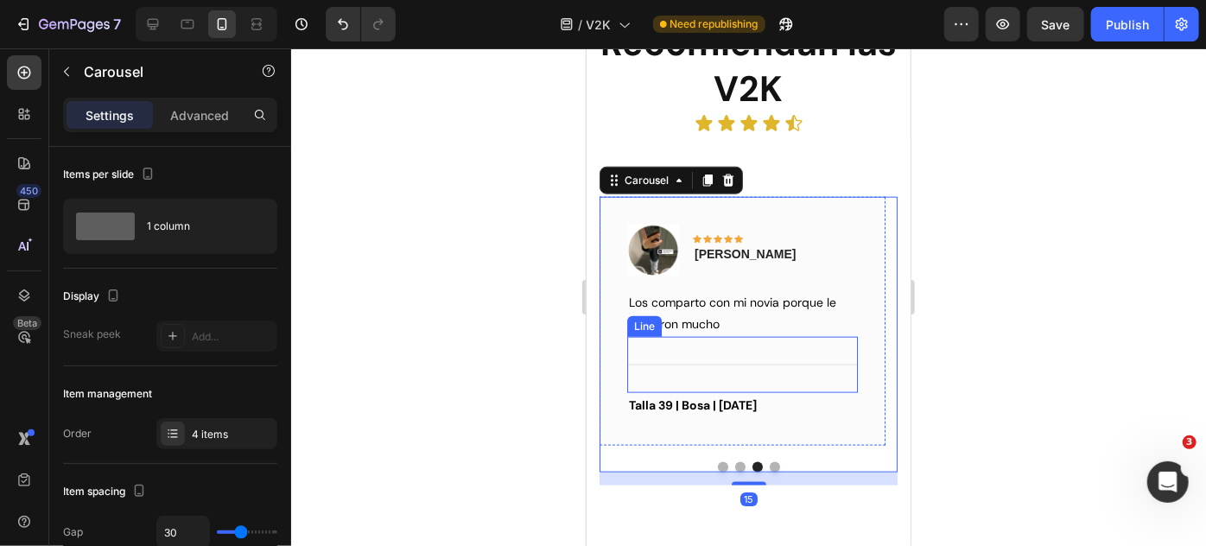
click at [759, 353] on div "Title Line" at bounding box center [741, 364] width 231 height 56
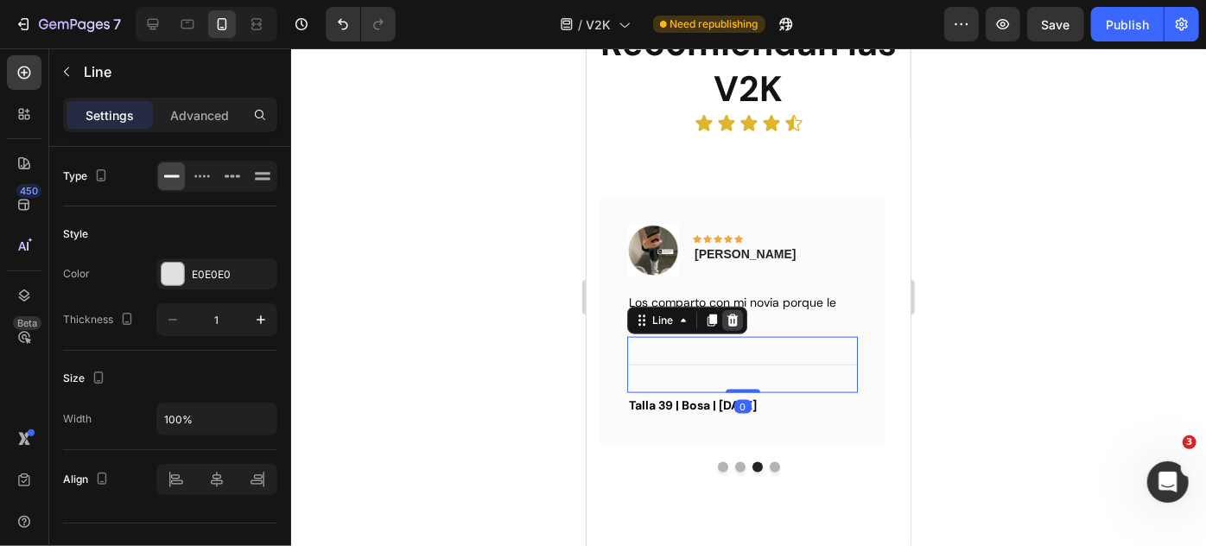
click at [731, 320] on icon at bounding box center [731, 320] width 11 height 12
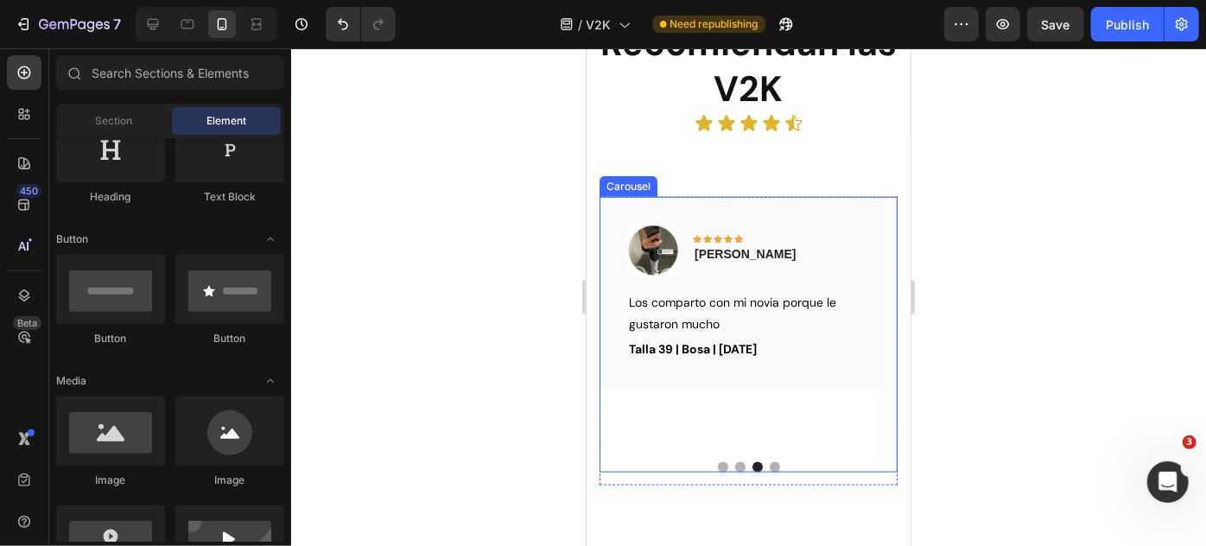
click at [734, 461] on button "Dot" at bounding box center [739, 466] width 10 height 10
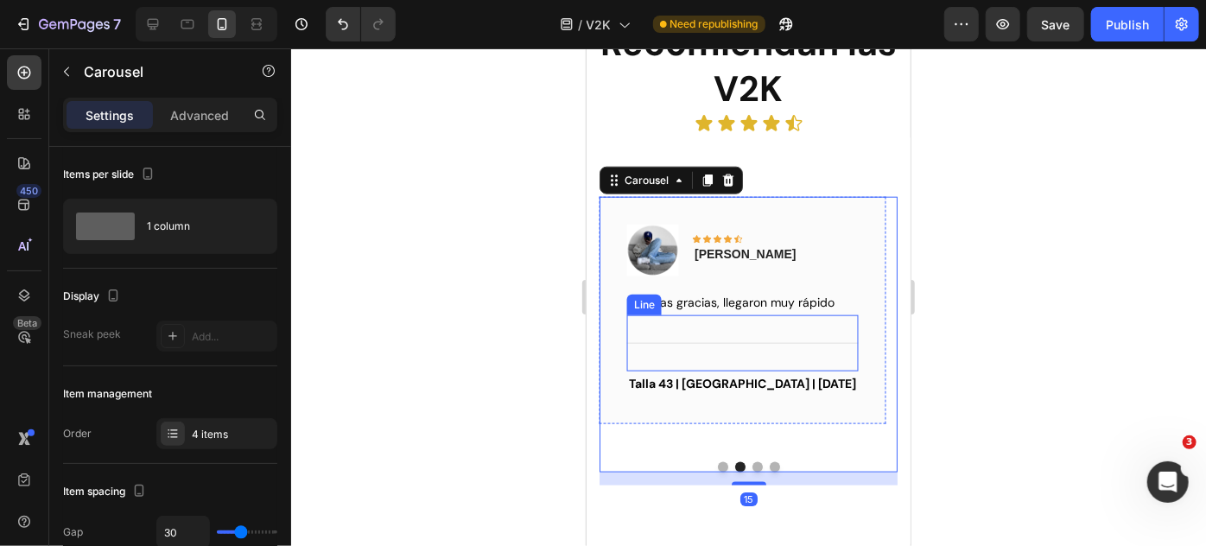
click at [740, 335] on div "Title Line" at bounding box center [741, 342] width 231 height 56
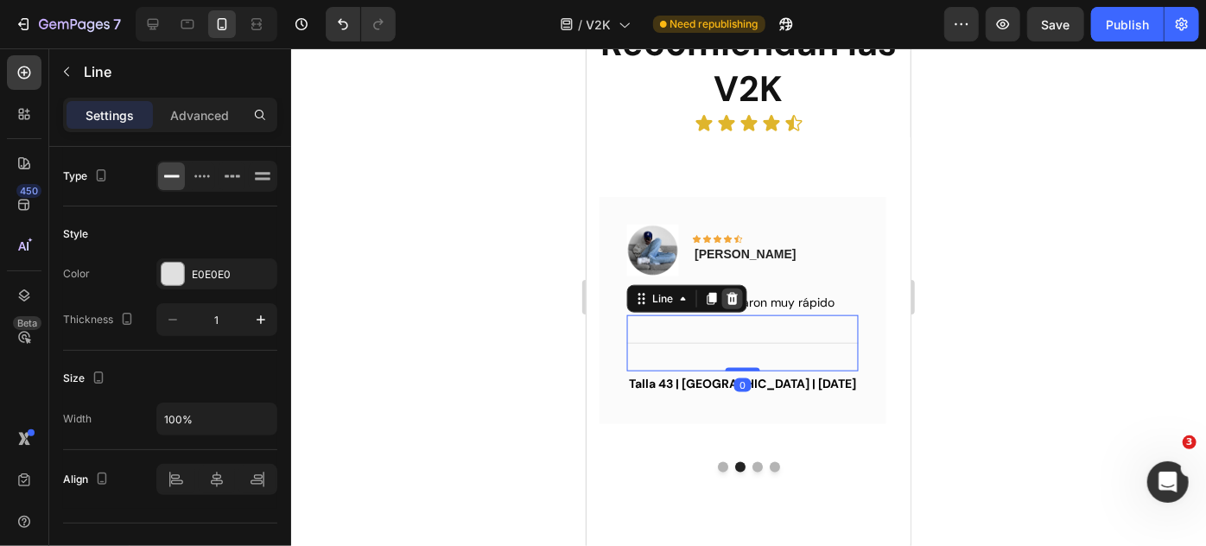
click at [730, 293] on icon at bounding box center [731, 298] width 11 height 12
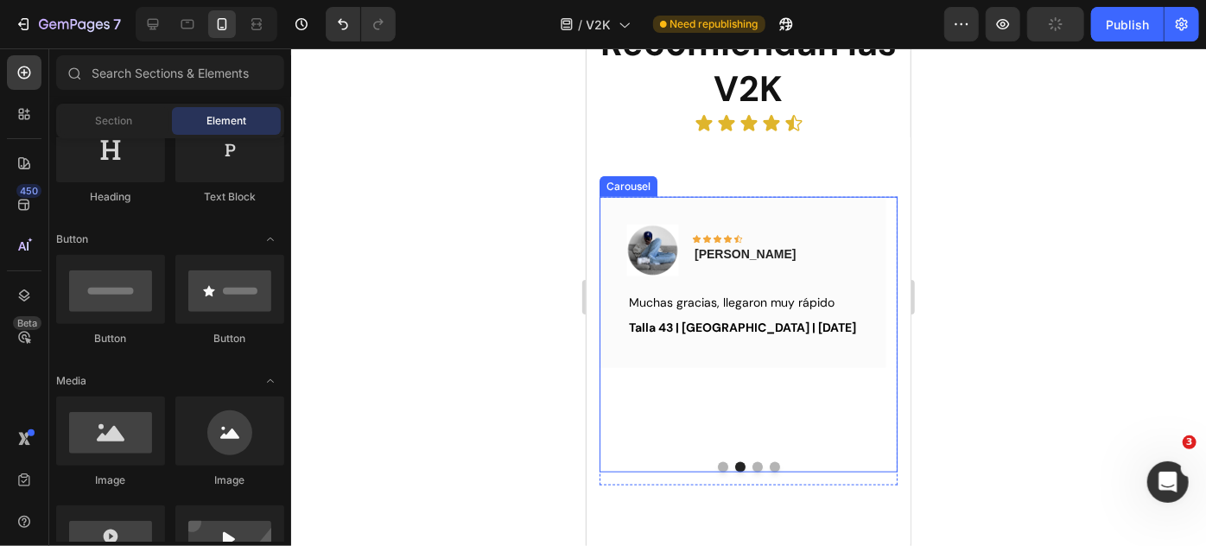
click at [717, 461] on button "Dot" at bounding box center [722, 466] width 10 height 10
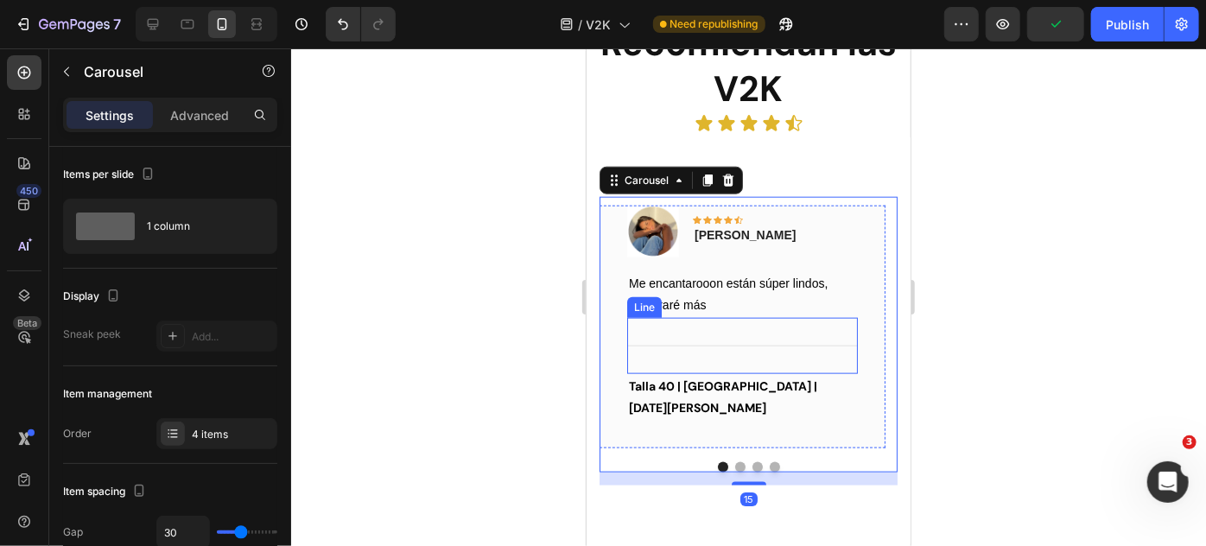
click at [764, 339] on div "Title Line" at bounding box center [741, 345] width 231 height 56
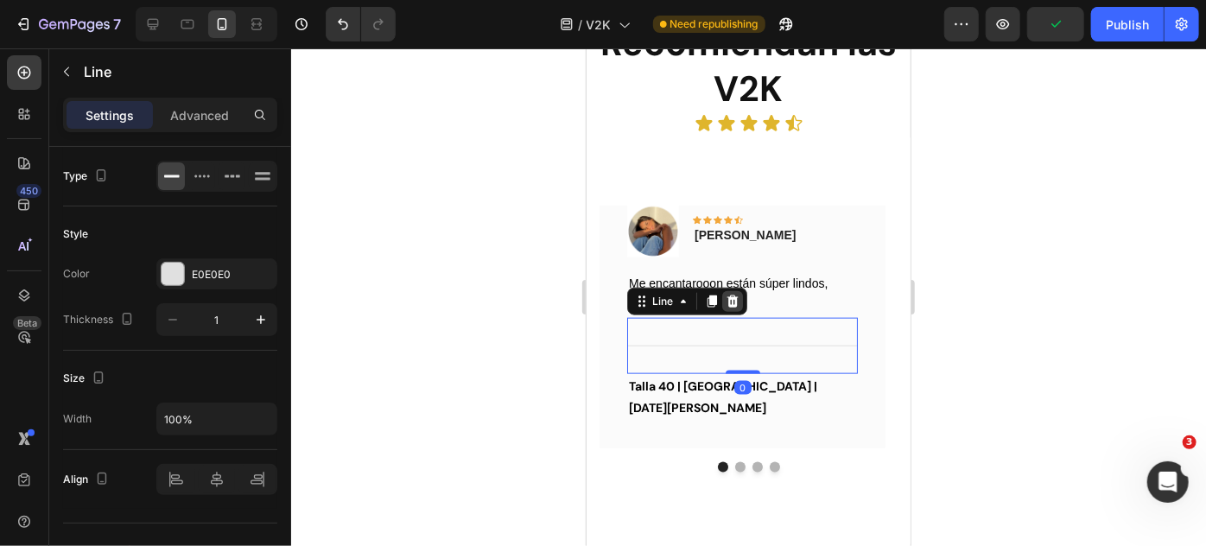
click at [739, 298] on div at bounding box center [731, 300] width 21 height 21
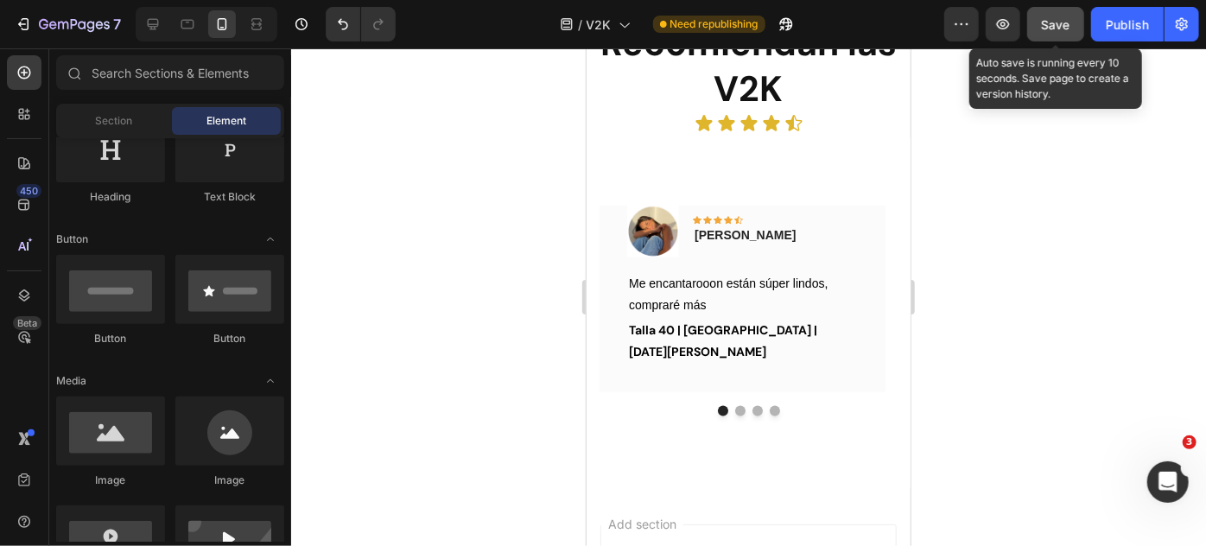
click at [1037, 15] on button "Save" at bounding box center [1055, 24] width 57 height 35
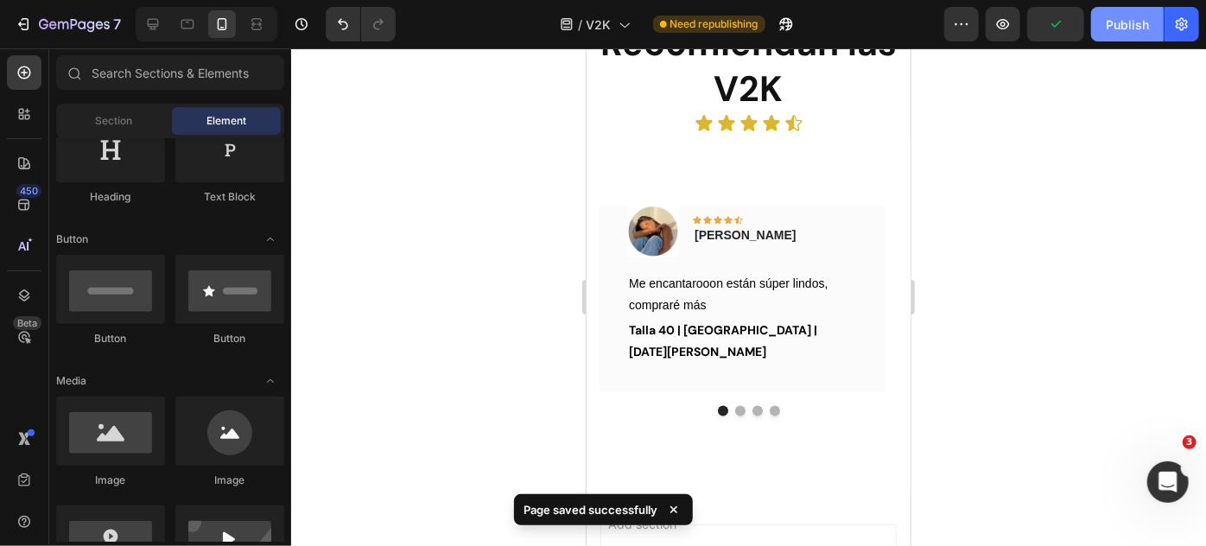
click at [1127, 31] on div "Publish" at bounding box center [1127, 25] width 43 height 18
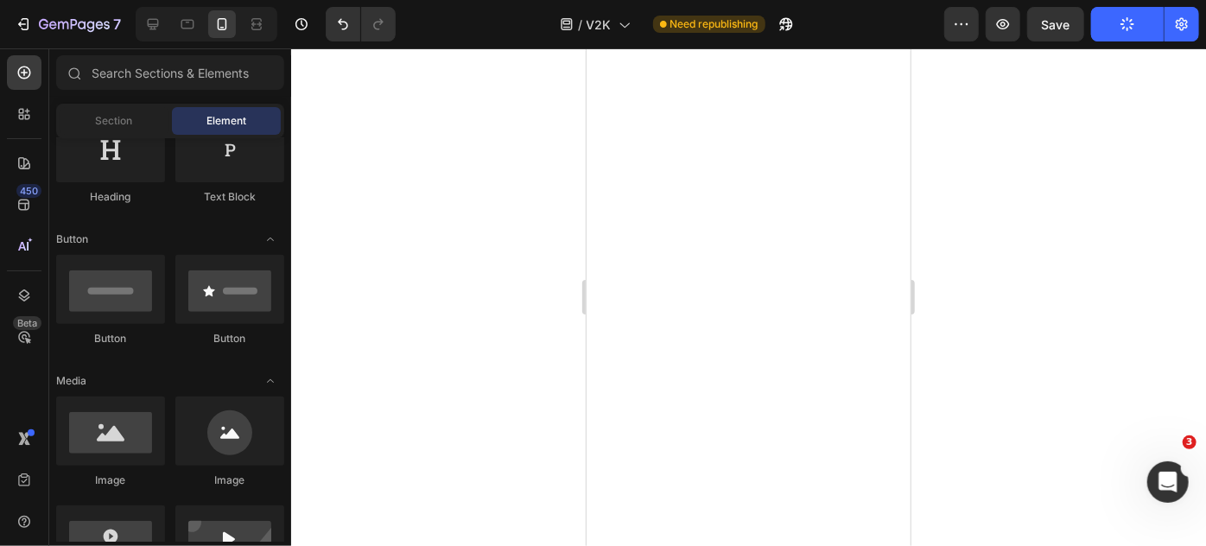
scroll to position [2748, 0]
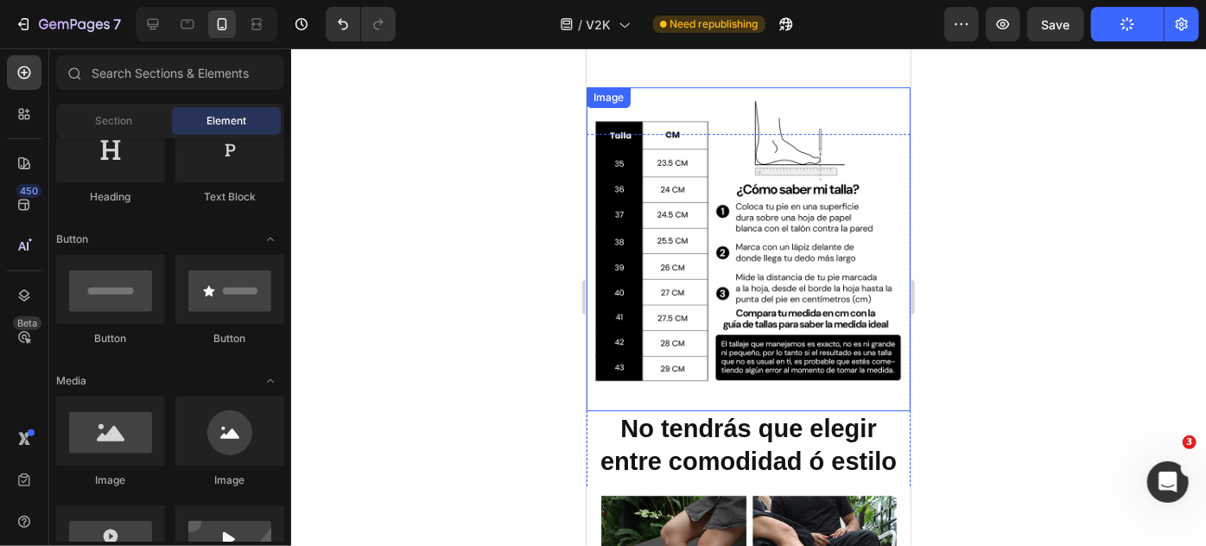
click at [827, 282] on img at bounding box center [748, 248] width 324 height 324
